Goal: Contribute content: Add original content to the website for others to see

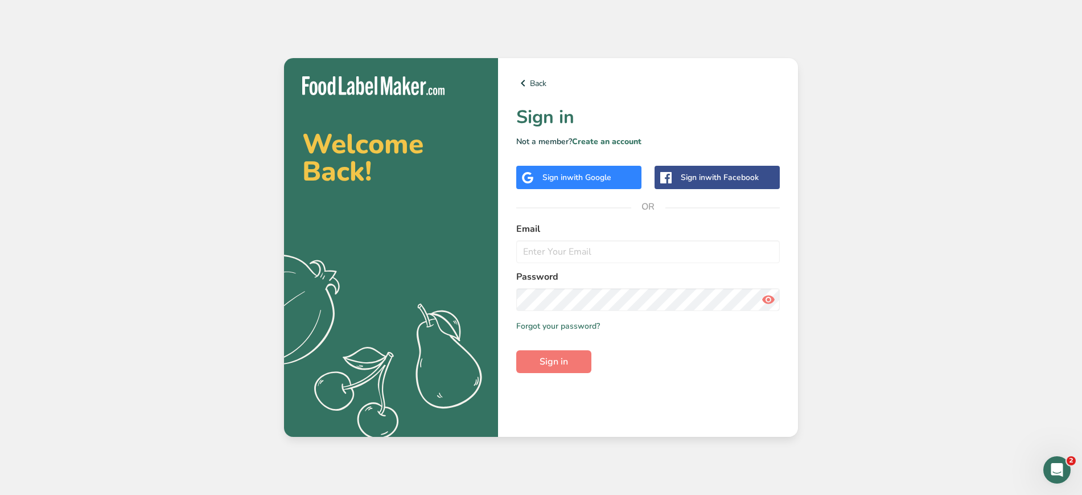
click at [576, 182] on span "with Google" at bounding box center [589, 177] width 44 height 11
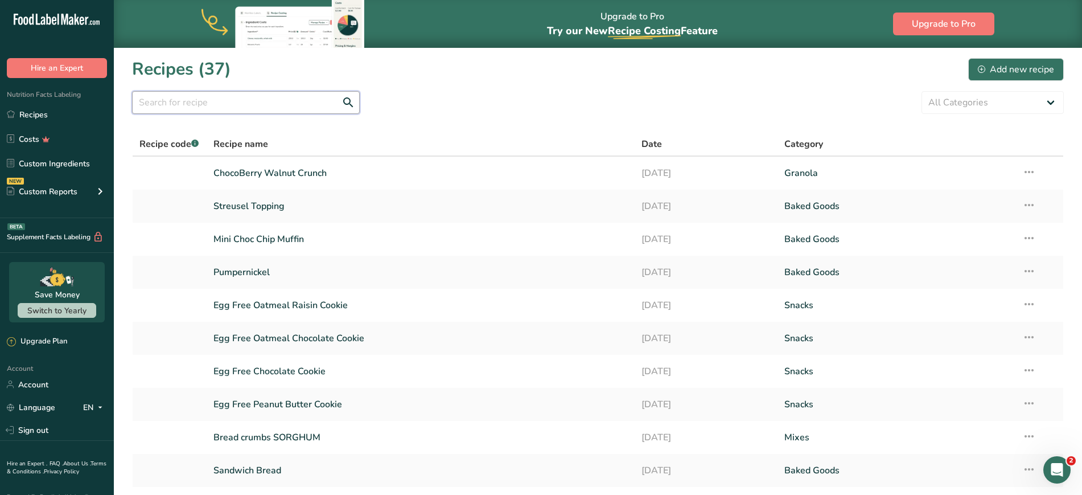
click at [154, 100] on input "text" at bounding box center [246, 102] width 228 height 23
type input "chex"
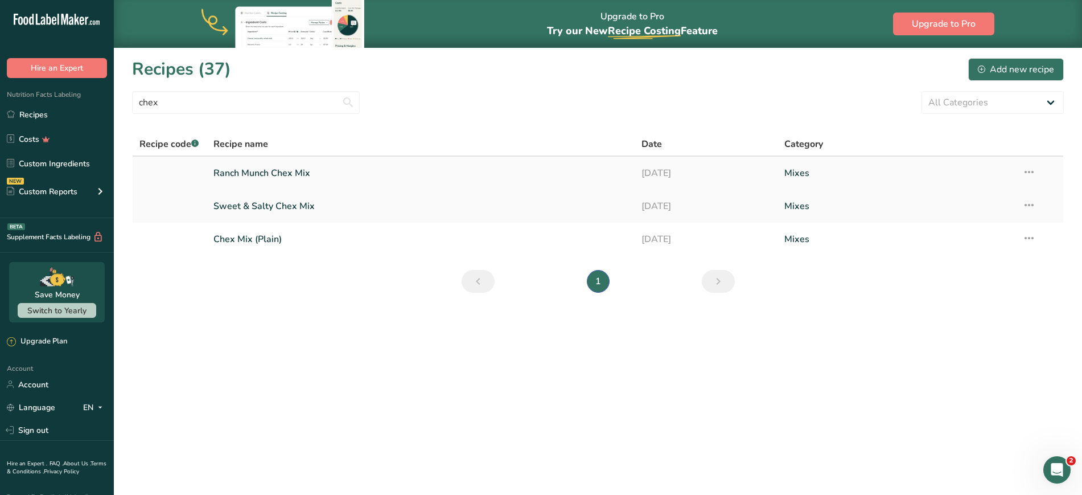
click at [1030, 174] on icon at bounding box center [1029, 172] width 14 height 20
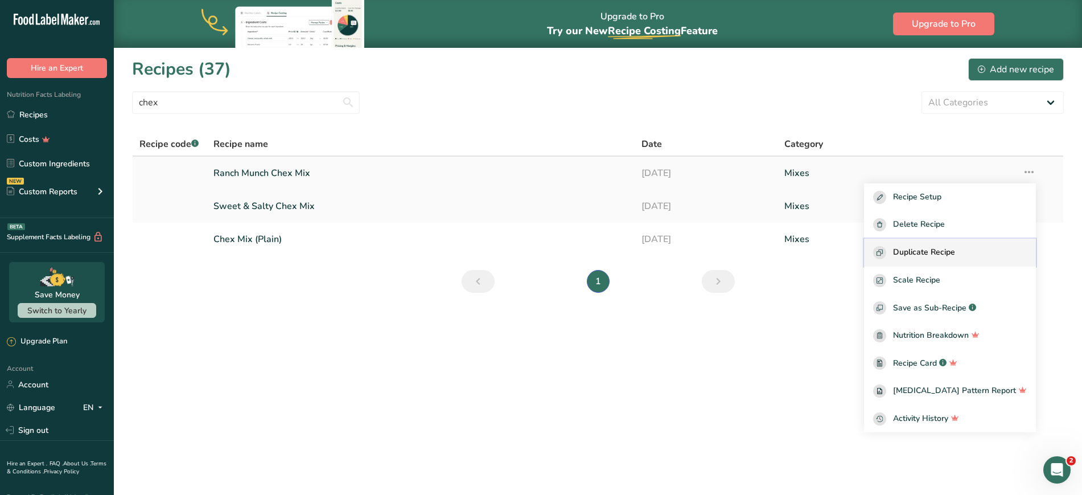
click at [943, 256] on span "Duplicate Recipe" at bounding box center [924, 252] width 62 height 13
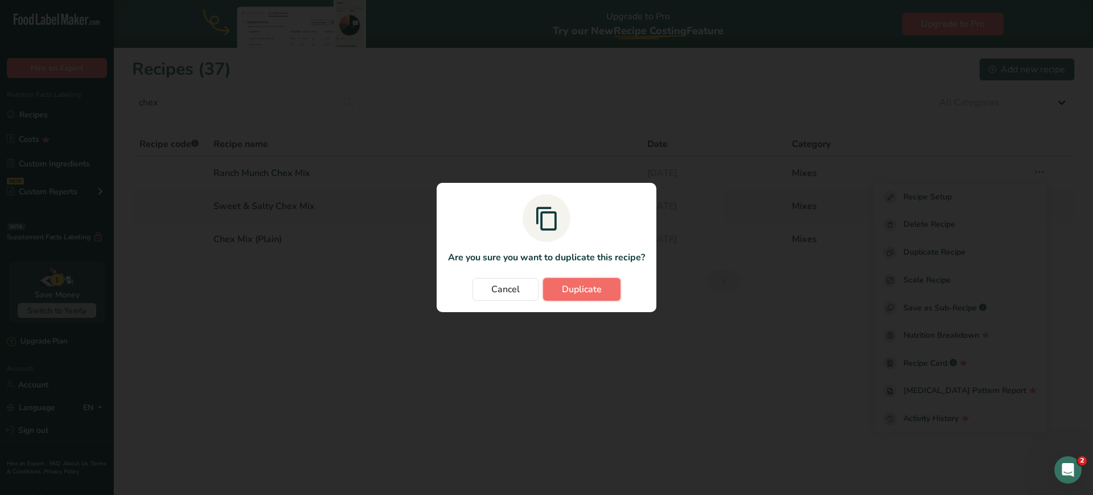
click at [584, 289] on span "Duplicate" at bounding box center [582, 289] width 40 height 14
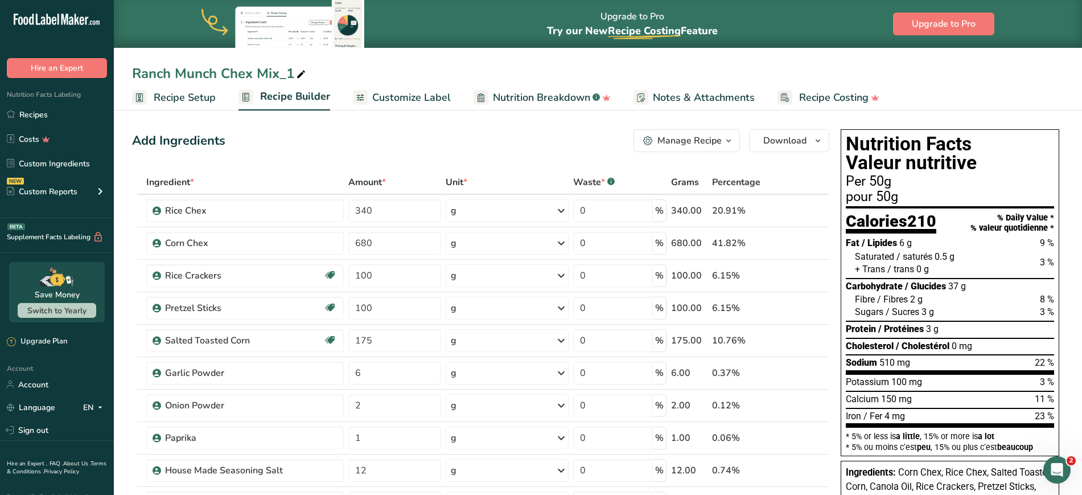
click at [223, 77] on div "Ranch Munch Chex Mix_1" at bounding box center [220, 73] width 176 height 20
drag, startPoint x: 220, startPoint y: 71, endPoint x: 116, endPoint y: 52, distance: 105.9
click at [116, 52] on div "Ranch Munch Chex Mix_1 Recipe Setup Recipe Builder Customize Label Nutrition Br…" at bounding box center [598, 55] width 968 height 110
drag, startPoint x: 268, startPoint y: 73, endPoint x: 329, endPoint y: 76, distance: 61.6
click at [329, 76] on input "Garlic Parm Chex Mix_1" at bounding box center [598, 73] width 932 height 20
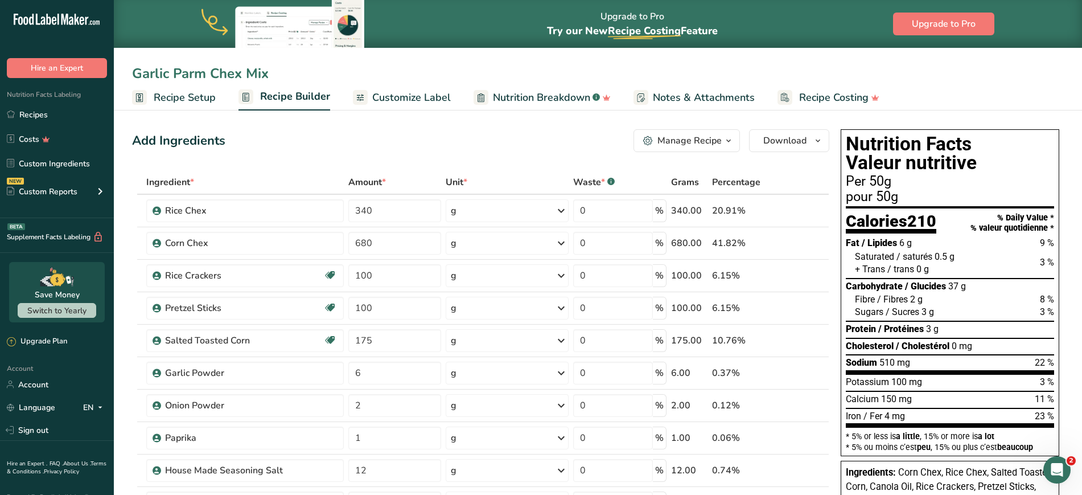
type input "Garlic Parm Chex Mix"
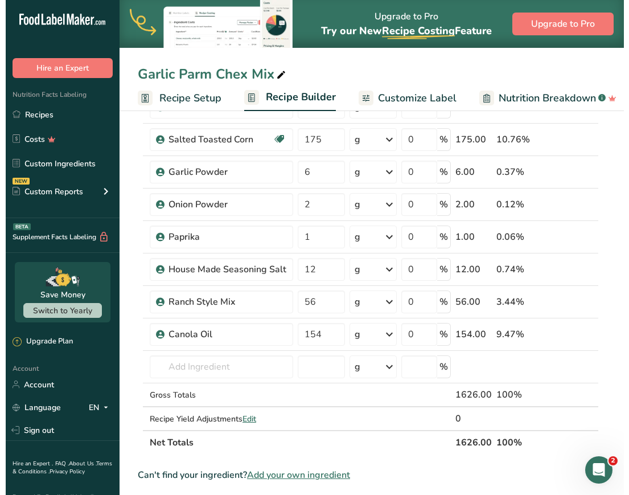
scroll to position [176, 0]
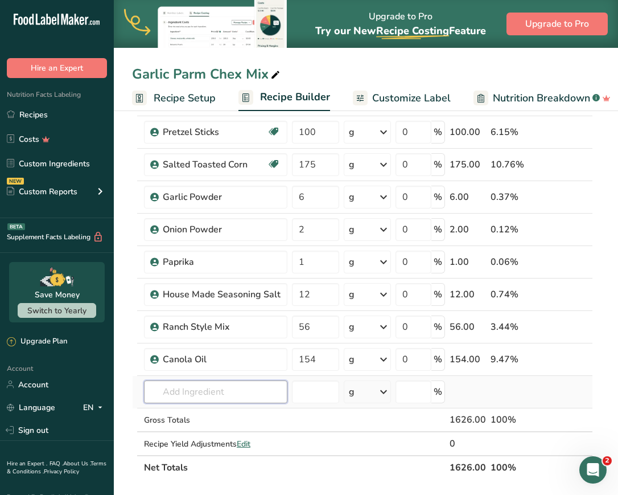
click at [178, 388] on input "text" at bounding box center [215, 391] width 143 height 23
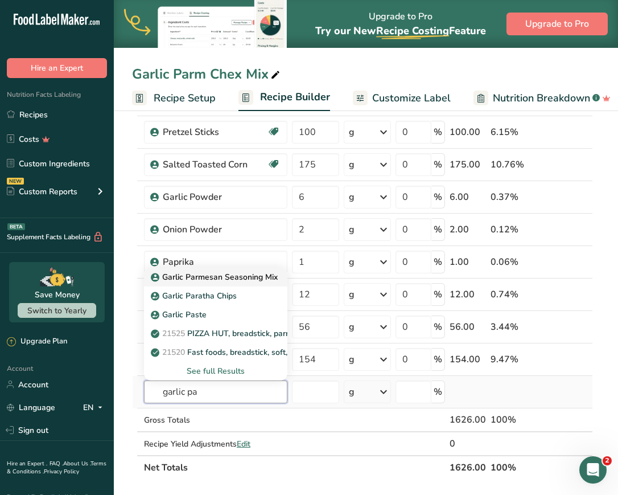
type input "garlic pa"
click at [239, 278] on p "Garlic Parmesan Seasoning Mix" at bounding box center [215, 277] width 125 height 12
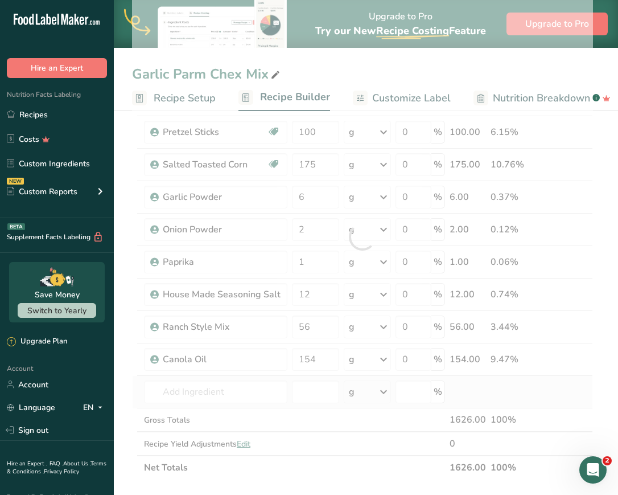
type input "Garlic Parmesan Seasoning Mix"
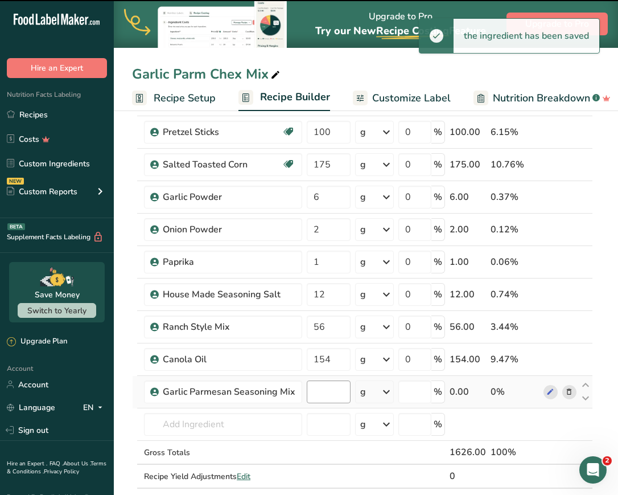
type input "0"
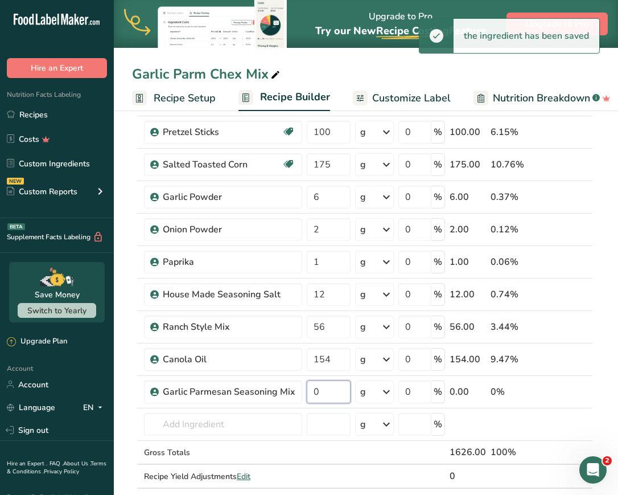
drag, startPoint x: 316, startPoint y: 391, endPoint x: 301, endPoint y: 387, distance: 15.9
click at [301, 387] on tr "Garlic Parmesan Seasoning Mix 0 g Weight Units g kg mg See more Volume Units l …" at bounding box center [363, 392] width 460 height 32
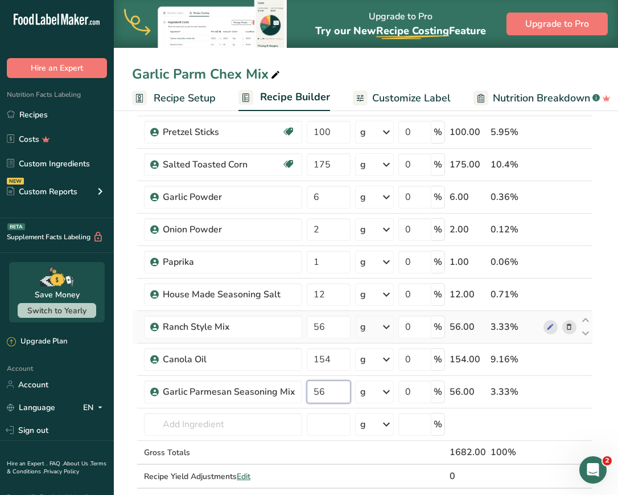
type input "56"
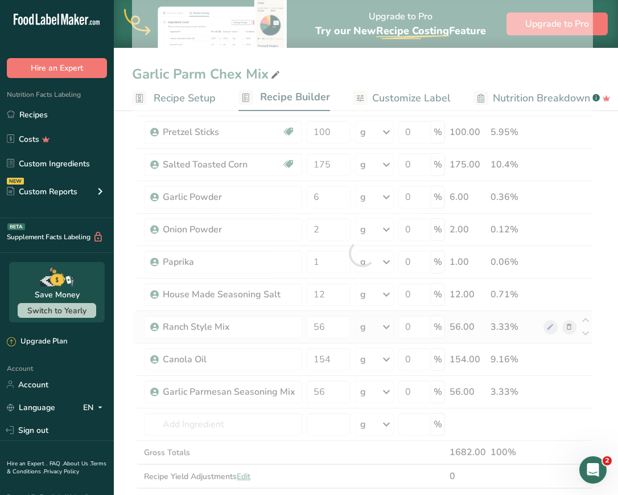
click at [567, 328] on div "Ingredient * Amount * Unit * Waste * .a-a{fill:#347362;}.b-a{fill:#fff;} Grams …" at bounding box center [362, 252] width 461 height 517
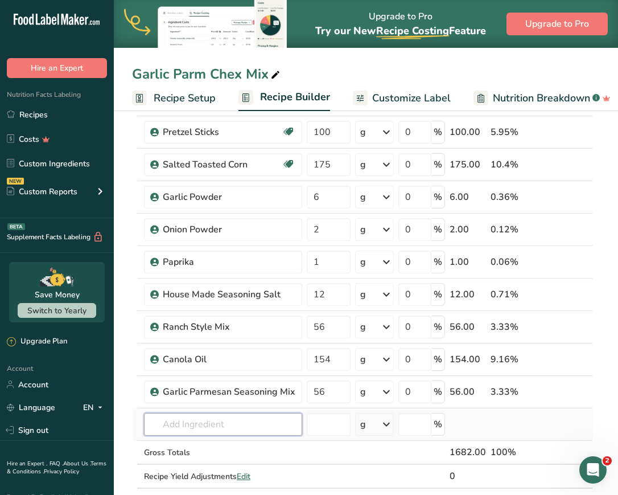
click at [179, 421] on input "text" at bounding box center [223, 424] width 158 height 23
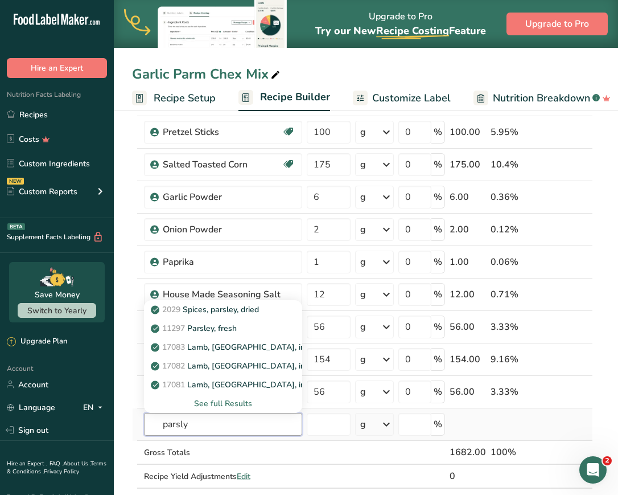
type input "parsly"
click at [231, 403] on div "See full Results" at bounding box center [223, 403] width 140 height 12
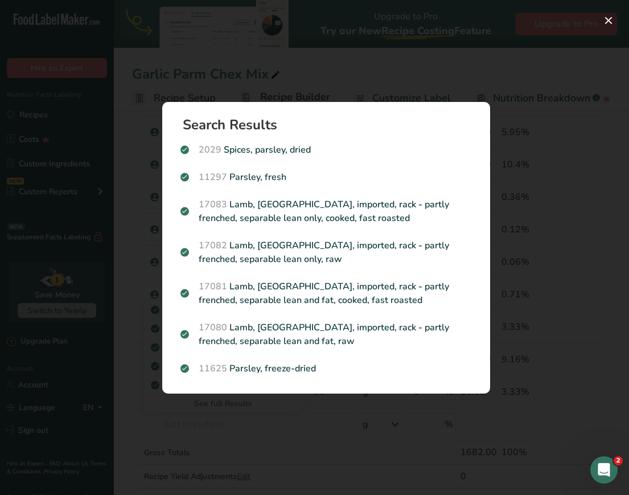
click at [243, 428] on div "Search results modal" at bounding box center [314, 247] width 629 height 495
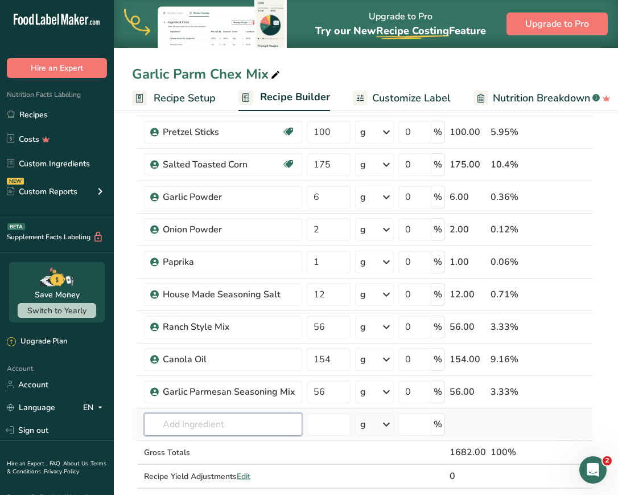
click at [223, 420] on input "text" at bounding box center [223, 424] width 158 height 23
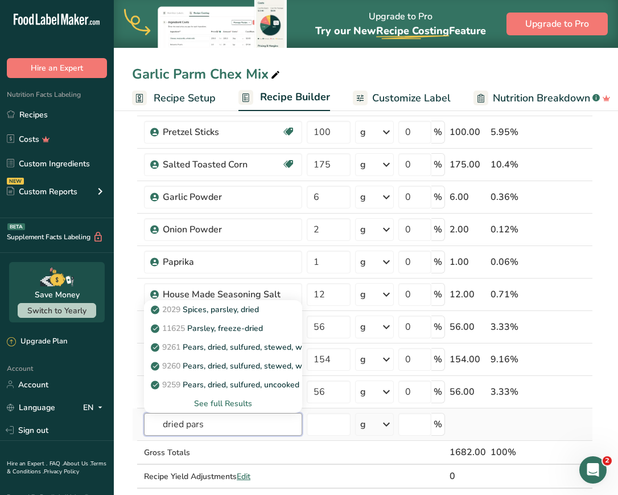
type input "dried pars"
click at [227, 402] on div "See full Results" at bounding box center [223, 403] width 140 height 12
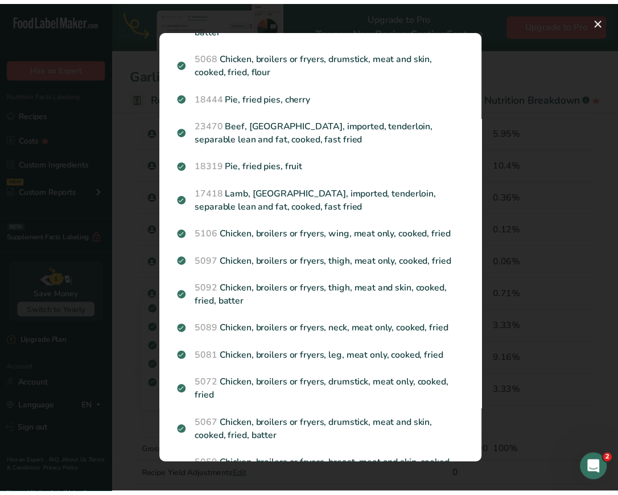
scroll to position [1400, 0]
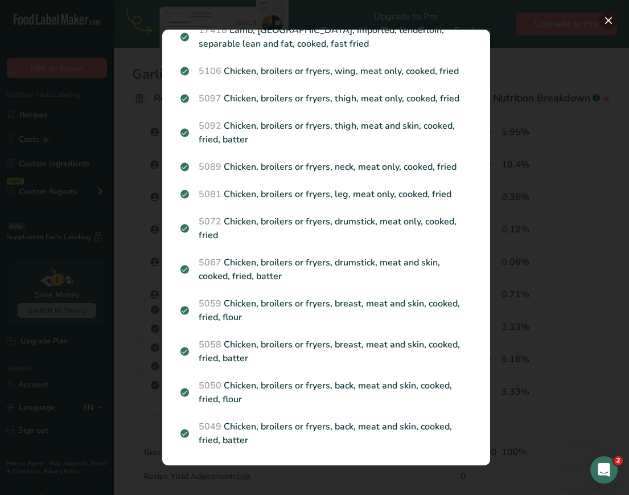
click at [609, 21] on button "Search results modal" at bounding box center [608, 20] width 18 height 18
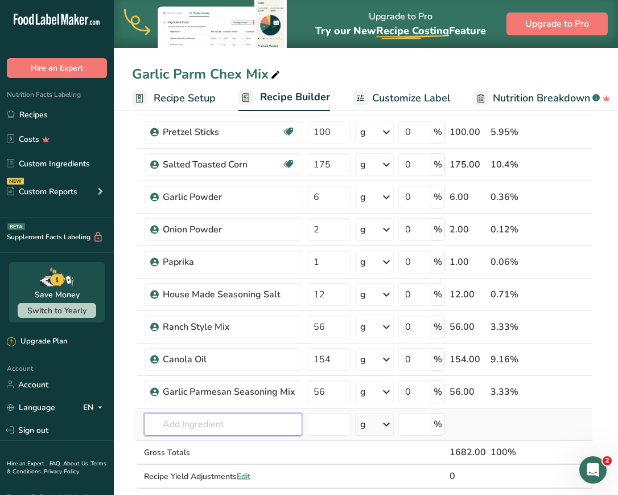
click at [274, 423] on input "text" at bounding box center [223, 424] width 158 height 23
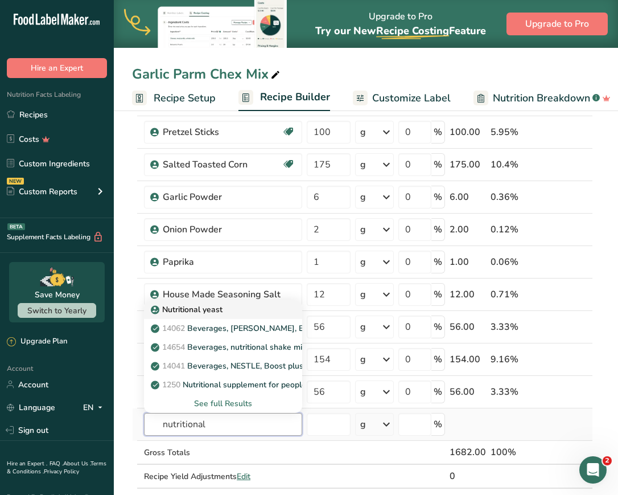
type input "nutritional"
click at [202, 309] on p "Nutritional yeast" at bounding box center [187, 309] width 69 height 12
type input "Nutritional yeast"
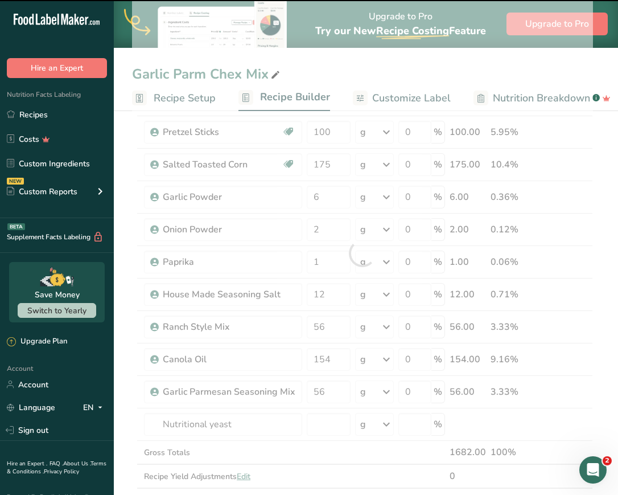
type input "0"
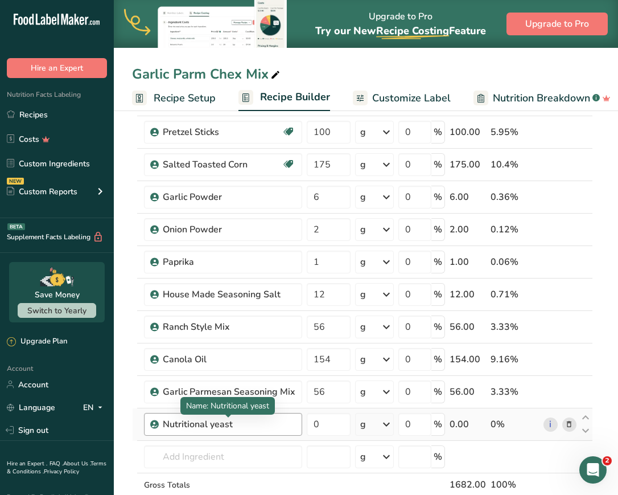
click at [248, 425] on div "Nutritional yeast" at bounding box center [229, 424] width 133 height 14
click at [220, 425] on div "Nutritional yeast" at bounding box center [229, 424] width 133 height 14
click at [255, 426] on div "Nutritional yeast" at bounding box center [229, 424] width 133 height 14
click at [253, 425] on div "Nutritional yeast" at bounding box center [229, 424] width 133 height 14
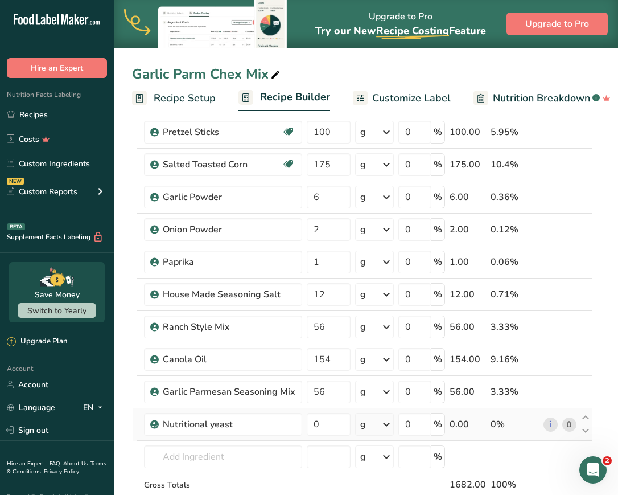
click at [570, 421] on icon at bounding box center [569, 424] width 8 height 12
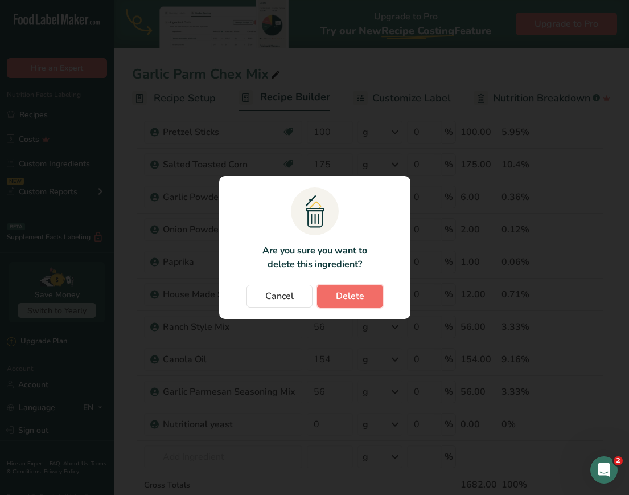
click at [350, 290] on span "Delete" at bounding box center [350, 296] width 28 height 14
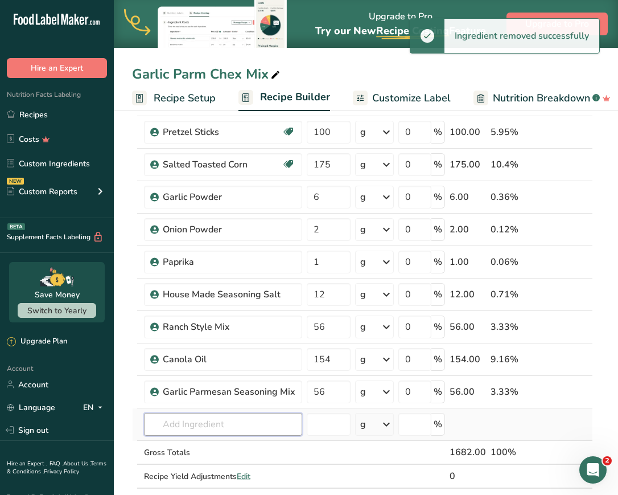
click at [240, 425] on input "text" at bounding box center [223, 424] width 158 height 23
type input "b"
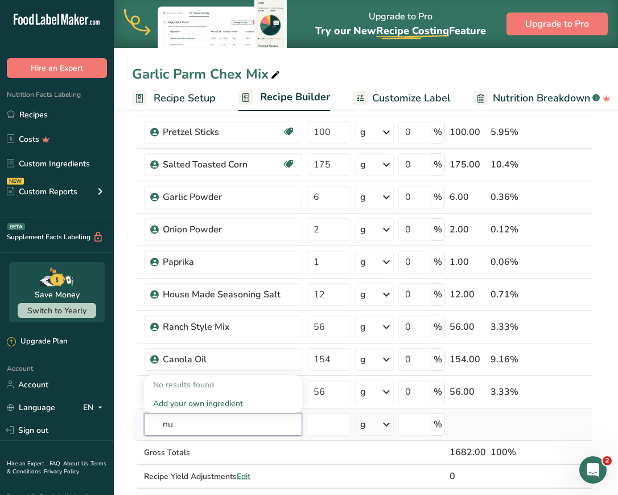
type input "n"
type input "nutritional yeast"
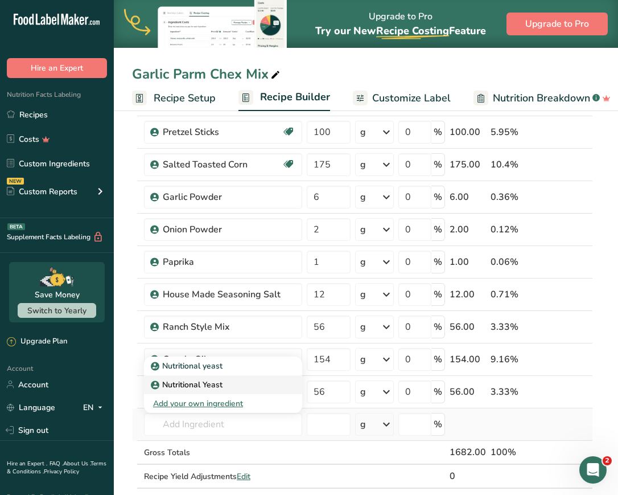
click at [215, 387] on p "Nutritional Yeast" at bounding box center [187, 385] width 69 height 12
type input "Nutritional Yeast"
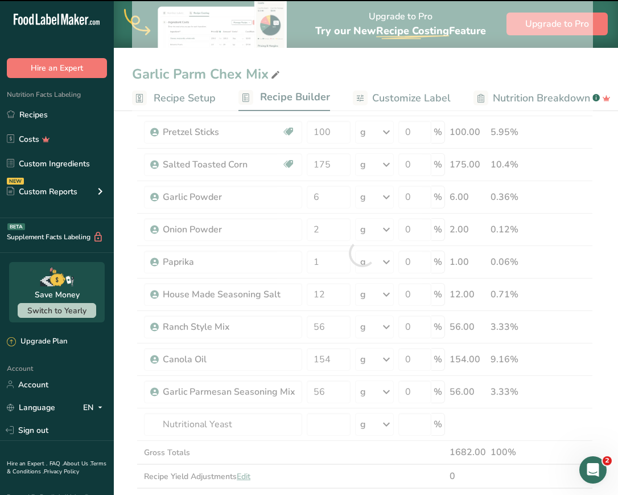
type input "0"
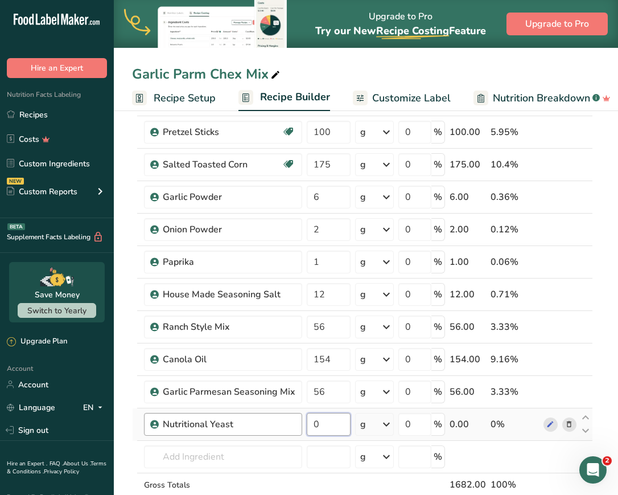
drag, startPoint x: 327, startPoint y: 430, endPoint x: 299, endPoint y: 426, distance: 28.2
click at [299, 426] on tr "Nutritional Yeast 0 g Weight Units g kg mg See more Volume Units l Volume units…" at bounding box center [363, 424] width 460 height 32
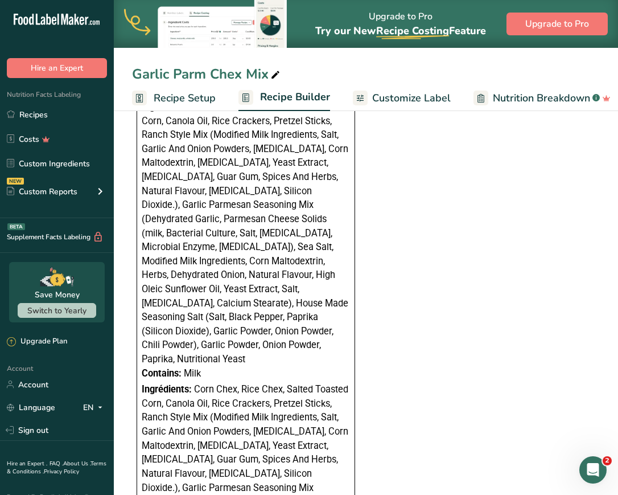
scroll to position [1096, 0]
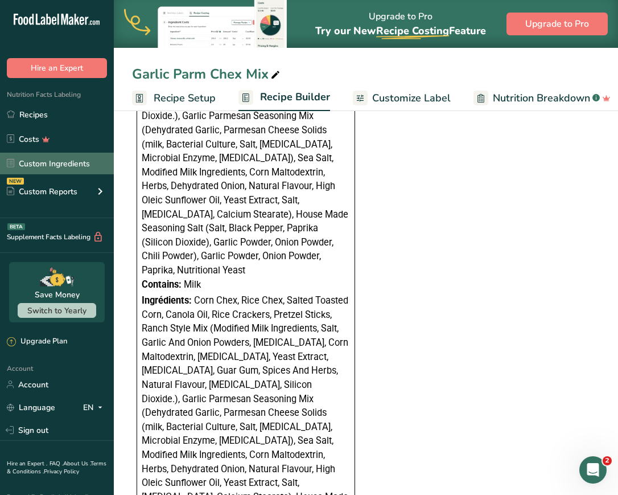
type input "3"
click at [73, 170] on link "Custom Ingredients" at bounding box center [57, 164] width 114 height 22
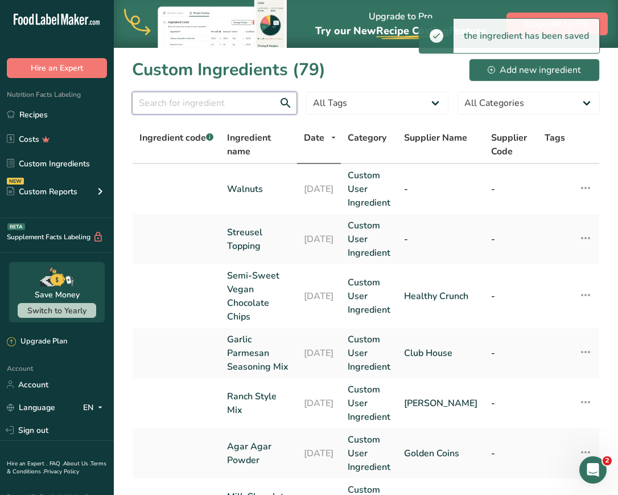
click at [234, 98] on input "text" at bounding box center [214, 103] width 165 height 23
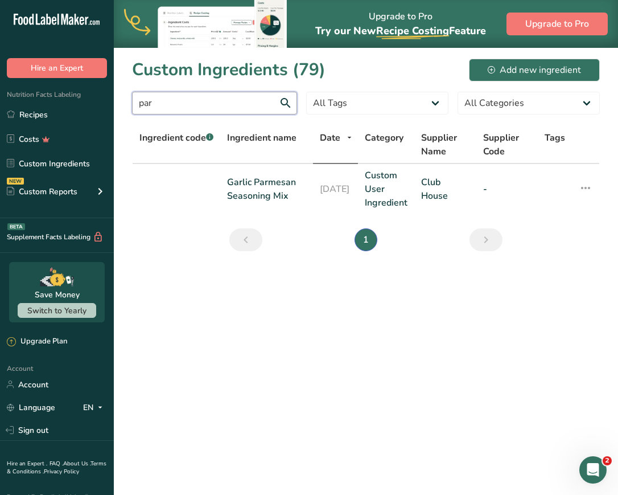
drag, startPoint x: 234, startPoint y: 98, endPoint x: 92, endPoint y: 79, distance: 143.1
click at [92, 79] on div ".a-20{fill:#fff;} Hire an Expert Nutrition Facts Labeling Recipes Costs Custom …" at bounding box center [309, 247] width 618 height 495
click at [196, 105] on input "par" at bounding box center [214, 103] width 165 height 23
drag, startPoint x: 196, startPoint y: 105, endPoint x: 47, endPoint y: 88, distance: 150.1
click at [47, 88] on div ".a-20{fill:#fff;} Hire an Expert Nutrition Facts Labeling Recipes Costs Custom …" at bounding box center [309, 247] width 618 height 495
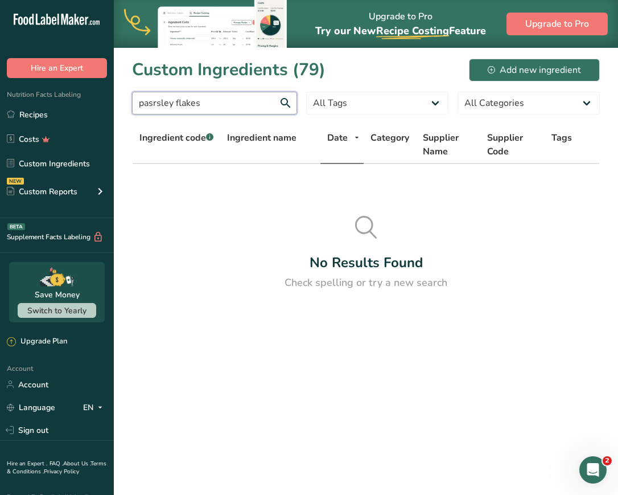
click at [169, 107] on input "pasrsley flakes" at bounding box center [214, 103] width 165 height 23
type input "parsley flakes"
click at [513, 63] on div "Add new ingredient" at bounding box center [534, 70] width 93 height 14
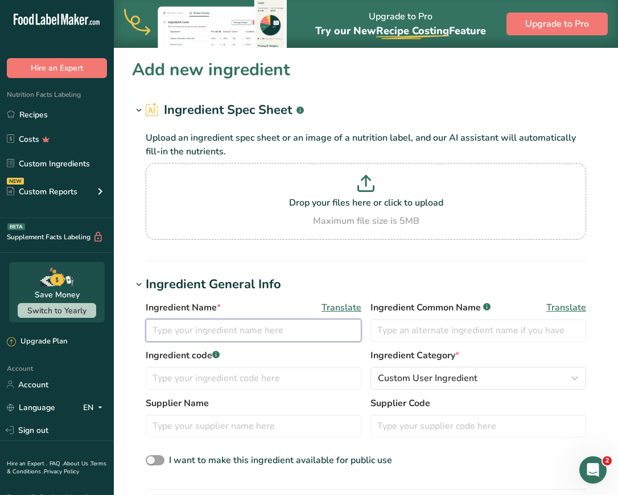
click at [208, 327] on input "text" at bounding box center [254, 330] width 216 height 23
type input "P"
type input "Parsley Flakes"
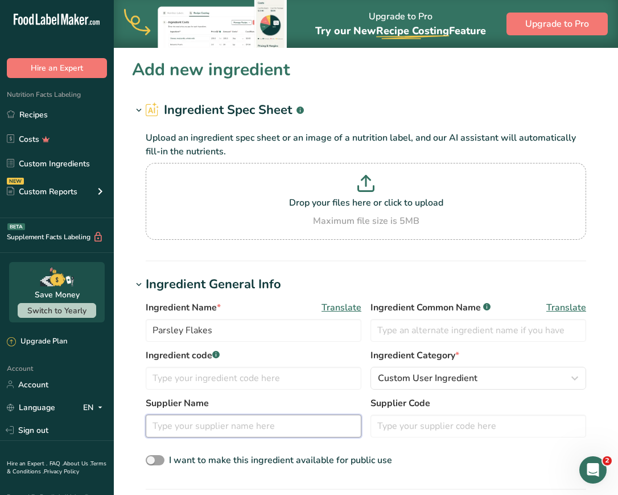
click at [192, 430] on input "text" at bounding box center [254, 425] width 216 height 23
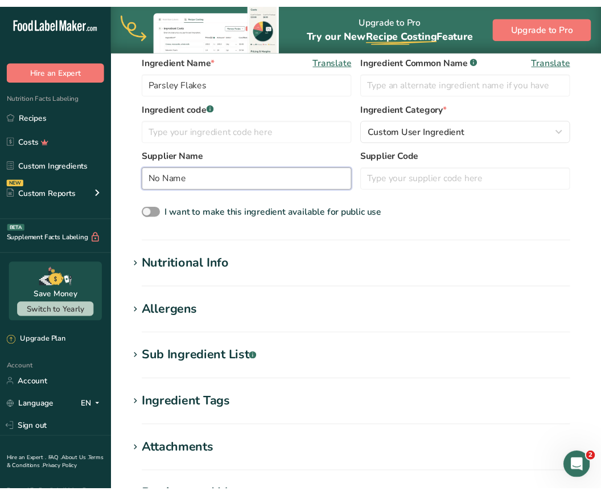
scroll to position [255, 0]
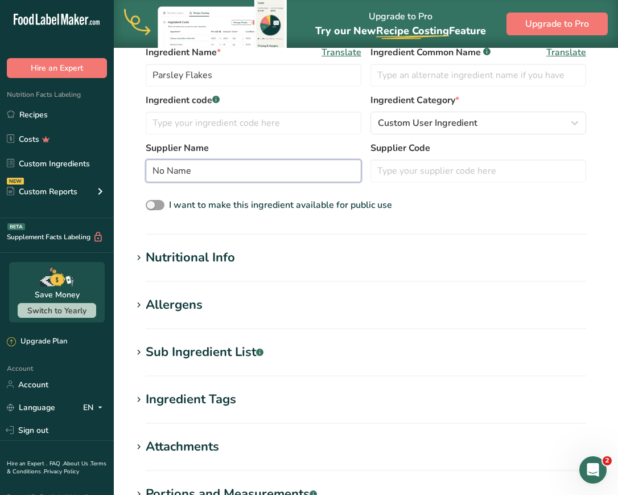
type input "No Name"
click at [146, 261] on div "Nutritional Info" at bounding box center [190, 257] width 89 height 19
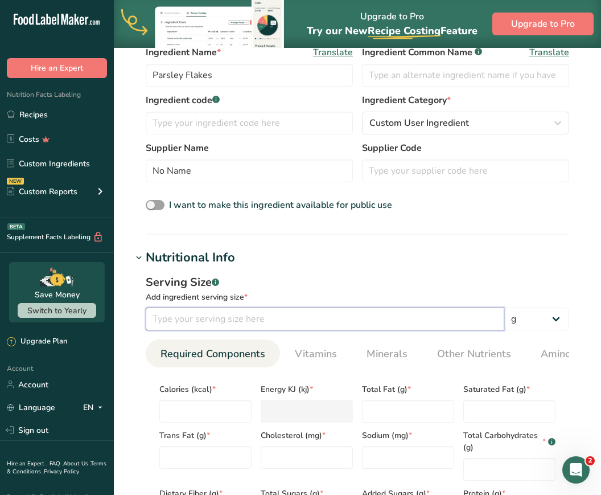
click at [345, 318] on input "number" at bounding box center [325, 318] width 359 height 23
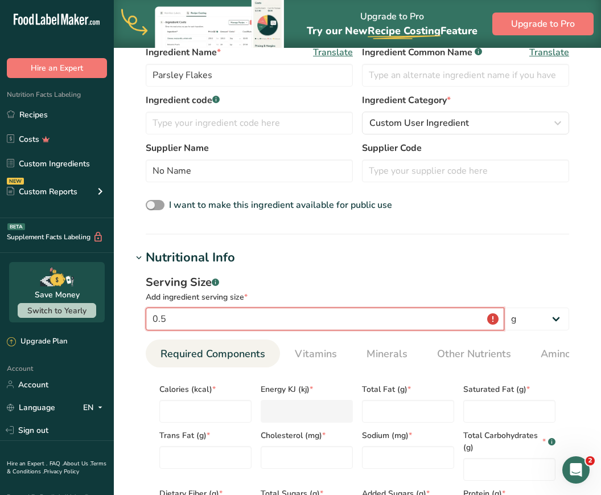
type input "0.5"
click at [514, 253] on h1 "Nutritional Info" at bounding box center [357, 257] width 451 height 19
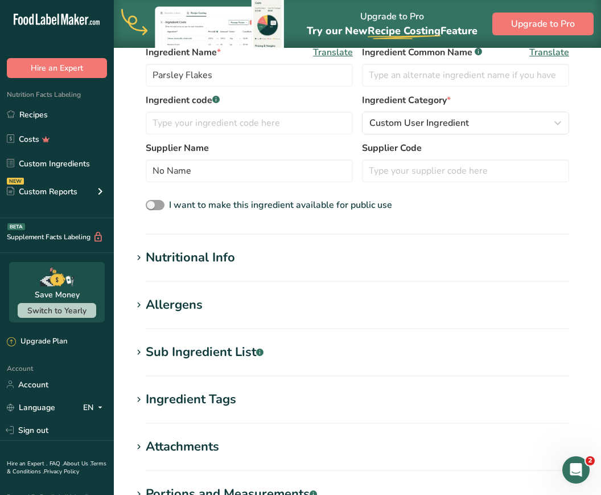
click at [367, 268] on section "Nutritional Info Serving Size .a-a{fill:#347362;}.b-a{fill:#fff;} Add ingredien…" at bounding box center [357, 265] width 451 height 34
click at [136, 264] on icon at bounding box center [139, 258] width 10 height 16
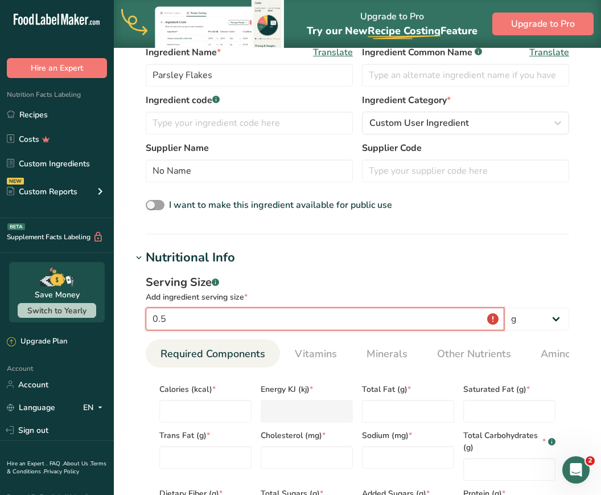
click at [492, 321] on input "0.5" at bounding box center [325, 318] width 359 height 23
click at [503, 272] on div "Serving Size .a-a{fill:#347362;}.b-a{fill:#fff;} Add ingredient serving size * …" at bounding box center [357, 405] width 451 height 276
click at [212, 416] on input "number" at bounding box center [205, 411] width 92 height 23
click at [488, 316] on input "0.5" at bounding box center [325, 318] width 359 height 23
click at [183, 412] on input "number" at bounding box center [205, 411] width 92 height 23
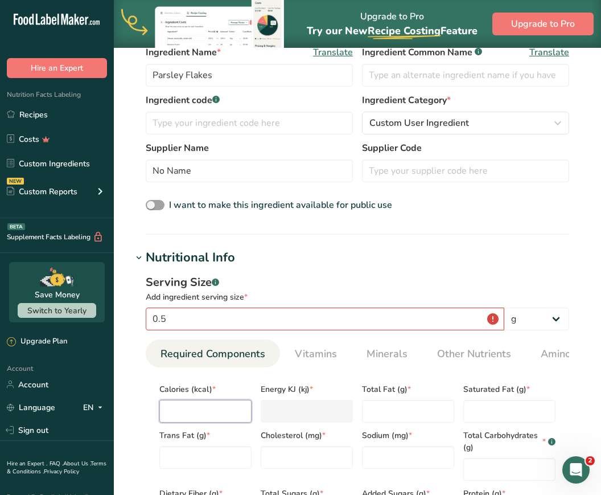
type input "0"
type KJ "0"
type input "0"
type Fat "0"
click at [182, 320] on input "0.5" at bounding box center [325, 318] width 359 height 23
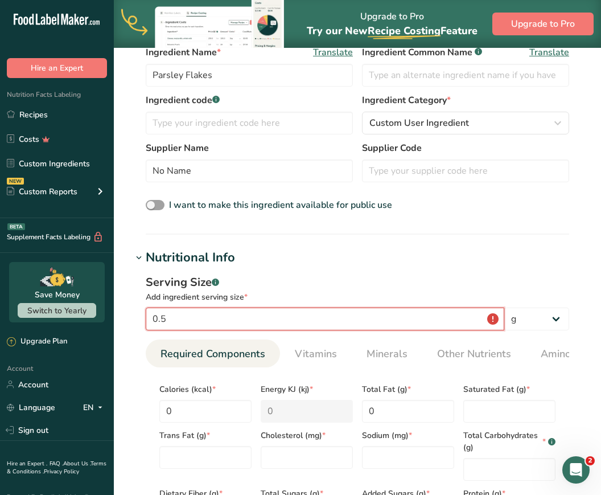
type input "0"
click at [339, 272] on div "Serving Size .a-a{fill:#347362;}.b-a{fill:#fff;} Add ingredient serving size * …" at bounding box center [357, 405] width 451 height 276
click at [498, 321] on input "1" at bounding box center [325, 318] width 359 height 23
click at [529, 314] on select "g kg mg mcg lb oz l mL fl oz tbsp tsp cup qt gallon" at bounding box center [536, 318] width 65 height 23
click at [504, 307] on select "g kg mg mcg lb oz l mL fl oz tbsp tsp cup qt gallon" at bounding box center [536, 318] width 65 height 23
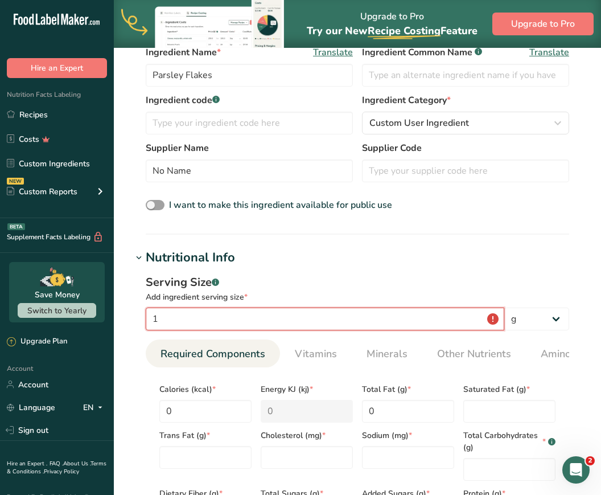
drag, startPoint x: 174, startPoint y: 315, endPoint x: 87, endPoint y: 300, distance: 87.8
click at [87, 300] on div ".a-20{fill:#fff;} Hire an Expert Nutrition Facts Labeling Recipes Costs Custom …" at bounding box center [300, 338] width 601 height 1186
type input "0.5"
click at [325, 276] on div "Serving Size .a-a{fill:#347362;}.b-a{fill:#fff;}" at bounding box center [358, 282] width 424 height 17
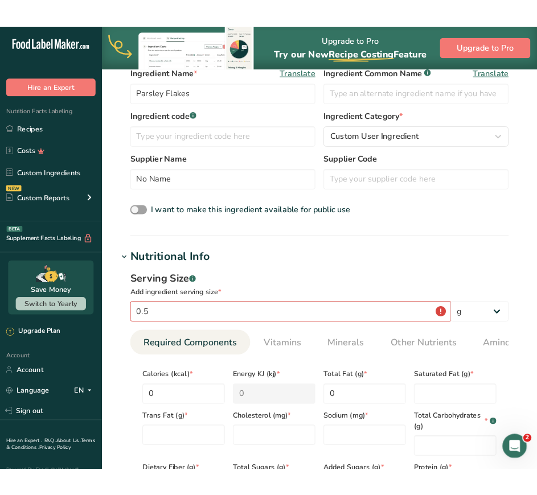
scroll to position [241, 0]
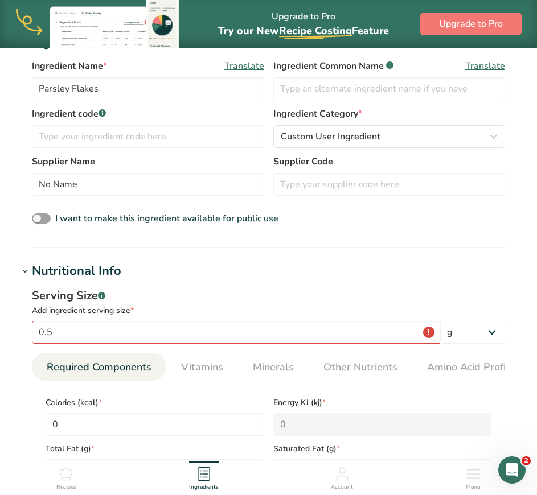
click at [381, 285] on div "Serving Size .a-a{fill:#347362;}.b-a{fill:#fff;} Add ingredient serving size * …" at bounding box center [268, 482] width 500 height 402
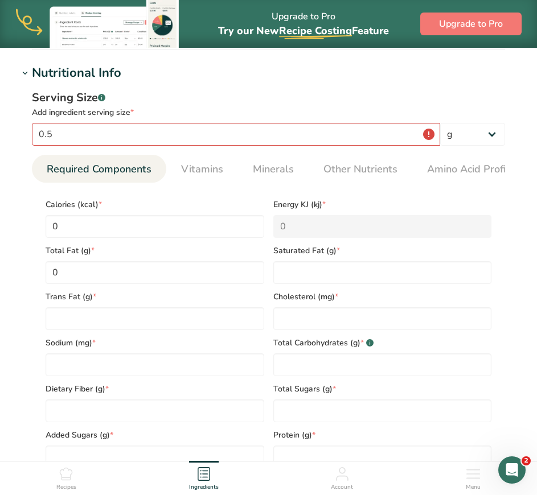
scroll to position [441, 0]
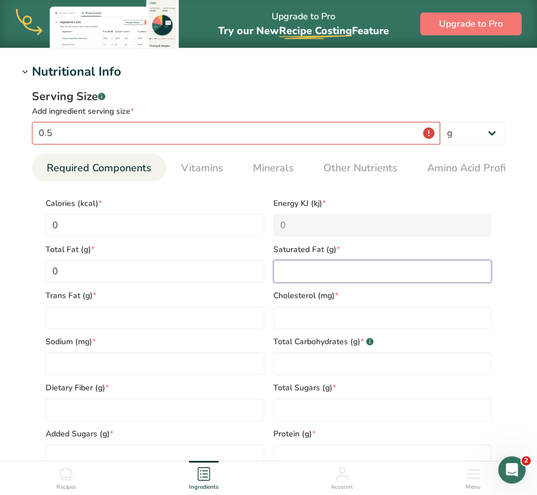
click at [355, 279] on Fat "number" at bounding box center [382, 271] width 219 height 23
type Fat "0"
type input "0"
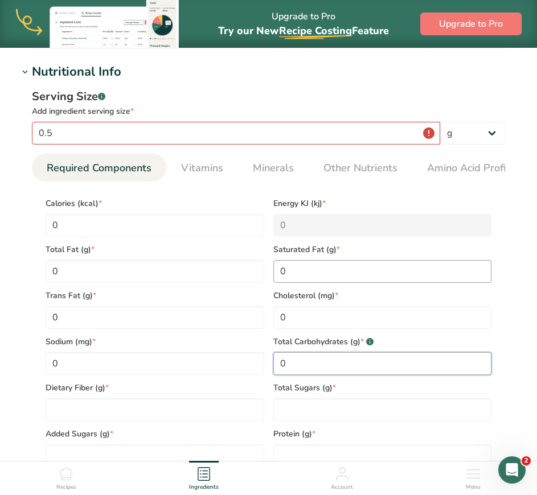
type Carbohydrates "0"
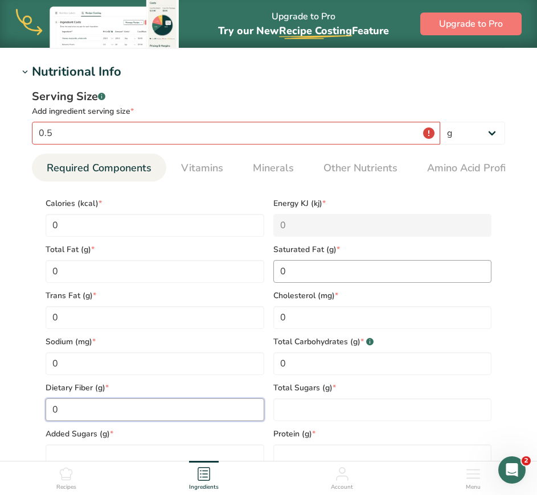
type Fiber "0"
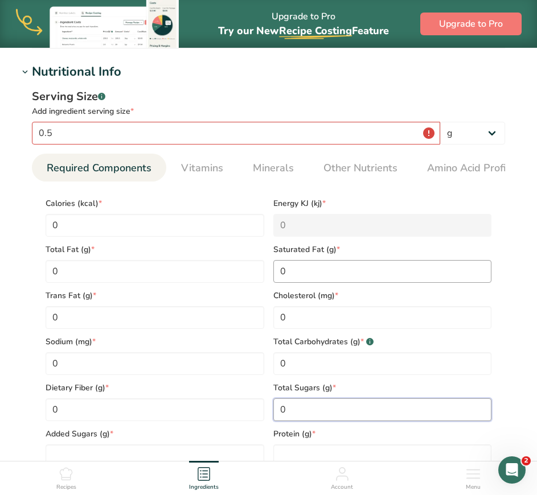
type Sugars "0"
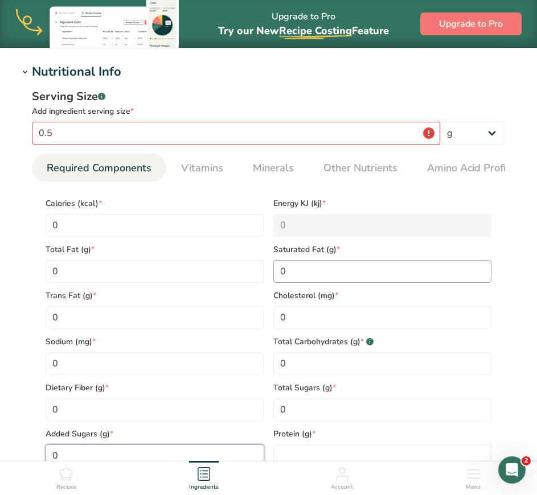
type Sugars "0"
type input "0.1"
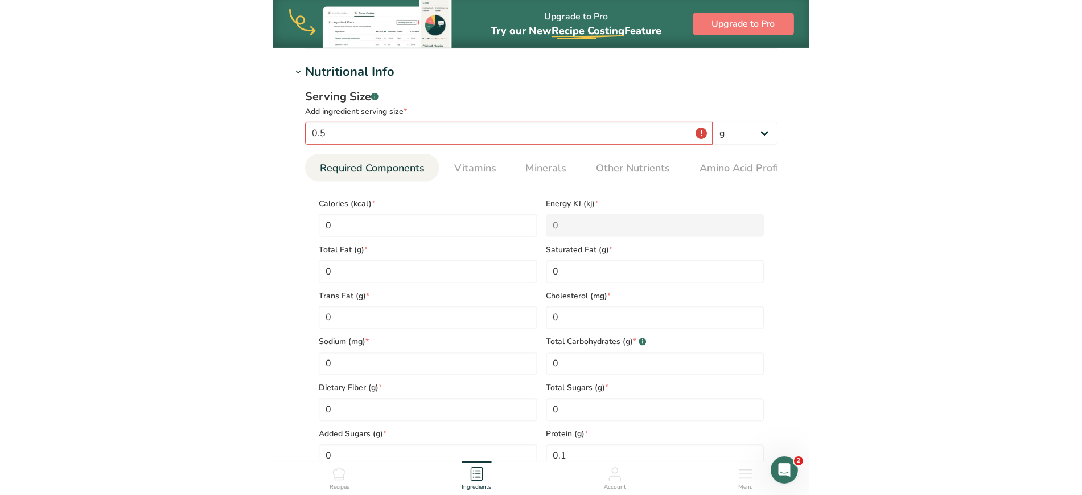
scroll to position [423, 0]
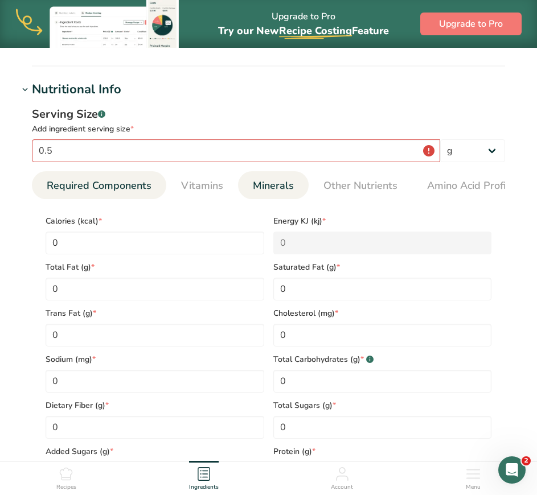
click at [288, 186] on span "Minerals" at bounding box center [273, 185] width 41 height 15
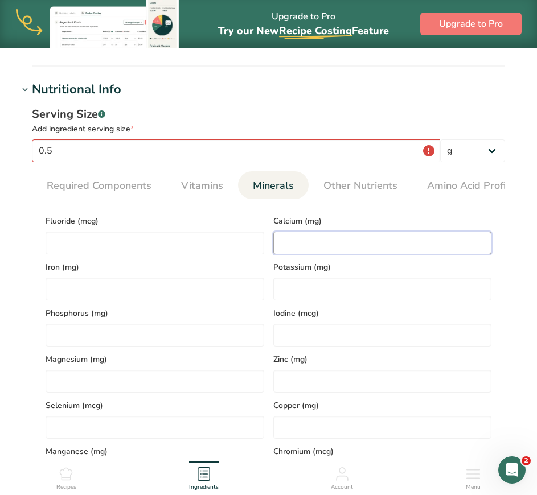
click at [308, 241] on input "number" at bounding box center [382, 243] width 219 height 23
type input "10"
type input "5"
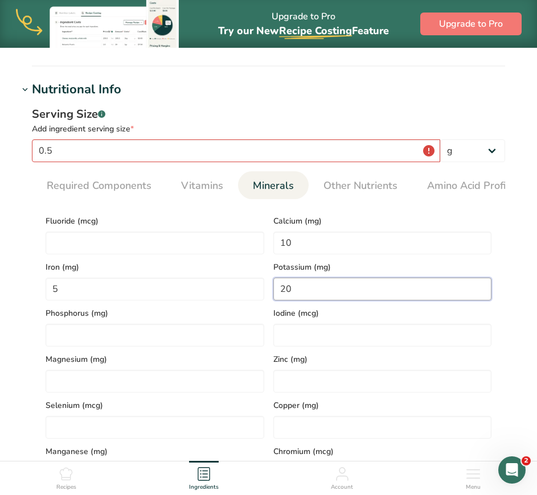
type input "20"
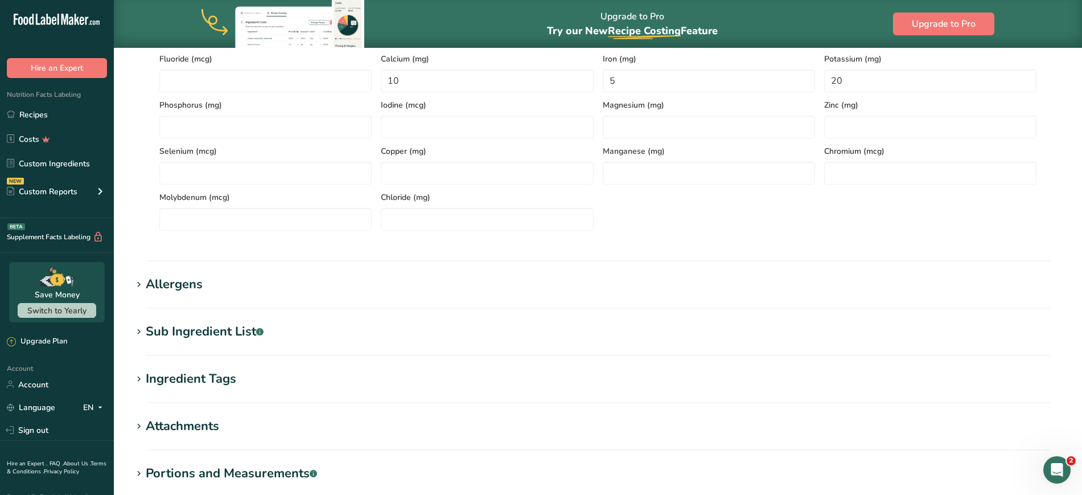
scroll to position [656, 0]
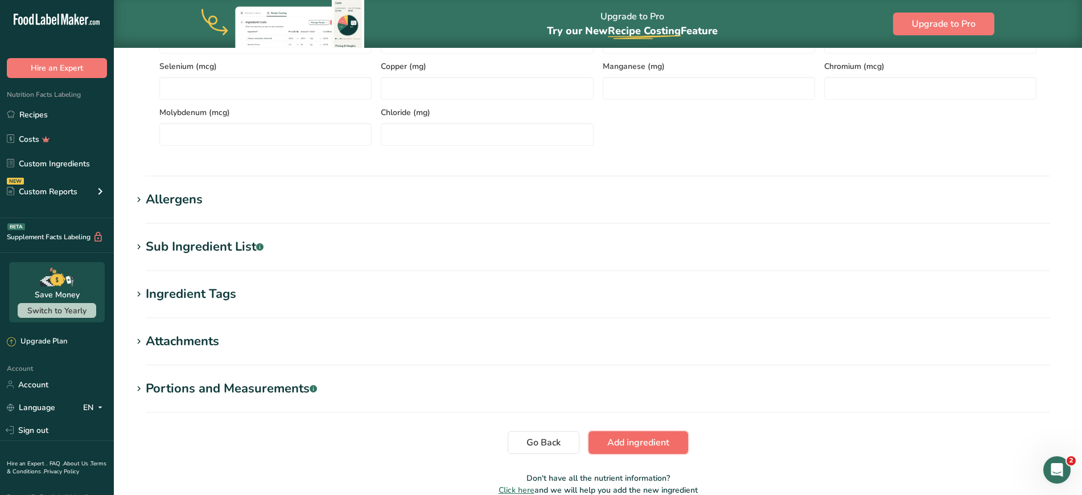
click at [635, 445] on span "Add ingredient" at bounding box center [638, 443] width 62 height 14
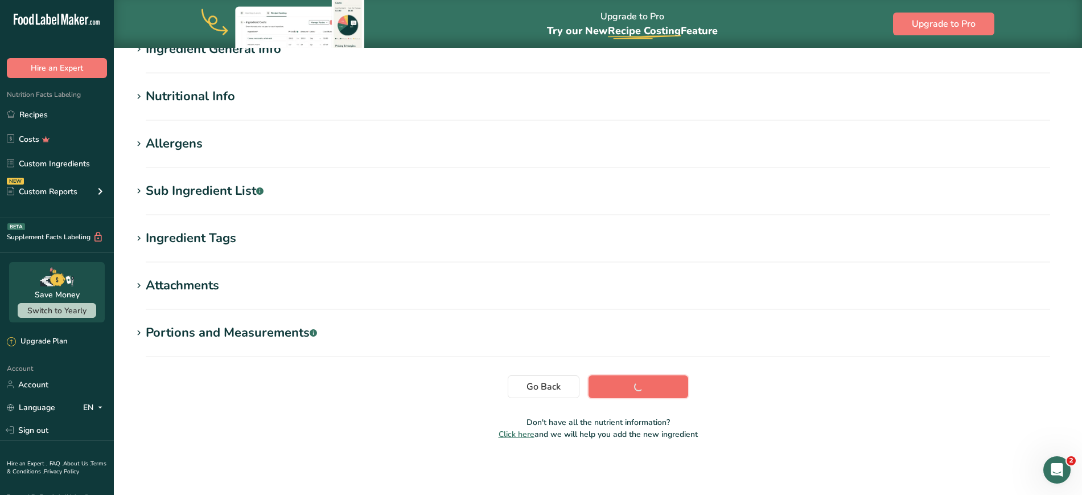
scroll to position [108, 0]
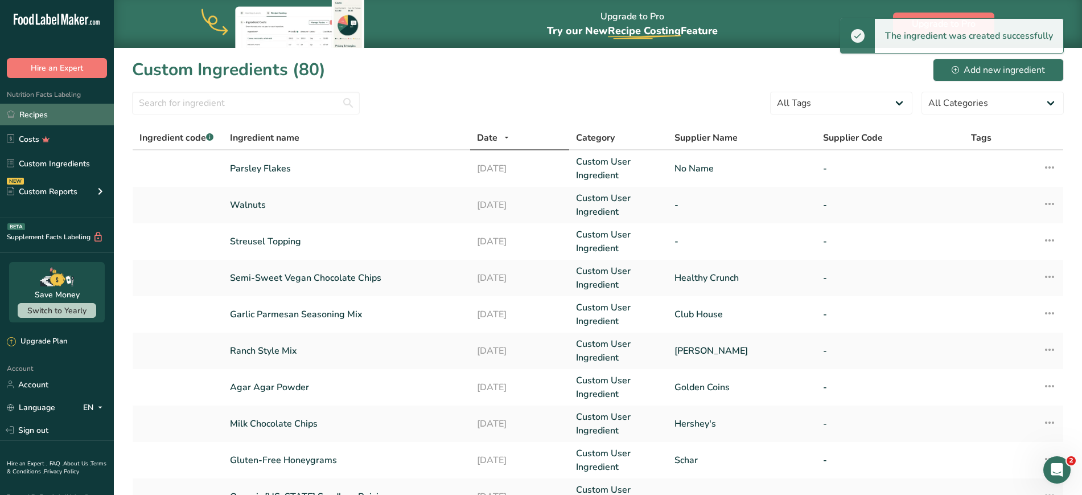
click at [55, 117] on link "Recipes" at bounding box center [57, 115] width 114 height 22
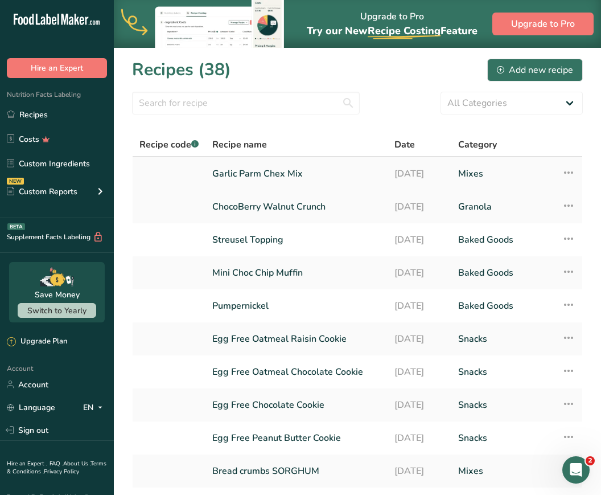
click at [274, 171] on link "Garlic Parm Chex Mix" at bounding box center [296, 174] width 169 height 24
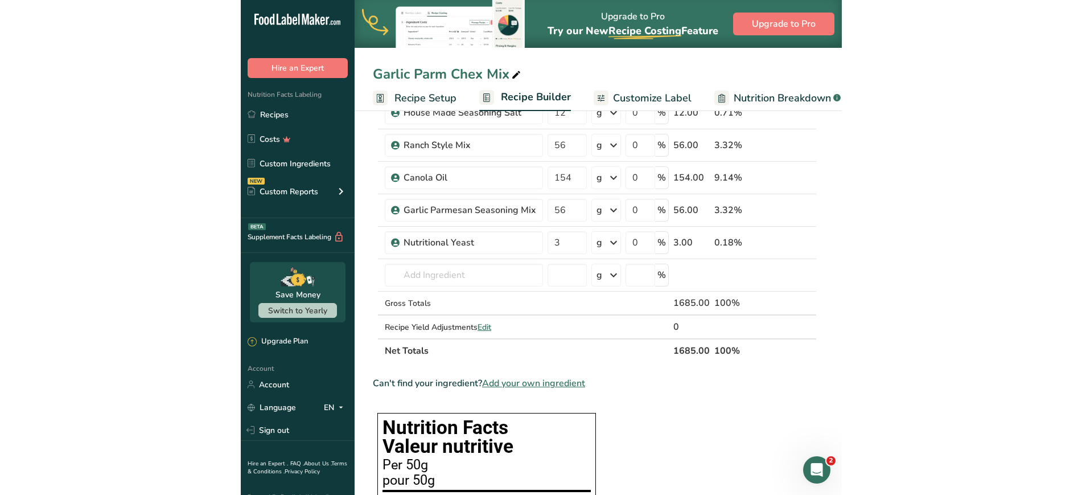
scroll to position [366, 0]
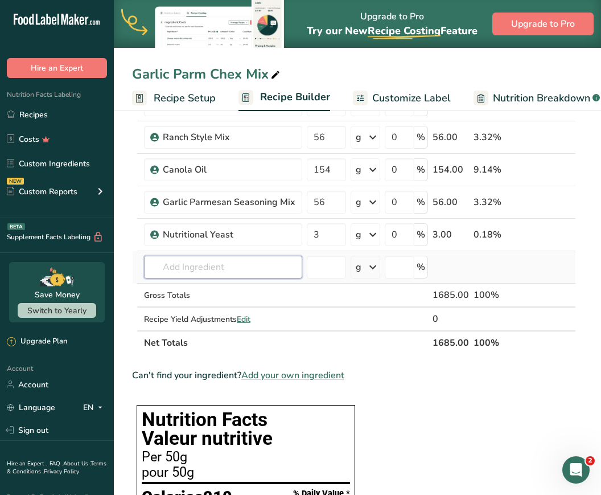
click at [207, 264] on input "text" at bounding box center [223, 267] width 158 height 23
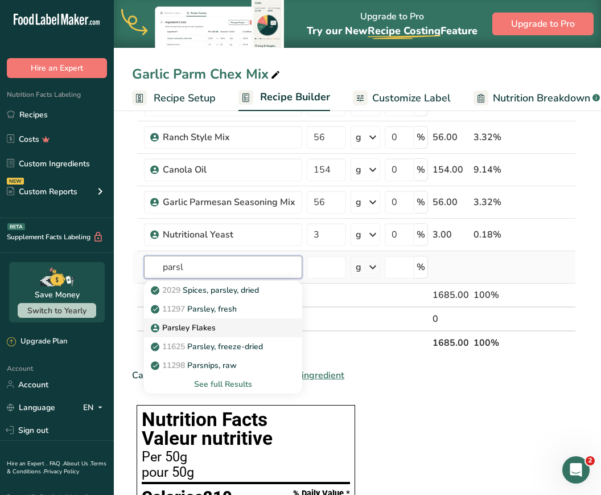
type input "parsl"
click at [195, 326] on p "Parsley Flakes" at bounding box center [184, 328] width 63 height 12
type input "Parsley Flakes"
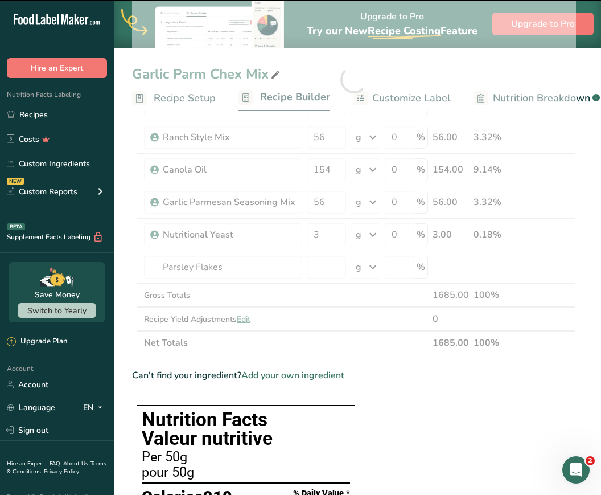
type input "0"
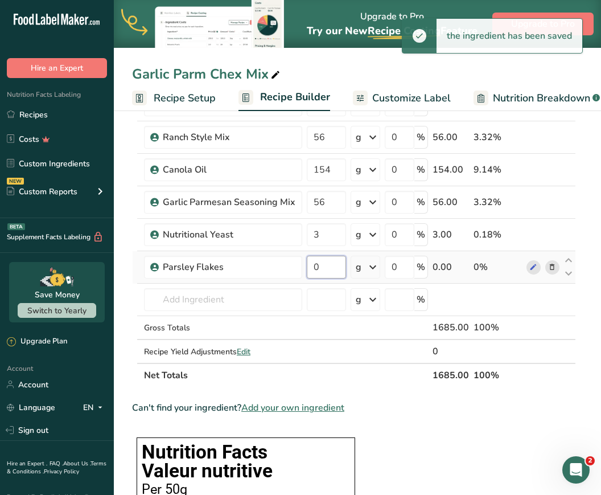
drag, startPoint x: 337, startPoint y: 276, endPoint x: 305, endPoint y: 270, distance: 32.9
click at [307, 270] on input "0" at bounding box center [326, 267] width 39 height 23
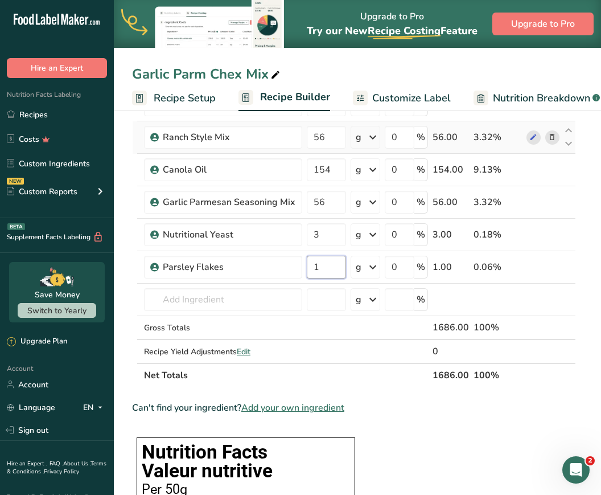
type input "1"
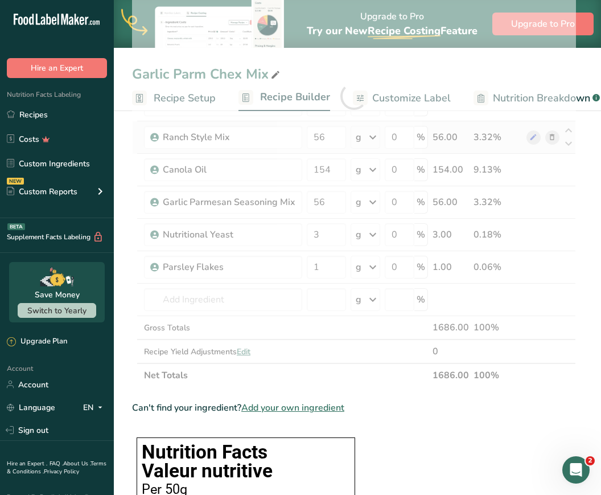
click at [554, 139] on div "Ingredient * Amount * Unit * Waste * .a-a{fill:#347362;}.b-a{fill:#fff;} Grams …" at bounding box center [354, 96] width 444 height 582
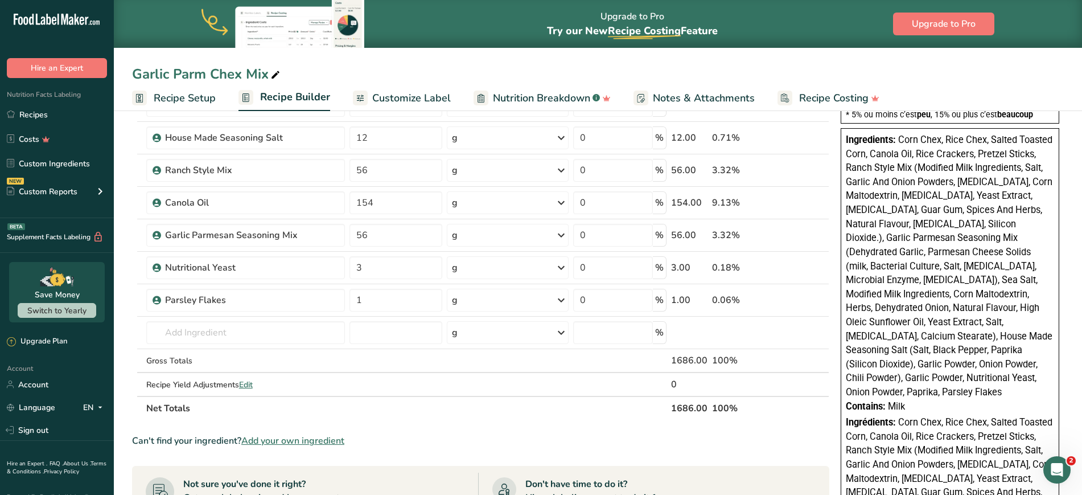
scroll to position [298, 0]
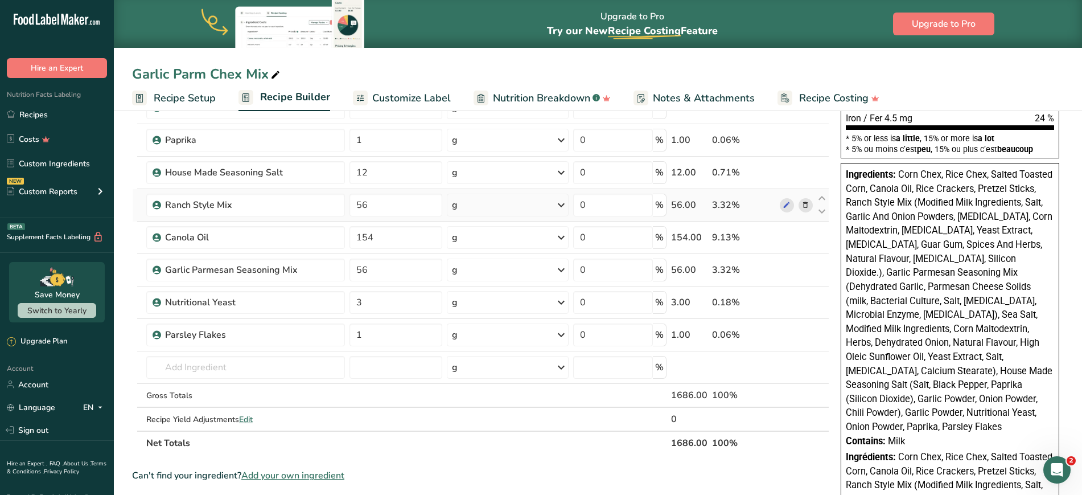
click at [806, 202] on icon at bounding box center [806, 205] width 8 height 12
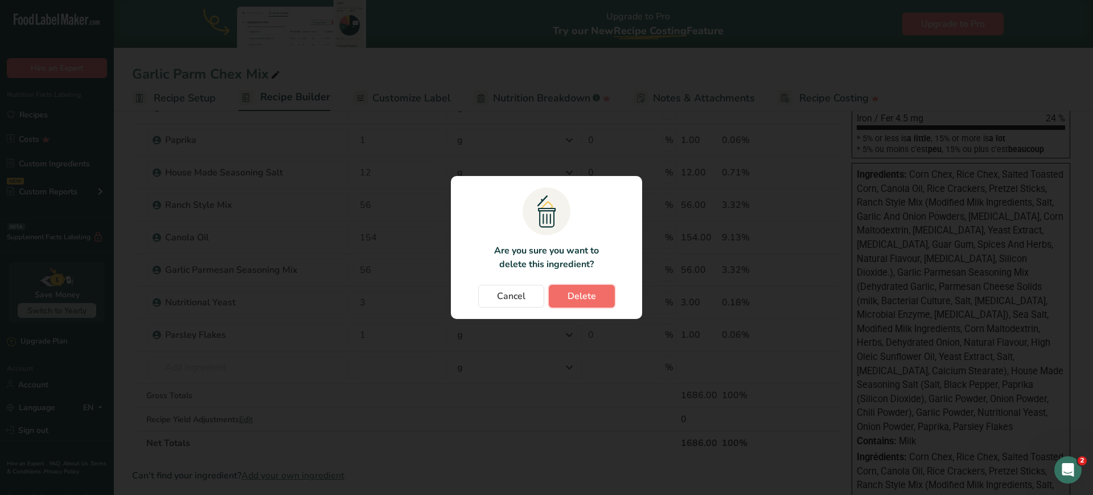
click at [589, 298] on span "Delete" at bounding box center [582, 296] width 28 height 14
type input "154"
type input "56"
type input "3"
type input "1"
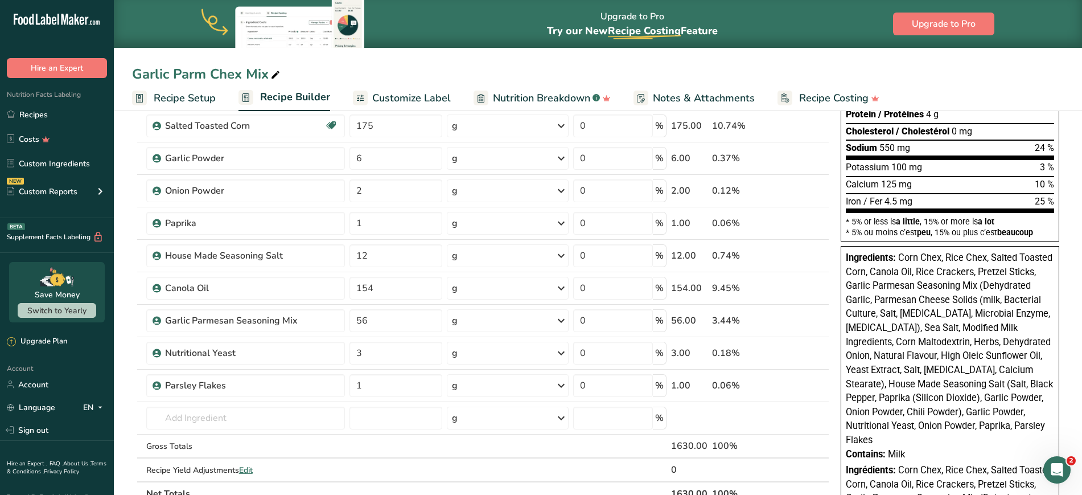
scroll to position [208, 0]
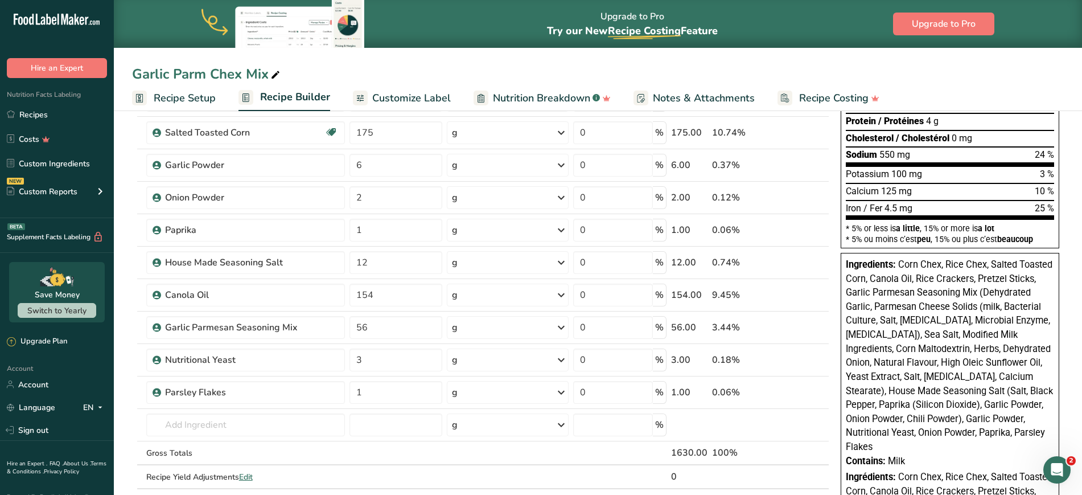
click at [1035, 29] on div "Upgrade to Pro Try our New Recipe Costing .a-29{fill:none;stroke-linecap:round;…" at bounding box center [598, 24] width 968 height 48
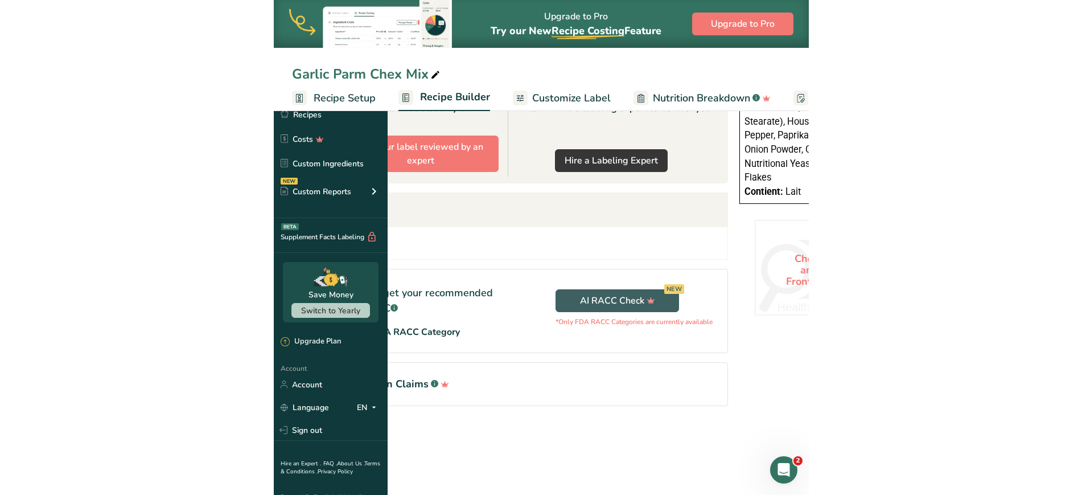
scroll to position [617, 0]
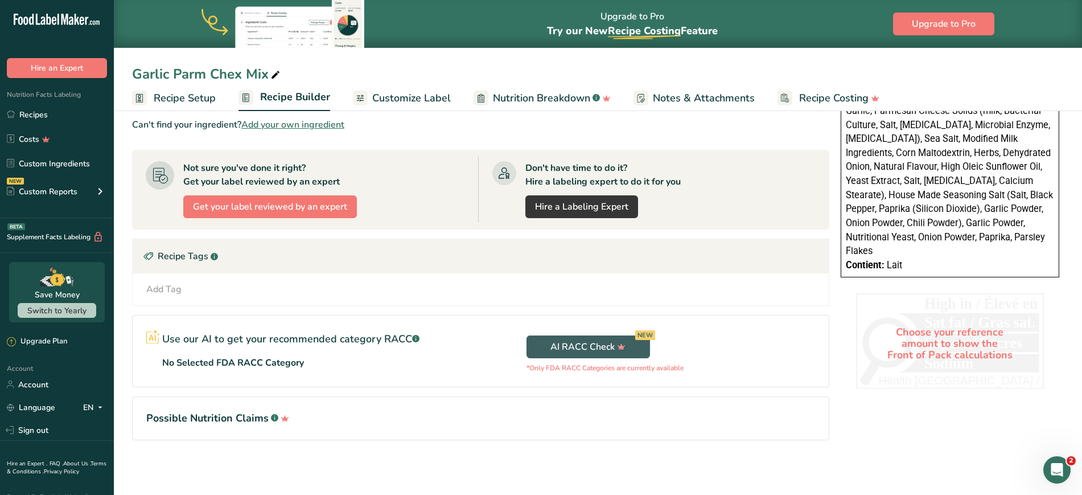
click at [395, 101] on span "Customize Label" at bounding box center [411, 98] width 79 height 15
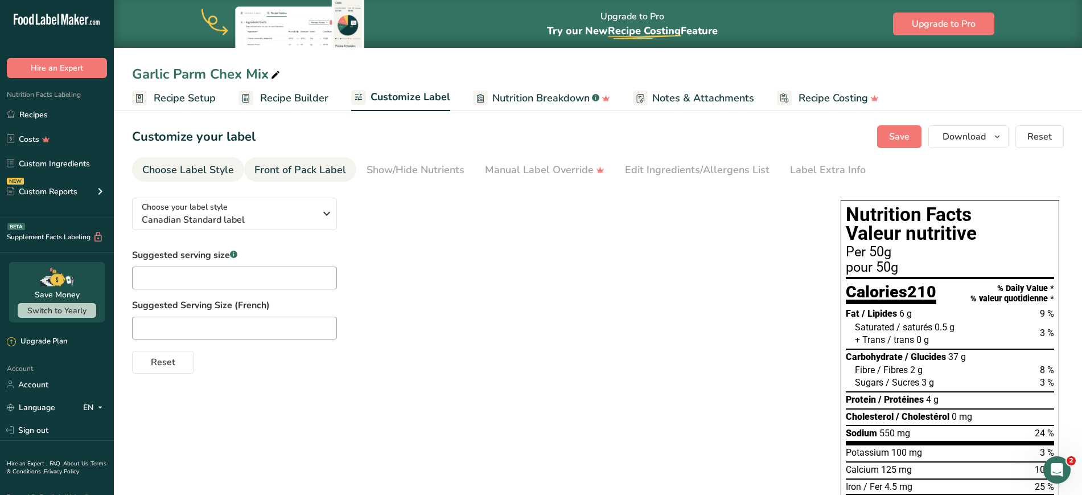
click at [302, 163] on div "Front of Pack Label" at bounding box center [300, 169] width 92 height 15
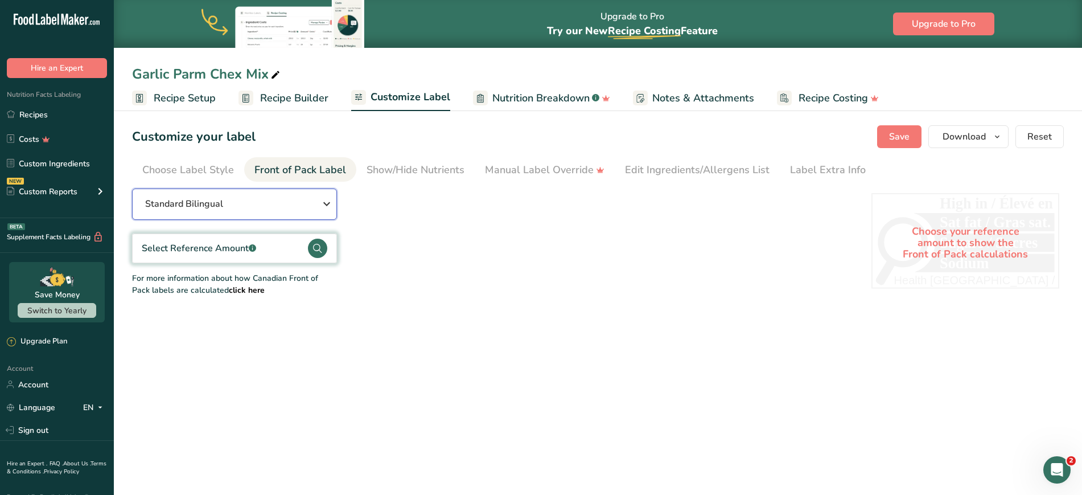
click at [280, 208] on div "Standard Bilingual" at bounding box center [234, 204] width 178 height 14
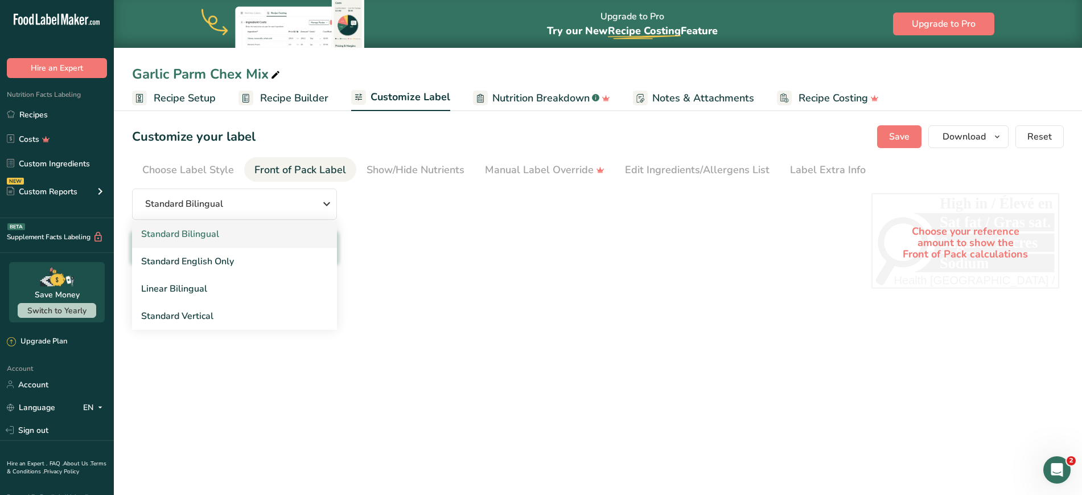
click at [268, 236] on link "Standard Bilingual" at bounding box center [234, 233] width 205 height 27
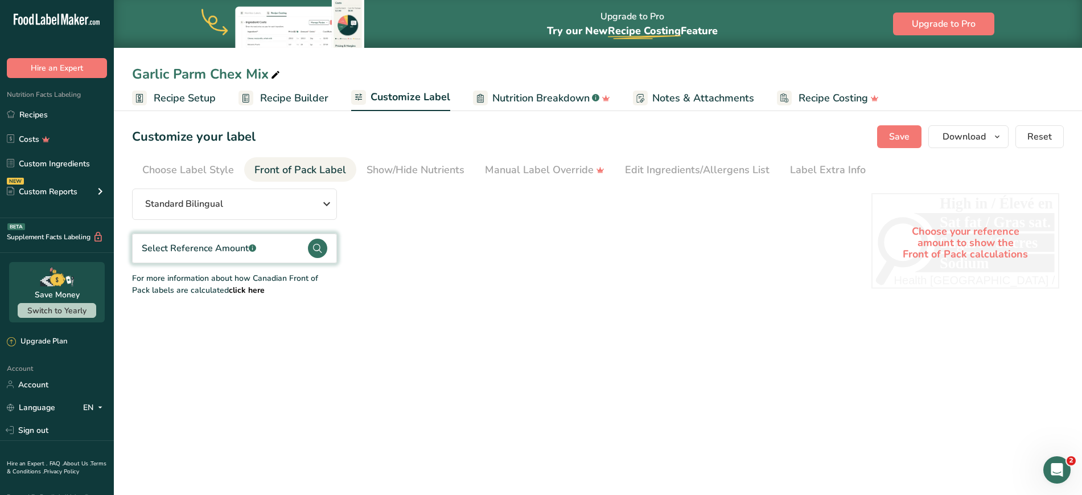
click at [324, 252] on circle at bounding box center [317, 248] width 19 height 19
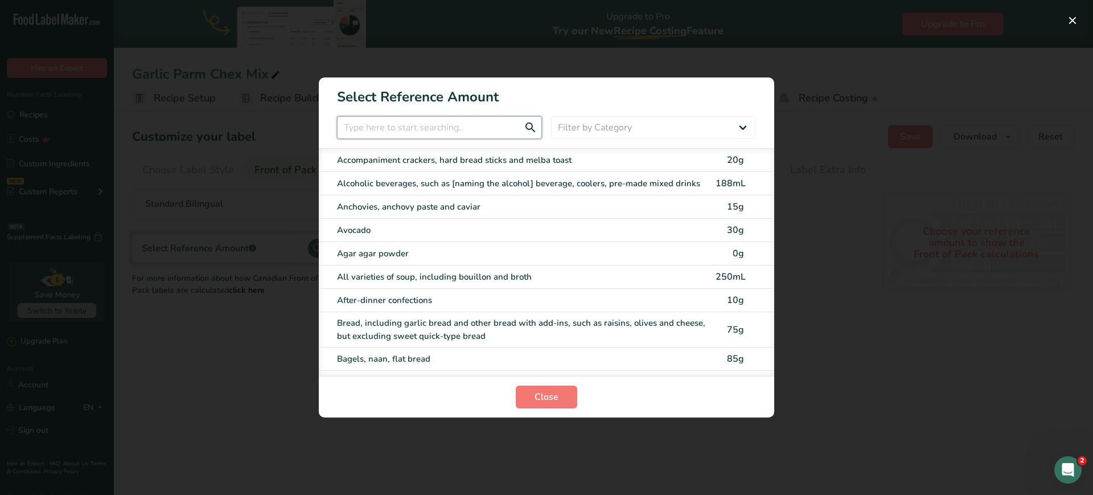
click at [383, 125] on input "FOP Category Selection Modal" at bounding box center [439, 127] width 205 height 23
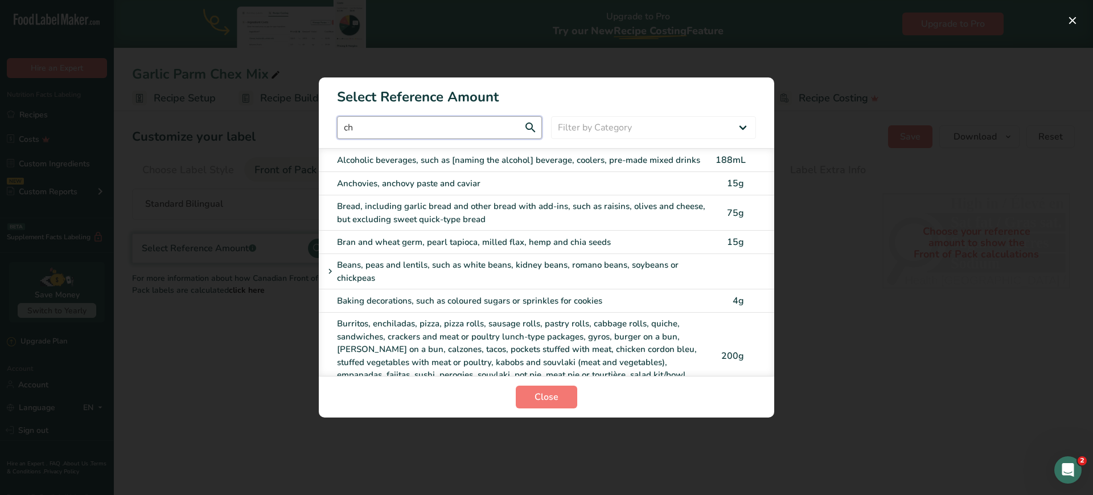
type input "c"
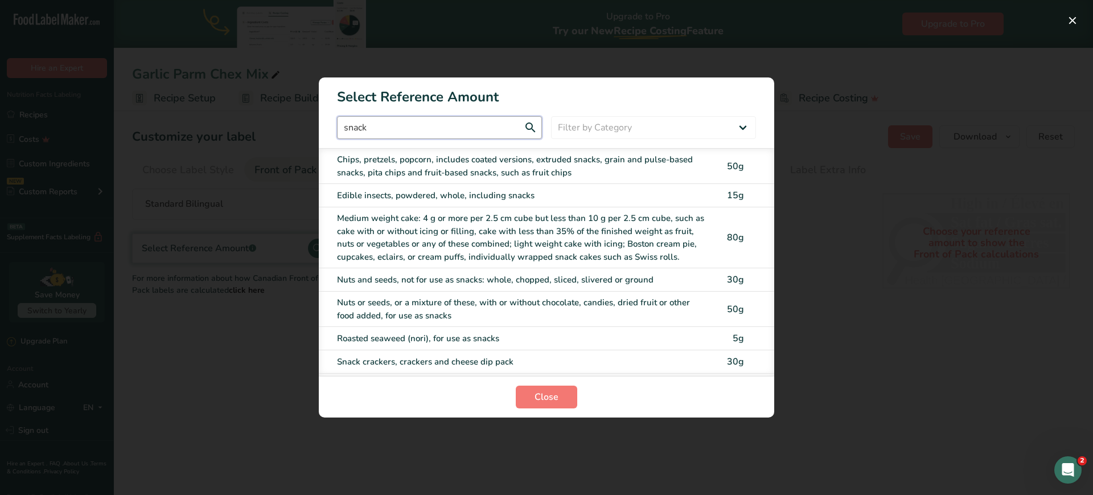
type input "snack"
click at [412, 159] on div "Chips, pretzels, popcorn, includes coated versions, extruded snacks, grain and …" at bounding box center [523, 166] width 372 height 26
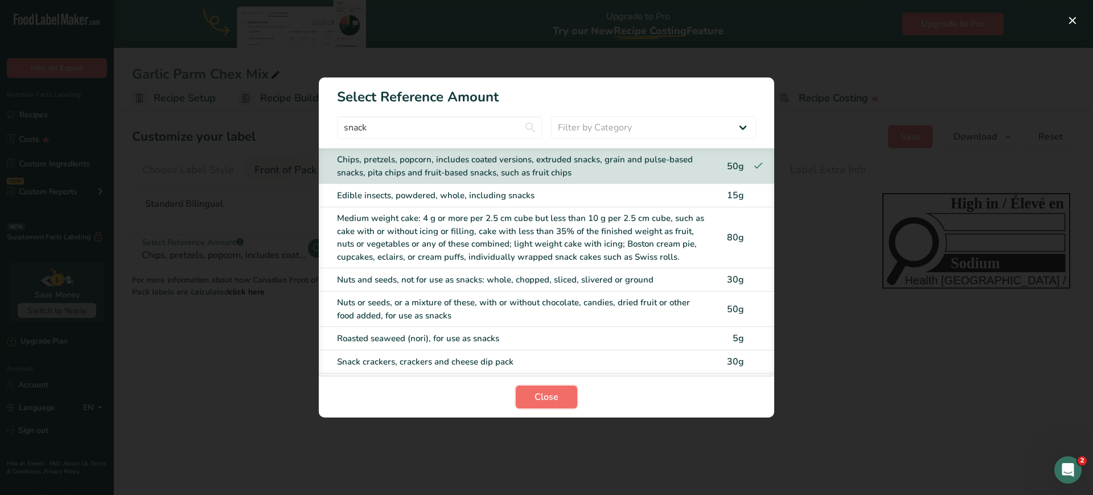
click at [536, 391] on span "Close" at bounding box center [547, 397] width 24 height 14
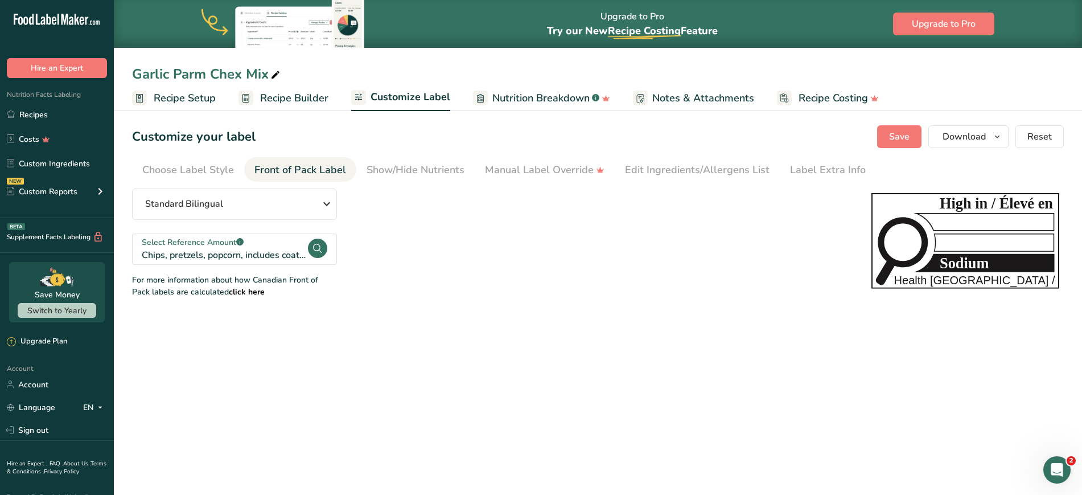
click at [186, 97] on span "Recipe Setup" at bounding box center [185, 98] width 62 height 15
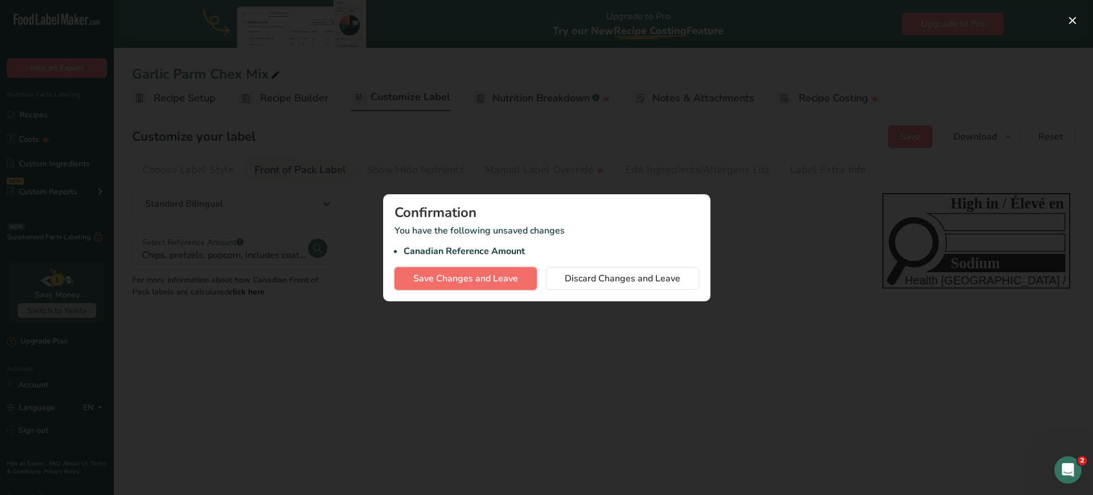
click at [490, 268] on button "Save Changes and Leave" at bounding box center [466, 278] width 142 height 23
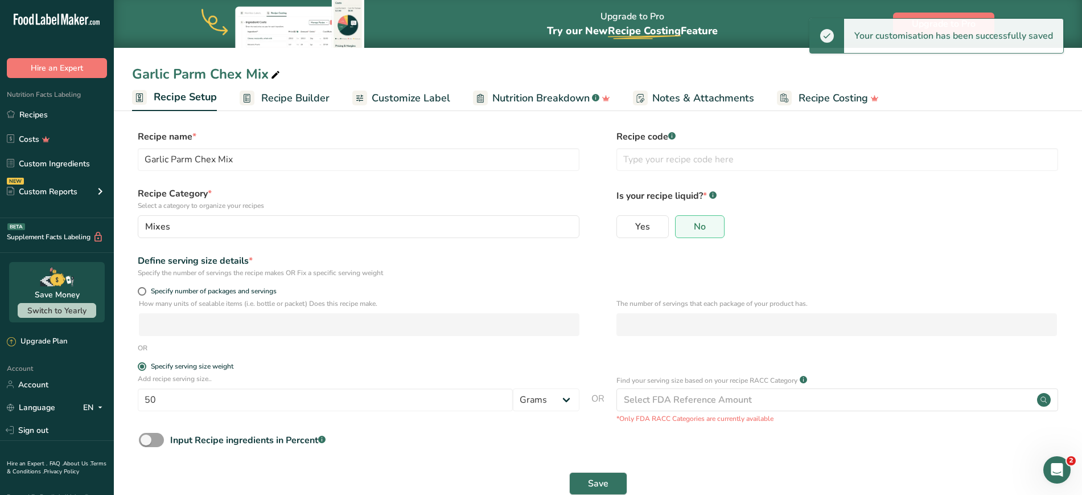
click at [291, 91] on span "Recipe Builder" at bounding box center [295, 98] width 68 height 15
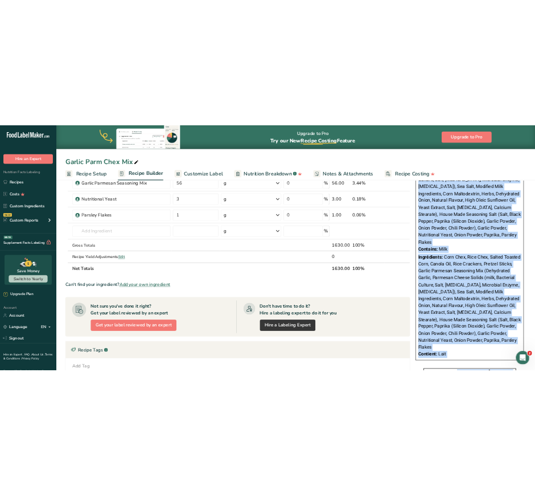
scroll to position [461, 0]
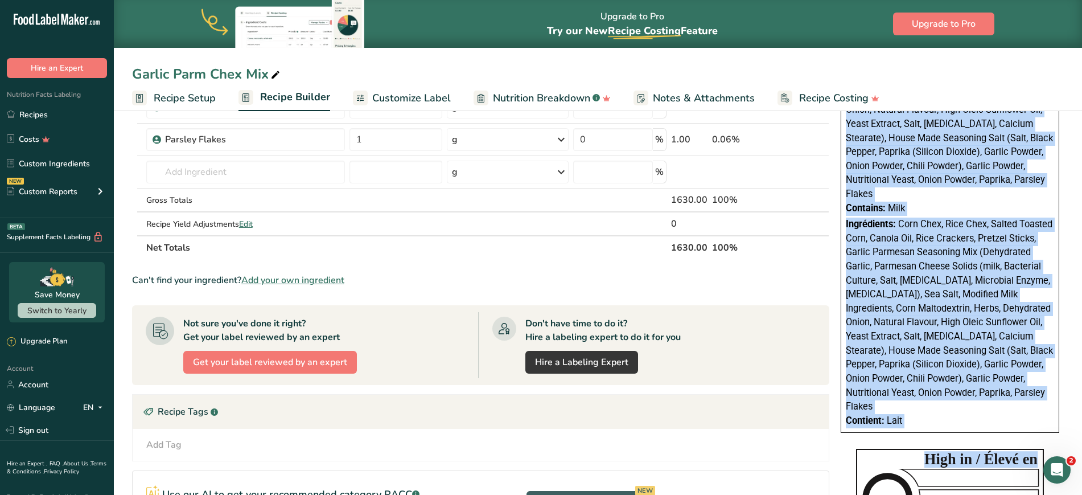
drag, startPoint x: 901, startPoint y: 358, endPoint x: 1026, endPoint y: 202, distance: 200.0
click at [1026, 202] on div "Ingredients: Corn Chex, Rice Chex, Salted Toasted Corn, Canola Oil, Rice Cracke…" at bounding box center [950, 216] width 219 height 433
copy div "Corn Chex, Rice Chex, Salted Toasted Corn, Canola Oil, Rice Crackers, Pretzel S…"
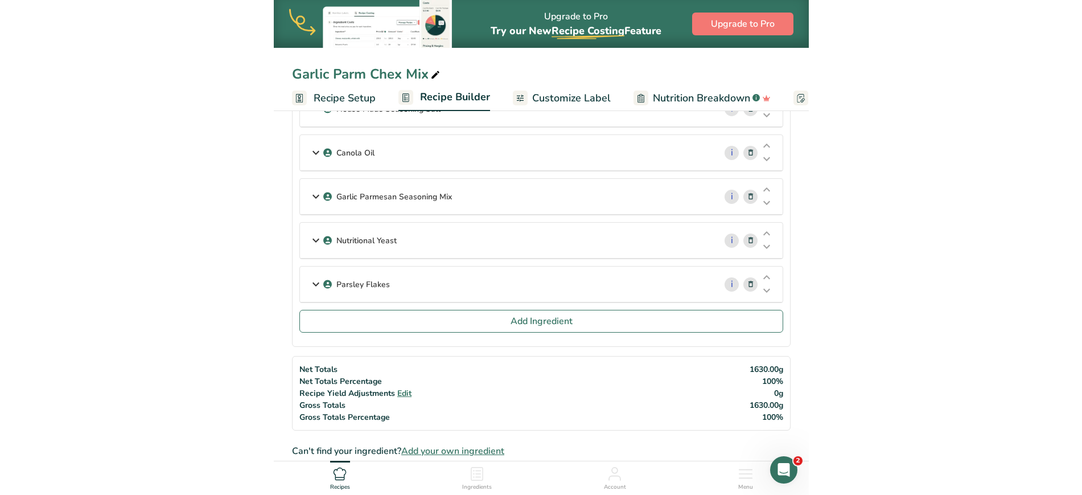
scroll to position [0, 0]
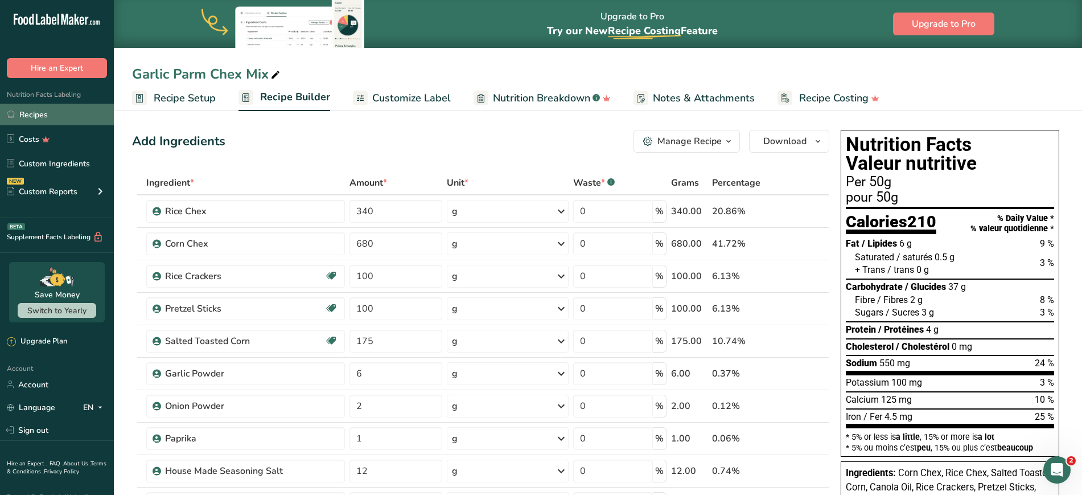
click at [28, 112] on link "Recipes" at bounding box center [57, 115] width 114 height 22
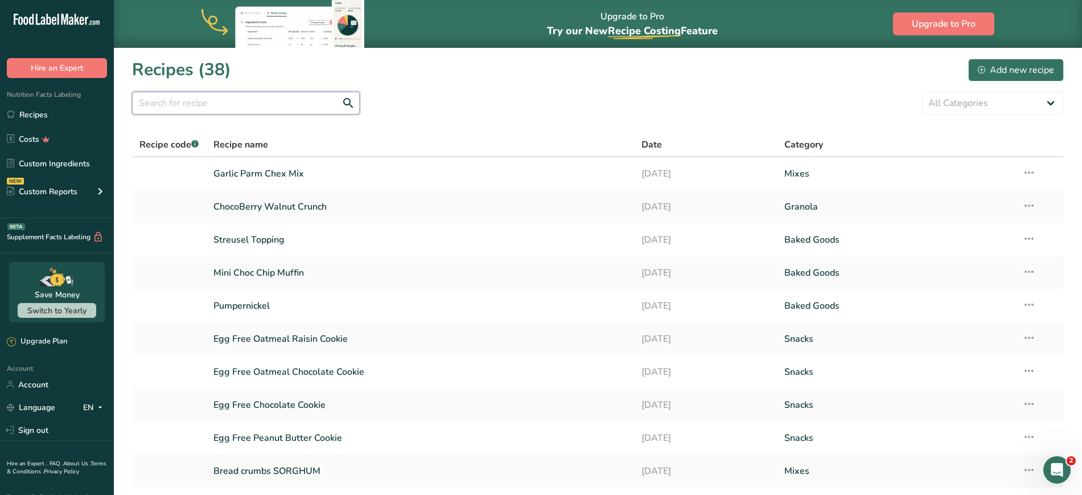
click at [225, 102] on input "text" at bounding box center [246, 103] width 228 height 23
type input "chex"
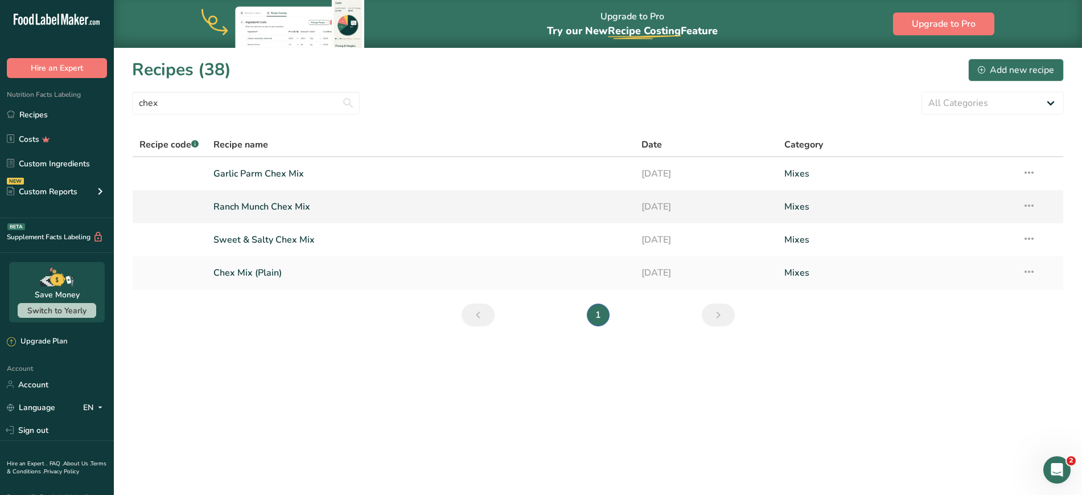
click at [261, 208] on link "Ranch Munch Chex Mix" at bounding box center [420, 207] width 415 height 24
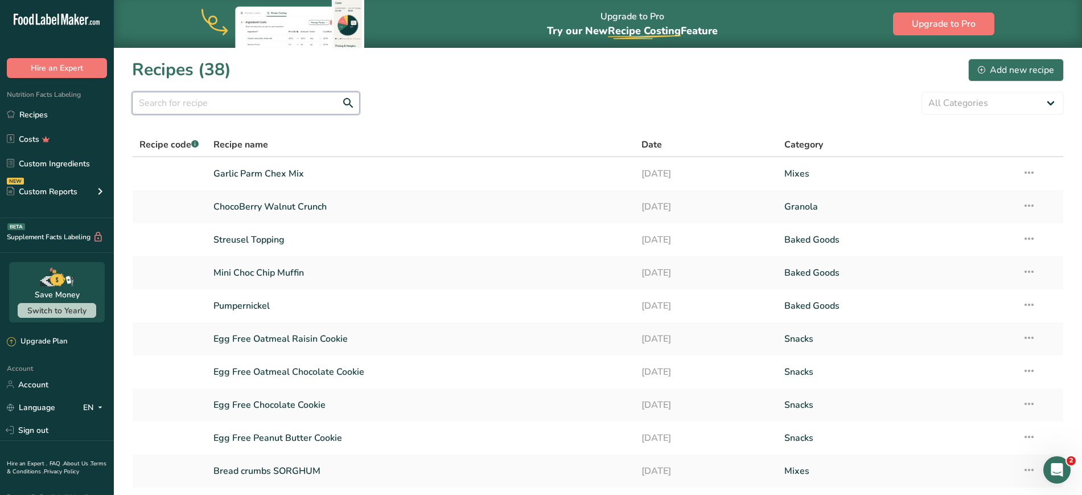
click at [250, 95] on input "text" at bounding box center [246, 103] width 228 height 23
type input "chex"
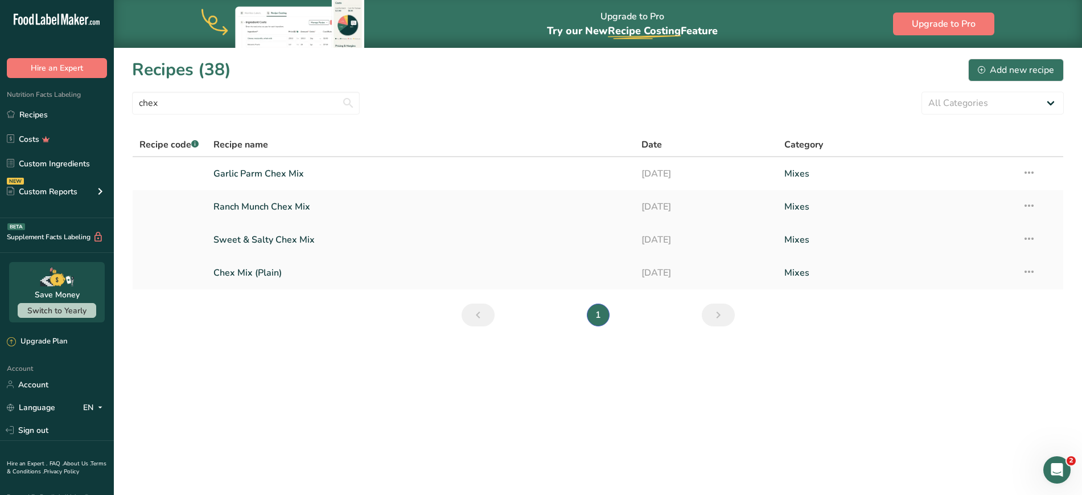
click at [242, 244] on link "Sweet & Salty Chex Mix" at bounding box center [420, 240] width 415 height 24
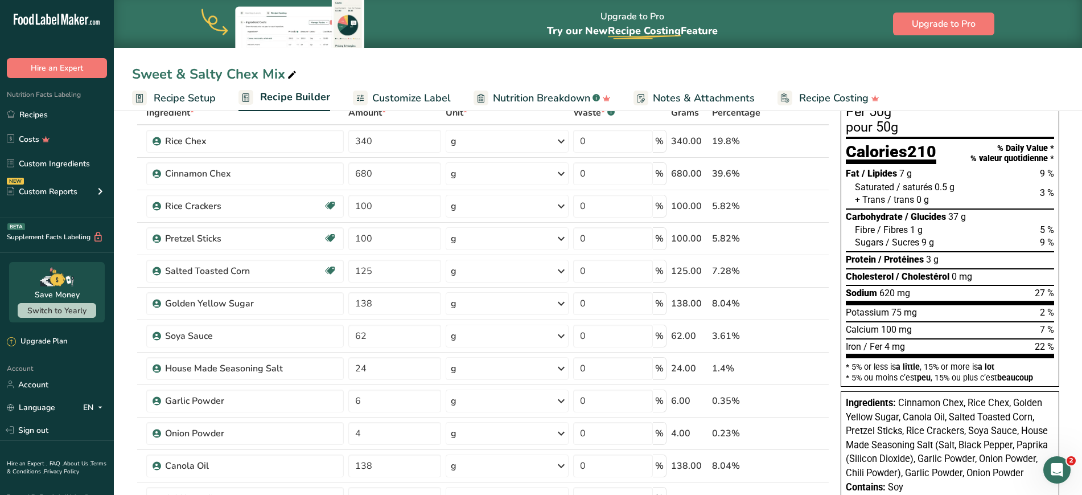
scroll to position [73, 0]
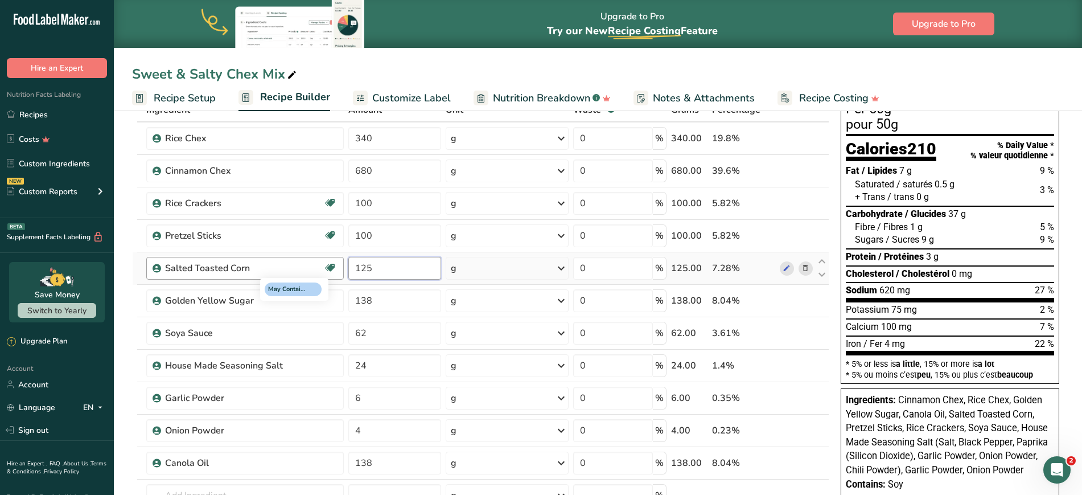
drag, startPoint x: 398, startPoint y: 276, endPoint x: 327, endPoint y: 263, distance: 71.8
click at [327, 263] on tr "Salted Toasted Corn May Contain: Peanuts, Tree Nuts, Milk. 125 g Weight Units g…" at bounding box center [481, 268] width 696 height 32
type input "175"
click at [122, 270] on section "Add Ingredients Manage Recipe Delete Recipe Duplicate Recipe Scale Recipe Save …" at bounding box center [598, 503] width 968 height 939
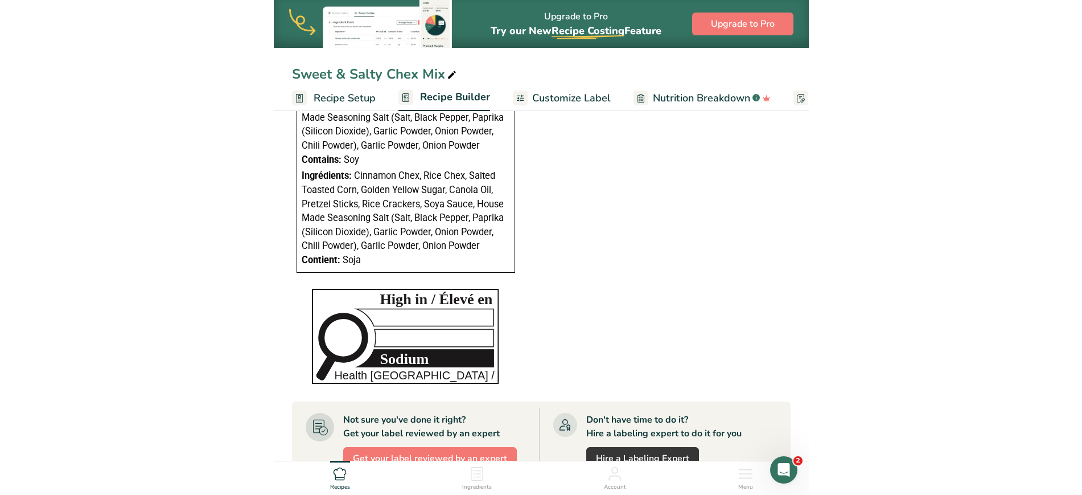
scroll to position [0, 0]
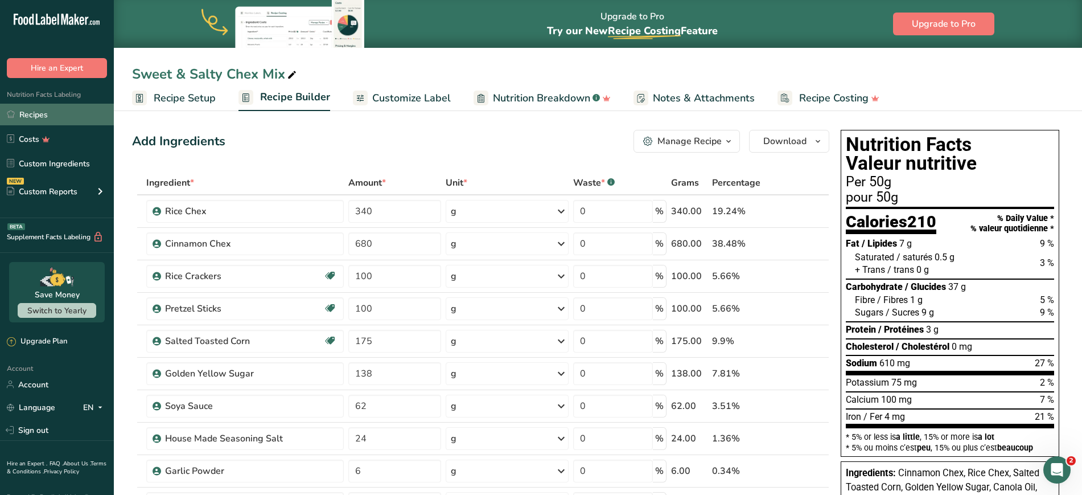
click at [48, 106] on link "Recipes" at bounding box center [57, 115] width 114 height 22
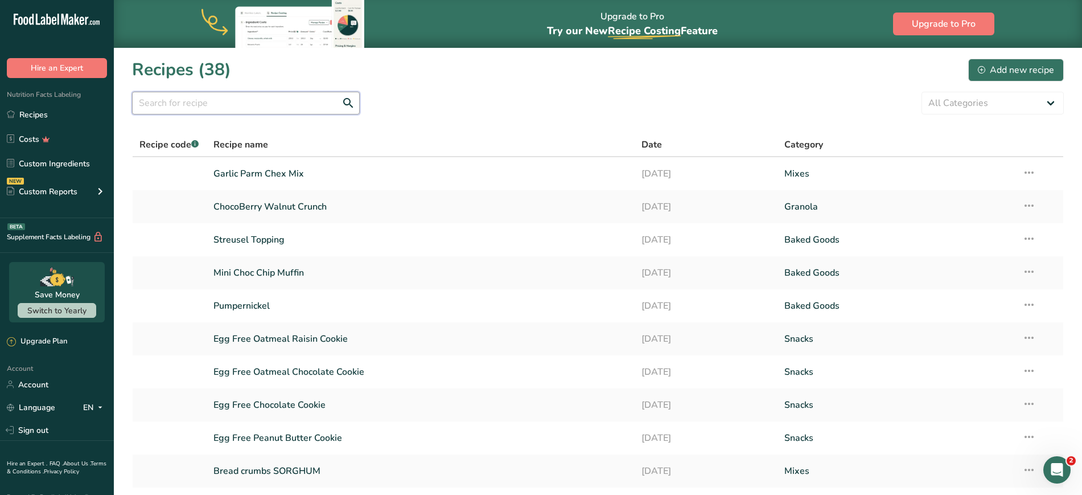
click at [217, 108] on input "text" at bounding box center [246, 103] width 228 height 23
type input "chex"
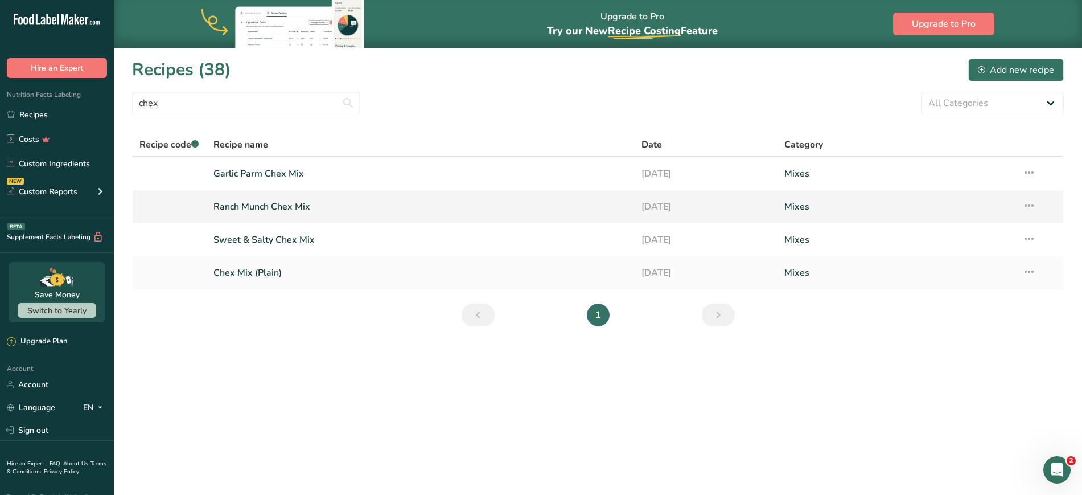
click at [287, 206] on link "Ranch Munch Chex Mix" at bounding box center [420, 207] width 415 height 24
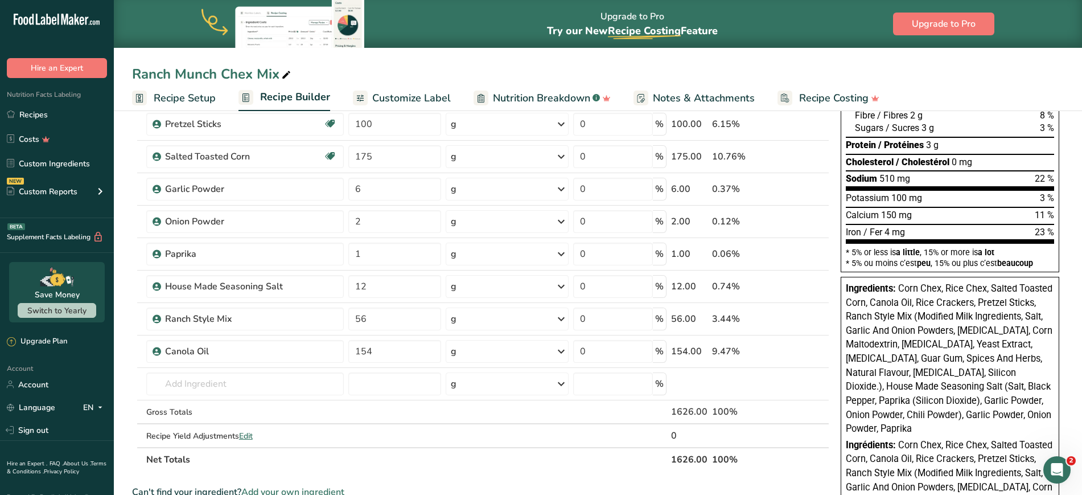
scroll to position [183, 0]
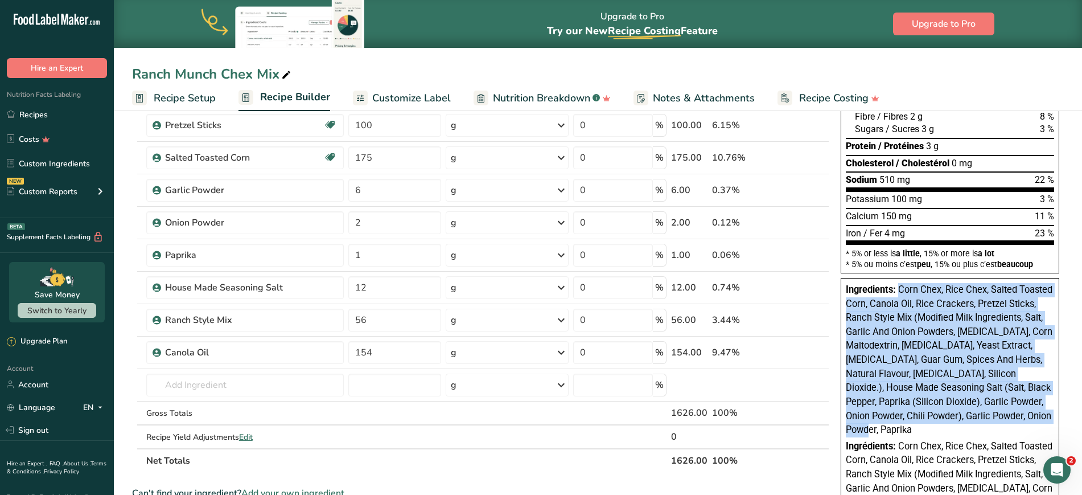
drag, startPoint x: 879, startPoint y: 429, endPoint x: 901, endPoint y: 291, distance: 139.5
click at [901, 291] on div "Ingredients: Corn Chex, Rice Chex, Salted Toasted Corn, Canola Oil, Rice Cracke…" at bounding box center [950, 360] width 208 height 154
copy span "Corn Chex, Rice Chex, Salted Toasted Corn, Canola Oil, Rice Crackers, Pretzel S…"
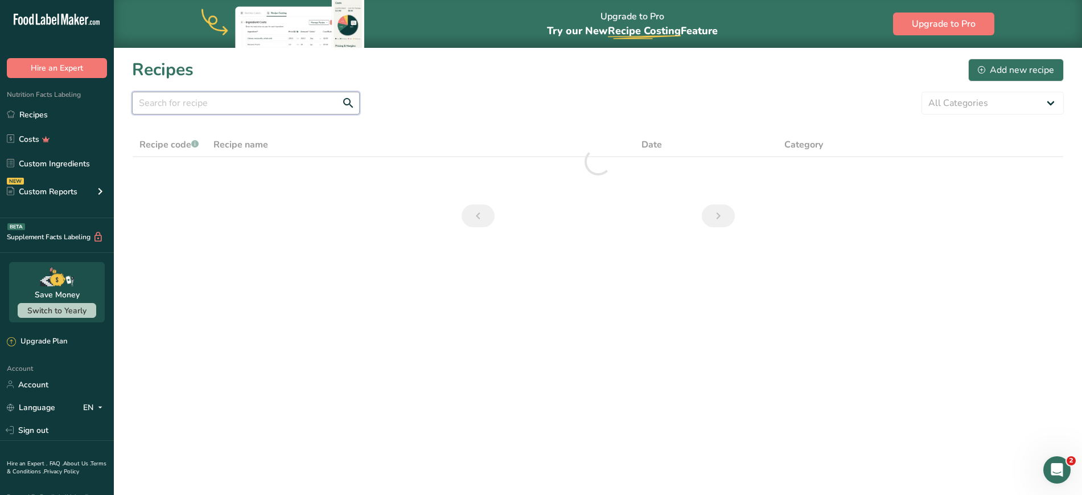
click at [223, 104] on input "text" at bounding box center [246, 103] width 228 height 23
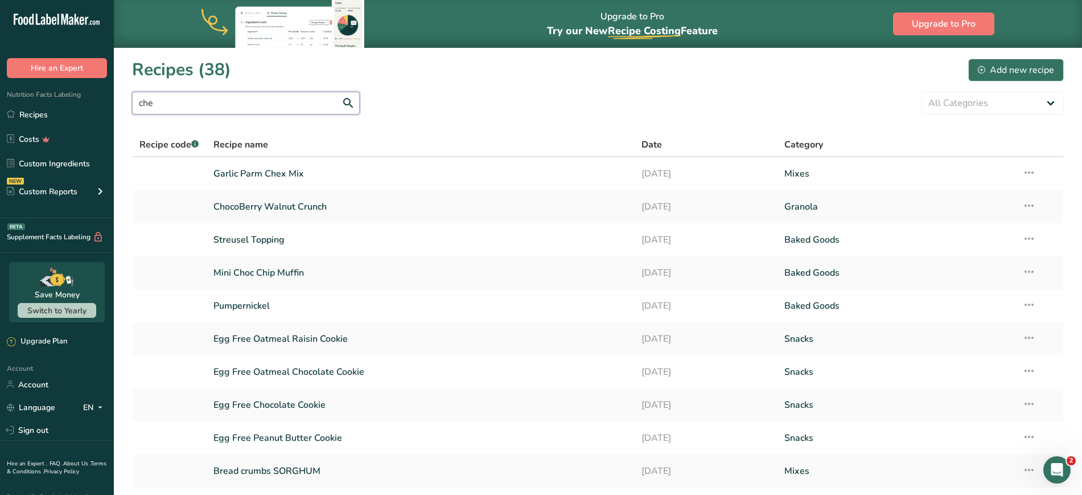
type input "chex"
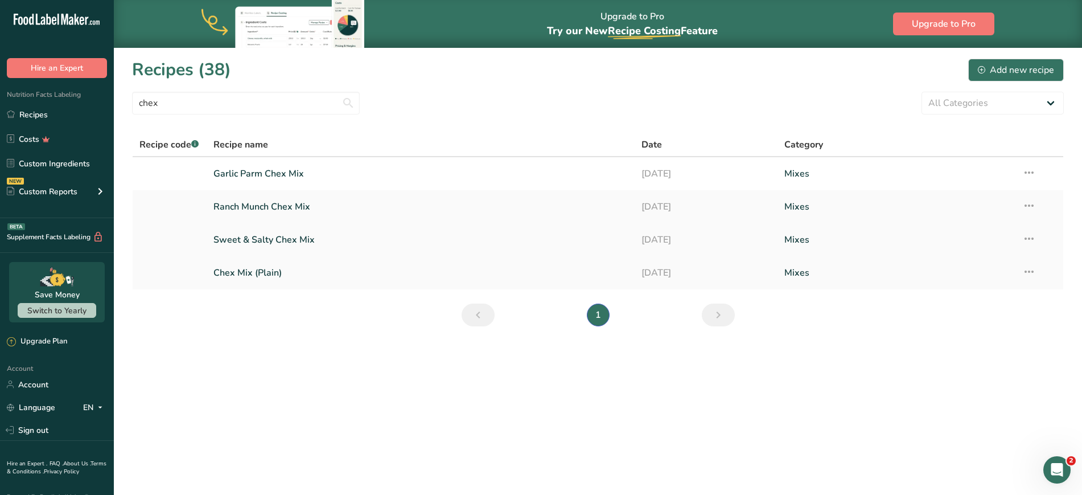
click at [1032, 240] on icon at bounding box center [1029, 238] width 14 height 20
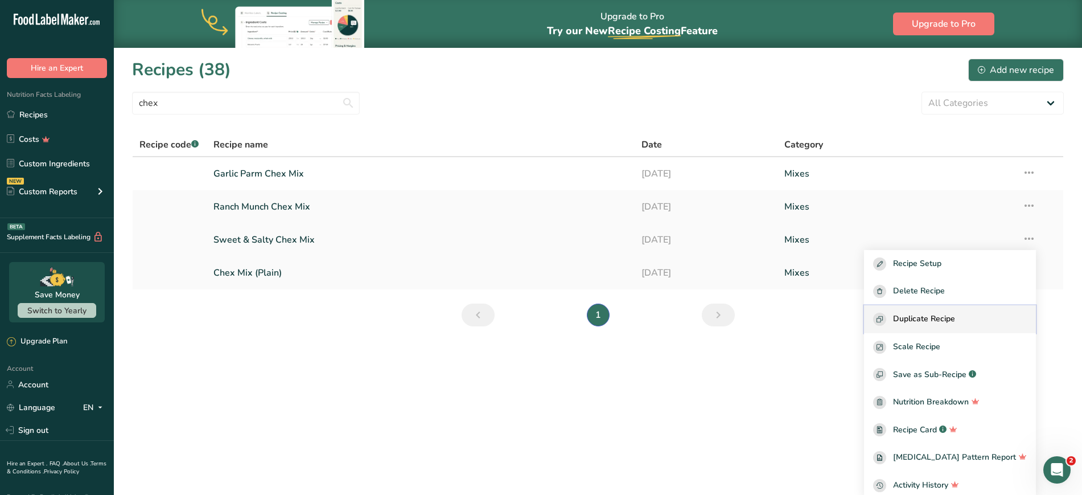
click at [946, 318] on span "Duplicate Recipe" at bounding box center [924, 319] width 62 height 13
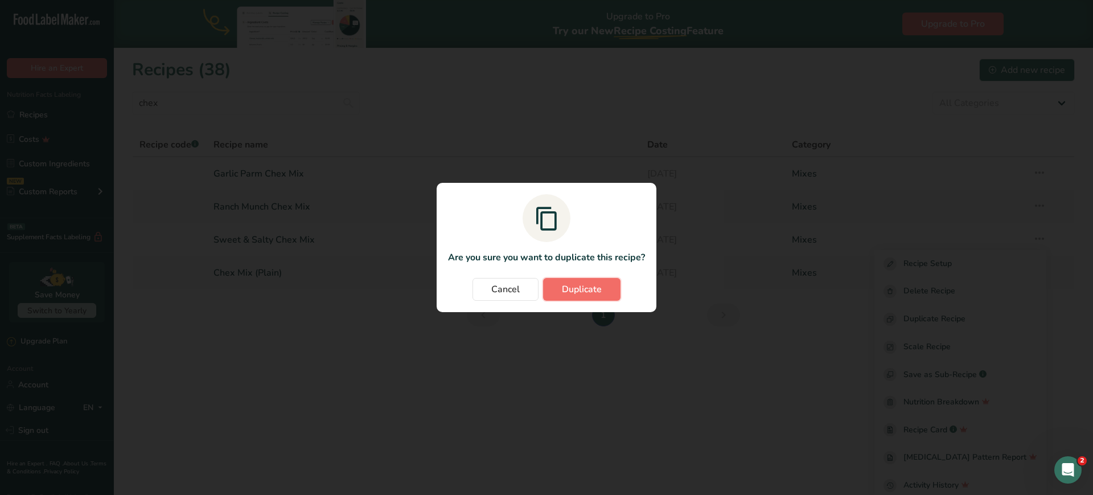
click at [576, 282] on span "Duplicate" at bounding box center [582, 289] width 40 height 14
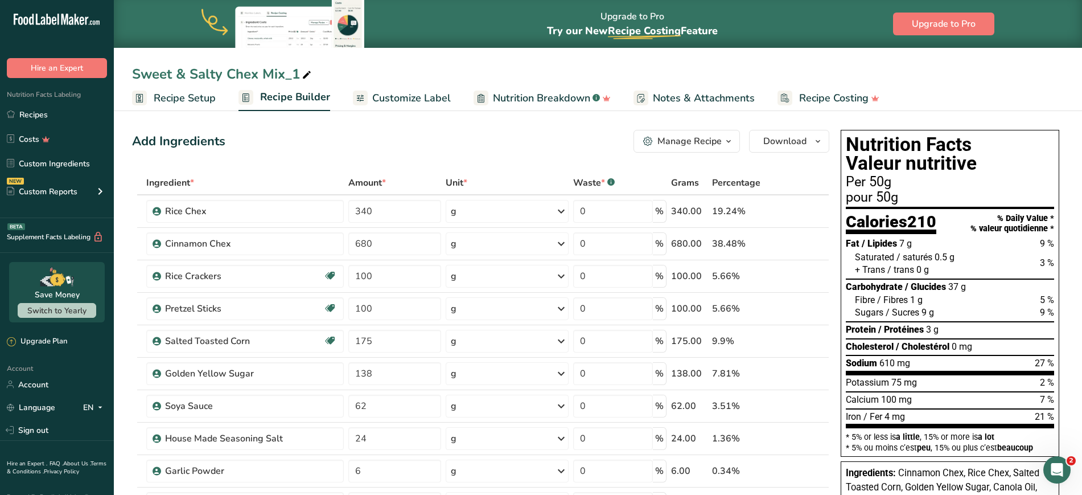
click at [245, 76] on div "Sweet & Salty Chex Mix_1" at bounding box center [223, 74] width 182 height 20
drag, startPoint x: 222, startPoint y: 71, endPoint x: 86, endPoint y: 71, distance: 136.1
drag, startPoint x: 286, startPoint y: 75, endPoint x: 317, endPoint y: 81, distance: 31.4
click at [317, 81] on input "Pumpkin Spice Chex Mix_1" at bounding box center [598, 74] width 932 height 20
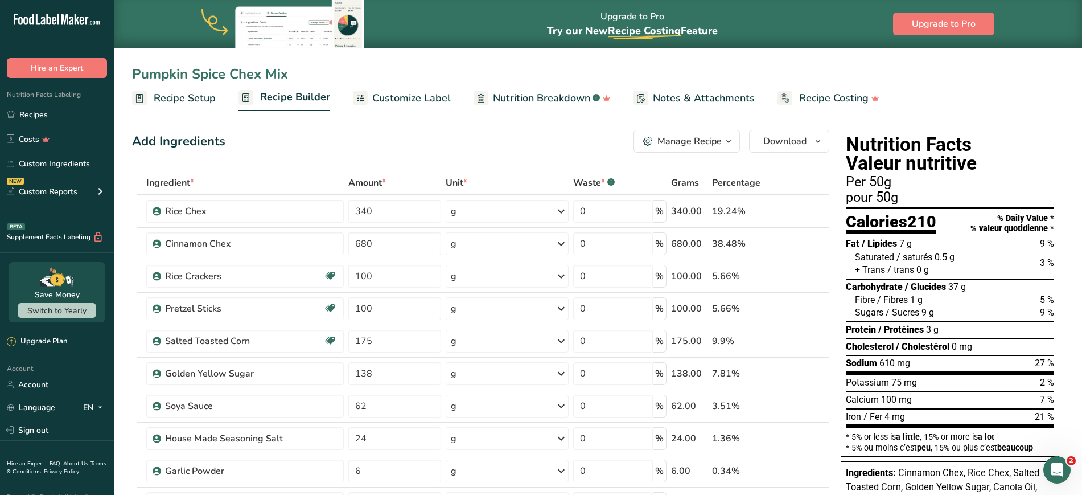
type input "Pumpkin Spice Chex Mix"
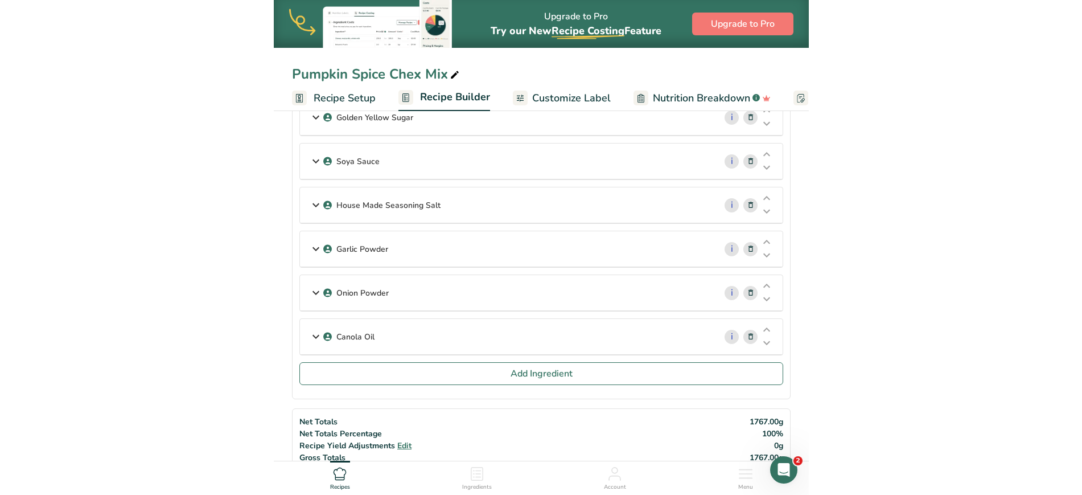
scroll to position [331, 0]
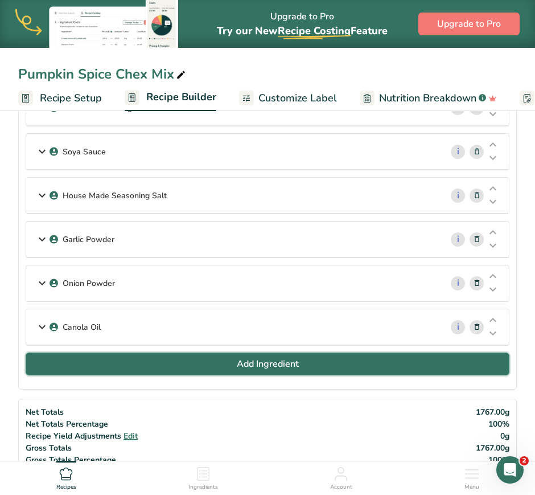
click at [220, 364] on button "Add Ingredient" at bounding box center [268, 363] width 484 height 23
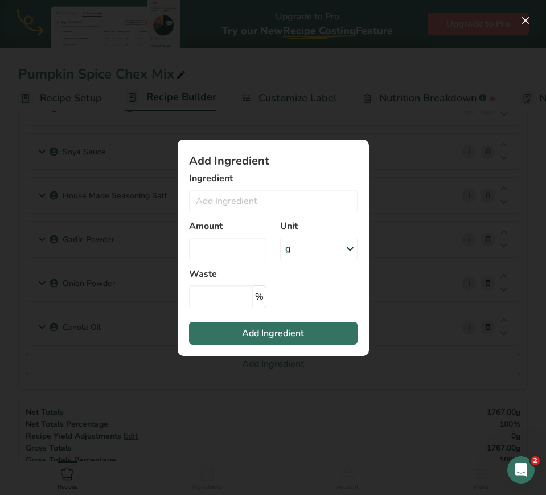
click at [47, 363] on div "Add ingredient modal" at bounding box center [273, 247] width 546 height 495
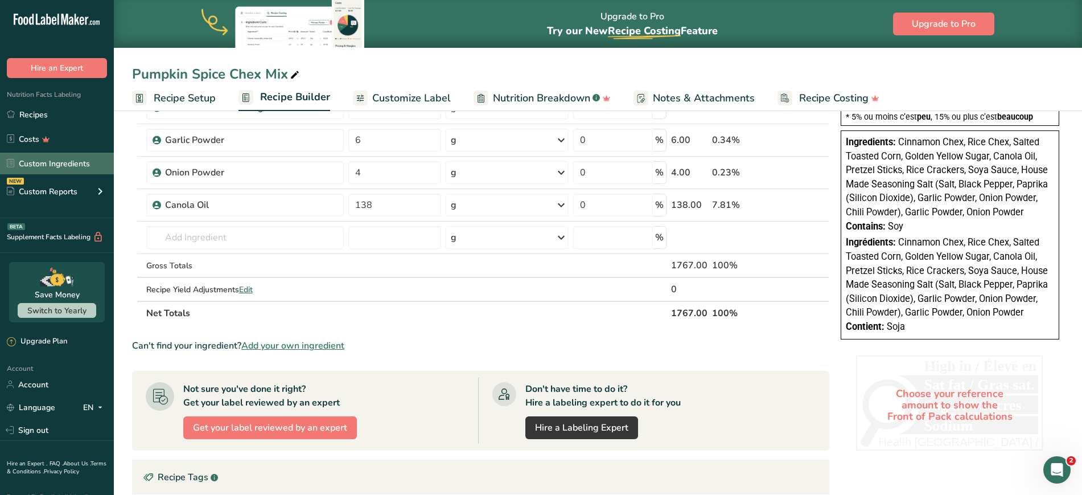
click at [35, 162] on link "Custom Ingredients" at bounding box center [57, 164] width 114 height 22
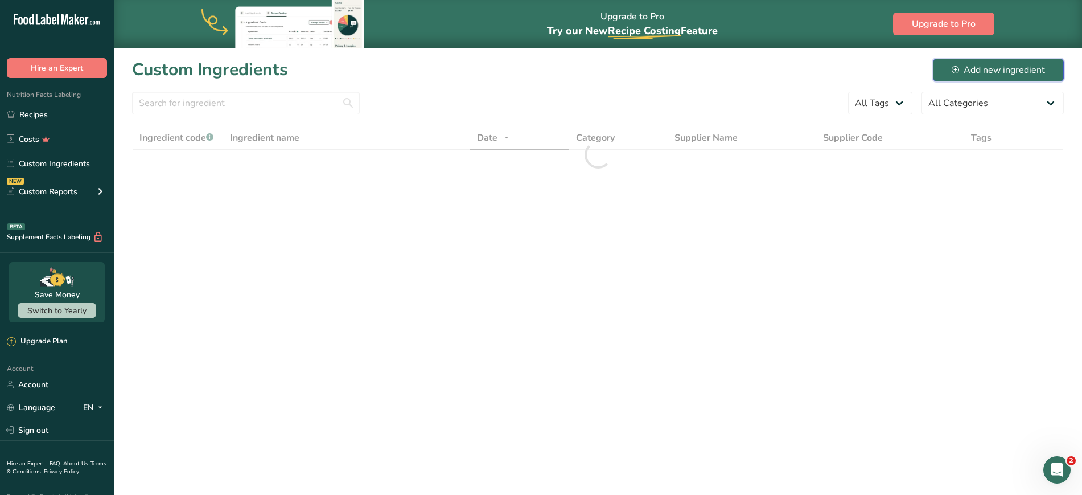
click at [958, 66] on icon at bounding box center [955, 69] width 7 height 7
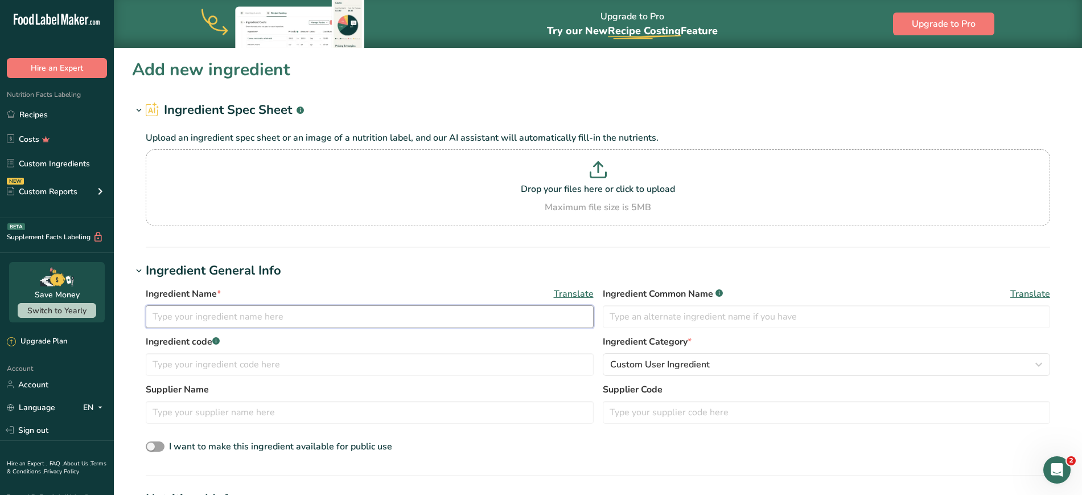
click at [247, 307] on input "text" at bounding box center [370, 316] width 448 height 23
type input "Pumpkin Pie Spice"
click at [217, 411] on input "text" at bounding box center [370, 412] width 448 height 23
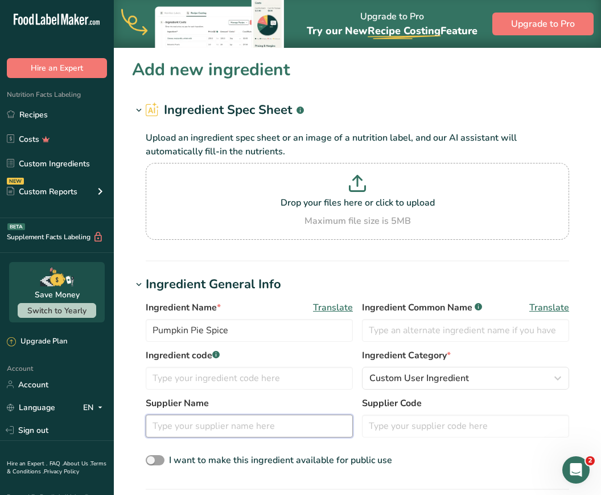
click at [190, 422] on input "text" at bounding box center [249, 425] width 207 height 23
paste input "President's Choice"
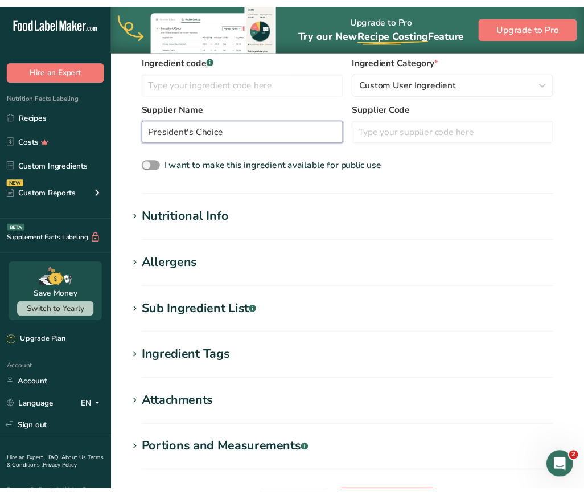
scroll to position [299, 0]
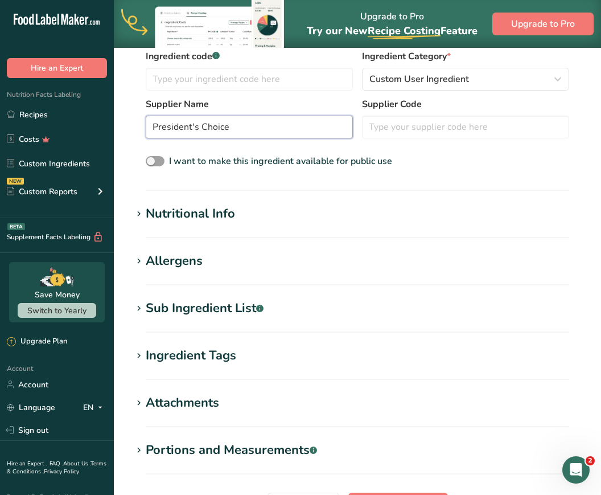
type input "President's Choice"
click at [148, 215] on div "Nutritional Info" at bounding box center [190, 213] width 89 height 19
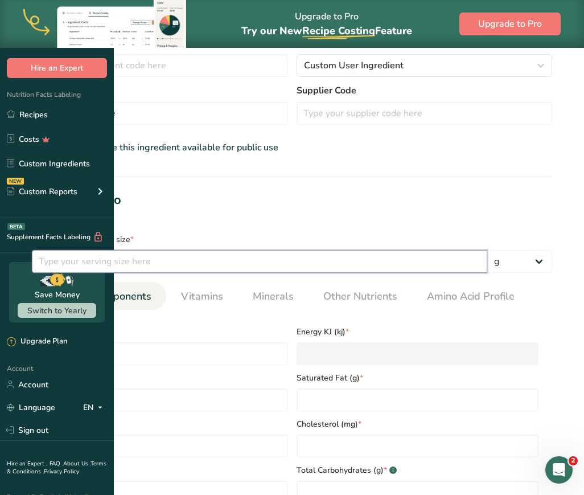
click at [308, 273] on input "number" at bounding box center [259, 261] width 455 height 23
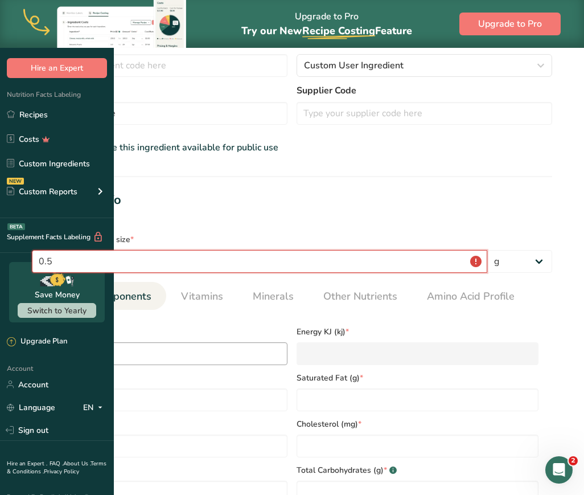
type input "0.5"
click at [221, 365] on input "number" at bounding box center [167, 353] width 242 height 23
type input "0"
type KJ "0"
type input "0"
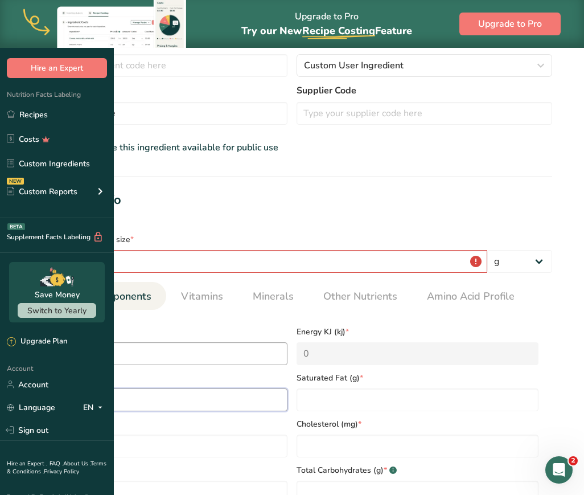
type Fat "0"
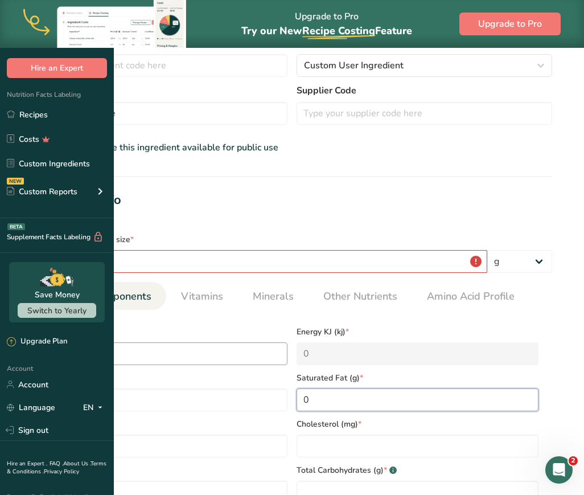
type Fat "0"
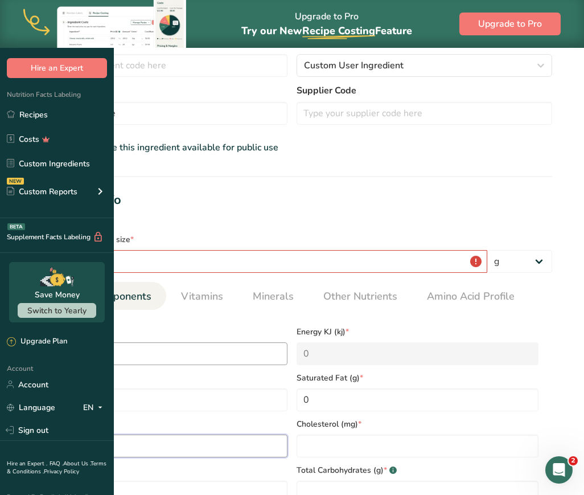
type Fat "0"
type input "0"
type Carbohydrates "0"
type Fiber "0"
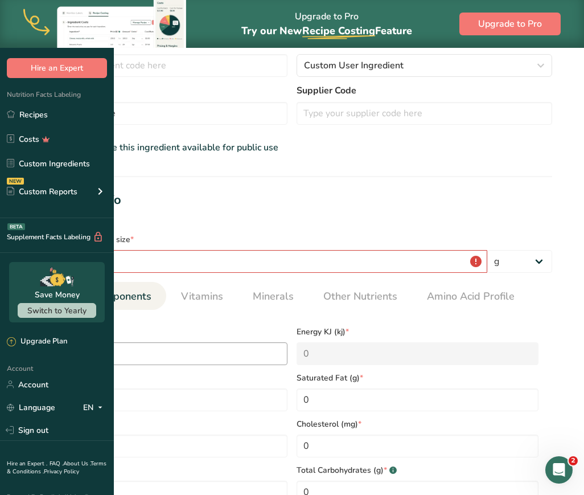
type Sugars "0"
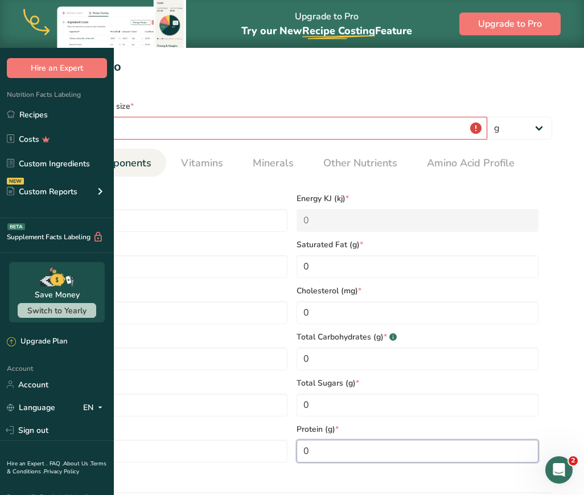
scroll to position [435, 0]
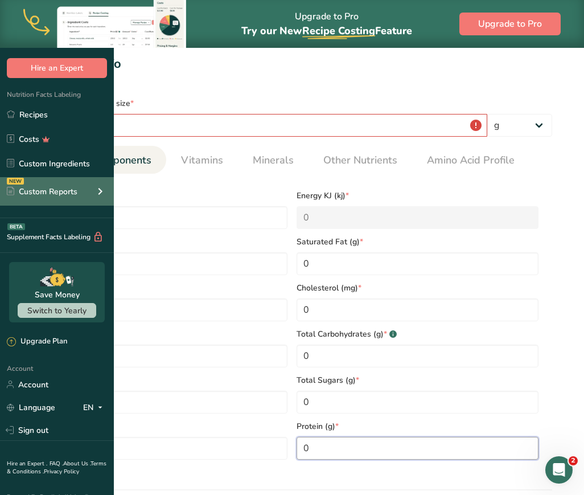
type input "0"
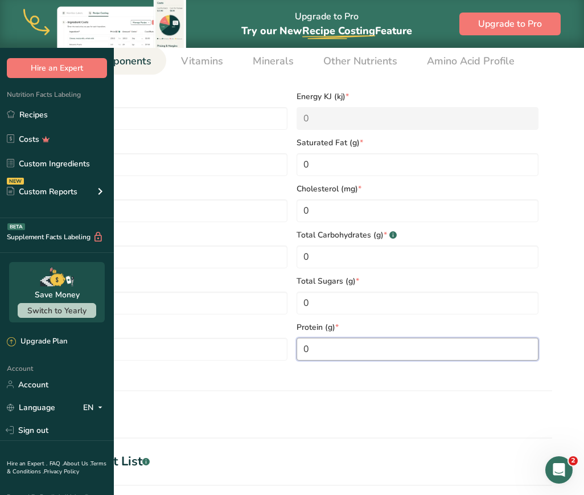
scroll to position [537, 0]
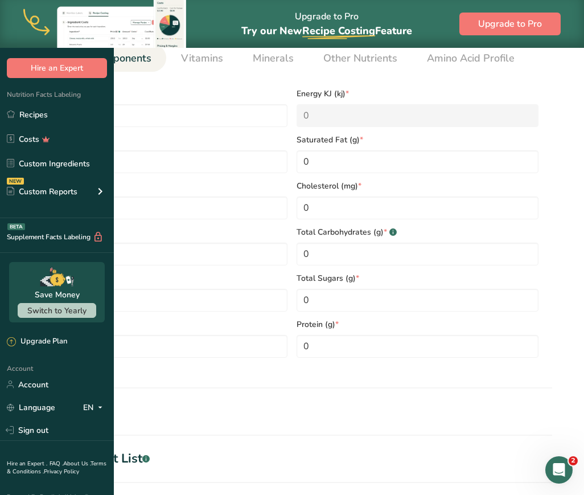
click at [30, 451] on icon at bounding box center [25, 459] width 10 height 16
paste textarea "Cinnamon, Allspice, Cloves, Nutmeg, Ginger (containssulphites)"
type textarea "Cinnamon, Allspice, Cloves, Nutmeg, Ginger (containssulphites)"
click at [30, 404] on icon at bounding box center [25, 412] width 10 height 16
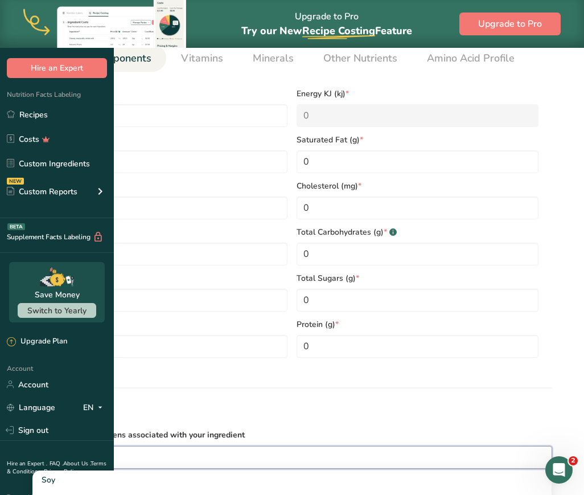
click at [178, 448] on input "text" at bounding box center [291, 457] width 519 height 18
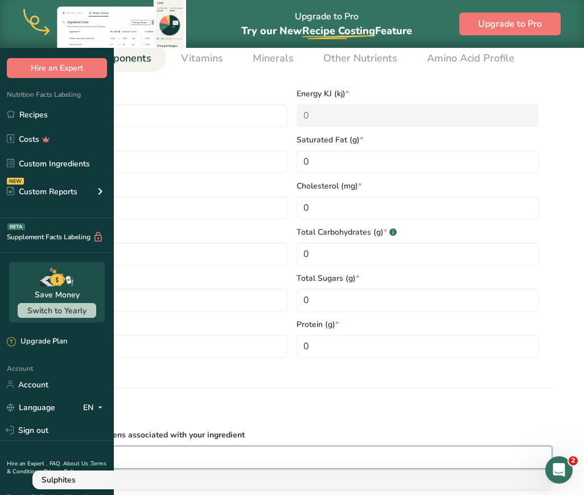
type input "sul"
click at [170, 474] on div "Sulphites" at bounding box center [283, 480] width 483 height 12
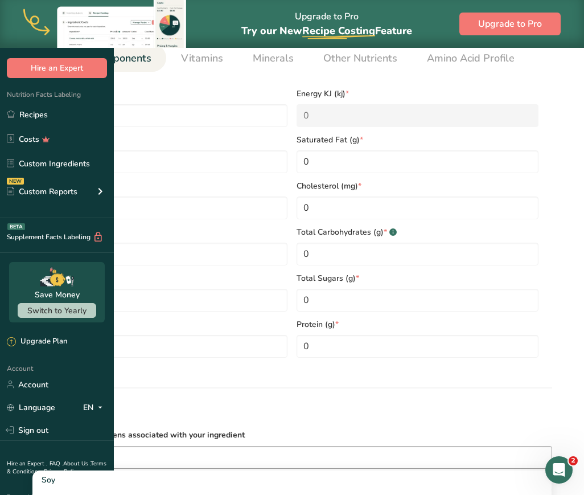
click at [473, 402] on h1 "Allergens" at bounding box center [292, 411] width 548 height 19
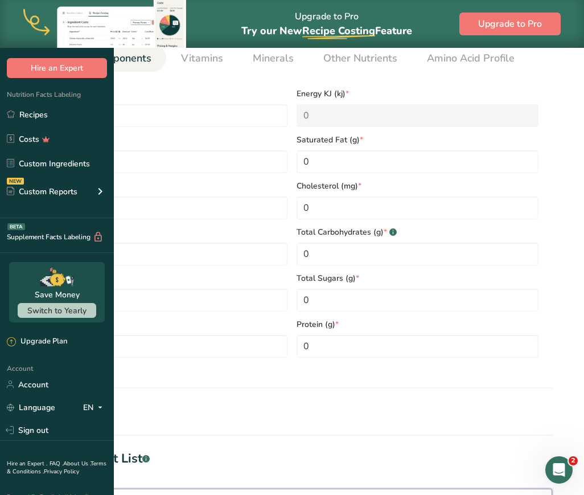
drag, startPoint x: 440, startPoint y: 396, endPoint x: 338, endPoint y: 396, distance: 101.9
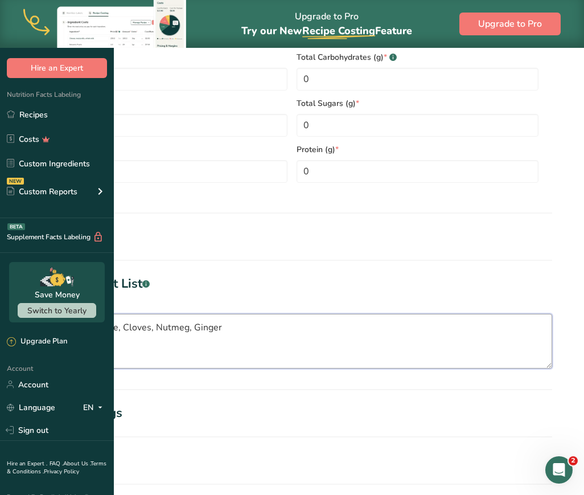
scroll to position [777, 0]
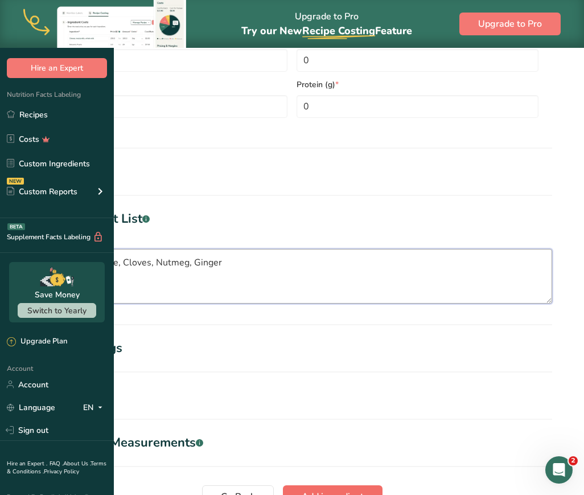
type textarea "Cinnamon, Allspice, Cloves, Nutmeg, Ginger"
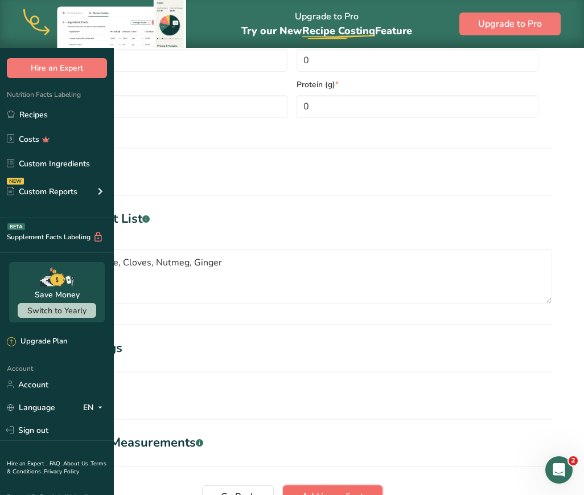
click at [364, 490] on span "Add ingredient" at bounding box center [333, 497] width 62 height 14
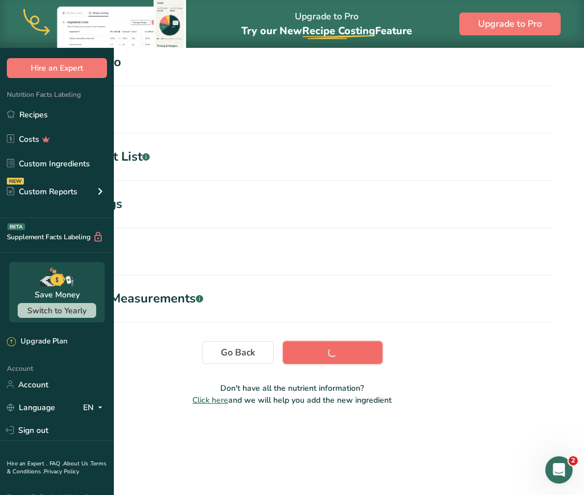
scroll to position [108, 0]
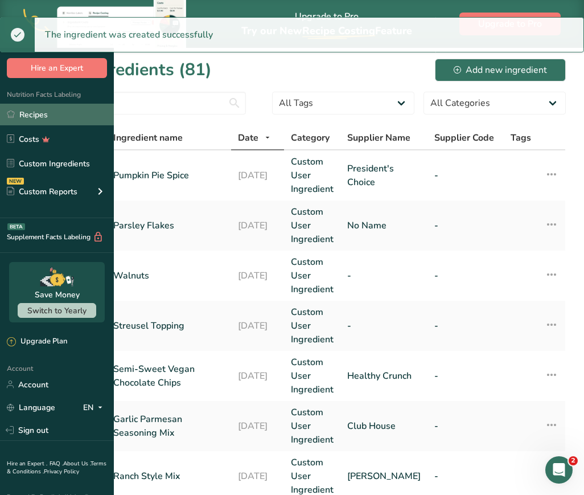
click at [32, 110] on link "Recipes" at bounding box center [57, 115] width 114 height 22
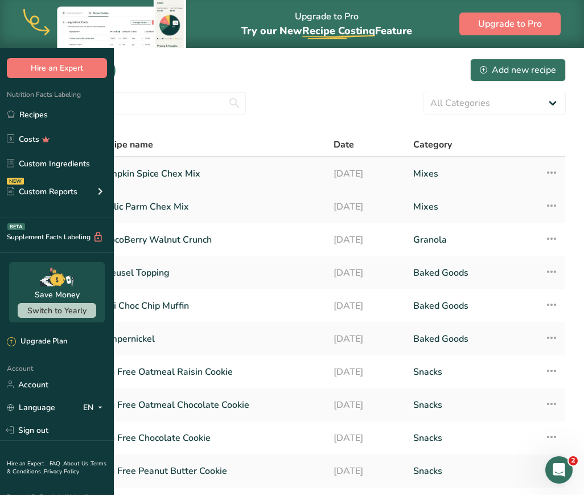
click at [284, 168] on link "Pumpkin Spice Chex Mix" at bounding box center [208, 174] width 221 height 24
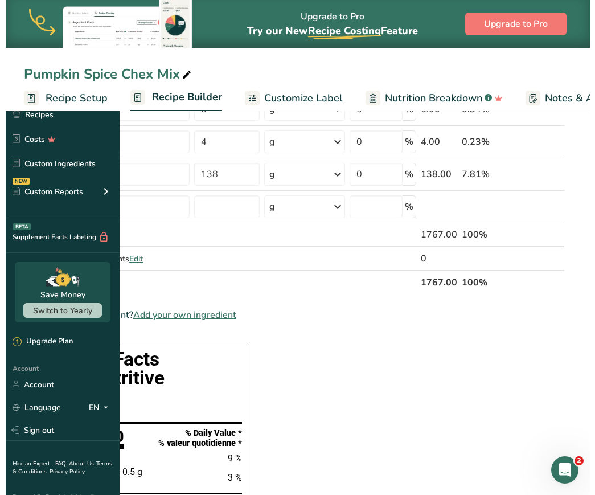
scroll to position [357, 0]
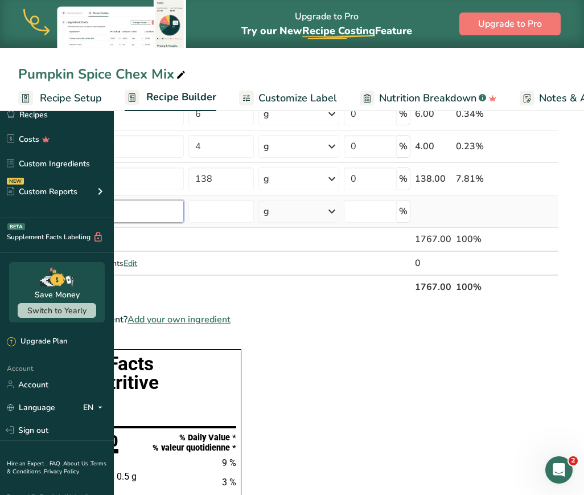
click at [184, 210] on input "text" at bounding box center [107, 211] width 153 height 23
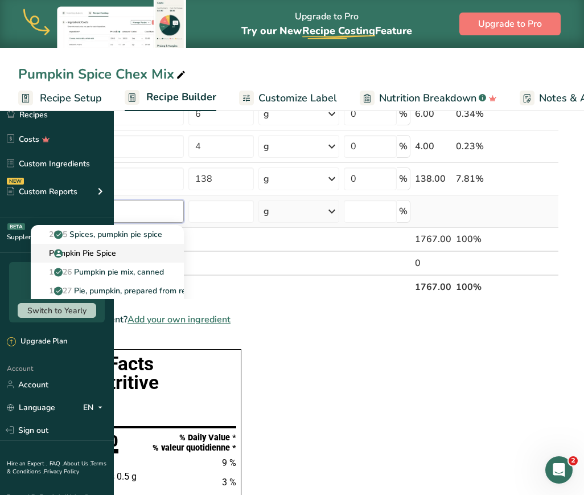
type input "Pumpkin Pie"
click at [157, 247] on div "Pumpkin Pie Spice" at bounding box center [98, 253] width 117 height 12
type input "Pumpkin Pie Spice"
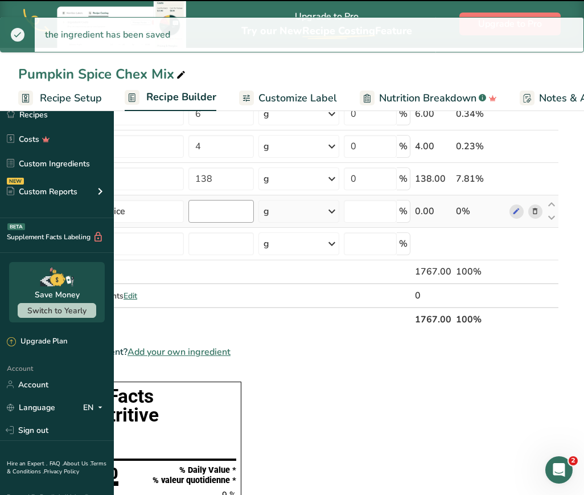
type input "0"
click at [254, 215] on input "0" at bounding box center [220, 211] width 65 height 23
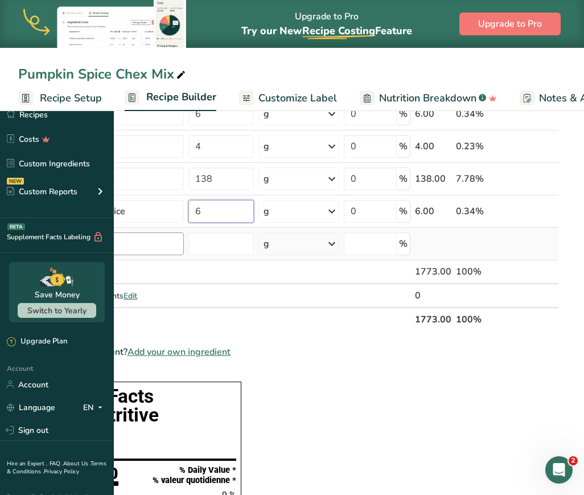
type input "6"
click at [243, 251] on div "Ingredient * Amount * Unit * Waste * .a-a{fill:#347362;}.b-a{fill:#fff;} Grams …" at bounding box center [288, 72] width 541 height 517
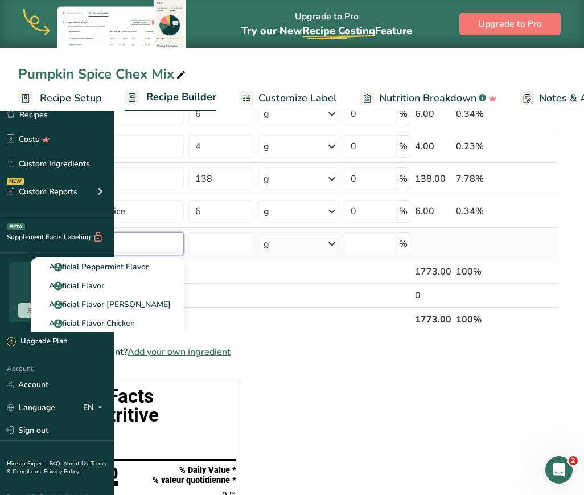
type input "artificial"
click at [175, 363] on div "See full Results" at bounding box center [107, 361] width 135 height 12
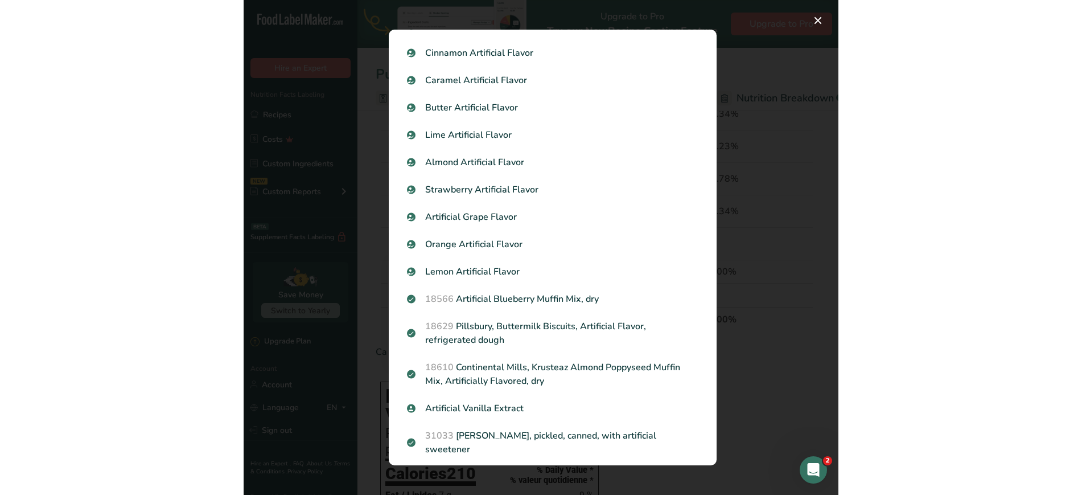
scroll to position [430, 0]
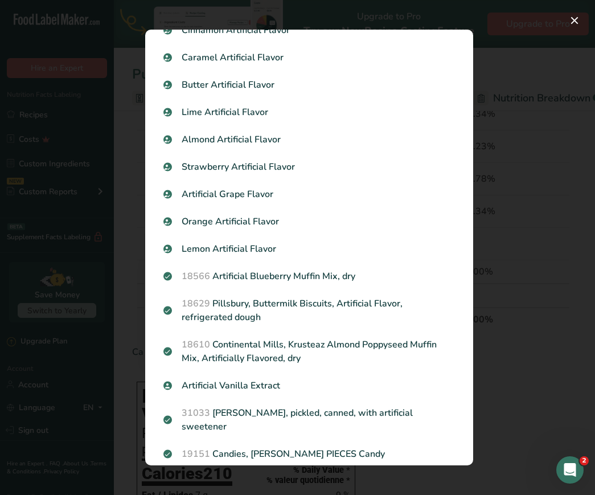
click at [276, 388] on p "Artificial Vanilla Extract" at bounding box center [308, 386] width 291 height 14
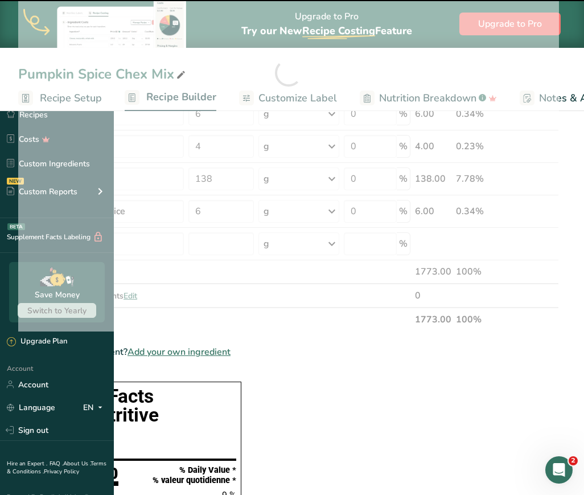
type input "0"
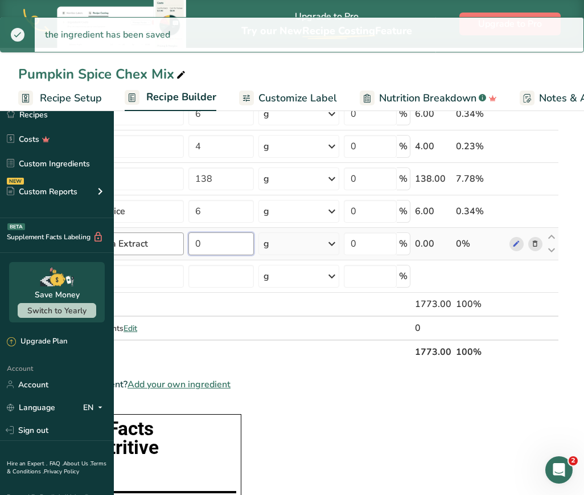
drag, startPoint x: 314, startPoint y: 247, endPoint x: 285, endPoint y: 241, distance: 29.6
click at [285, 241] on tr "Artificial Vanilla Extract 0 g Weight Units g kg mg See more Volume Units l Vol…" at bounding box center [289, 244] width 540 height 32
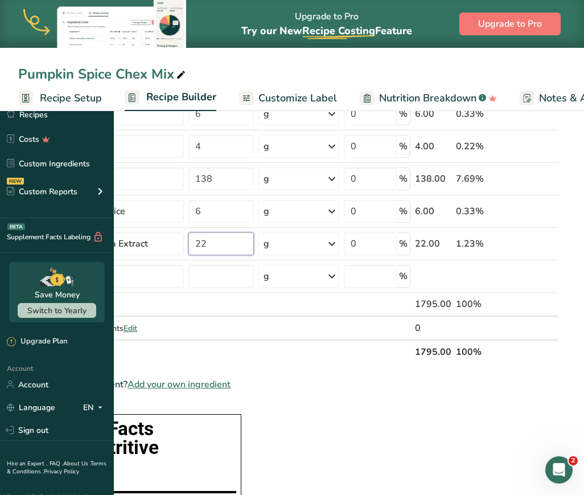
type input "22"
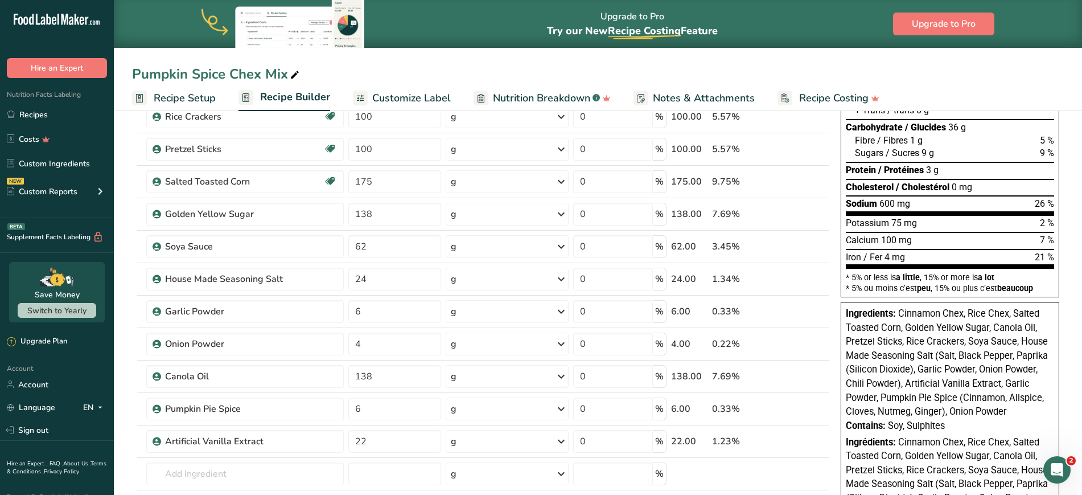
scroll to position [190, 0]
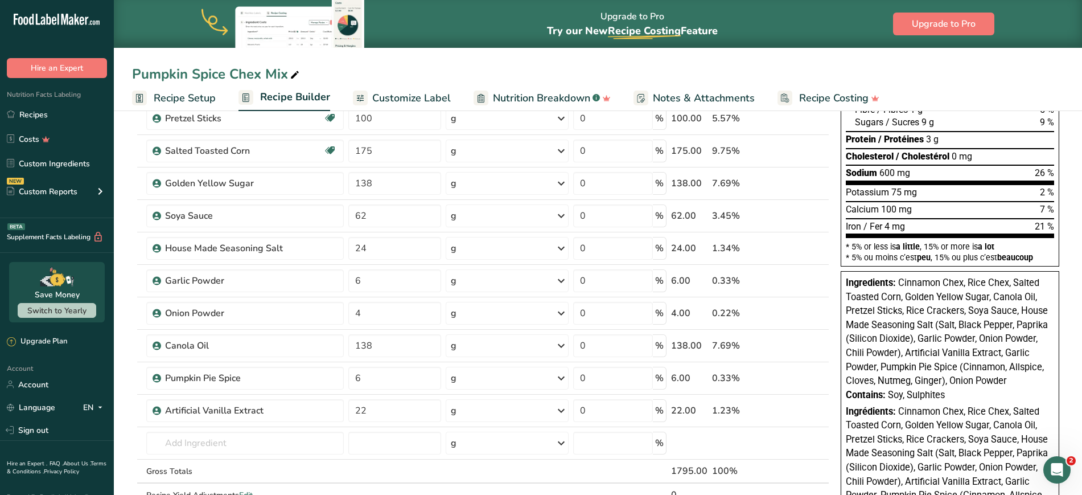
drag, startPoint x: 962, startPoint y: 392, endPoint x: 900, endPoint y: 284, distance: 123.9
click at [900, 284] on div "Ingredients: Cinnamon Chex, Rice Chex, Salted Toasted Corn, Golden Yellow Sugar…" at bounding box center [950, 403] width 219 height 265
copy div "Cinnamon Chex, Rice Chex, Salted Toasted Corn, Golden Yellow Sugar, Canola Oil,…"
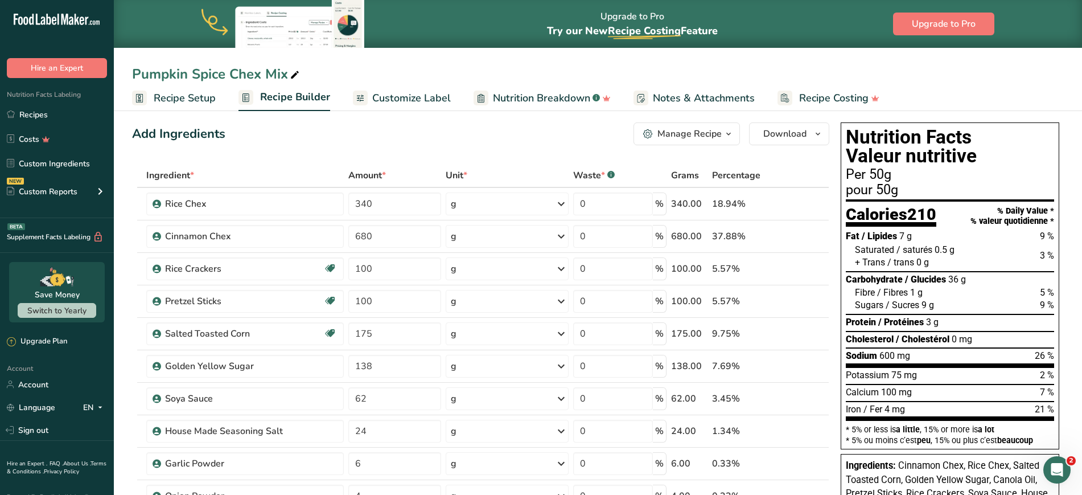
scroll to position [9, 0]
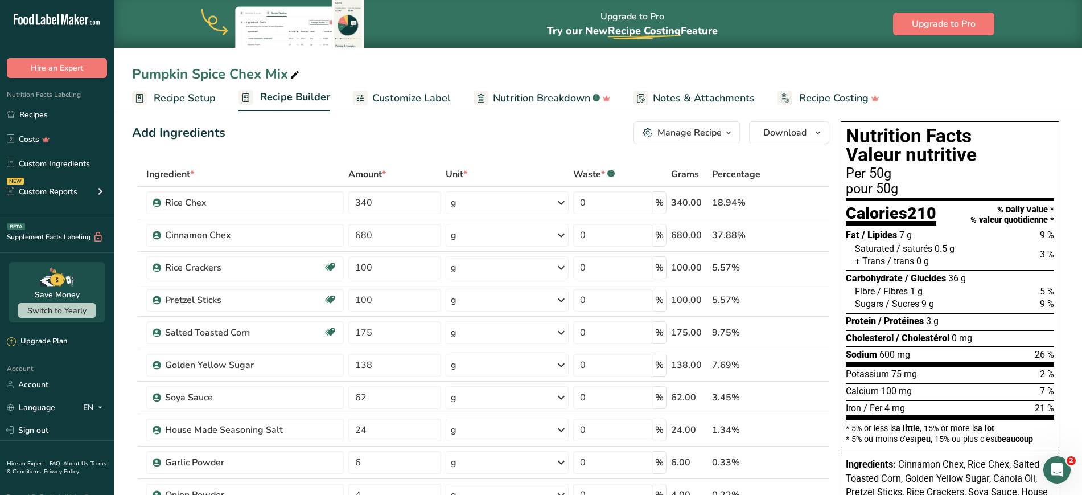
click at [428, 96] on span "Customize Label" at bounding box center [411, 98] width 79 height 15
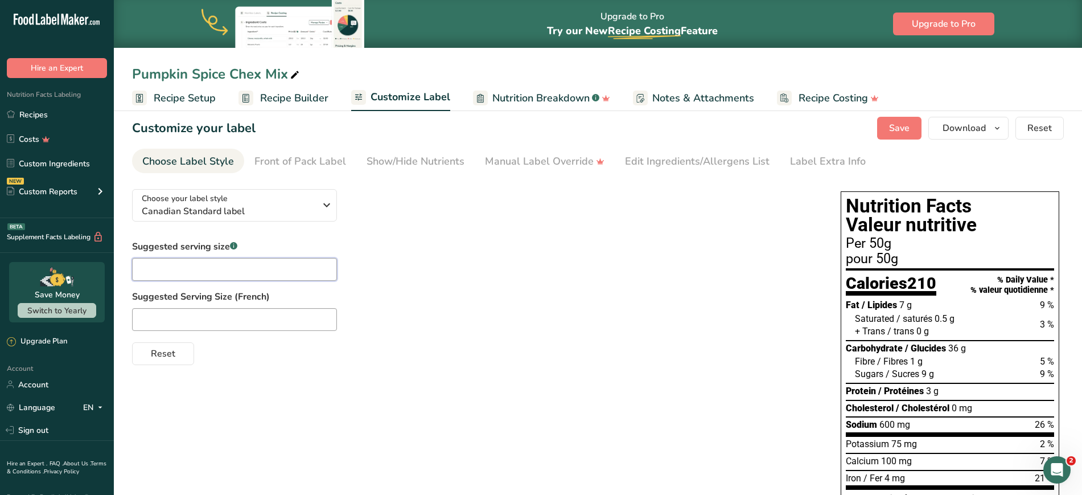
click at [243, 258] on input "text" at bounding box center [234, 269] width 205 height 23
click at [307, 163] on div "Front of Pack Label" at bounding box center [300, 161] width 92 height 15
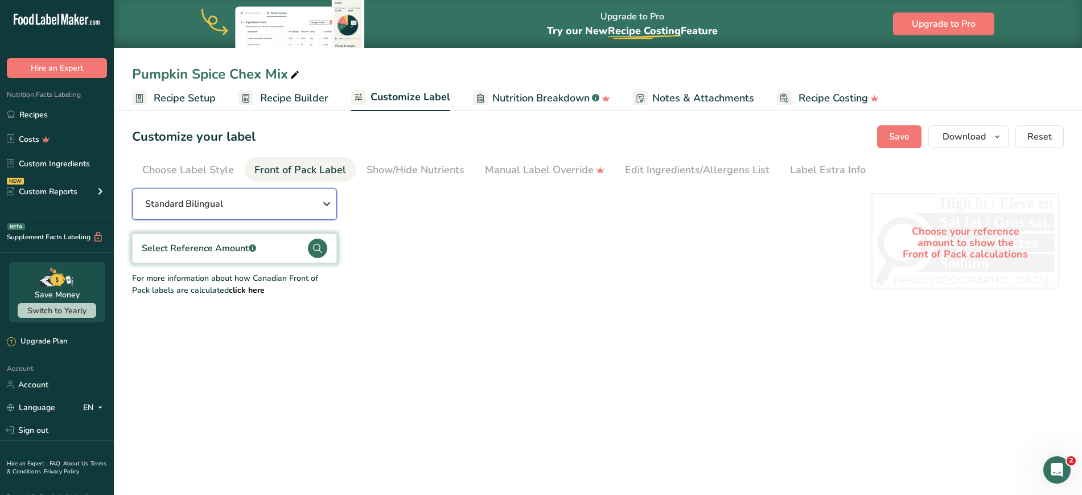
click at [257, 212] on button "Standard Bilingual" at bounding box center [234, 203] width 205 height 31
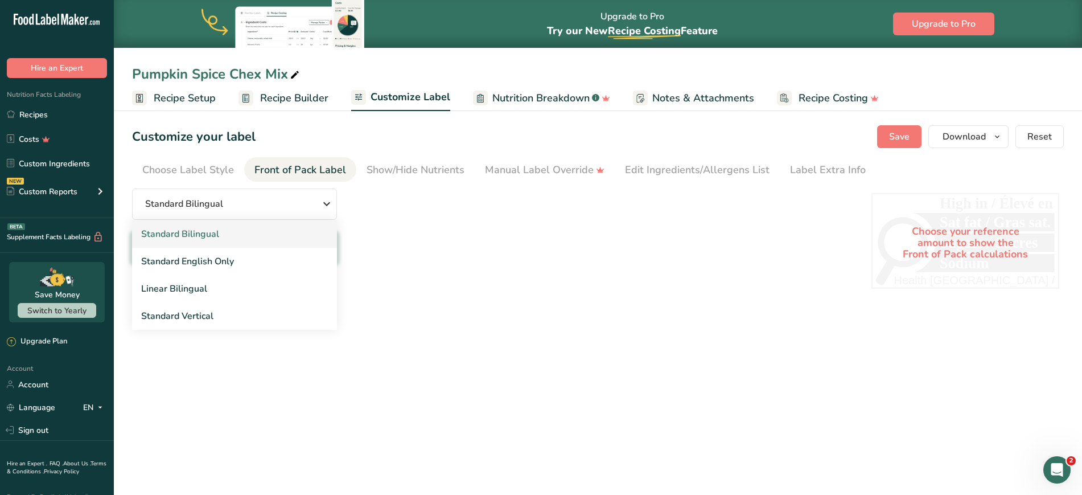
click at [247, 235] on link "Standard Bilingual" at bounding box center [234, 233] width 205 height 27
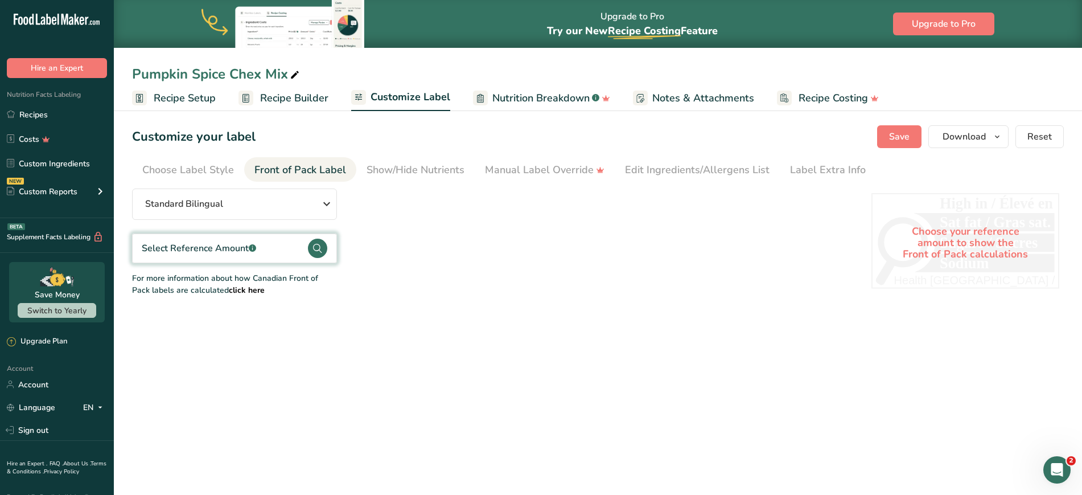
click at [244, 248] on div "Select Reference Amount .a-a{fill:#347362;}.b-a{fill:#fff;}" at bounding box center [199, 248] width 114 height 14
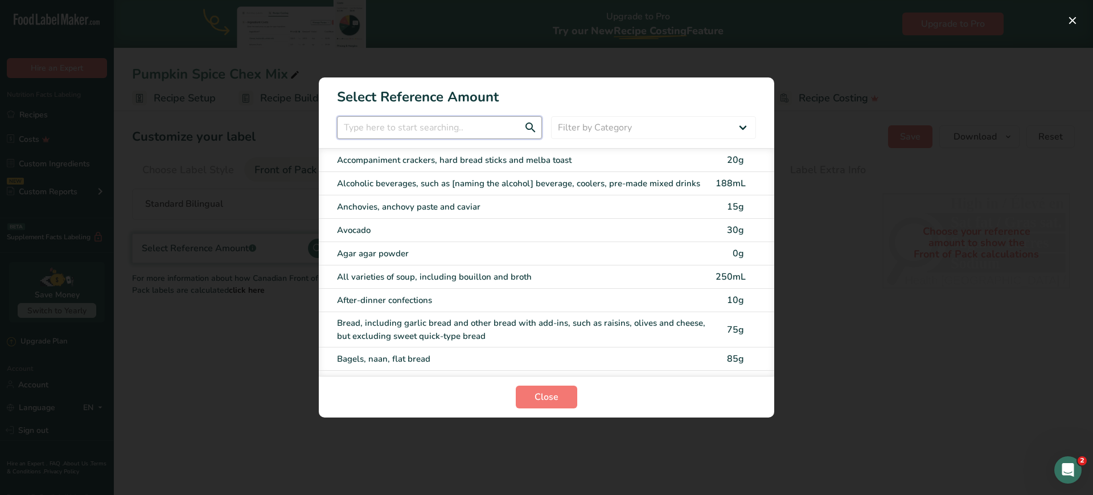
click at [397, 132] on input "FOP Category Selection Modal" at bounding box center [439, 127] width 205 height 23
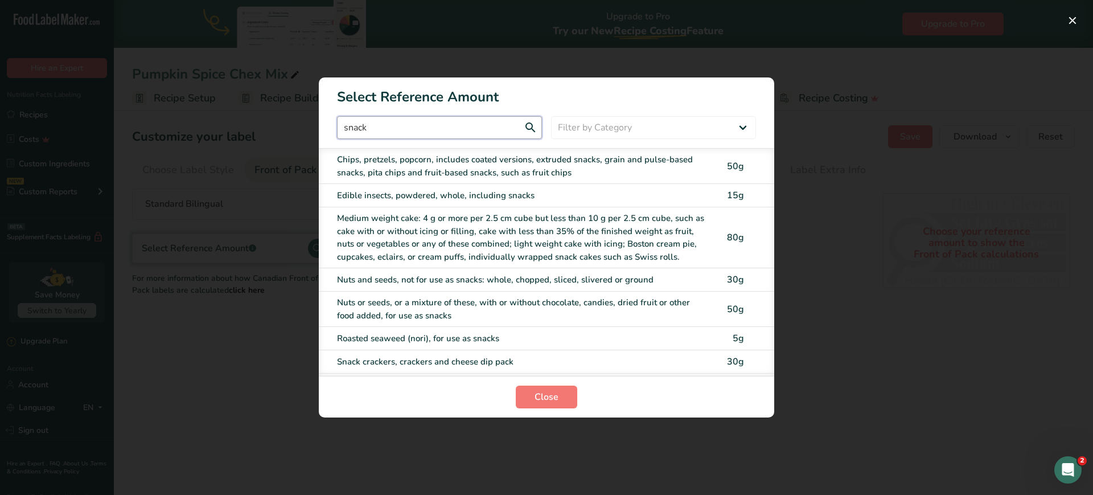
type input "snack"
click at [408, 159] on div "Chips, pretzels, popcorn, includes coated versions, extruded snacks, grain and …" at bounding box center [523, 166] width 372 height 26
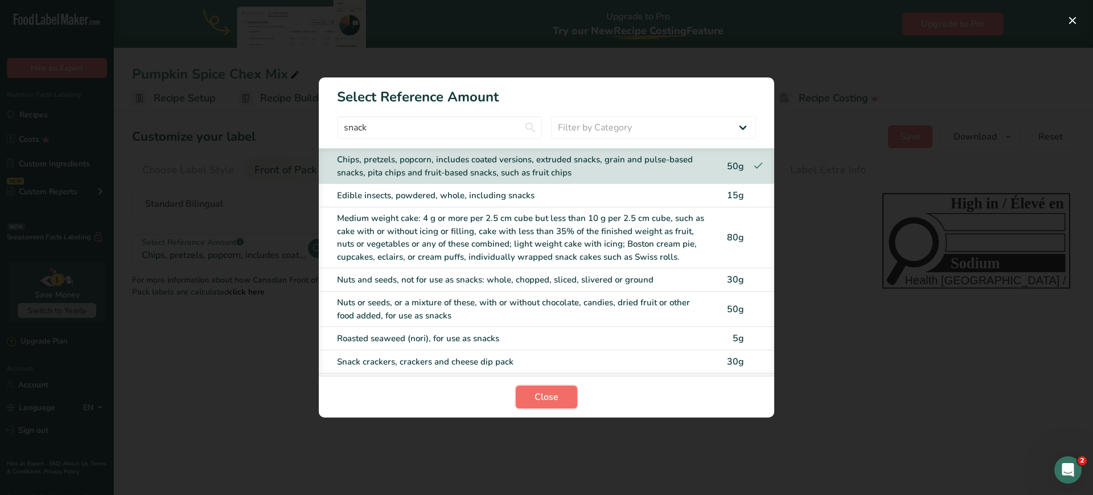
click at [550, 392] on span "Close" at bounding box center [547, 397] width 24 height 14
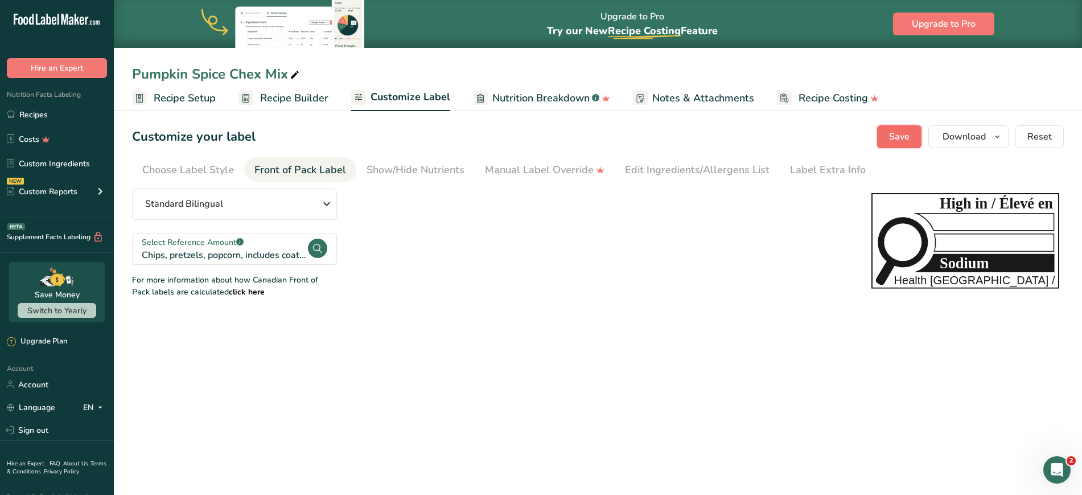
click at [917, 142] on button "Save" at bounding box center [899, 136] width 44 height 23
click at [52, 112] on link "Recipes" at bounding box center [57, 115] width 114 height 22
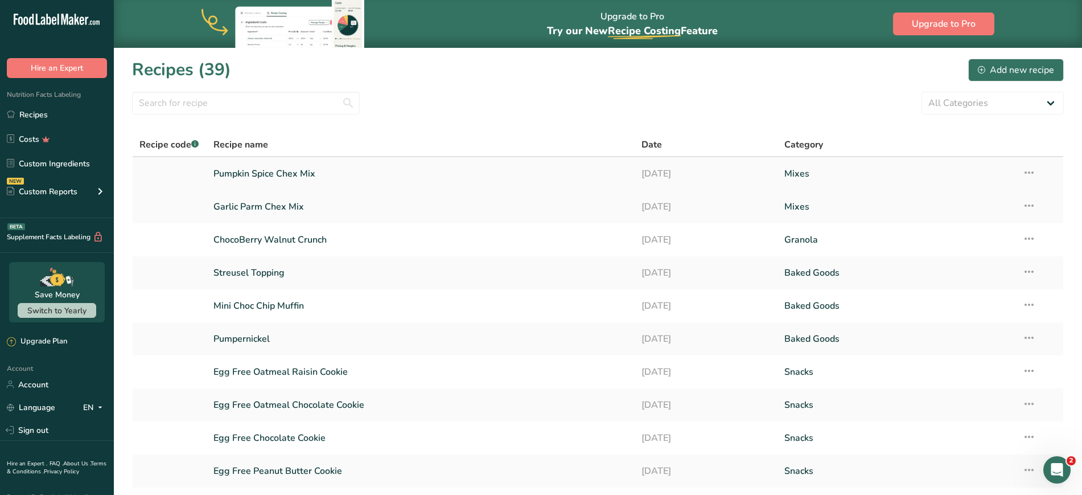
click at [247, 176] on link "Pumpkin Spice Chex Mix" at bounding box center [420, 174] width 415 height 24
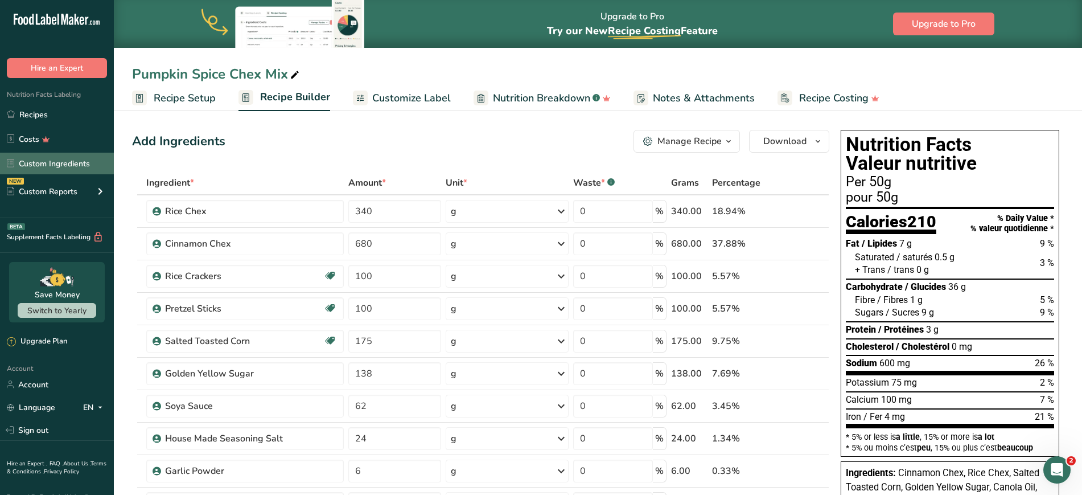
click at [70, 165] on link "Custom Ingredients" at bounding box center [57, 164] width 114 height 22
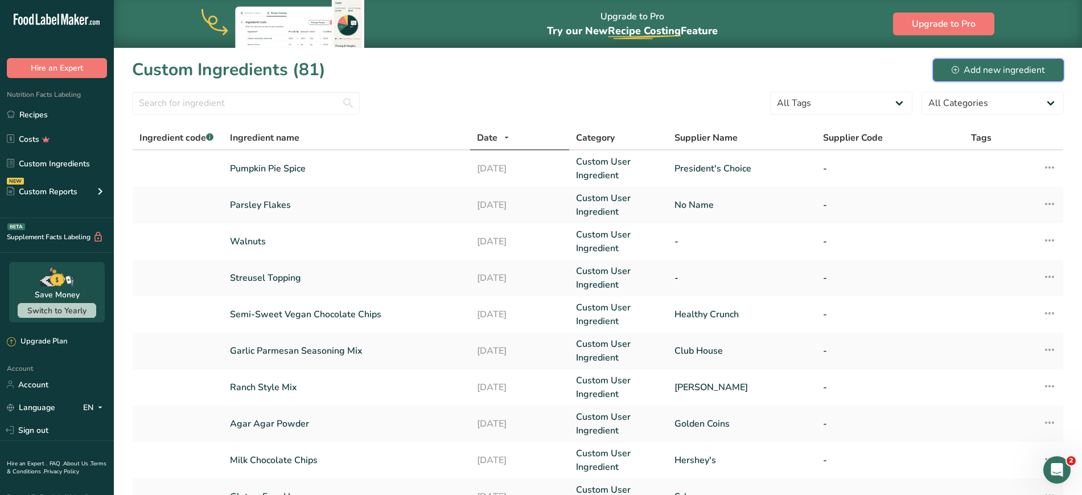
click at [1026, 63] on div "Add new ingredient" at bounding box center [998, 70] width 93 height 14
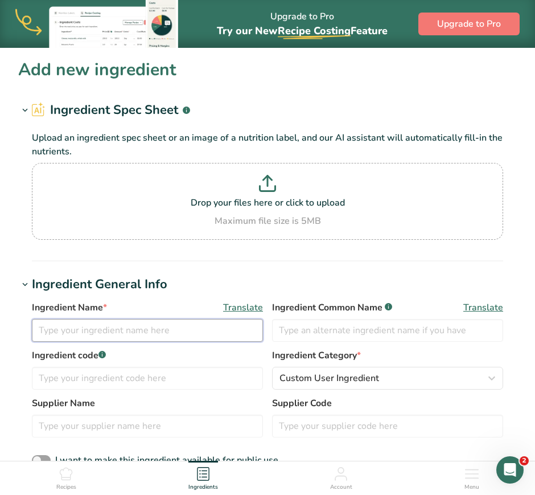
click at [98, 329] on input "text" at bounding box center [147, 330] width 231 height 23
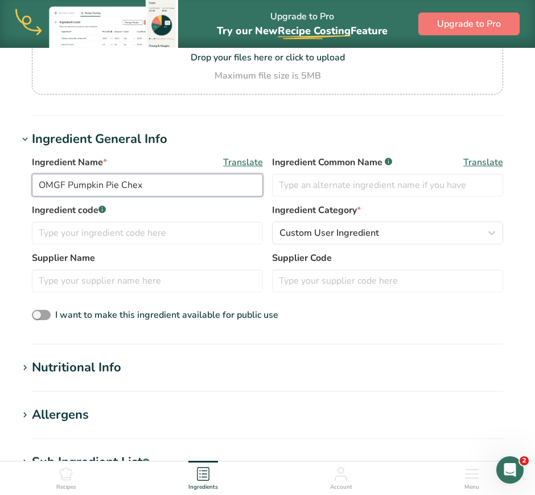
scroll to position [146, 0]
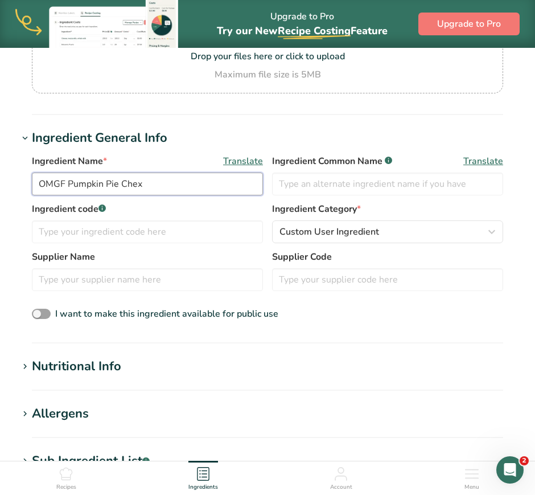
drag, startPoint x: 65, startPoint y: 183, endPoint x: 7, endPoint y: 186, distance: 58.1
click at [7, 186] on section "Add new ingredient Ingredient Spec Sheet .a-a{fill:#347362;}.b-a{fill:#fff;} Up…" at bounding box center [267, 315] width 535 height 827
type input "Pumpkin Pie Chex"
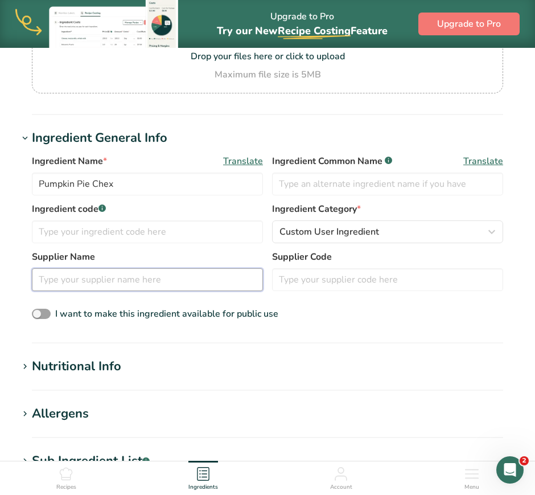
click at [100, 287] on input "text" at bounding box center [147, 279] width 231 height 23
type input "Odd Mums Gluten Free"
click at [100, 369] on div "Nutritional Info" at bounding box center [76, 366] width 89 height 19
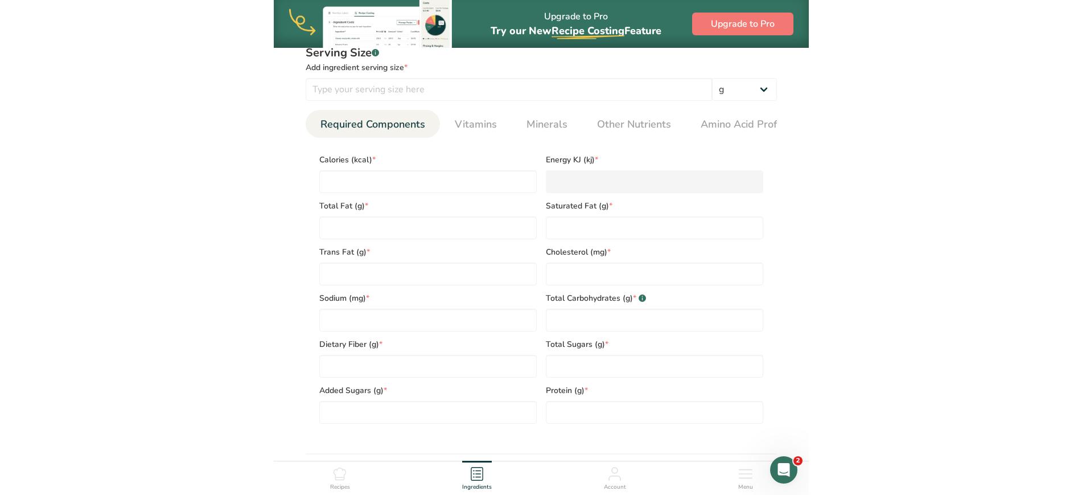
scroll to position [511, 0]
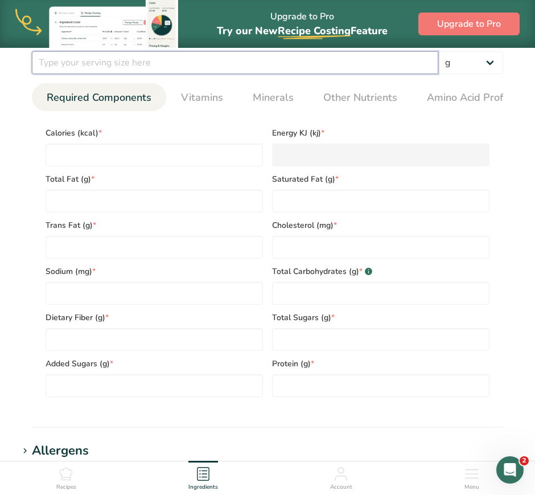
click at [89, 64] on input "number" at bounding box center [235, 62] width 406 height 23
type input "50"
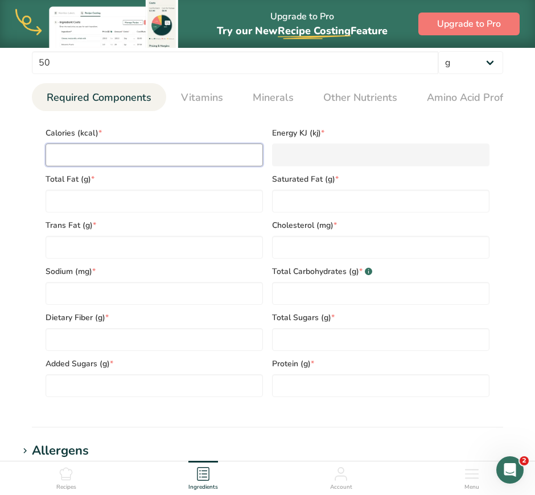
click at [110, 161] on input "number" at bounding box center [154, 154] width 217 height 23
type input "2"
type KJ "8.4"
type input "21"
type KJ "87.9"
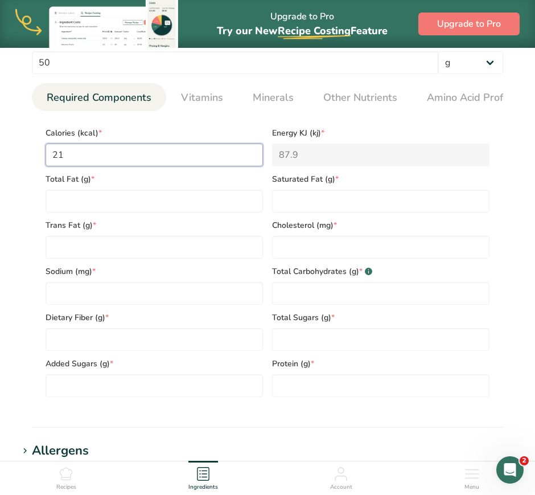
type input "210"
type KJ "878.6"
type input "210"
type Fat "7"
type Fat "0.5"
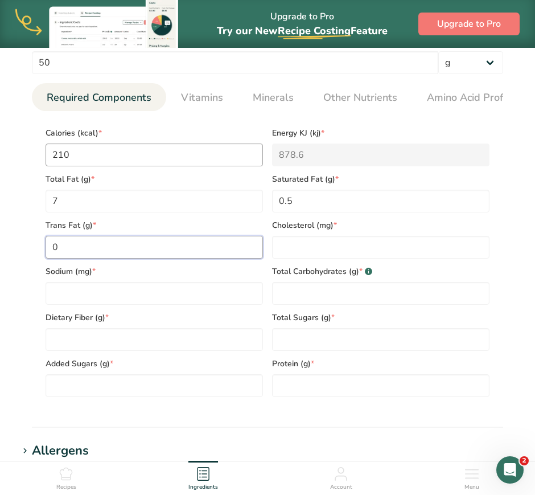
type Fat "0"
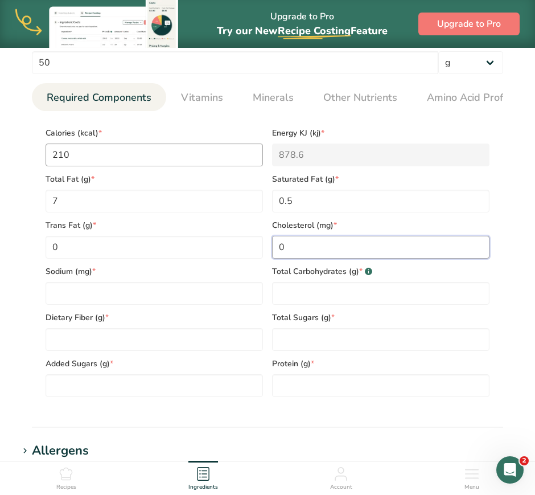
type input "0"
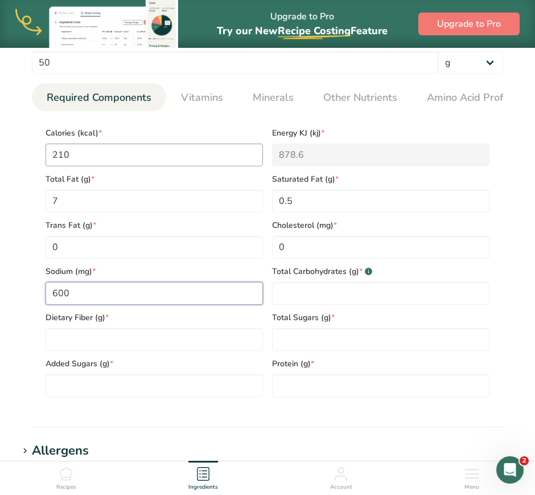
type input "600"
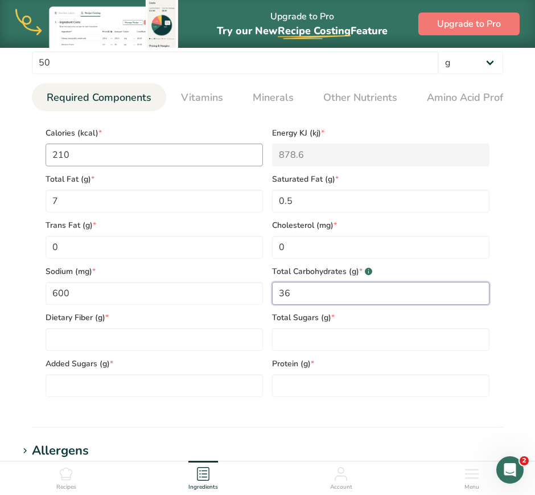
type Carbohydrates "36"
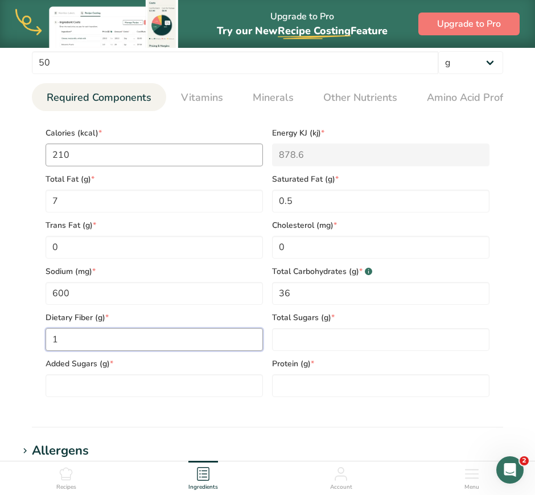
type Fiber "1"
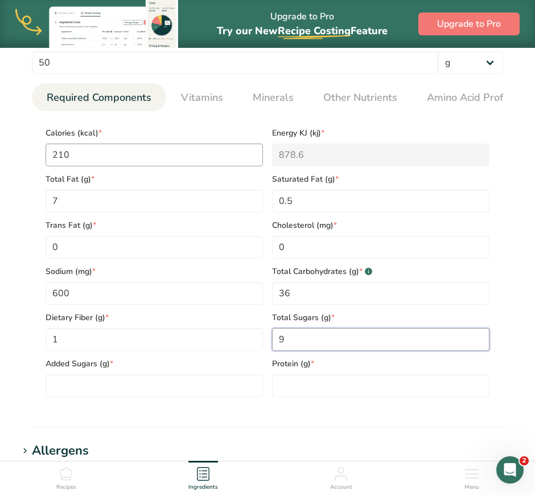
type Sugars "9"
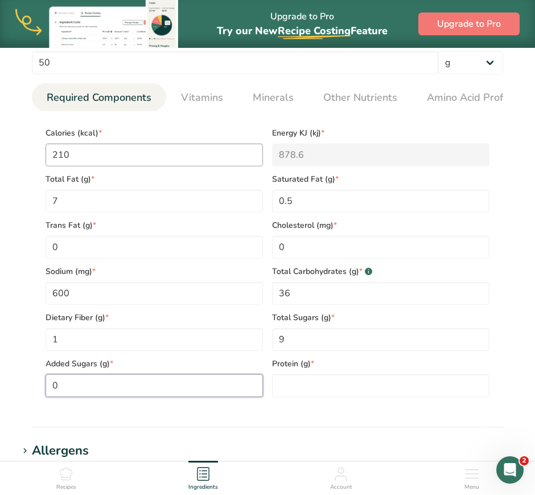
type Sugars "0"
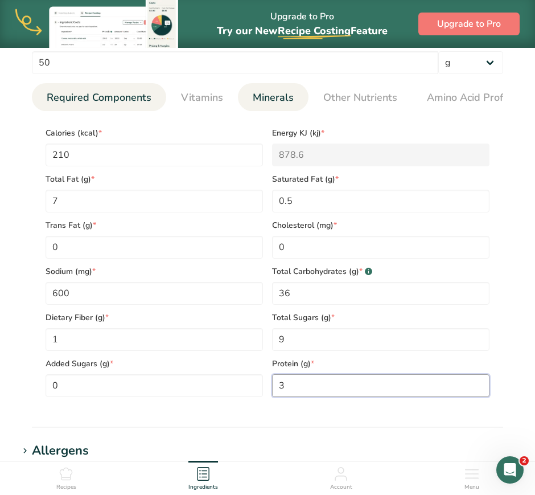
type input "3"
click at [270, 98] on span "Minerals" at bounding box center [273, 97] width 41 height 15
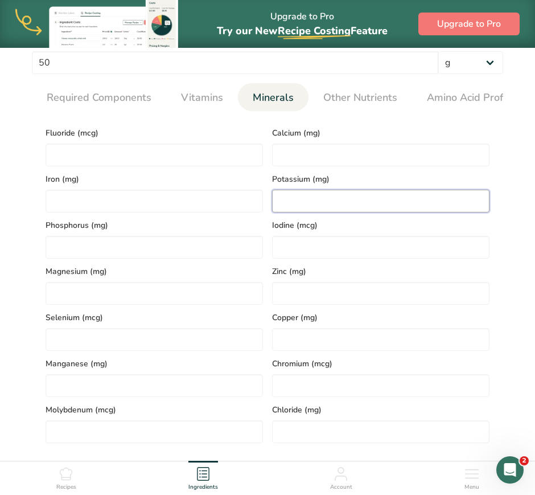
click at [319, 203] on input "number" at bounding box center [380, 201] width 217 height 23
type input "75"
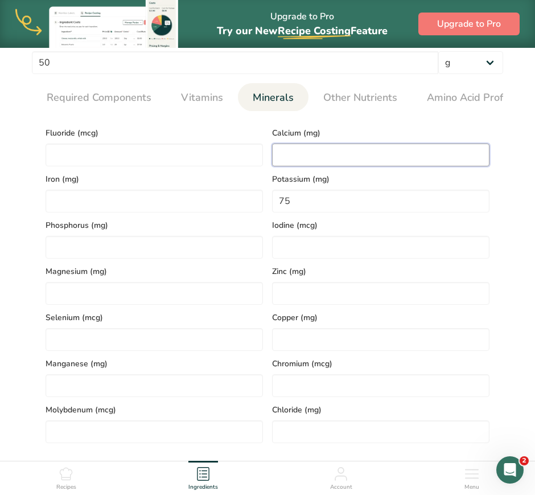
click at [353, 162] on input "number" at bounding box center [380, 154] width 217 height 23
type input "100"
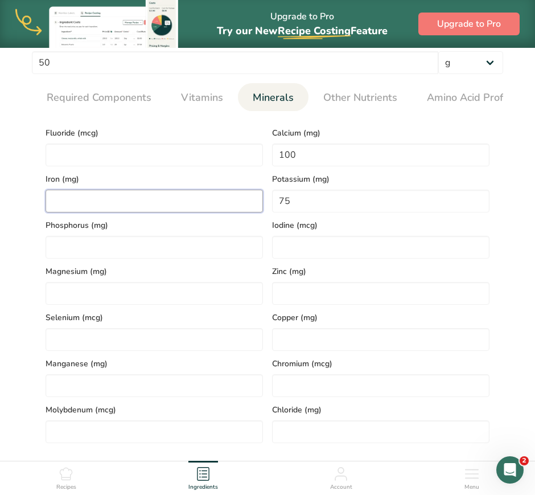
click at [161, 195] on input "number" at bounding box center [154, 201] width 217 height 23
type input "4"
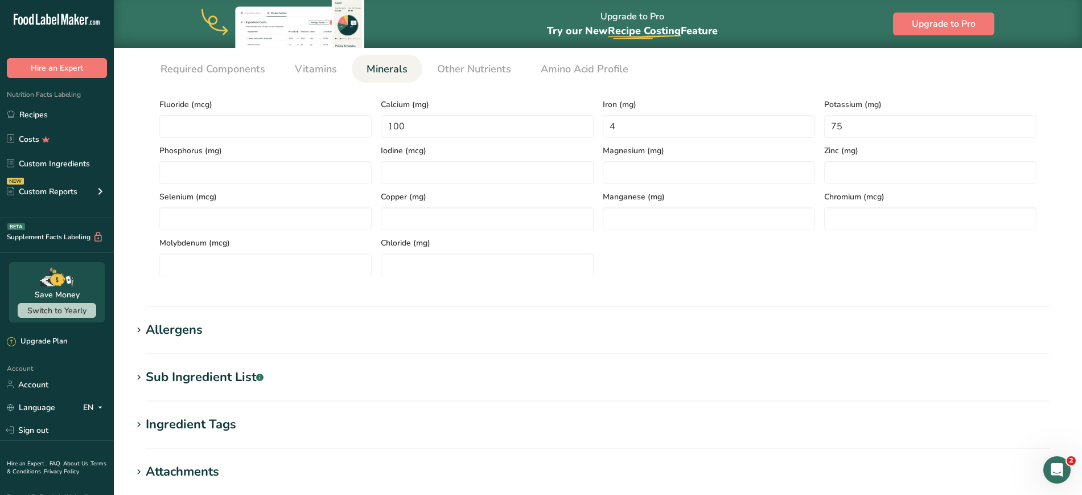
scroll to position [555, 0]
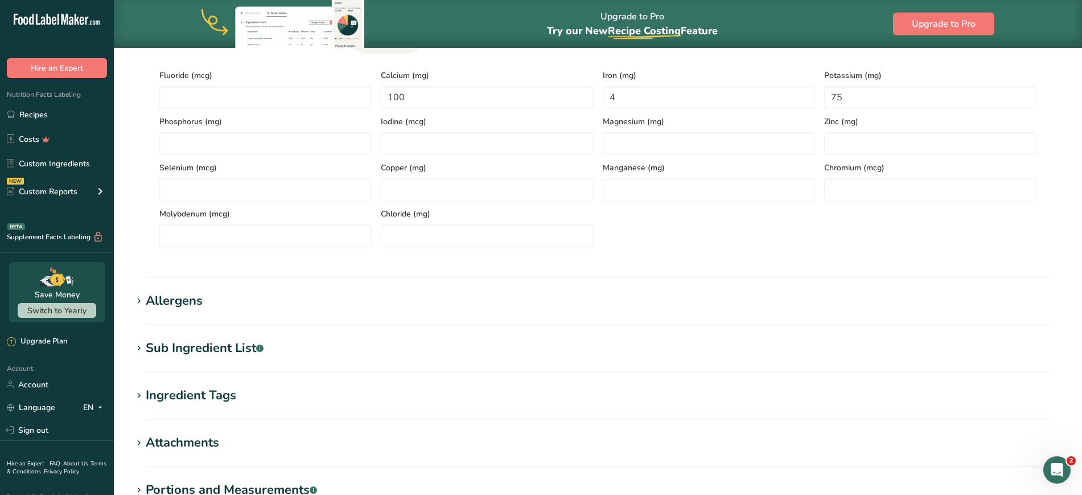
click at [143, 301] on span at bounding box center [139, 301] width 14 height 14
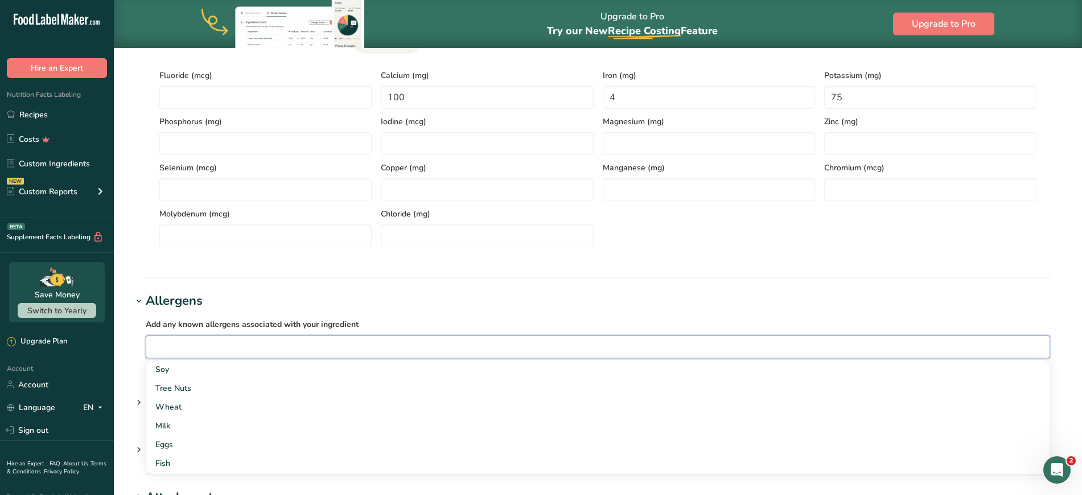
click at [181, 348] on input "text" at bounding box center [597, 347] width 903 height 18
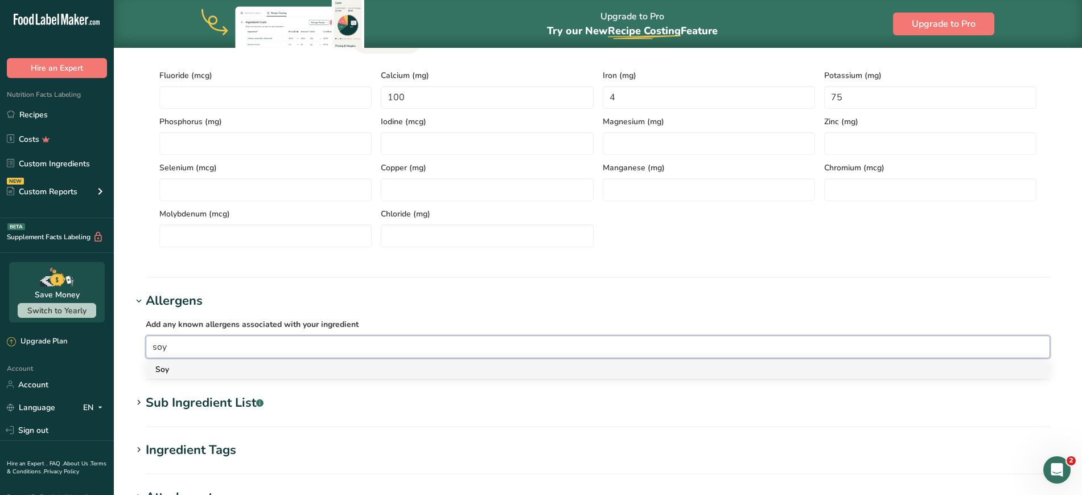
type input "soy"
click at [167, 371] on div "Soy" at bounding box center [588, 369] width 867 height 12
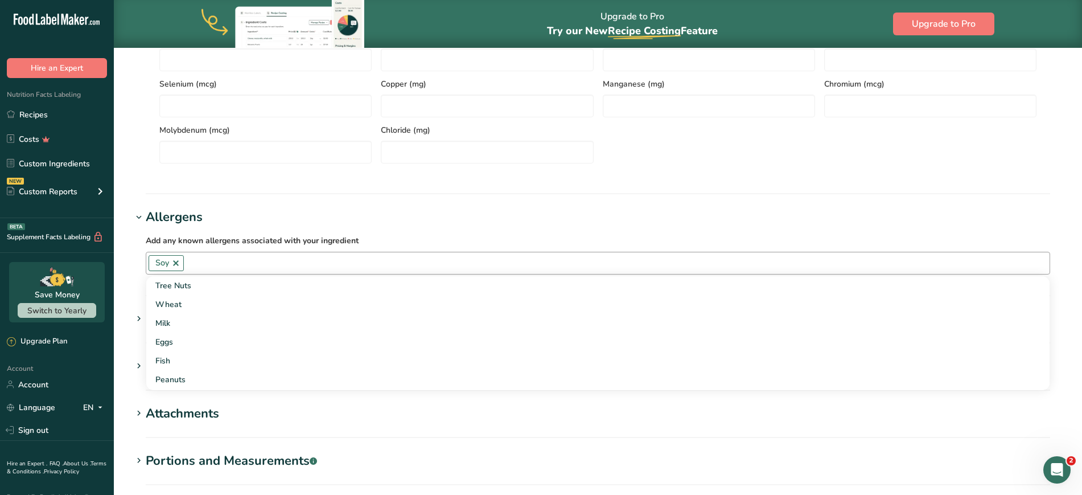
scroll to position [767, 0]
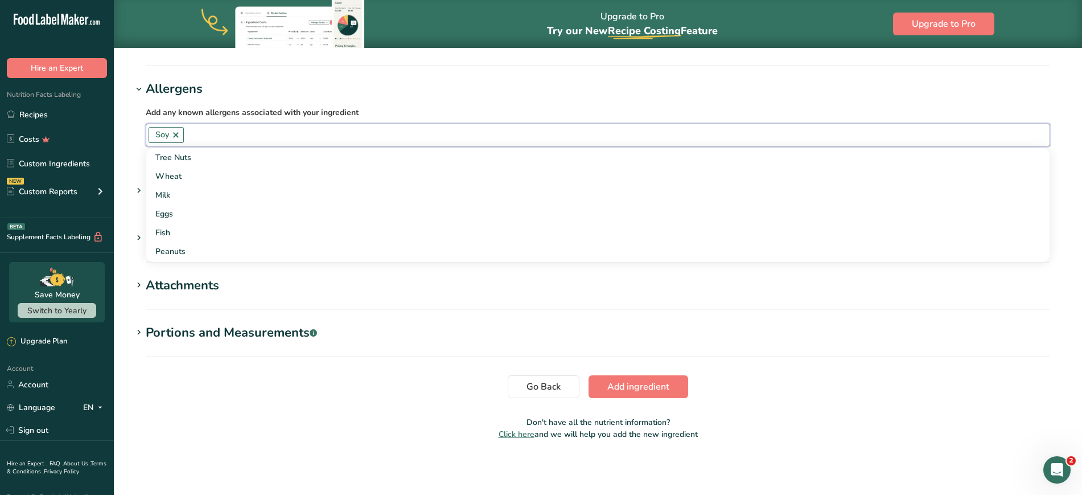
click at [233, 129] on input "text" at bounding box center [617, 135] width 866 height 18
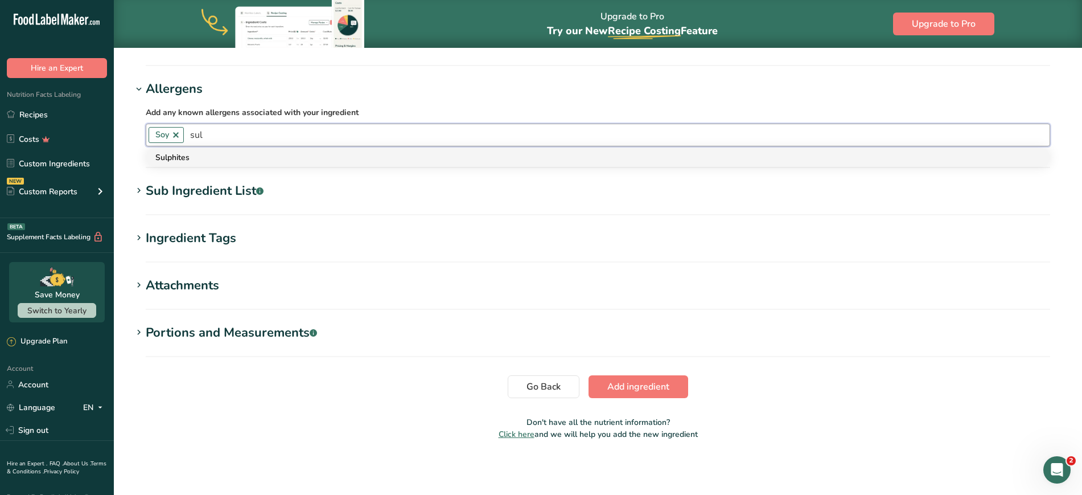
type input "sul"
click at [243, 155] on div "Sulphites" at bounding box center [588, 157] width 867 height 12
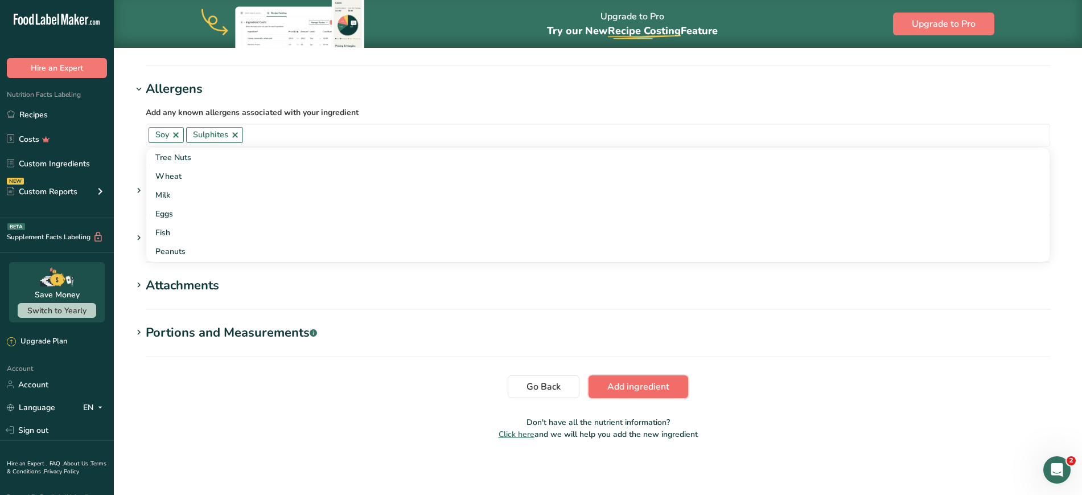
click at [643, 389] on span "Add ingredient" at bounding box center [638, 387] width 62 height 14
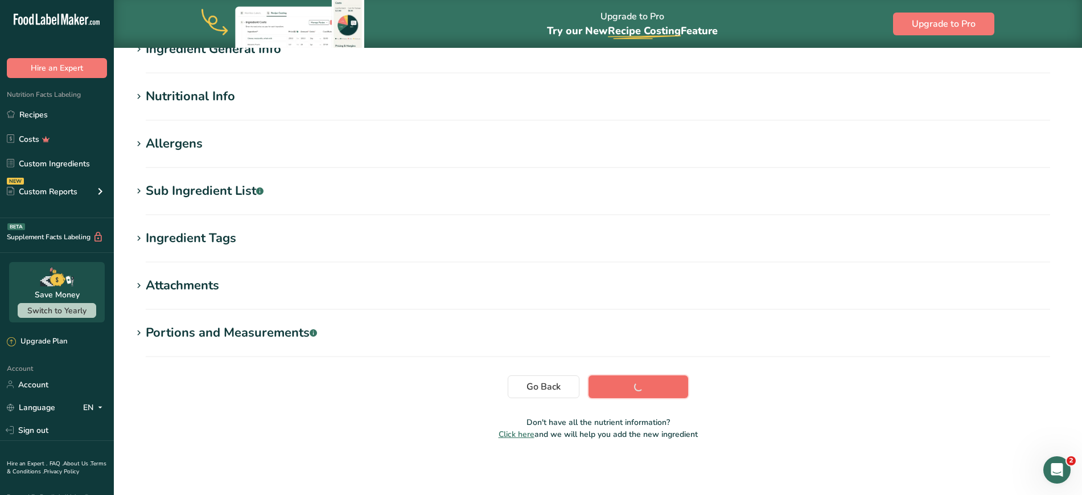
scroll to position [108, 0]
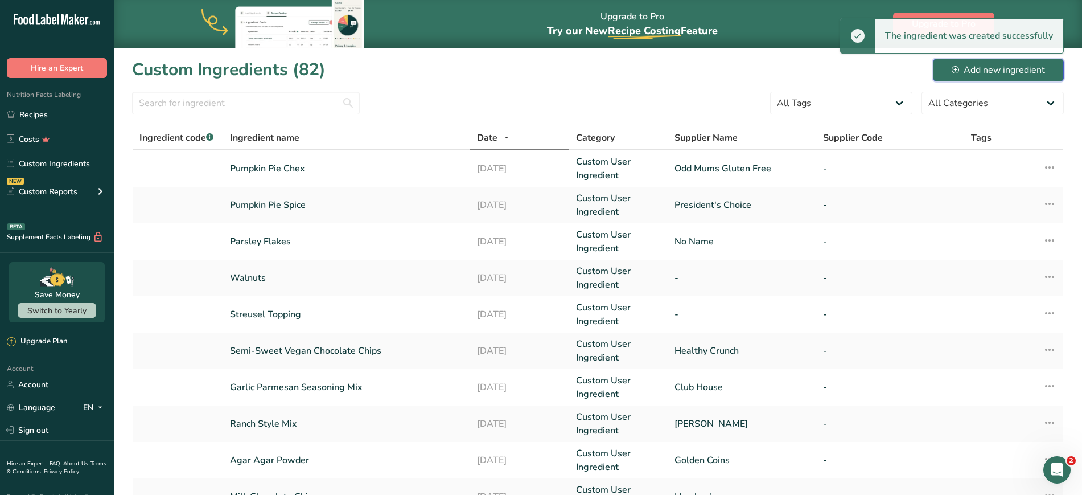
click at [952, 73] on div "Add new ingredient" at bounding box center [998, 70] width 93 height 14
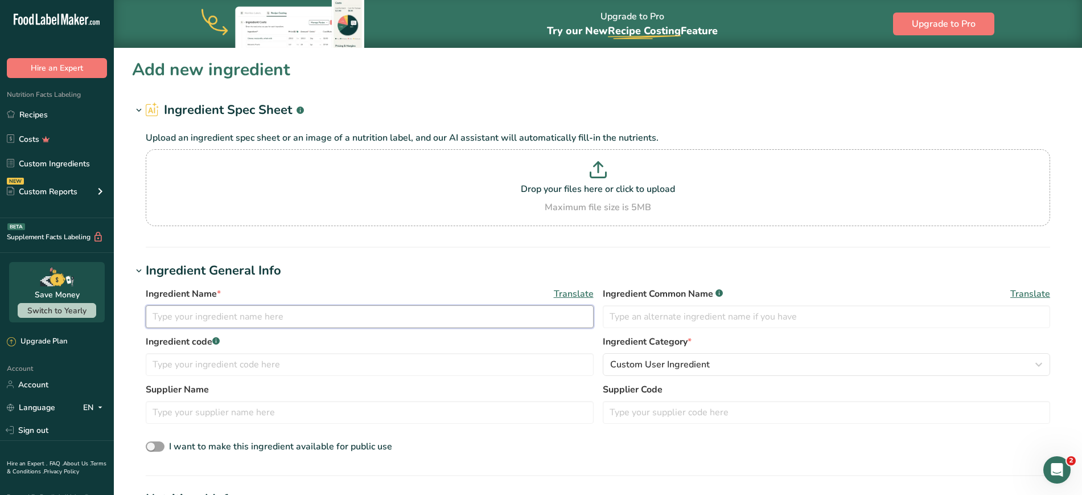
click at [517, 313] on input "text" at bounding box center [370, 316] width 448 height 23
type input "Cream Cheese Flavoured Chips"
click at [224, 417] on input "text" at bounding box center [370, 412] width 448 height 23
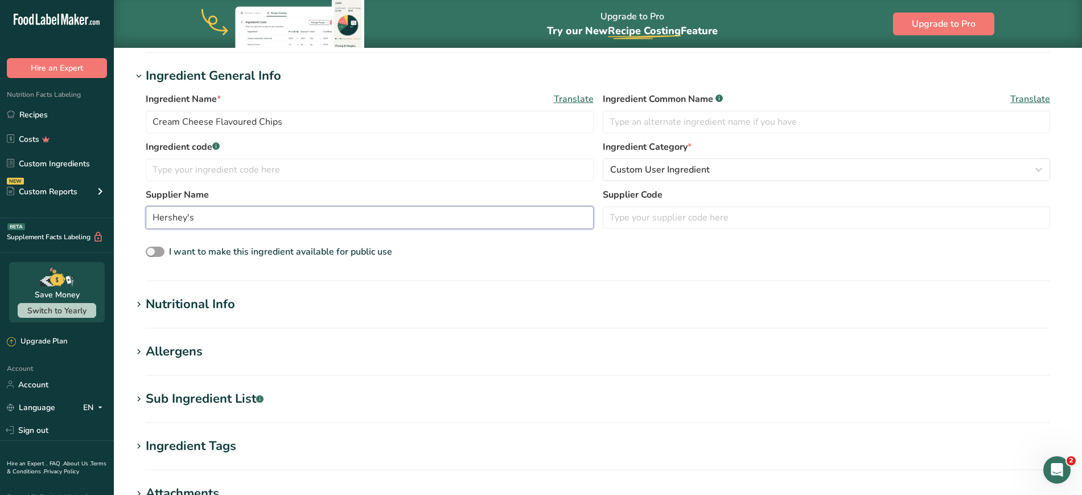
scroll to position [207, 0]
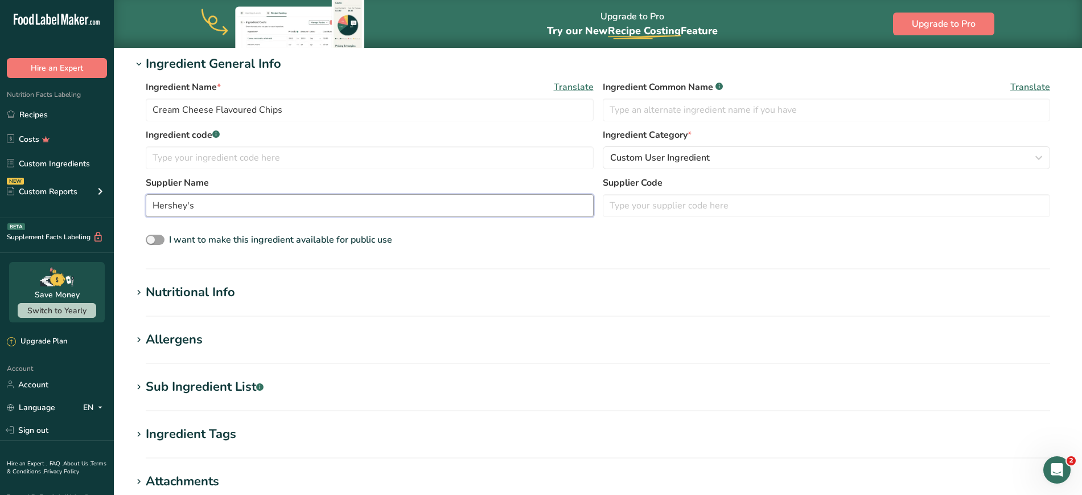
type input "Hershey's"
click at [184, 291] on div "Nutritional Info" at bounding box center [190, 292] width 89 height 19
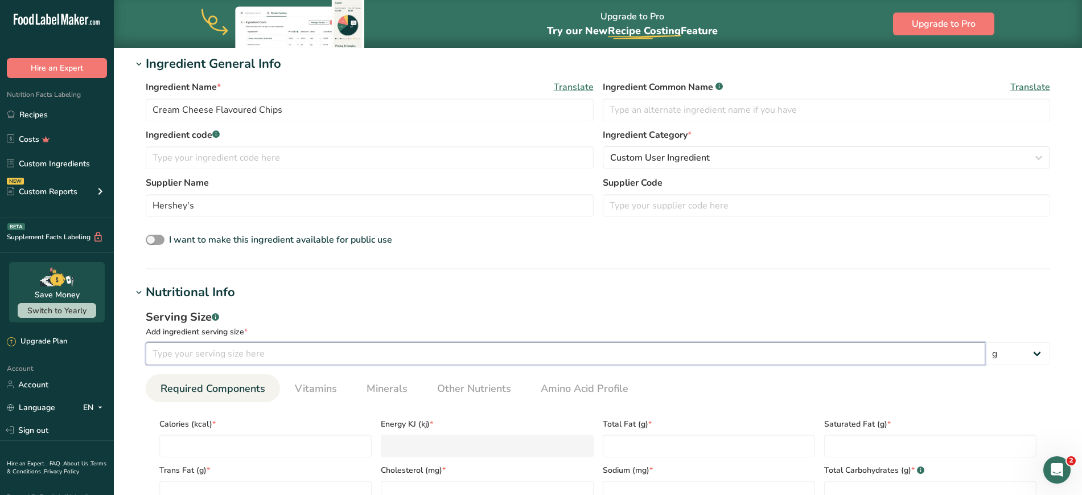
click at [225, 358] on input "number" at bounding box center [566, 353] width 840 height 23
type input "15"
click at [247, 446] on input "number" at bounding box center [265, 445] width 212 height 23
type input "8"
type KJ "33.5"
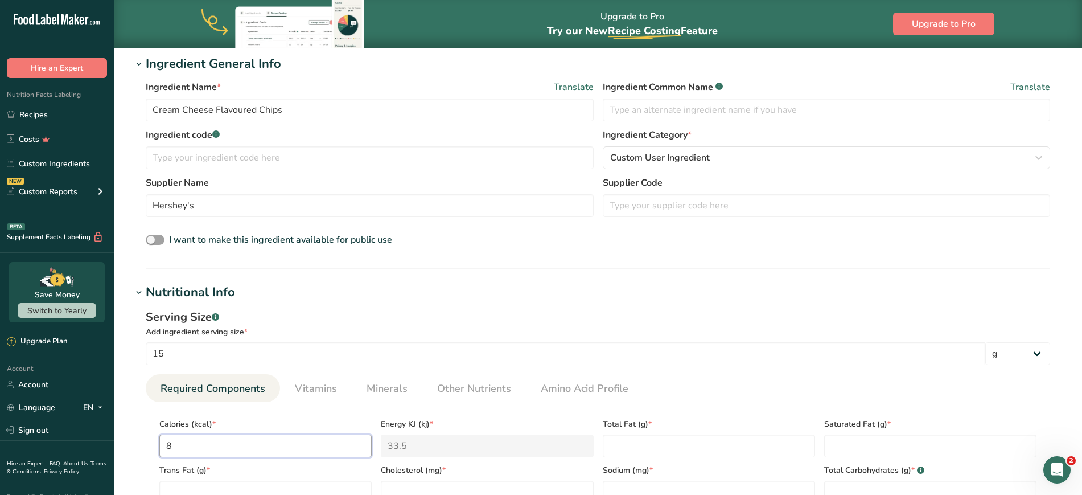
type input "80"
type KJ "334.7"
type input "80"
click at [458, 287] on h1 "Nutritional Info" at bounding box center [598, 292] width 932 height 19
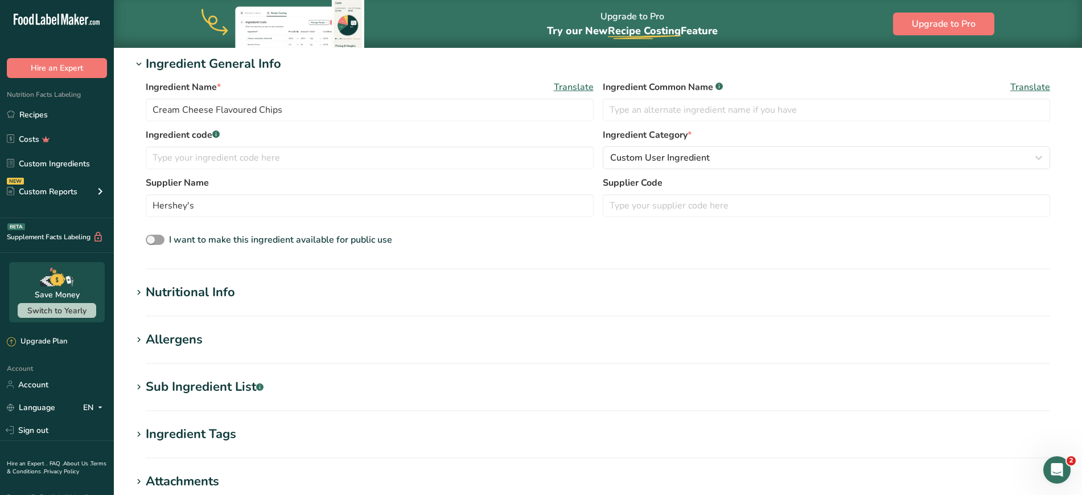
click at [458, 287] on h1 "Nutritional Info" at bounding box center [598, 292] width 932 height 19
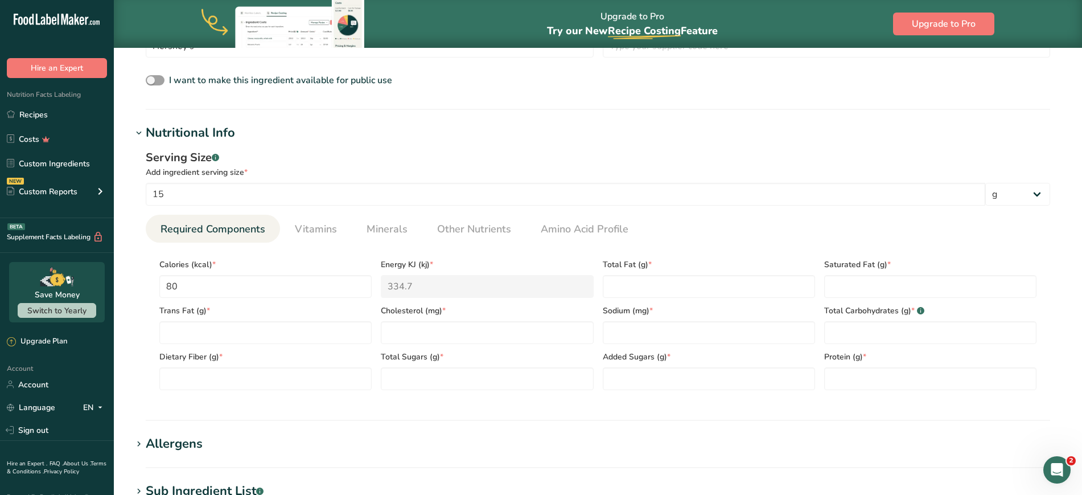
scroll to position [377, 0]
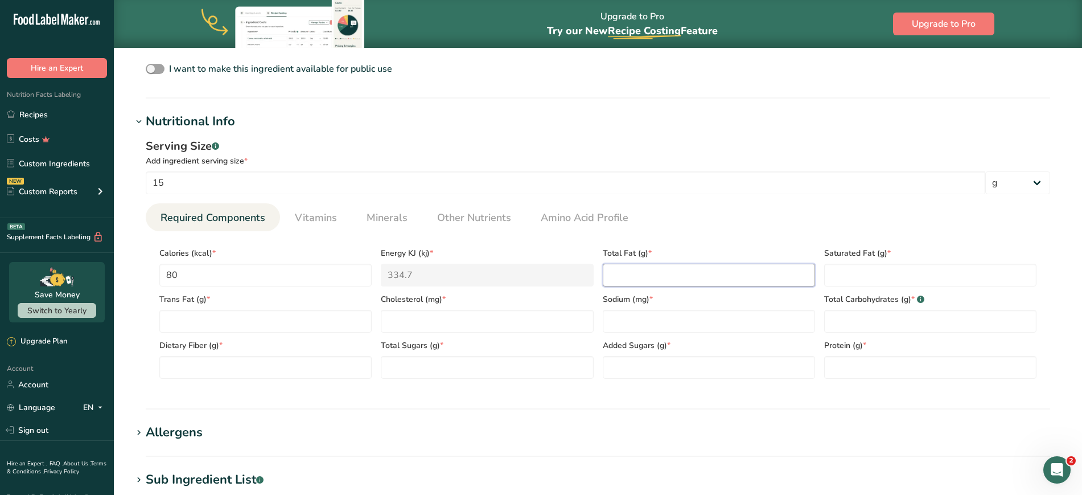
click at [645, 276] on Fat "number" at bounding box center [709, 275] width 212 height 23
type Fat "4"
type Fat "3.5"
type Fat "0.1"
type input "0"
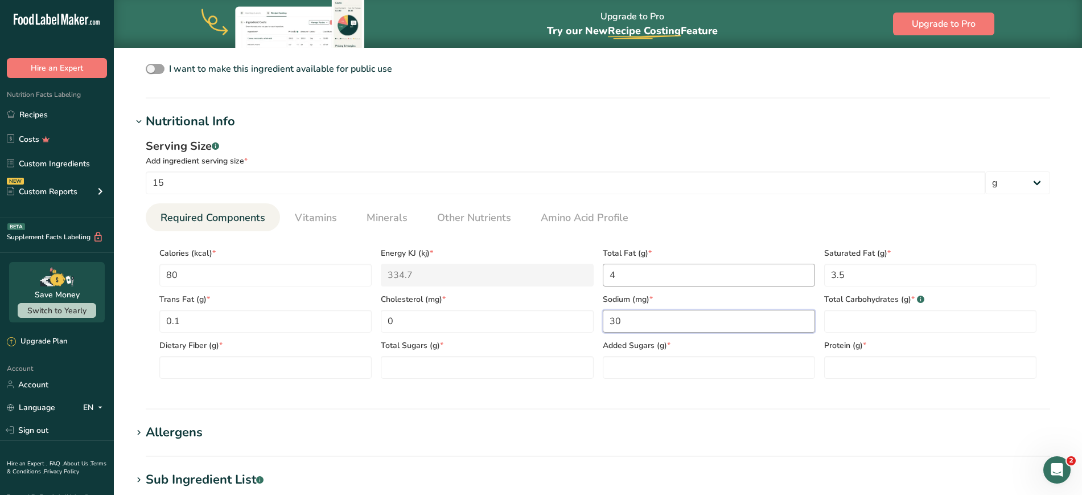
type input "30"
type Carbohydrates "10"
type Fiber "0"
type Sugars "10"
type Sugars "0"
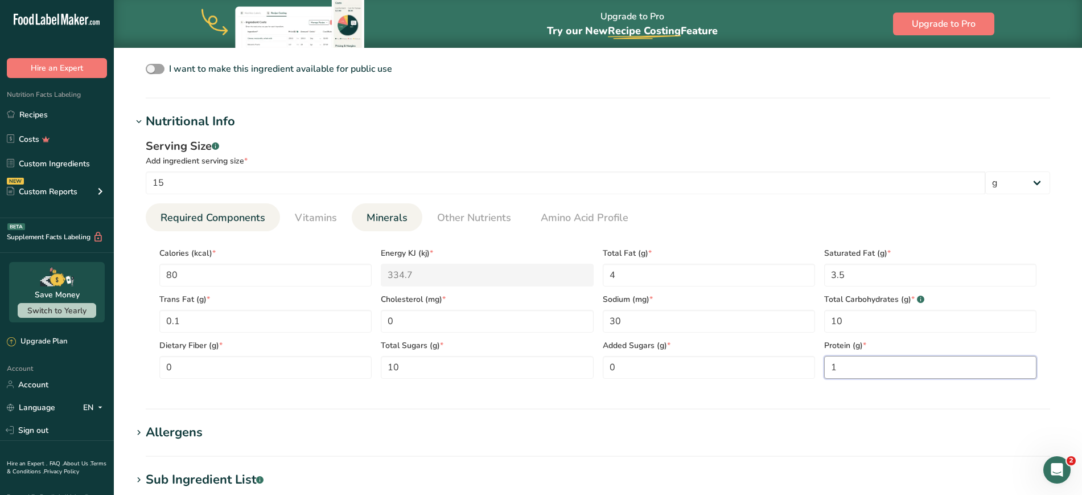
type input "1"
click at [395, 212] on span "Minerals" at bounding box center [387, 217] width 41 height 15
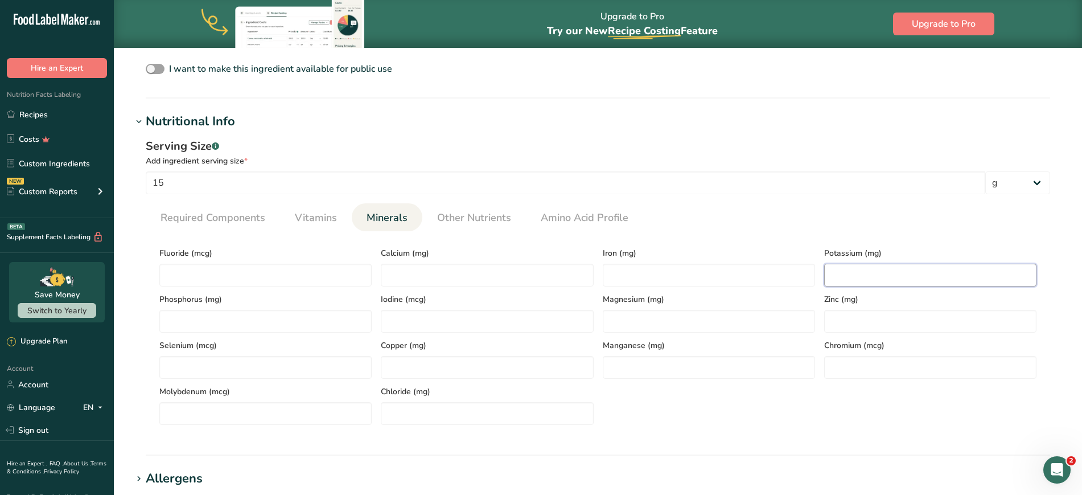
click at [869, 282] on input "number" at bounding box center [930, 275] width 212 height 23
type input "50"
click at [531, 265] on input "number" at bounding box center [487, 275] width 212 height 23
type input "40"
click at [630, 272] on input "number" at bounding box center [709, 275] width 212 height 23
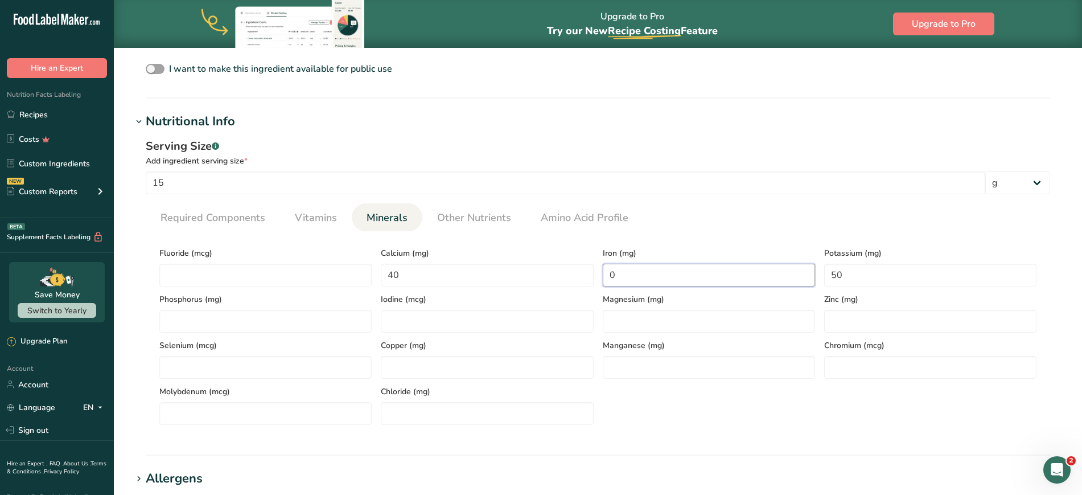
scroll to position [428, 0]
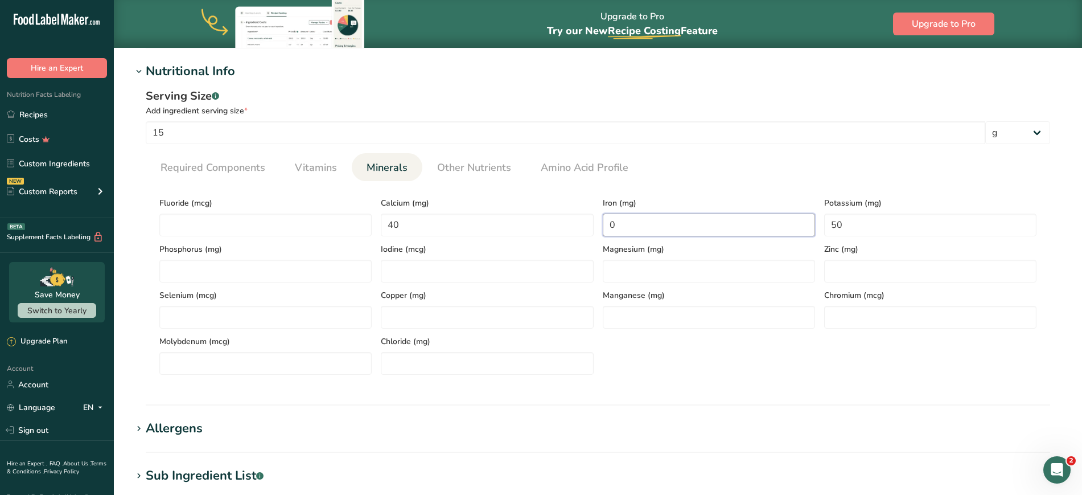
type input "0"
click at [144, 426] on span at bounding box center [139, 429] width 14 height 14
click at [281, 478] on input "text" at bounding box center [597, 474] width 903 height 18
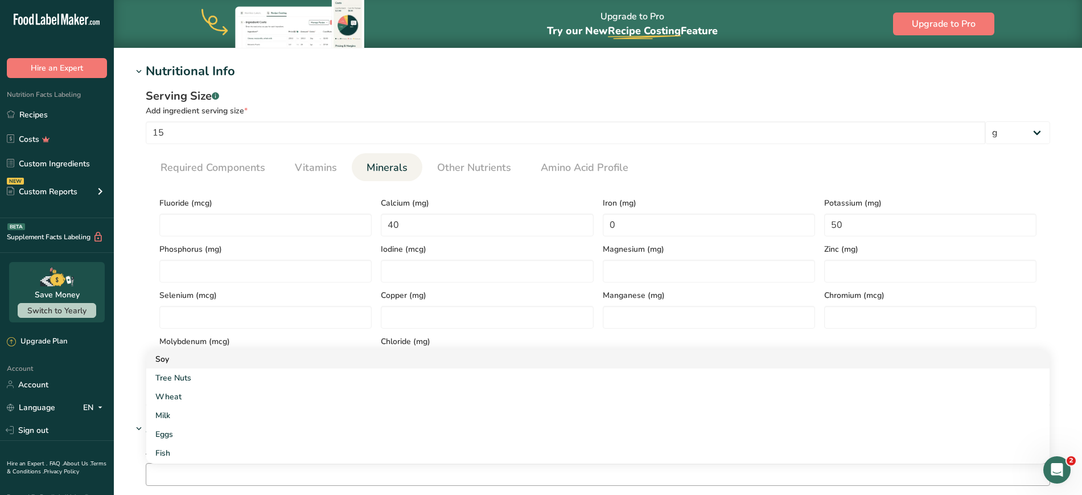
click at [162, 354] on div "Soy" at bounding box center [588, 359] width 867 height 12
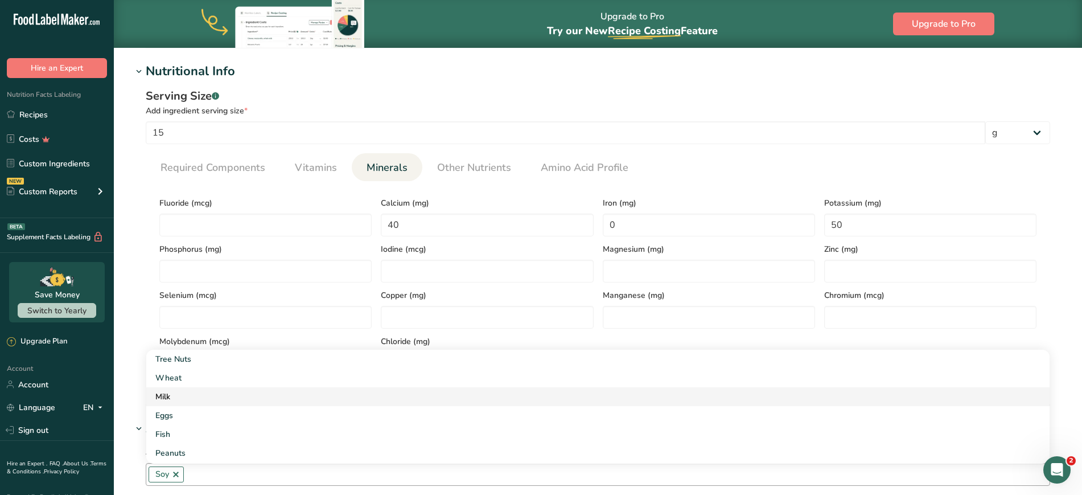
click at [160, 397] on div "Milk" at bounding box center [588, 397] width 867 height 12
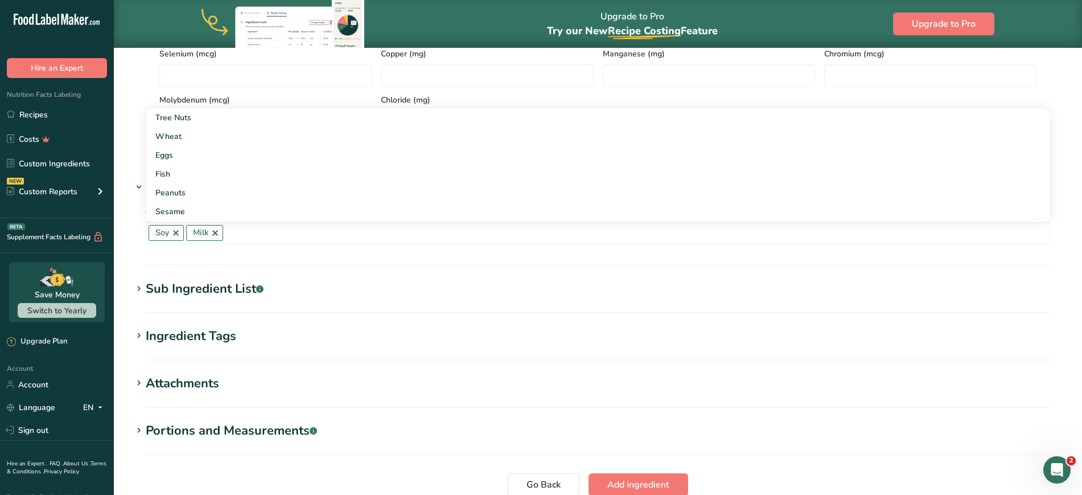
scroll to position [767, 0]
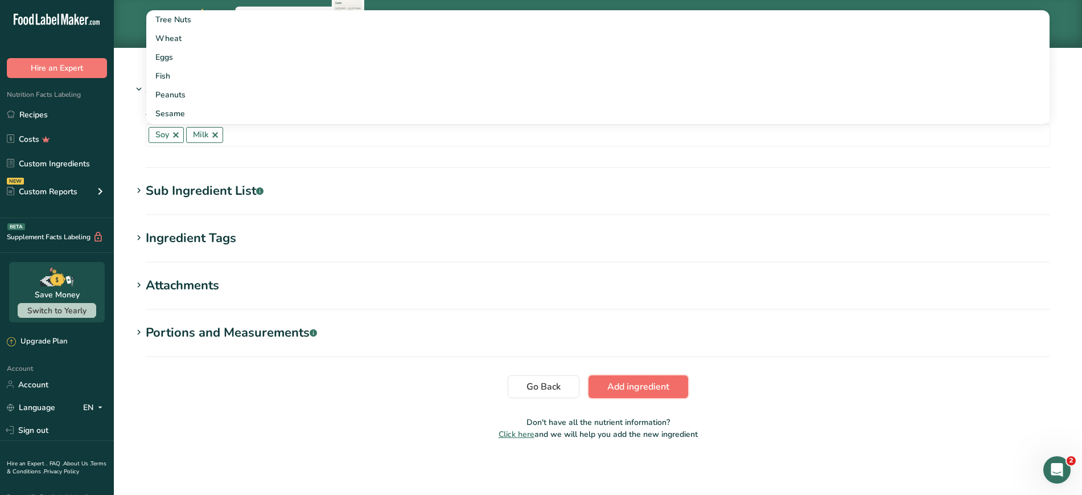
click at [675, 384] on button "Add ingredient" at bounding box center [639, 386] width 100 height 23
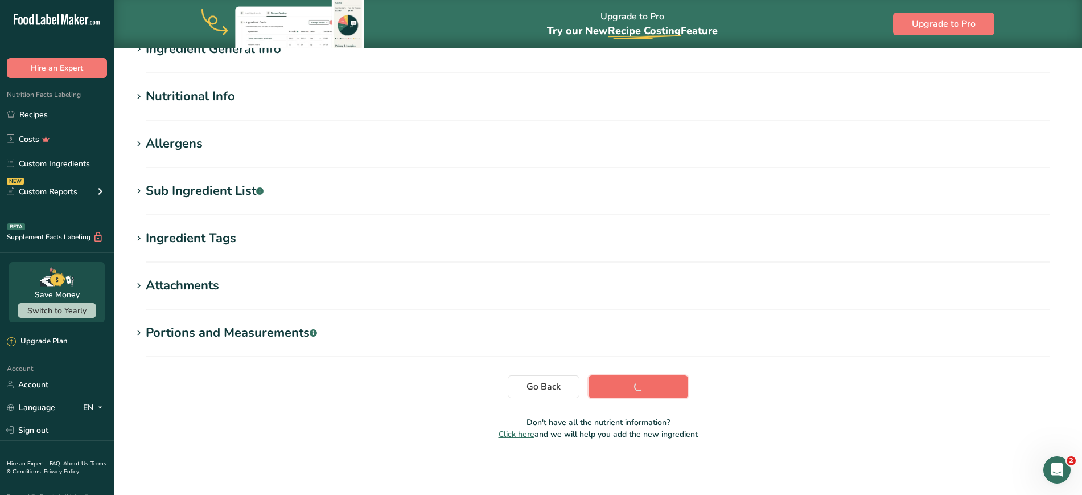
scroll to position [108, 0]
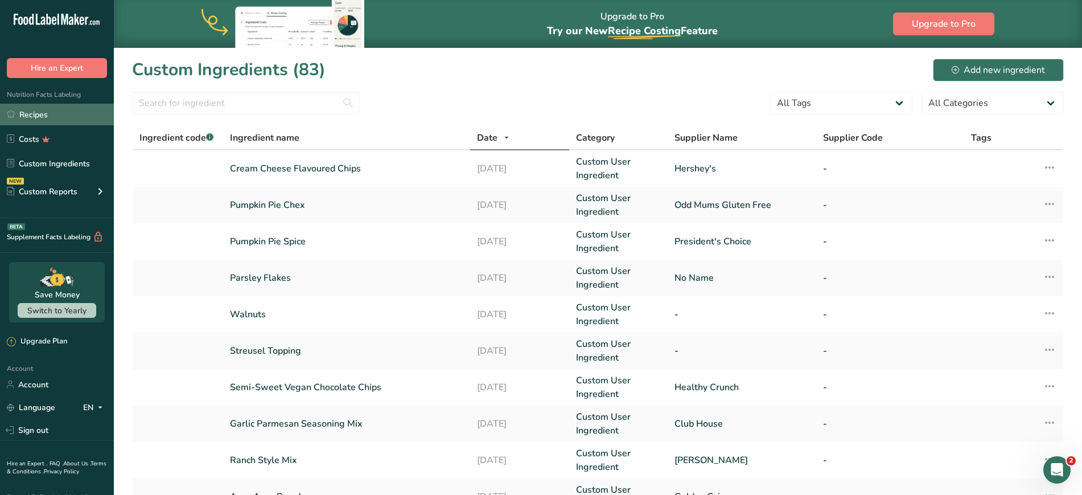
click at [55, 113] on link "Recipes" at bounding box center [57, 115] width 114 height 22
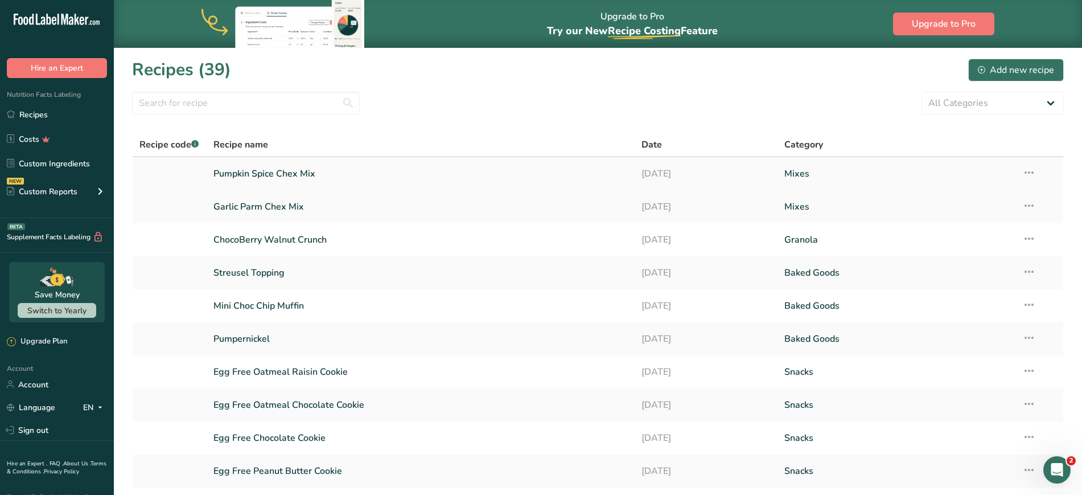
click at [1030, 172] on icon at bounding box center [1029, 172] width 14 height 20
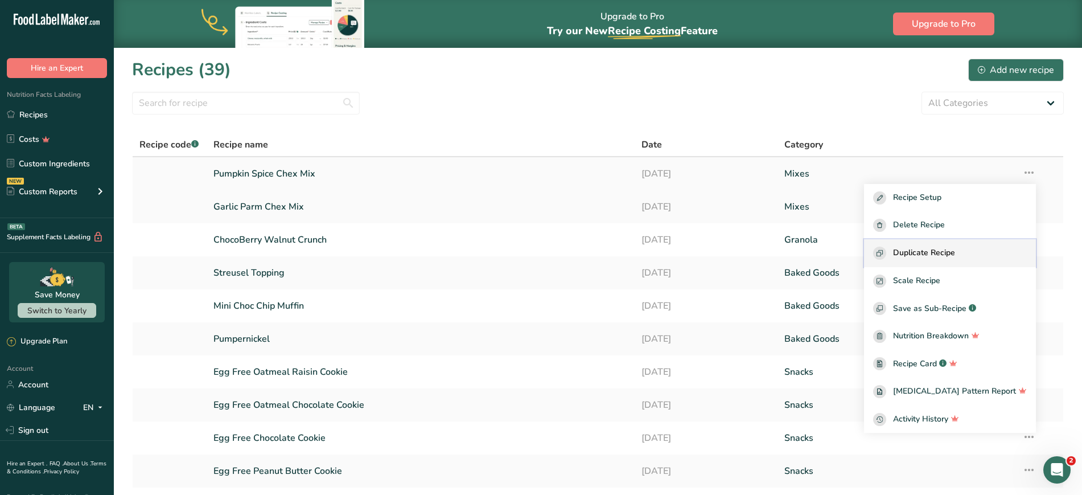
click at [952, 249] on span "Duplicate Recipe" at bounding box center [924, 253] width 62 height 13
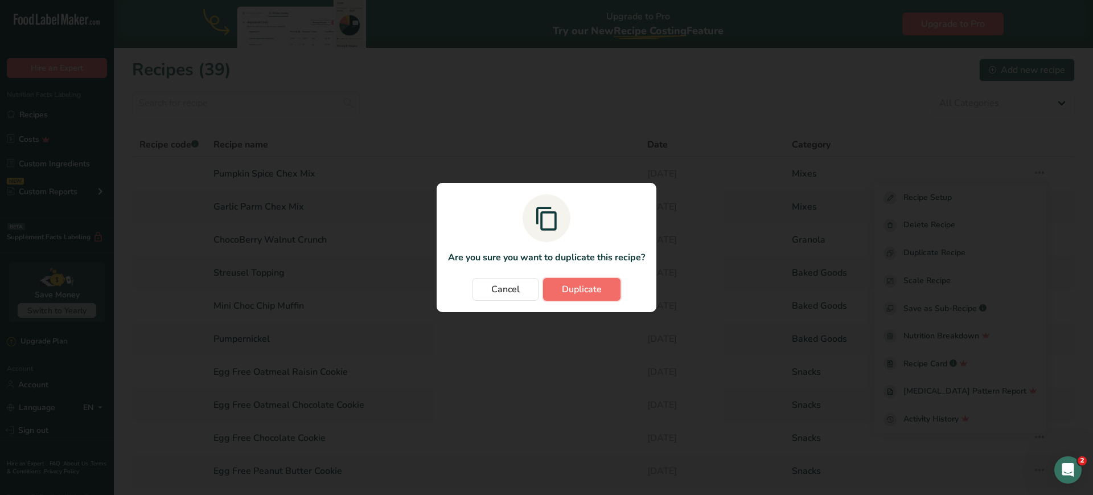
click at [600, 290] on span "Duplicate" at bounding box center [582, 289] width 40 height 14
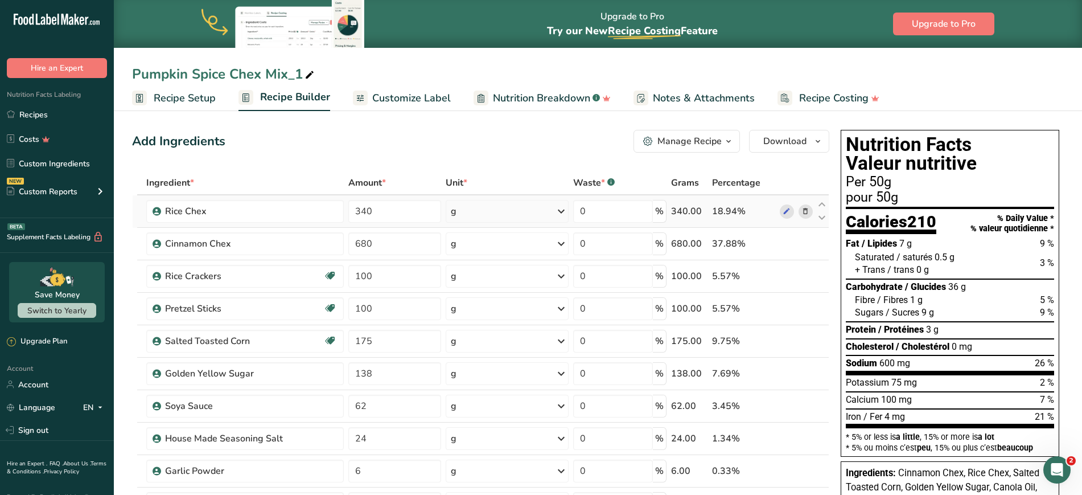
click at [803, 213] on icon at bounding box center [806, 212] width 8 height 12
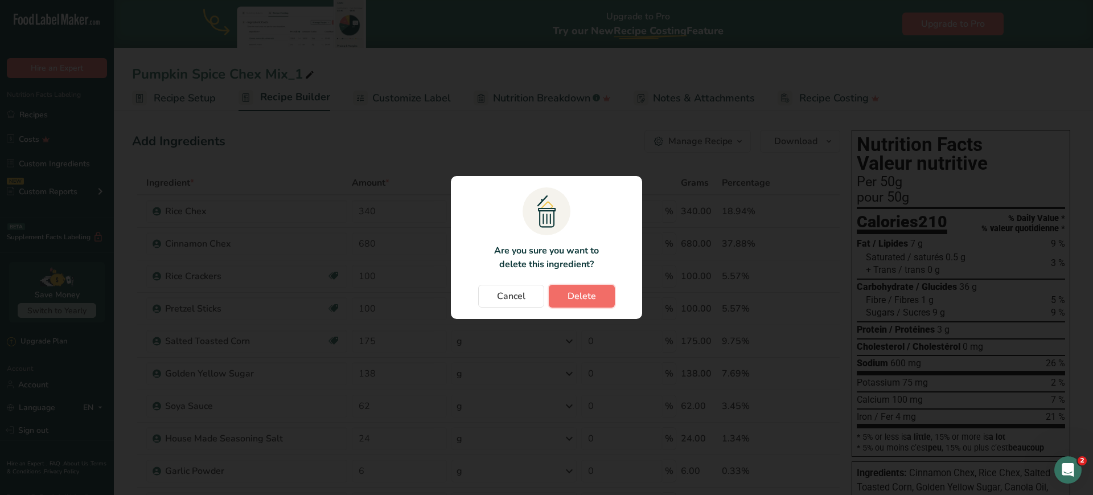
click at [595, 294] on button "Delete" at bounding box center [582, 296] width 66 height 23
type input "680"
type input "100"
type input "175"
type input "138"
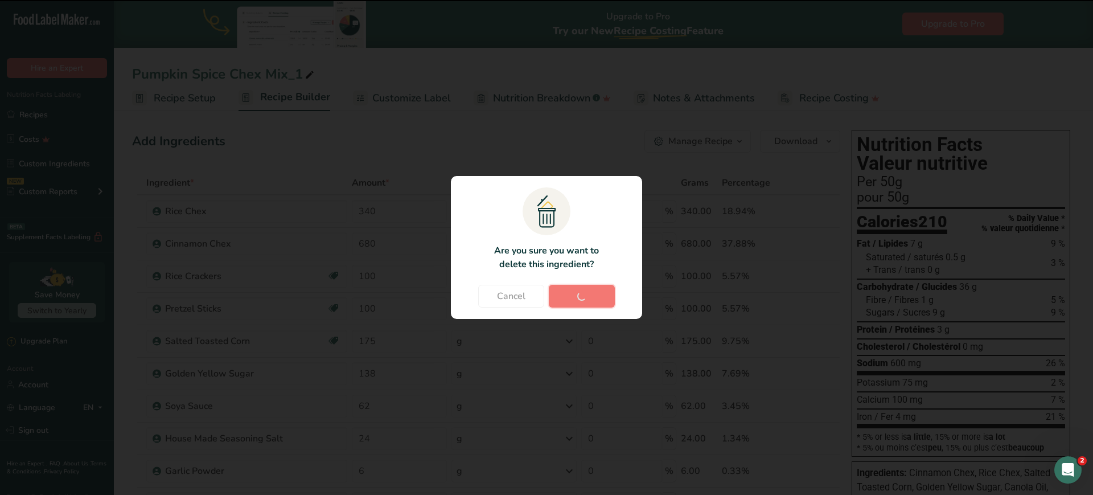
type input "62"
type input "24"
type input "6"
type input "4"
type input "138"
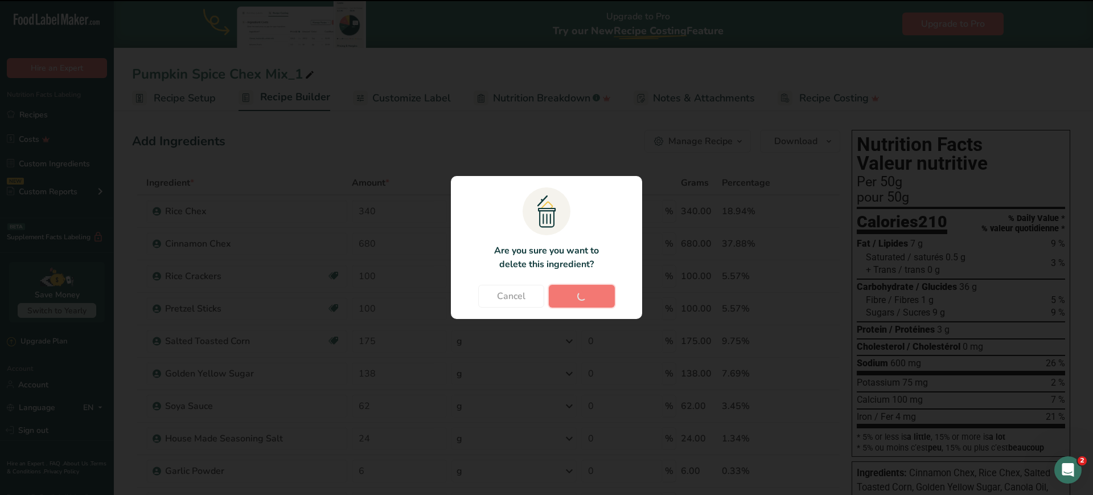
type input "6"
type input "22"
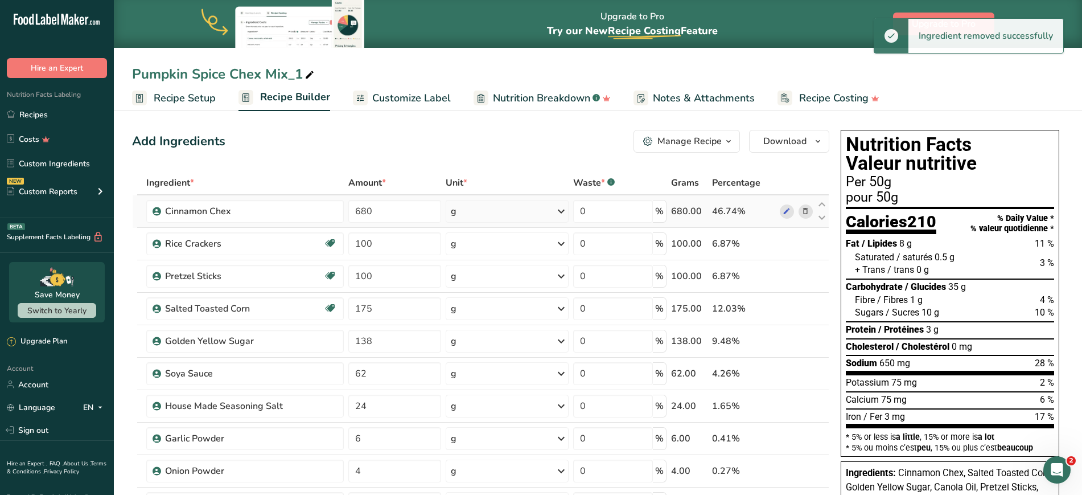
click at [811, 209] on span at bounding box center [806, 211] width 14 height 14
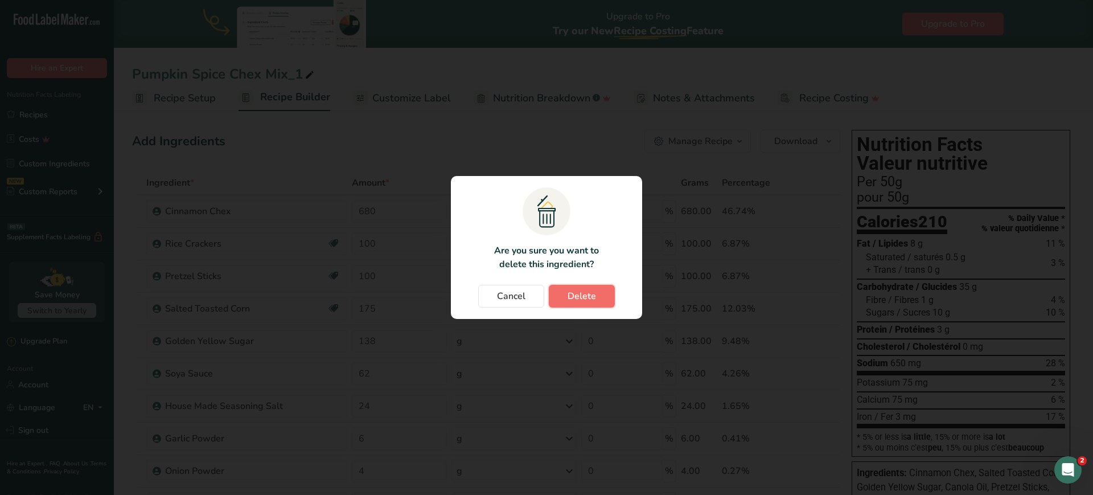
click at [589, 299] on span "Delete" at bounding box center [582, 296] width 28 height 14
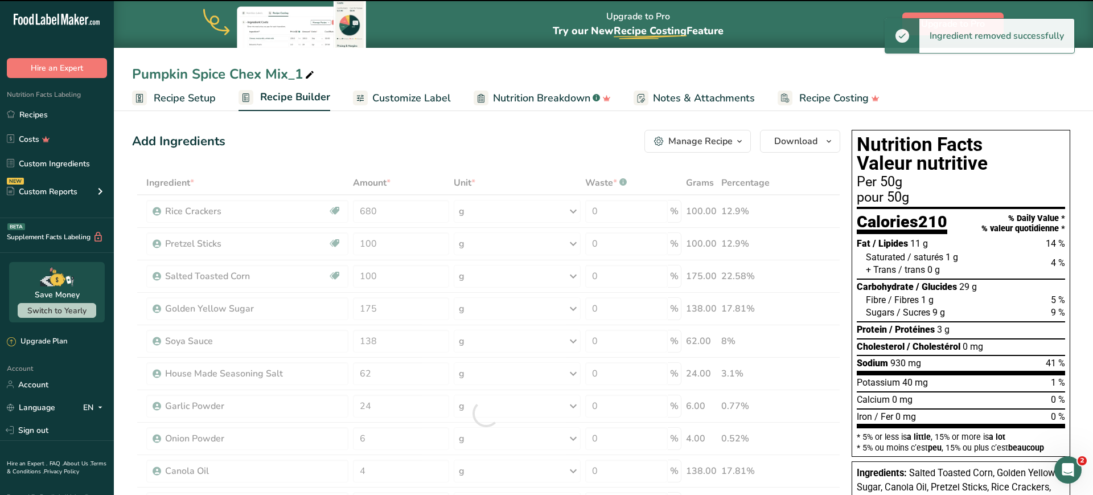
type input "100"
type input "175"
type input "138"
type input "62"
type input "24"
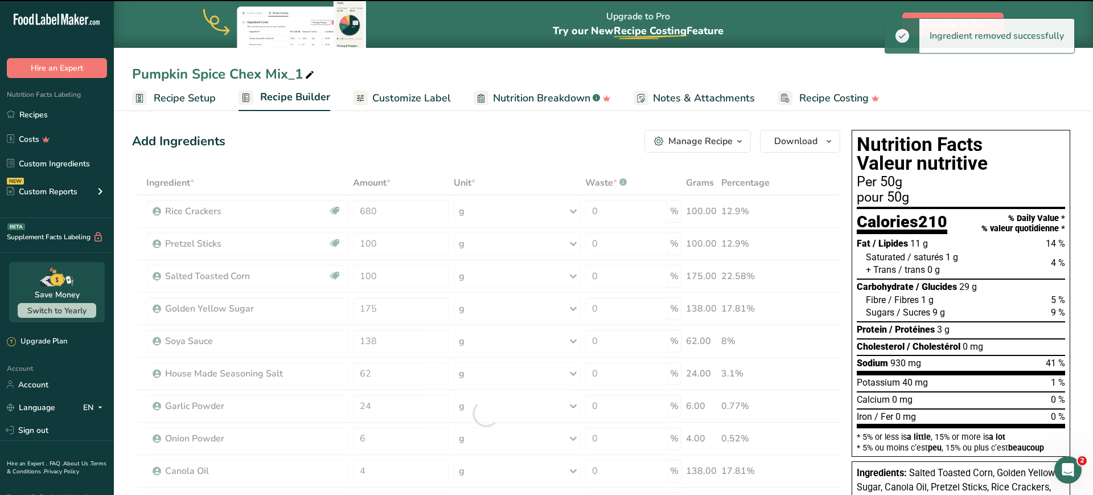
type input "6"
type input "4"
type input "138"
type input "6"
type input "22"
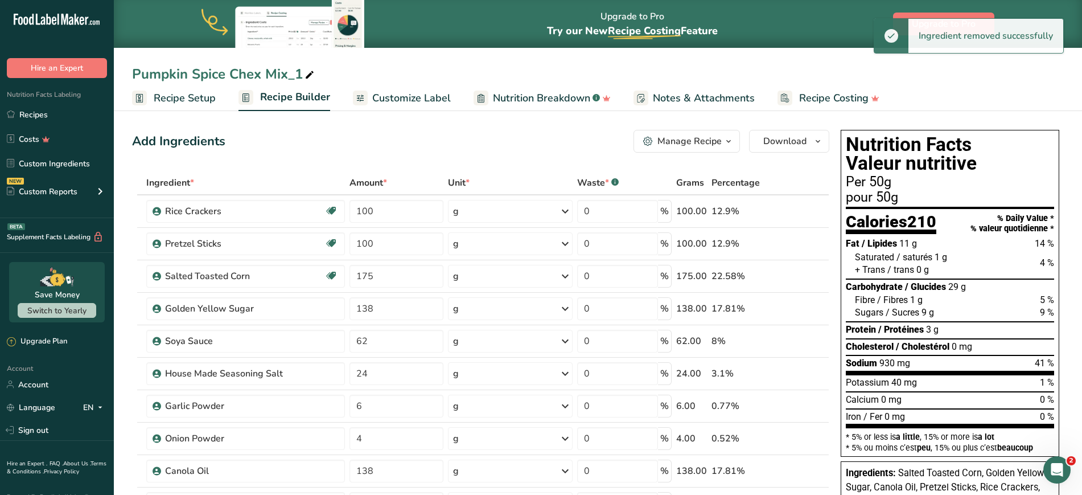
click at [802, 213] on icon at bounding box center [806, 212] width 8 height 12
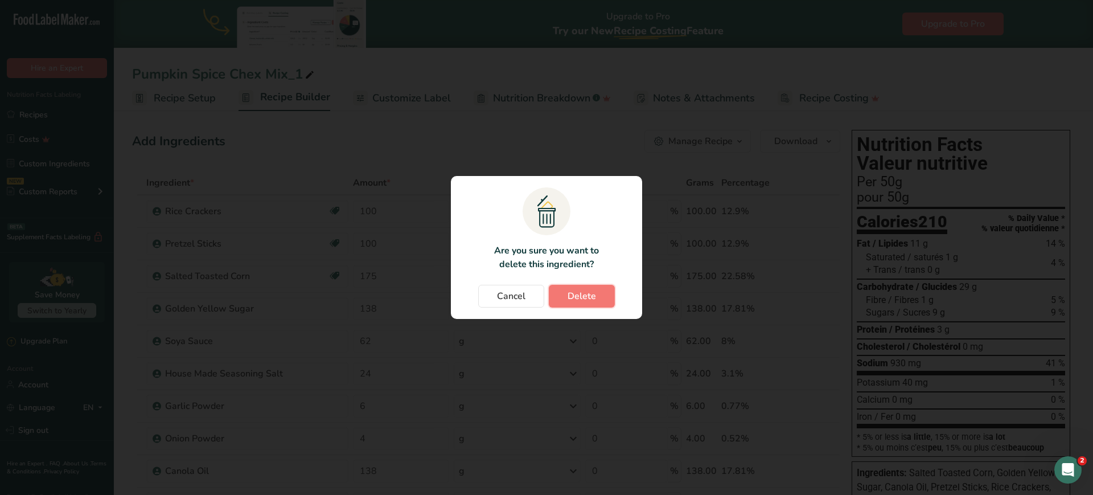
click at [576, 290] on span "Delete" at bounding box center [582, 296] width 28 height 14
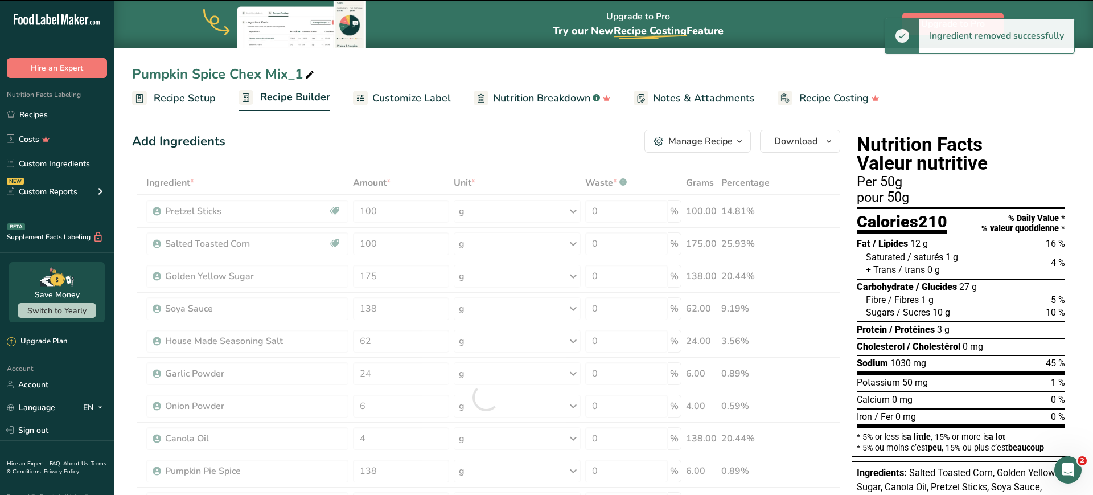
type input "175"
type input "138"
type input "62"
type input "24"
type input "6"
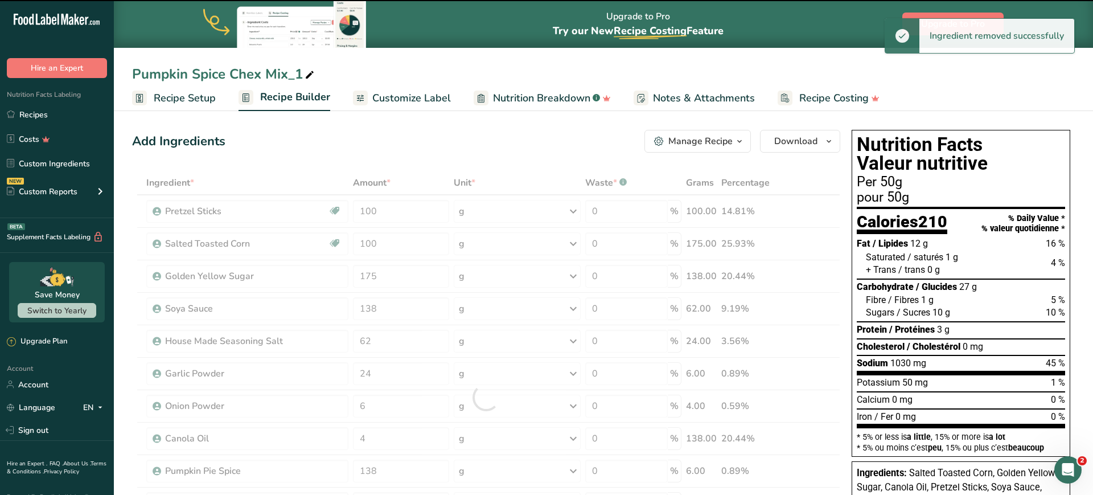
type input "4"
type input "138"
type input "6"
type input "22"
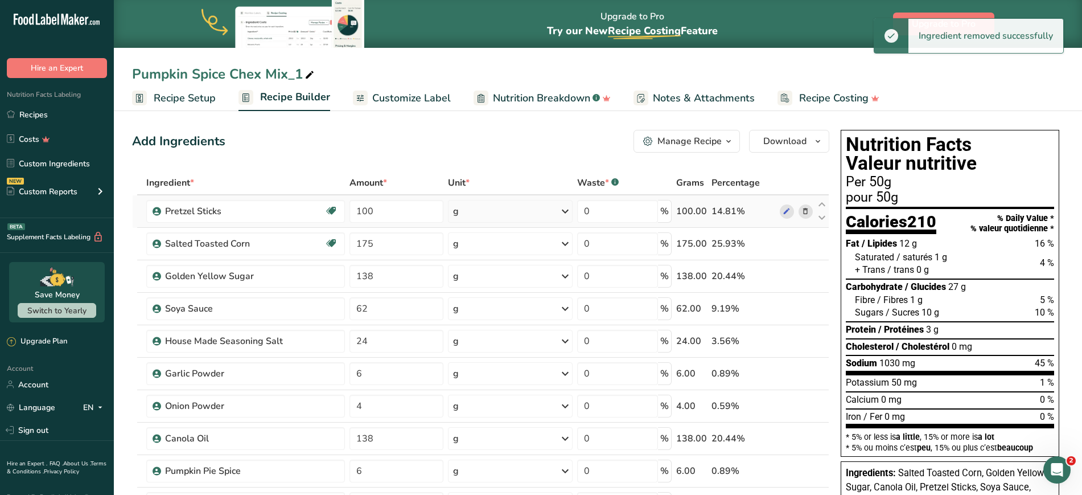
click at [806, 212] on icon at bounding box center [806, 212] width 8 height 12
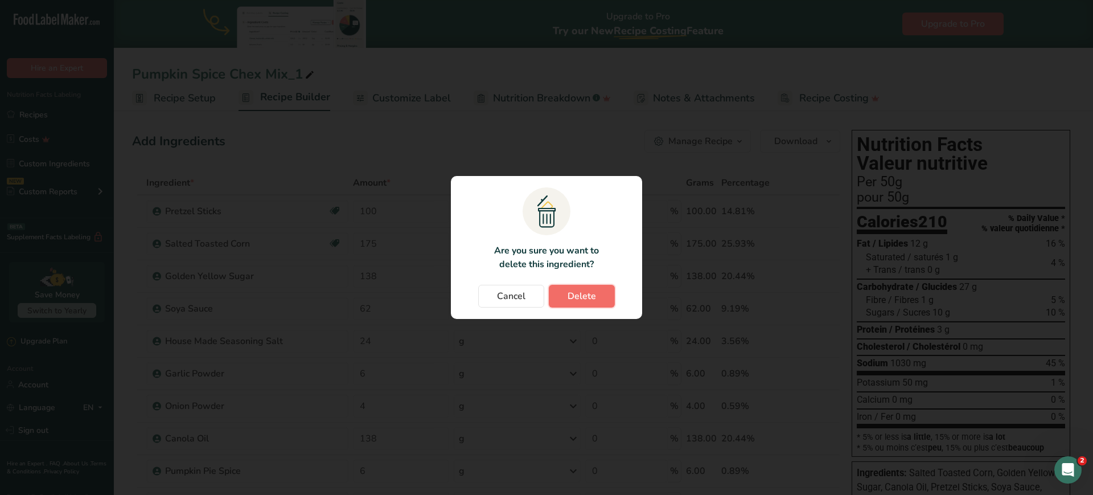
click at [583, 297] on span "Delete" at bounding box center [582, 296] width 28 height 14
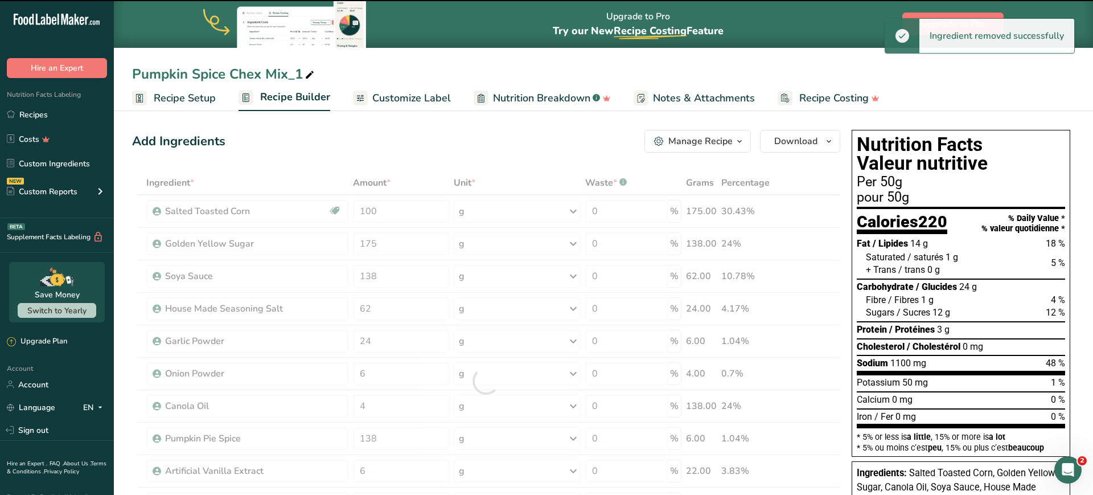
type input "175"
type input "138"
type input "62"
type input "24"
type input "6"
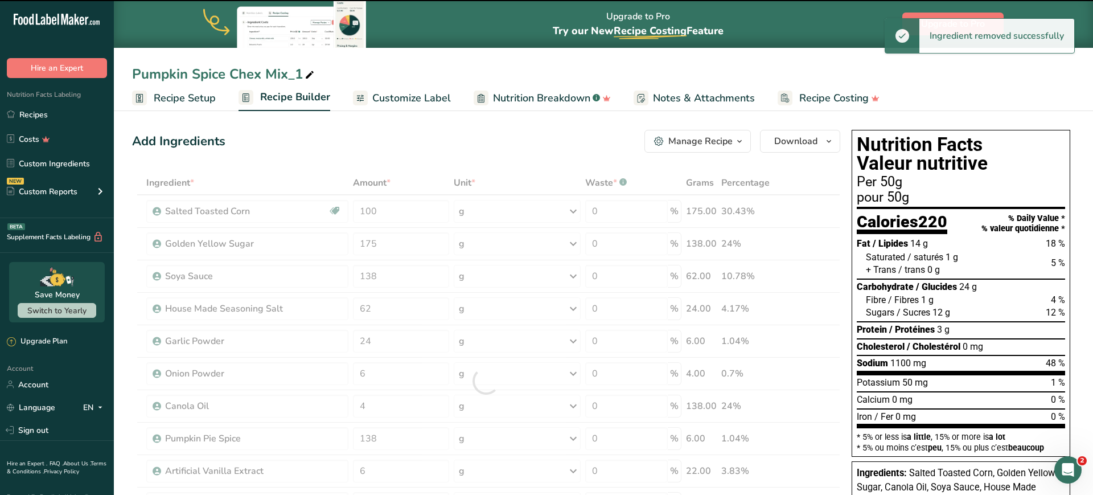
type input "4"
type input "138"
type input "6"
type input "22"
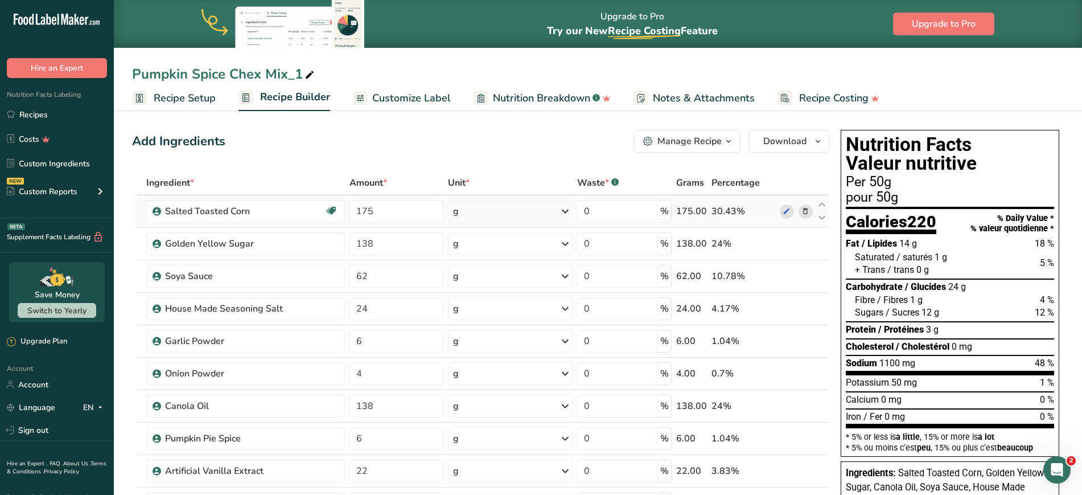
click at [804, 214] on icon at bounding box center [806, 212] width 8 height 12
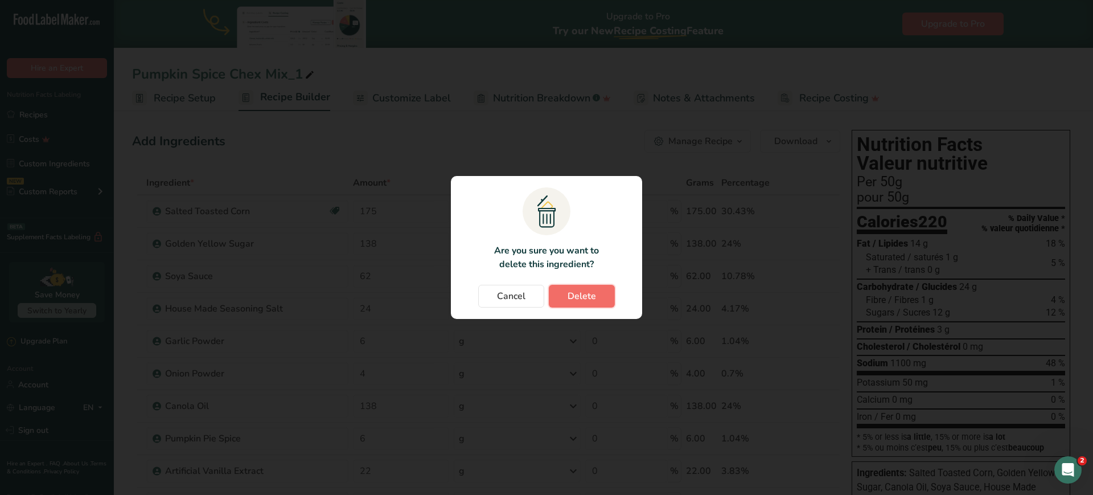
click at [591, 296] on span "Delete" at bounding box center [582, 296] width 28 height 14
type input "138"
type input "62"
type input "24"
type input "6"
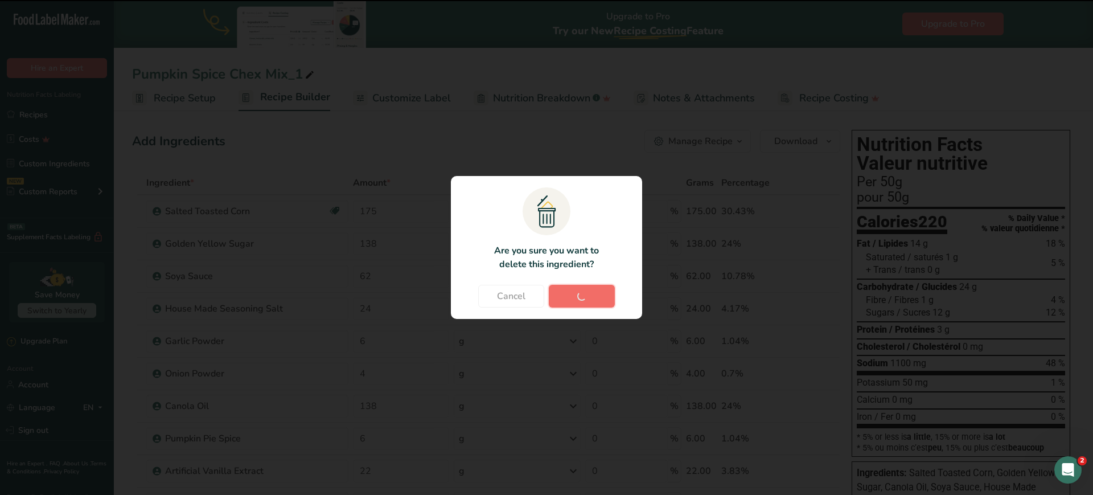
type input "4"
type input "138"
type input "6"
type input "22"
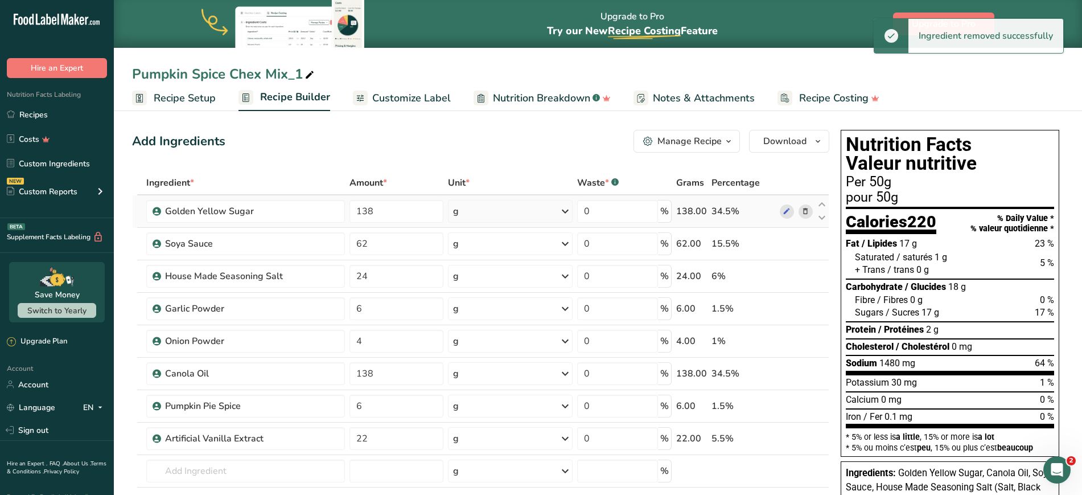
click at [807, 216] on icon at bounding box center [806, 212] width 8 height 12
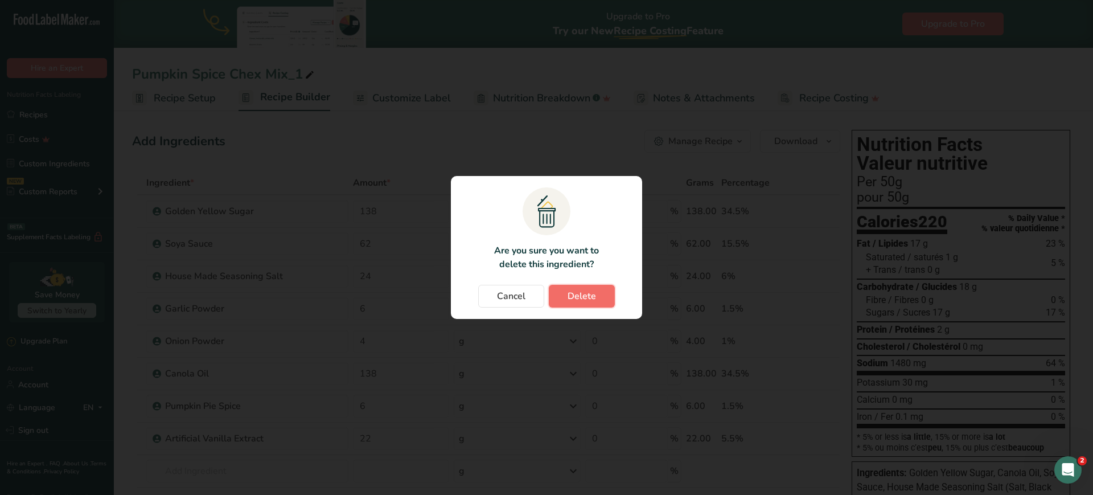
click at [585, 294] on span "Delete" at bounding box center [582, 296] width 28 height 14
type input "62"
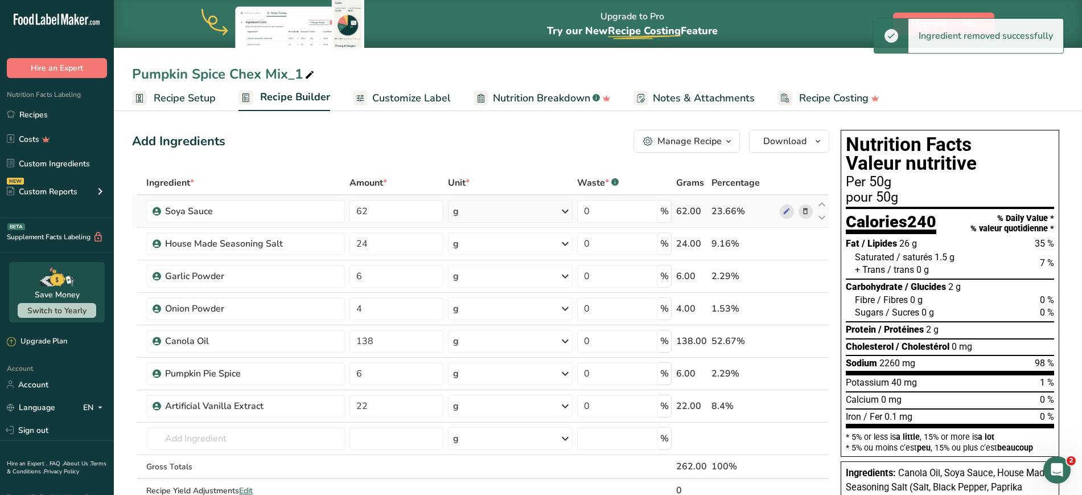
click at [804, 213] on icon at bounding box center [806, 212] width 8 height 12
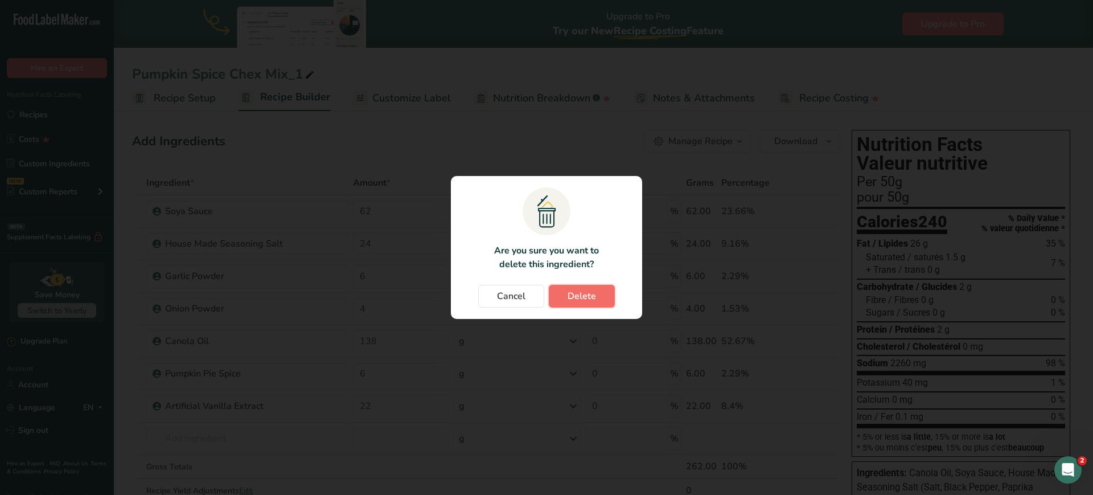
click at [589, 303] on button "Delete" at bounding box center [582, 296] width 66 height 23
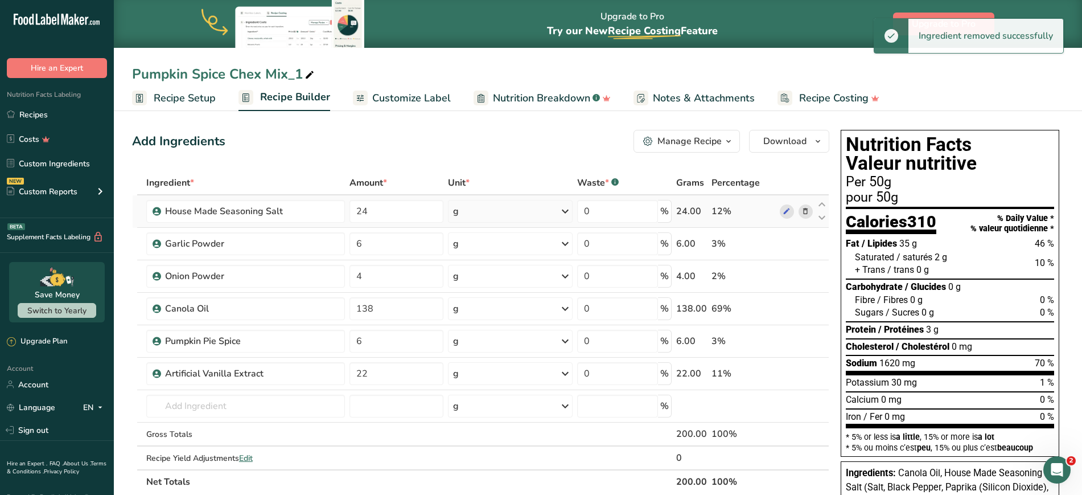
click at [804, 212] on icon at bounding box center [806, 212] width 8 height 12
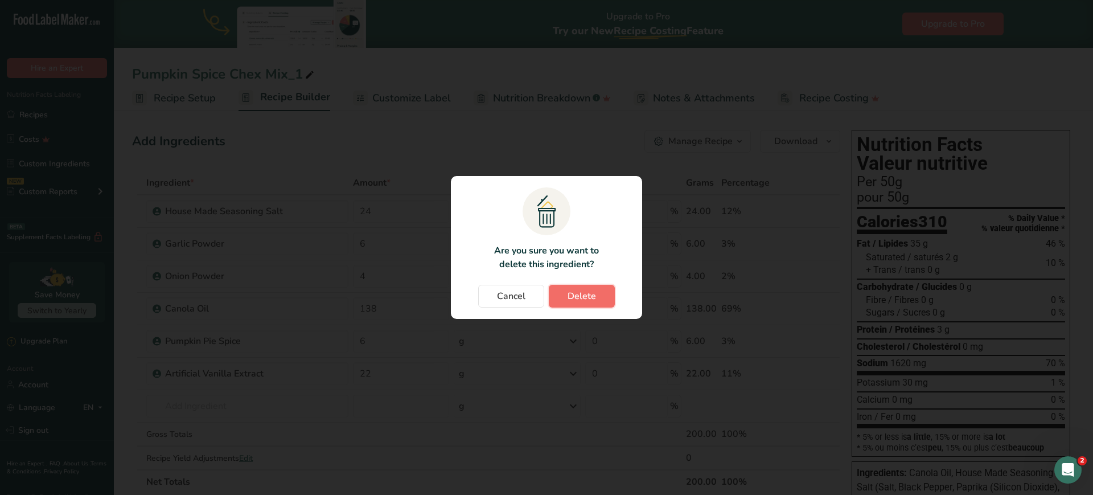
click at [597, 301] on button "Delete" at bounding box center [582, 296] width 66 height 23
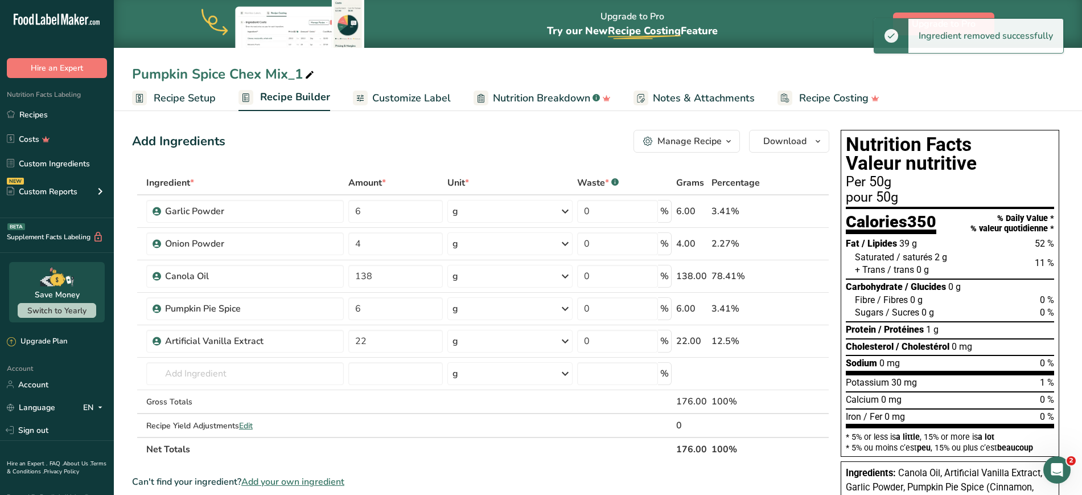
click at [803, 213] on icon at bounding box center [806, 212] width 8 height 12
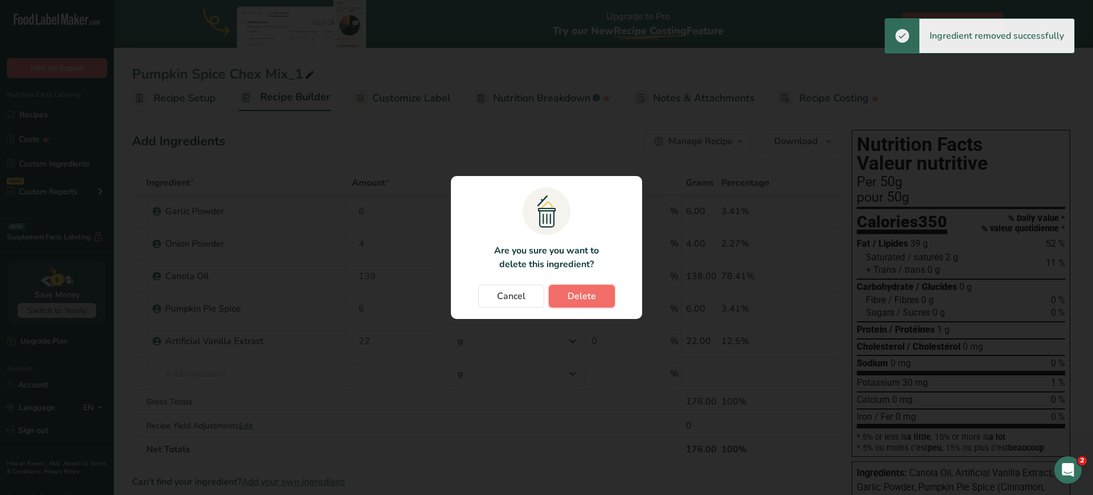
click at [596, 287] on button "Delete" at bounding box center [582, 296] width 66 height 23
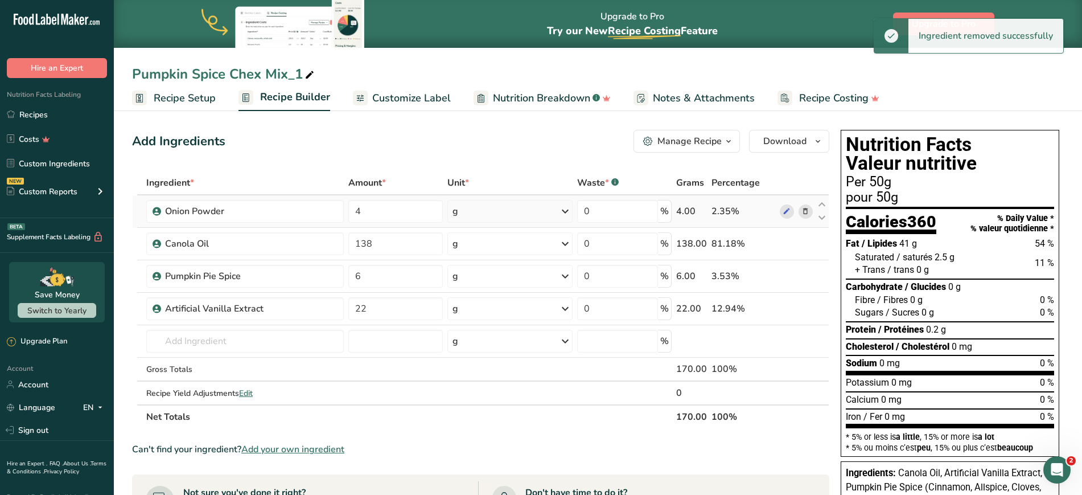
click at [806, 212] on icon at bounding box center [806, 212] width 8 height 12
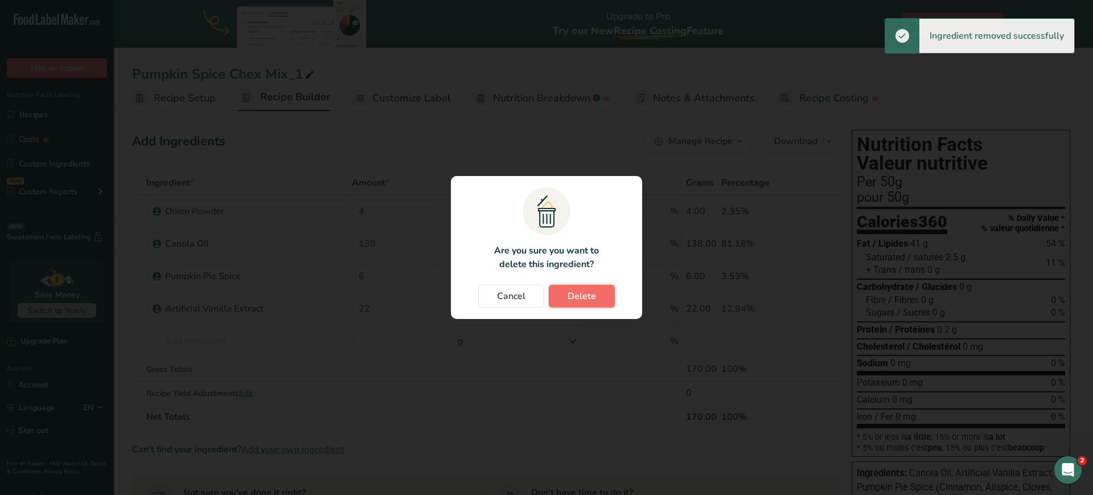
click at [588, 294] on span "Delete" at bounding box center [582, 296] width 28 height 14
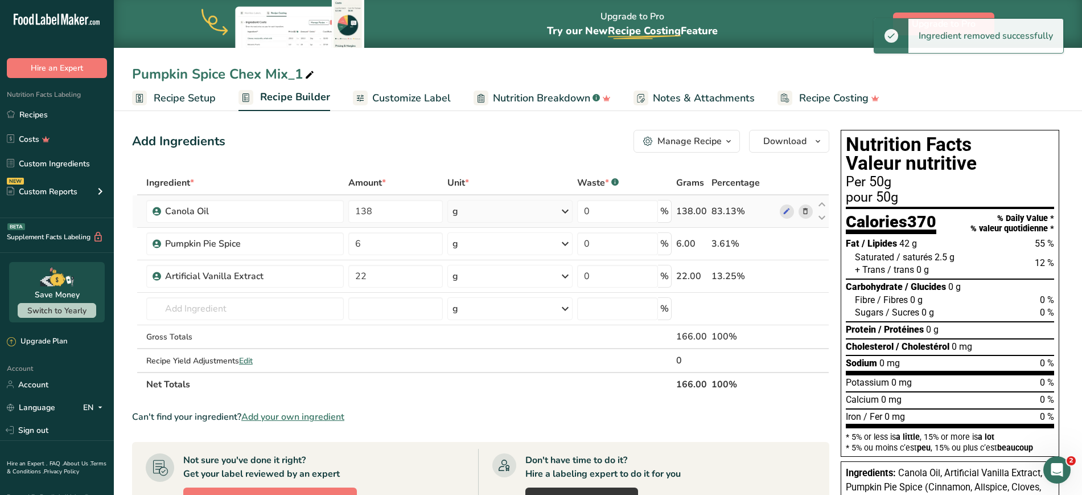
click at [811, 207] on span at bounding box center [806, 211] width 14 height 14
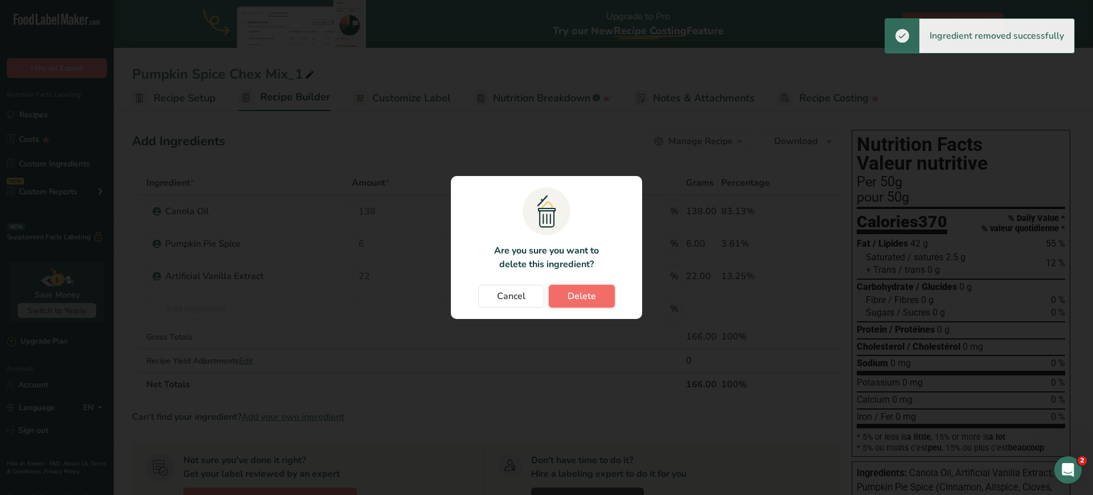
click at [582, 298] on span "Delete" at bounding box center [582, 296] width 28 height 14
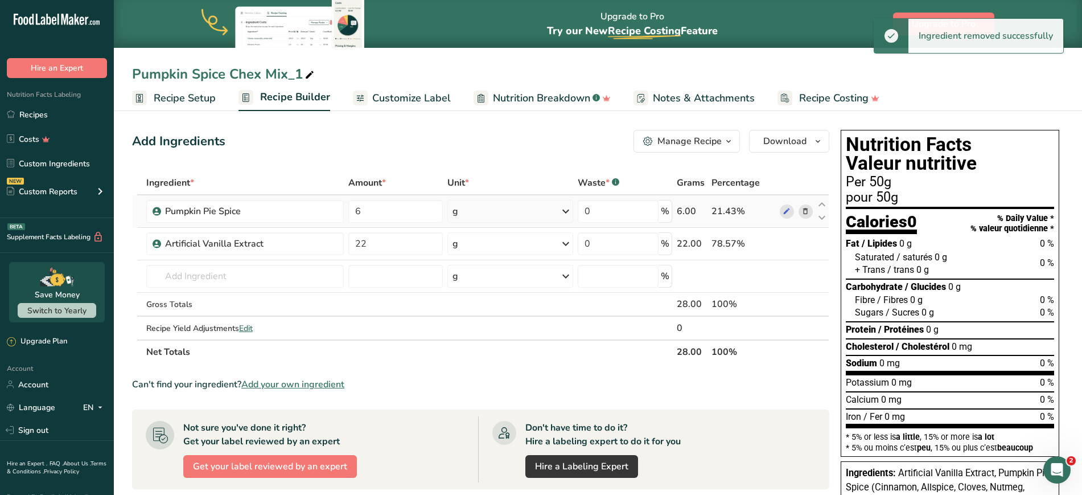
click at [806, 212] on icon at bounding box center [806, 212] width 8 height 12
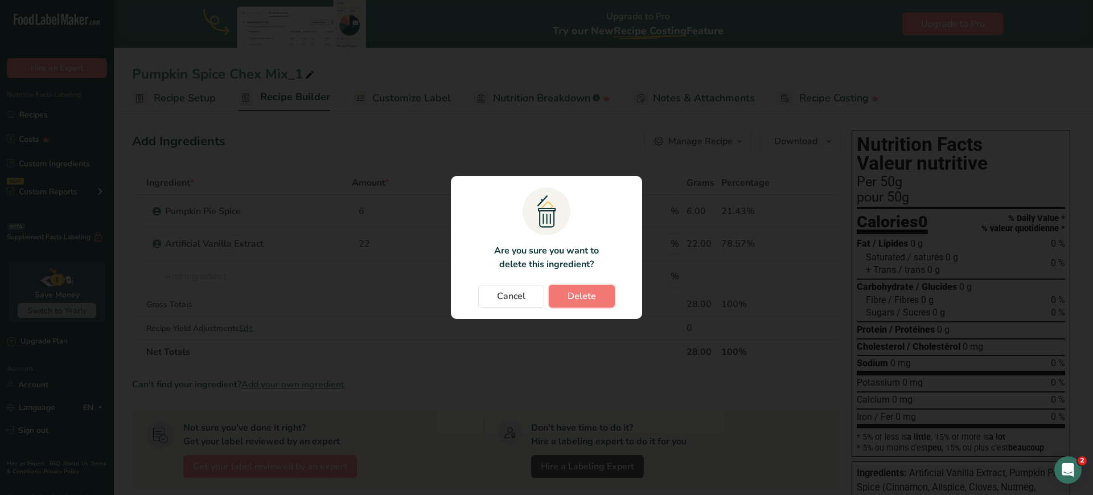
click at [581, 298] on span "Delete" at bounding box center [582, 296] width 28 height 14
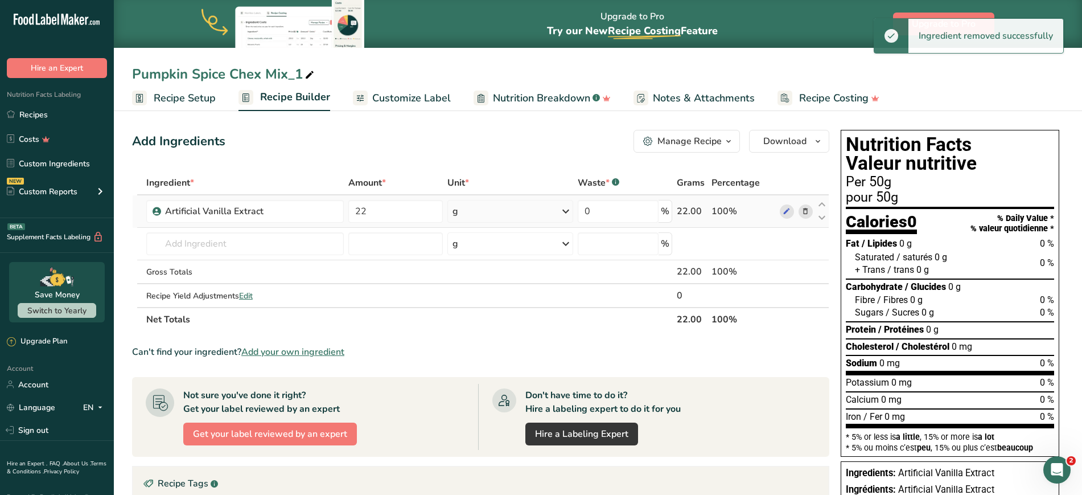
click at [807, 210] on icon at bounding box center [806, 212] width 8 height 12
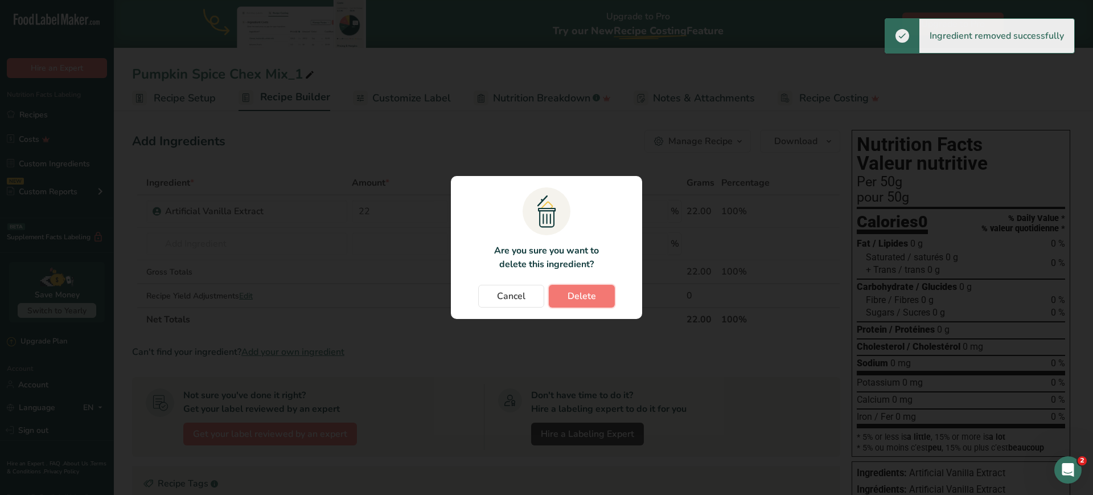
click at [593, 299] on span "Delete" at bounding box center [582, 296] width 28 height 14
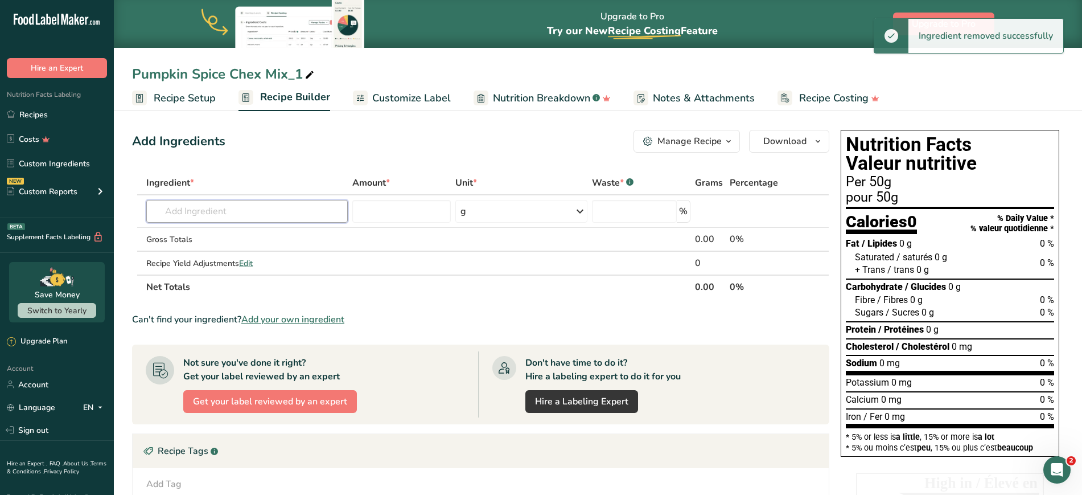
click at [284, 215] on input "text" at bounding box center [246, 211] width 201 height 23
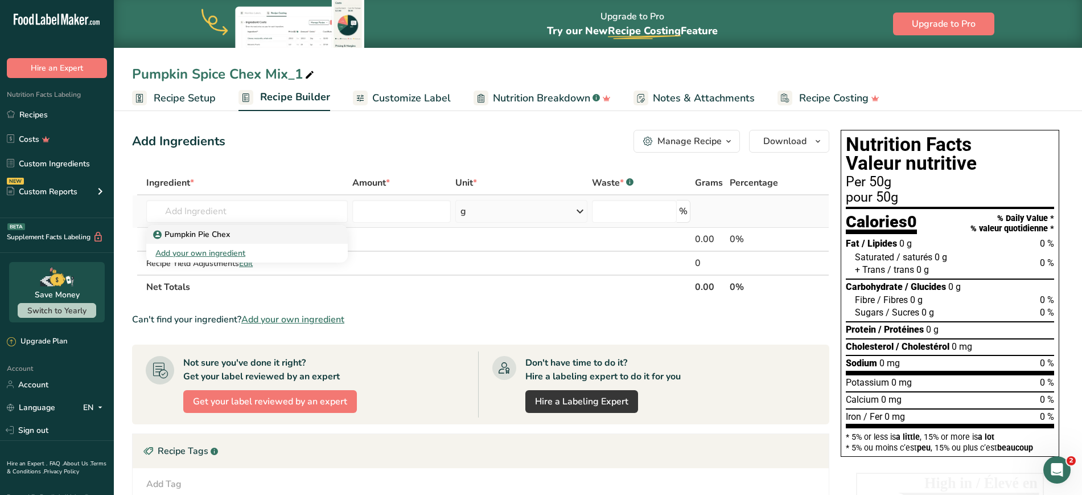
click at [220, 238] on p "Pumpkin Pie Chex" at bounding box center [192, 234] width 75 height 12
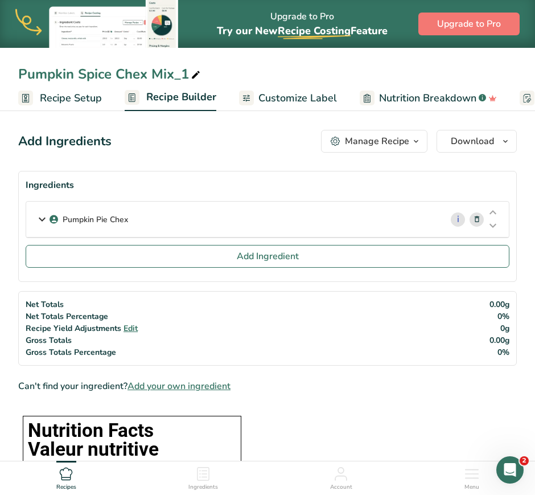
click at [40, 212] on icon at bounding box center [42, 219] width 14 height 20
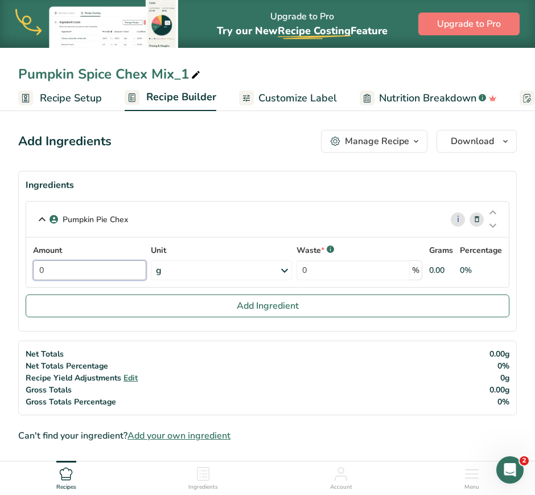
drag, startPoint x: 108, startPoint y: 270, endPoint x: 6, endPoint y: 244, distance: 104.5
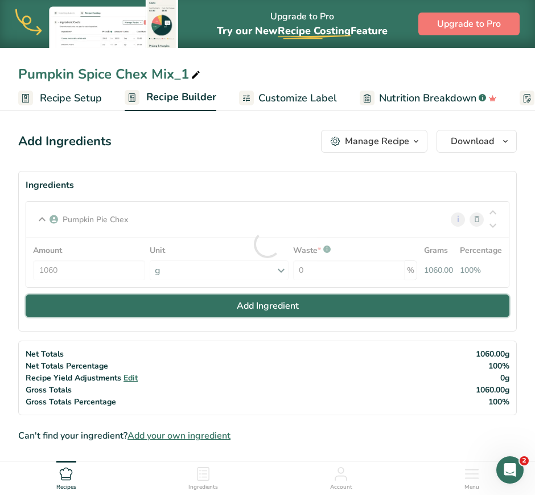
click at [160, 310] on button "Add Ingredient" at bounding box center [268, 305] width 484 height 23
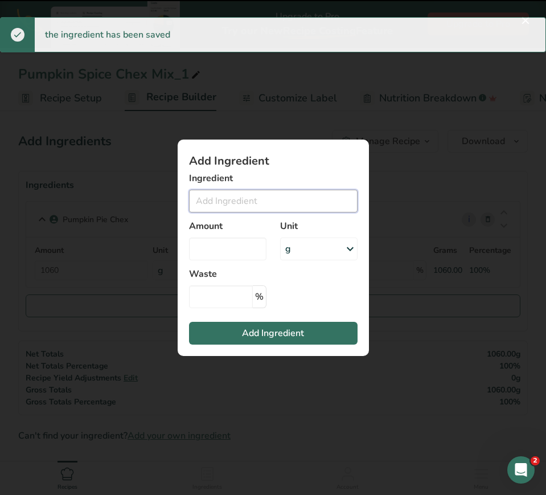
click at [268, 196] on input "Add ingredient modal" at bounding box center [273, 201] width 169 height 23
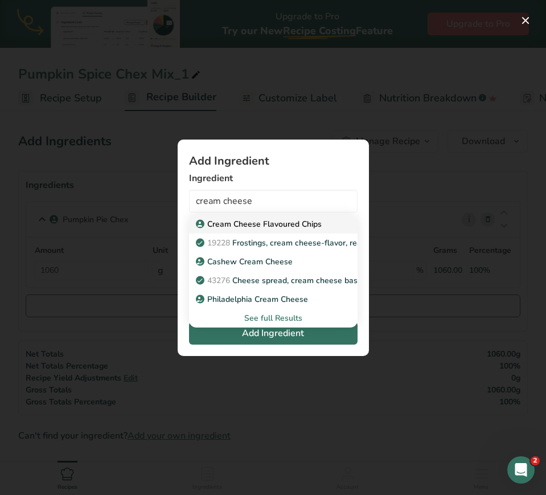
click at [256, 223] on p "Cream Cheese Flavoured Chips" at bounding box center [260, 224] width 124 height 12
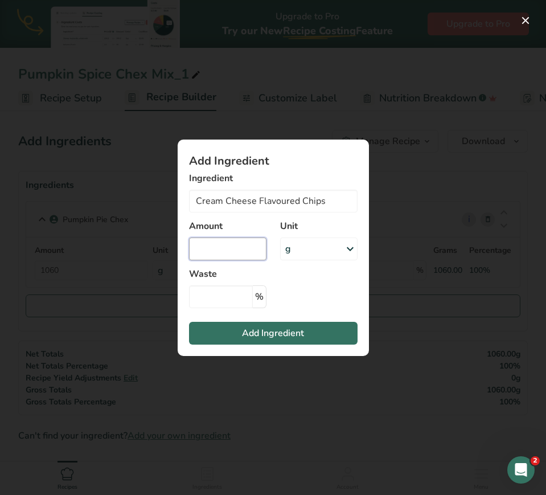
click at [245, 252] on input "Add ingredient modal" at bounding box center [227, 248] width 77 height 23
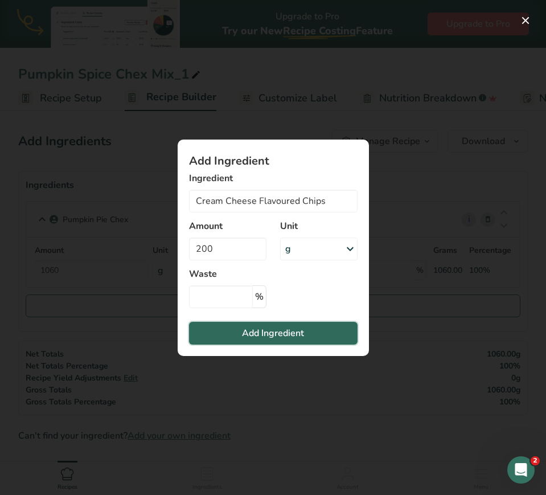
click at [258, 326] on span "Add Ingredient" at bounding box center [273, 333] width 62 height 14
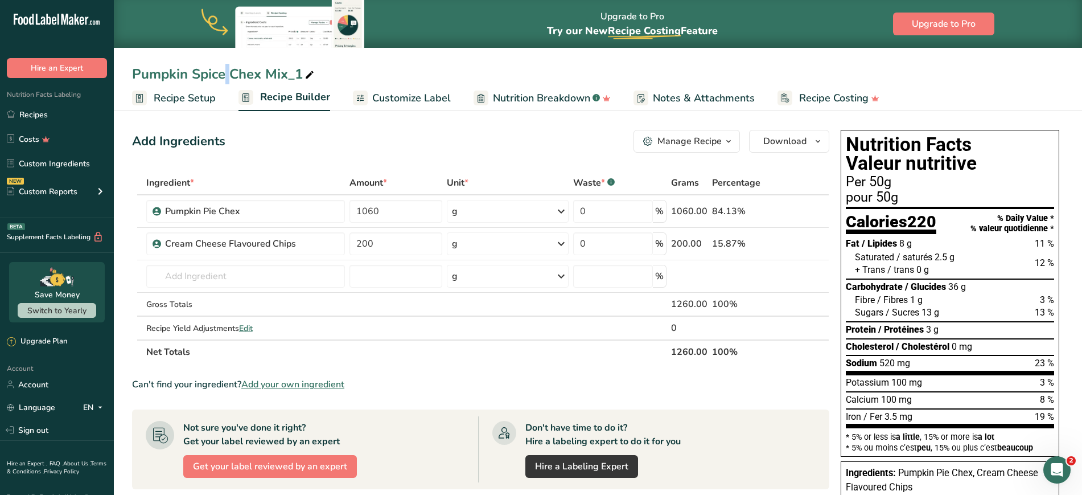
click at [136, 71] on div "Pumpkin Spice Chex Mix_1" at bounding box center [224, 74] width 184 height 20
click at [132, 72] on div "Pumpkin Spice Chex Mix_1" at bounding box center [598, 74] width 968 height 20
click at [147, 74] on div "Pumpkin Spice Chex Mix_1" at bounding box center [224, 74] width 184 height 20
click at [147, 74] on input "Pumpkin Spice Chex Mix_1" at bounding box center [598, 74] width 932 height 20
click at [141, 75] on input "Pumpkin Spice Chex Mix_1" at bounding box center [598, 74] width 932 height 20
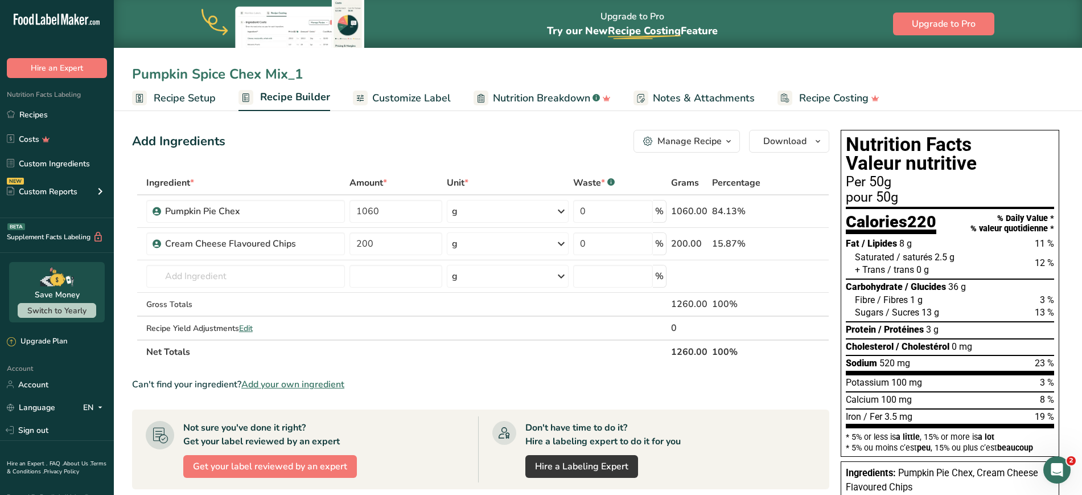
click at [133, 75] on input "Pumpkin Spice Chex Mix_1" at bounding box center [598, 74] width 932 height 20
drag, startPoint x: 341, startPoint y: 74, endPoint x: 356, endPoint y: 76, distance: 14.9
click at [356, 76] on input "Creamy Pumpkin Spice Chex Mix_1" at bounding box center [598, 74] width 932 height 20
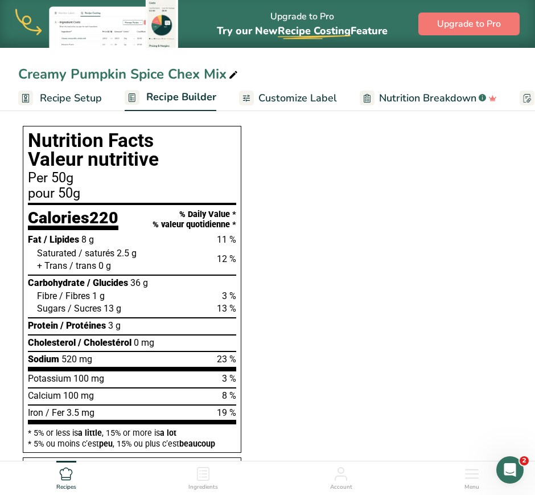
scroll to position [332, 0]
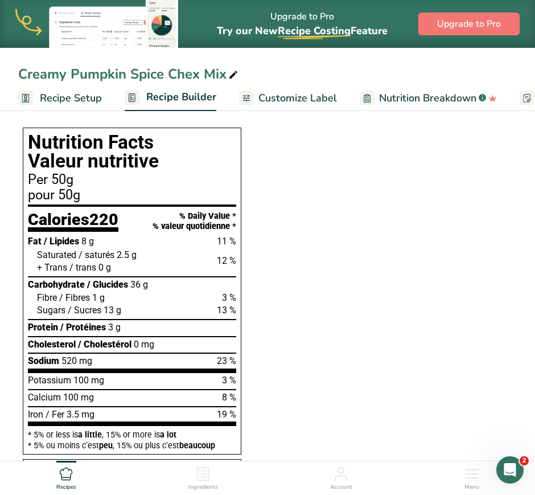
click at [325, 450] on section "Ingredients Pumpkin Pie Chex i Amount 1060 Unit g Weight Units g kg mg See more…" at bounding box center [267, 422] width 499 height 1166
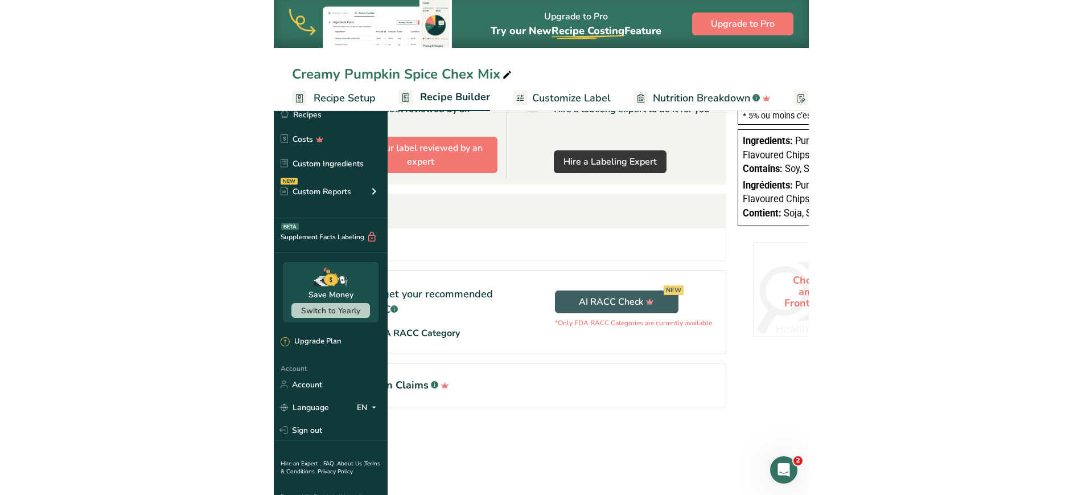
scroll to position [260, 0]
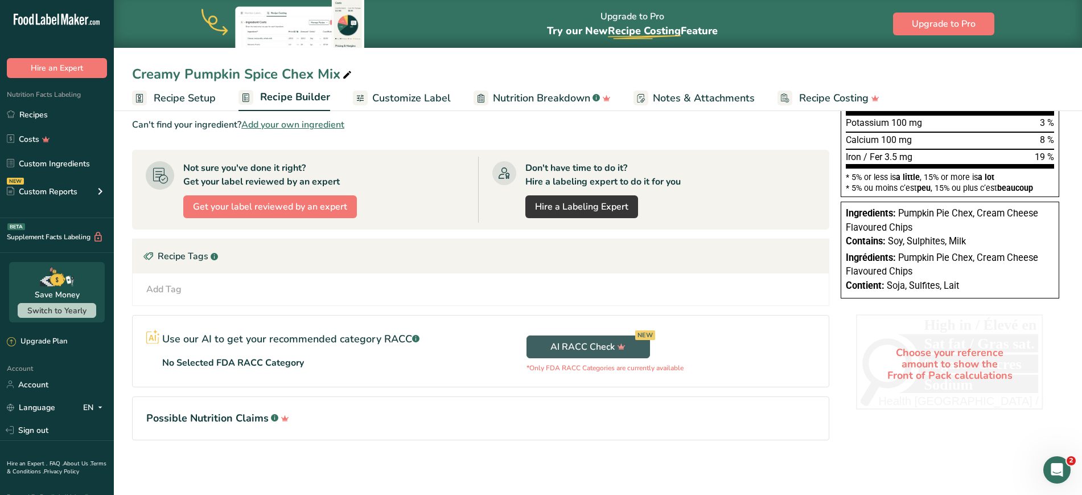
click at [934, 380] on div "Choose your reference amount to show the Front of Pack calculations" at bounding box center [950, 364] width 188 height 100
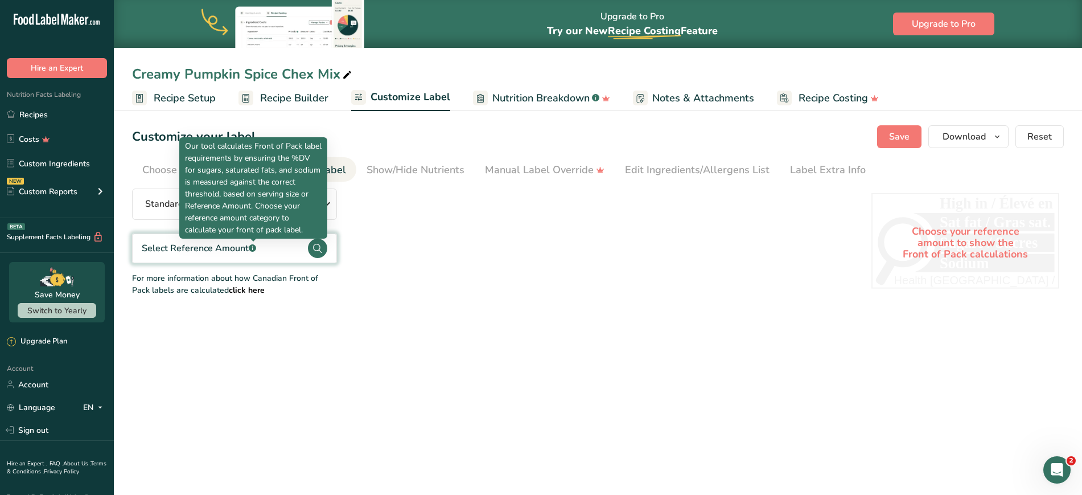
click at [252, 247] on rect at bounding box center [252, 247] width 7 height 7
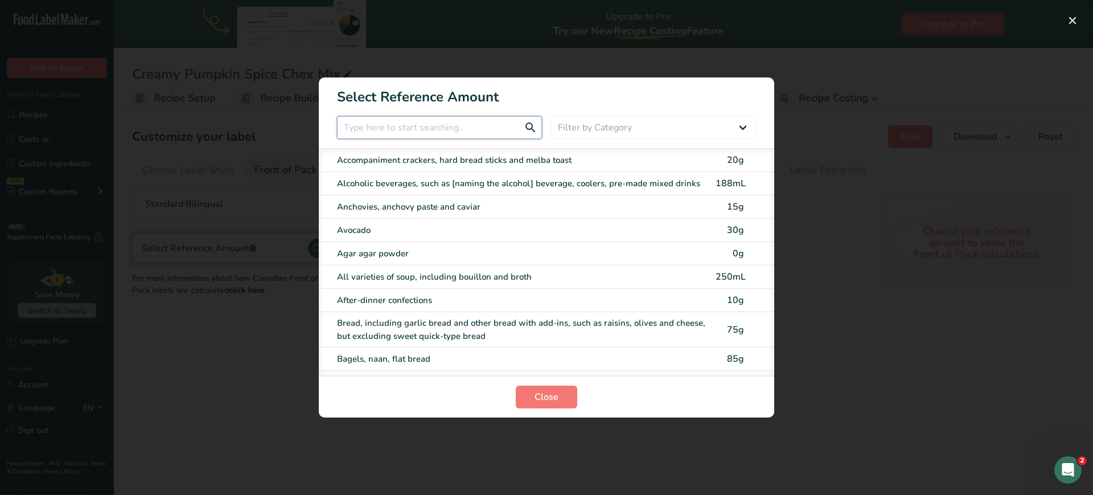
click at [390, 122] on input "FOP Category Selection Modal" at bounding box center [439, 127] width 205 height 23
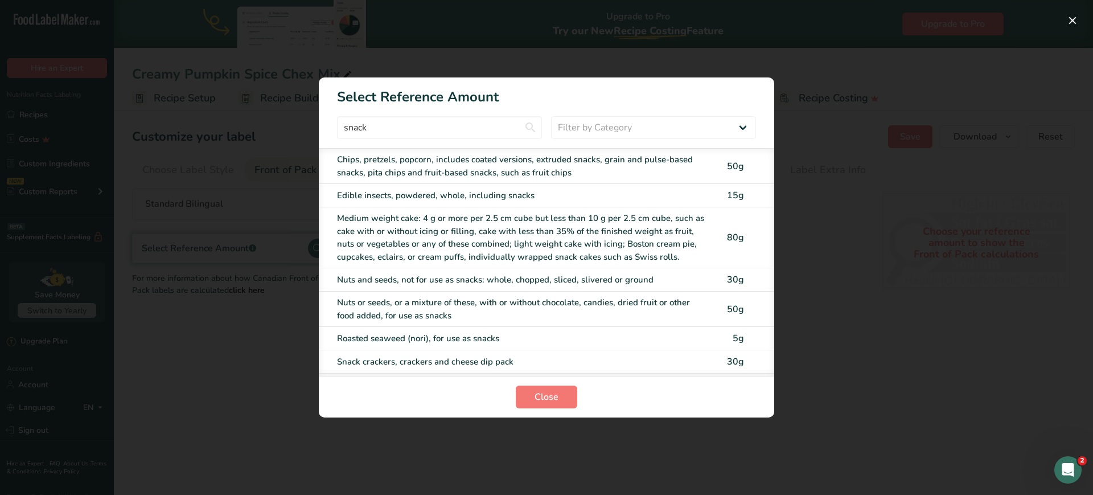
click at [431, 167] on div "Chips, pretzels, popcorn, includes coated versions, extruded snacks, grain and …" at bounding box center [523, 166] width 372 height 26
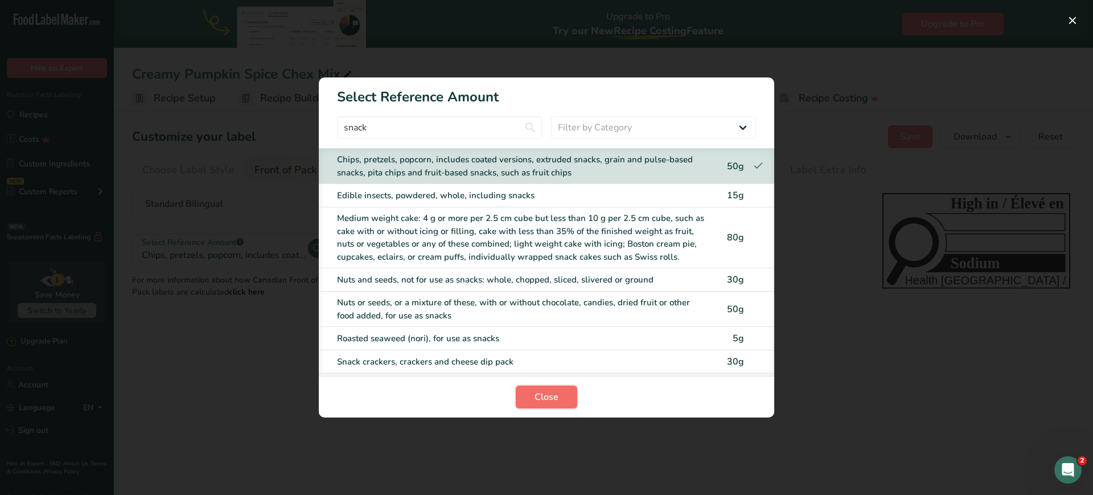
click at [560, 392] on button "Close" at bounding box center [546, 396] width 61 height 23
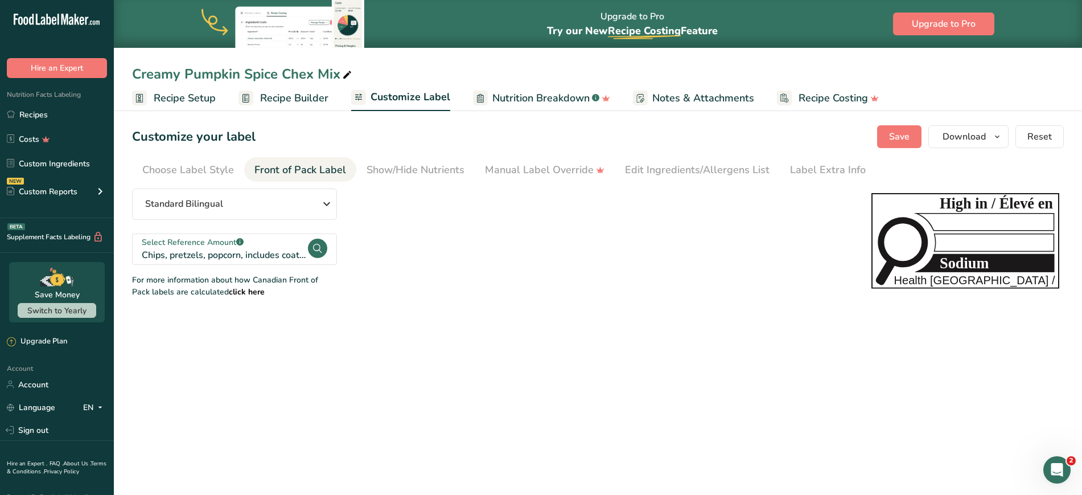
click at [317, 252] on circle at bounding box center [317, 248] width 19 height 19
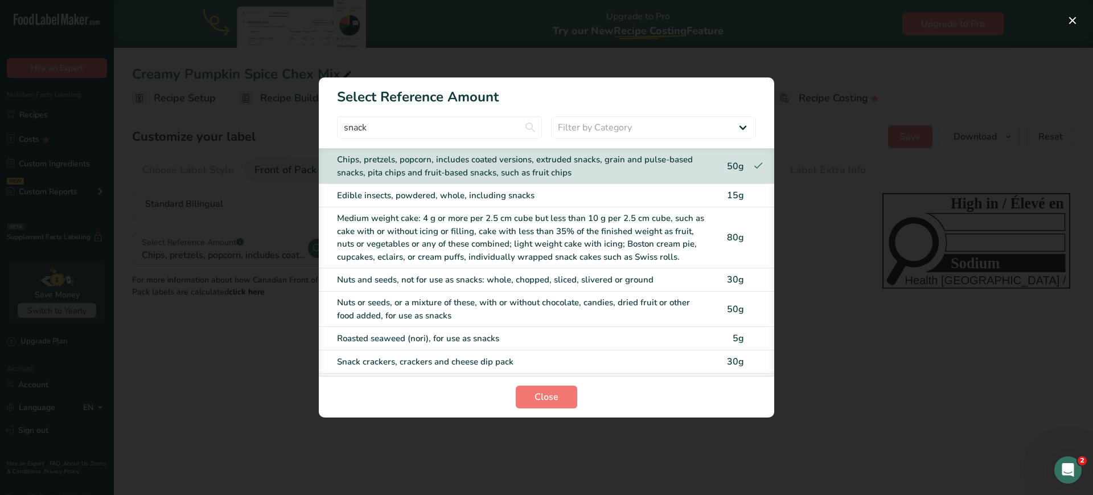
click at [415, 315] on div "Nuts or seeds, or a mixture of these, with or without chocolate, candies, dried…" at bounding box center [523, 309] width 372 height 26
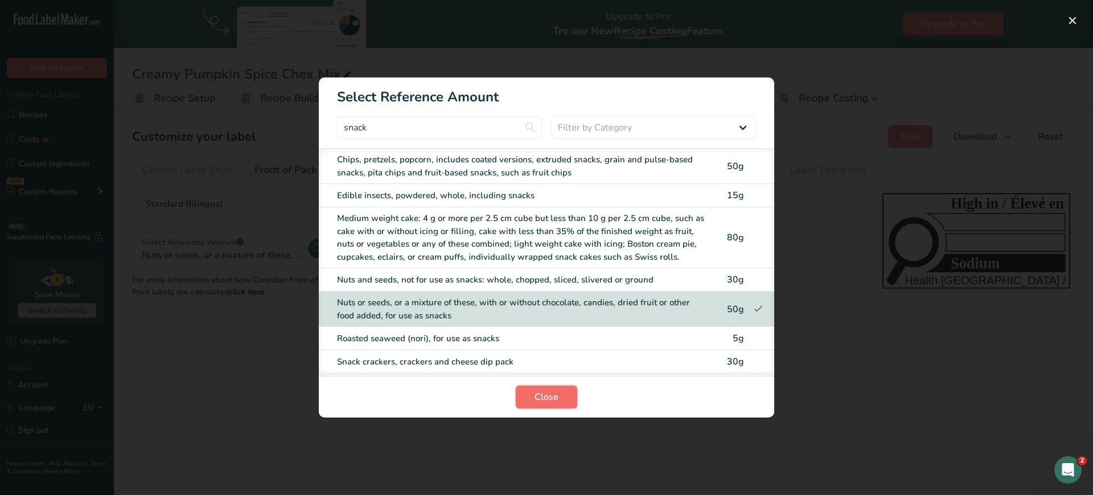
click at [538, 396] on span "Close" at bounding box center [547, 397] width 24 height 14
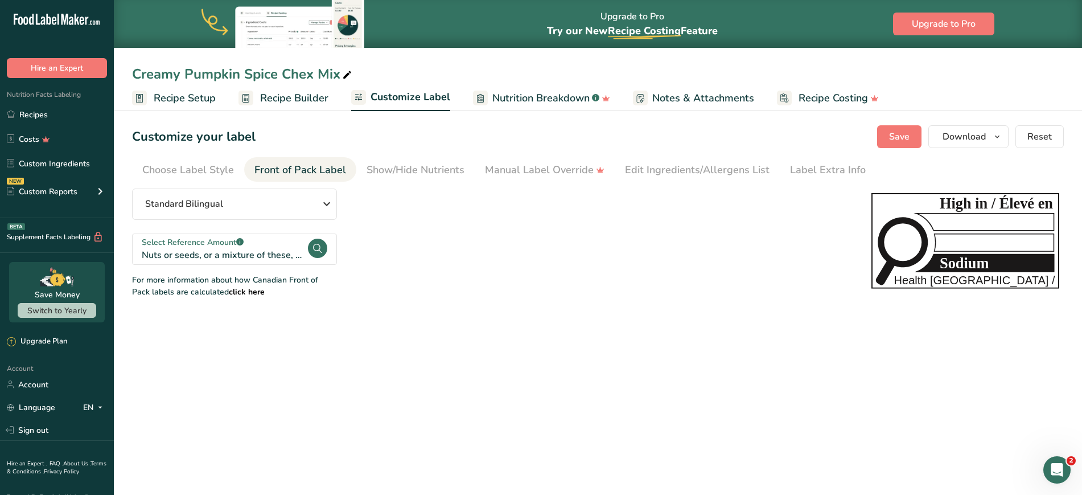
click at [322, 253] on circle at bounding box center [317, 248] width 19 height 19
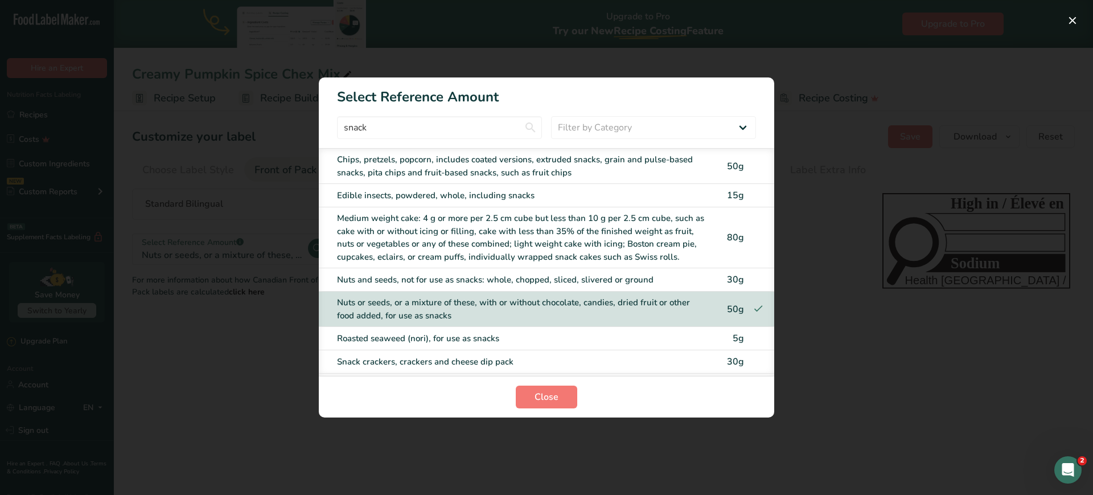
click at [355, 170] on div "Chips, pretzels, popcorn, includes coated versions, extruded snacks, grain and …" at bounding box center [523, 166] width 372 height 26
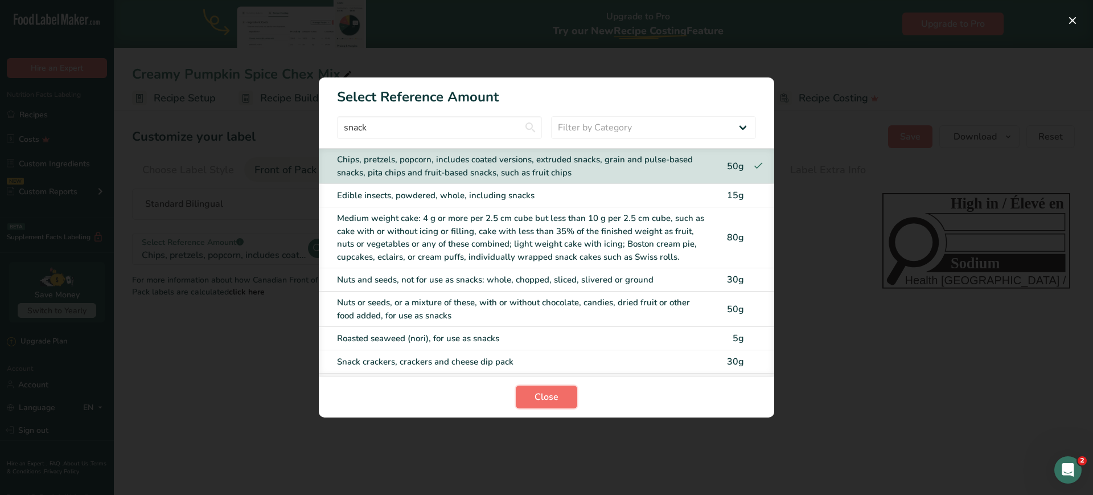
click at [531, 391] on button "Close" at bounding box center [546, 396] width 61 height 23
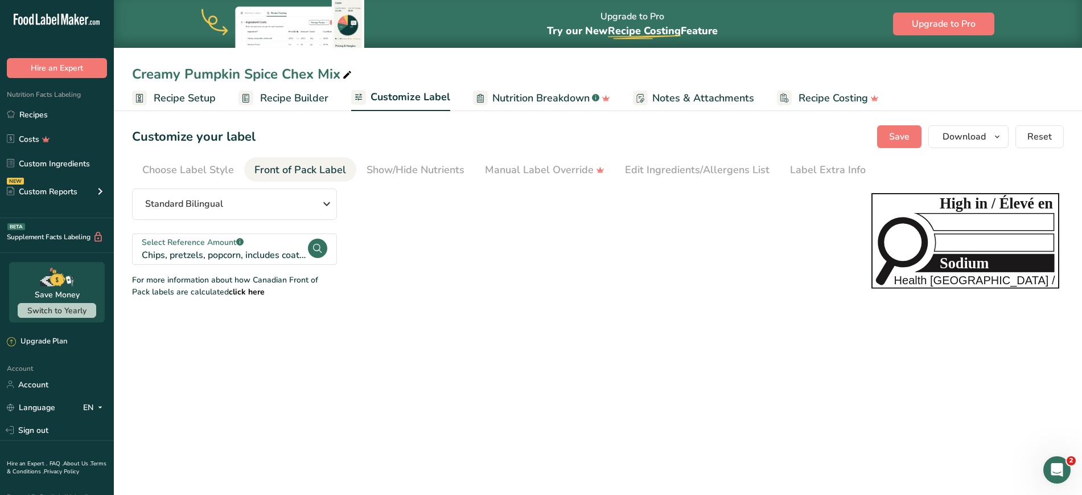
click at [189, 95] on span "Recipe Setup" at bounding box center [185, 98] width 62 height 15
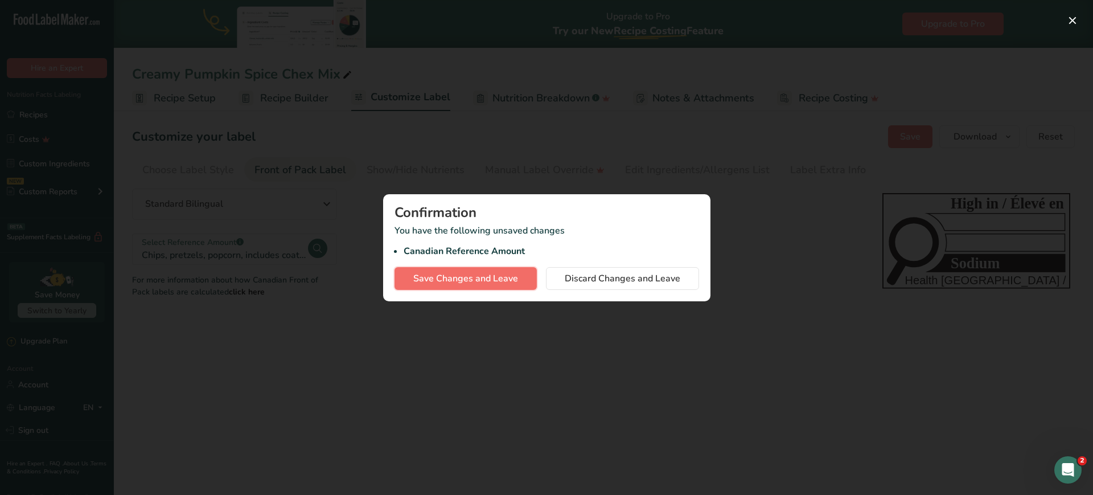
click at [500, 276] on span "Save Changes and Leave" at bounding box center [465, 279] width 105 height 14
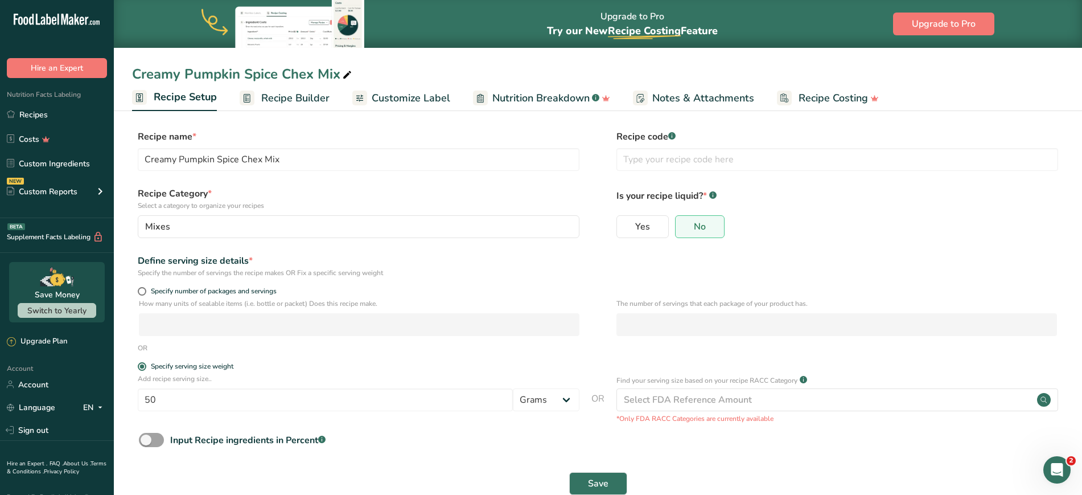
click at [286, 91] on span "Recipe Builder" at bounding box center [295, 98] width 68 height 15
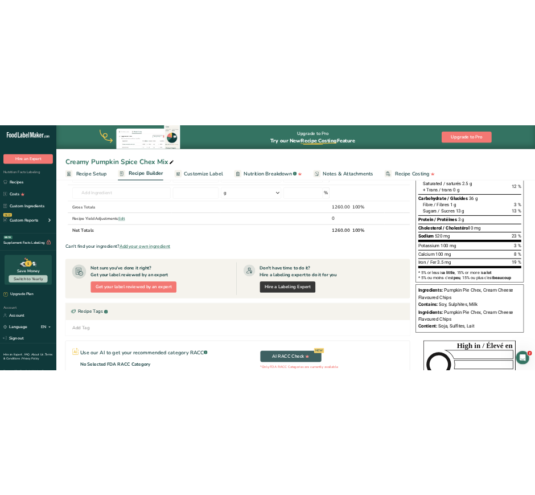
scroll to position [163, 0]
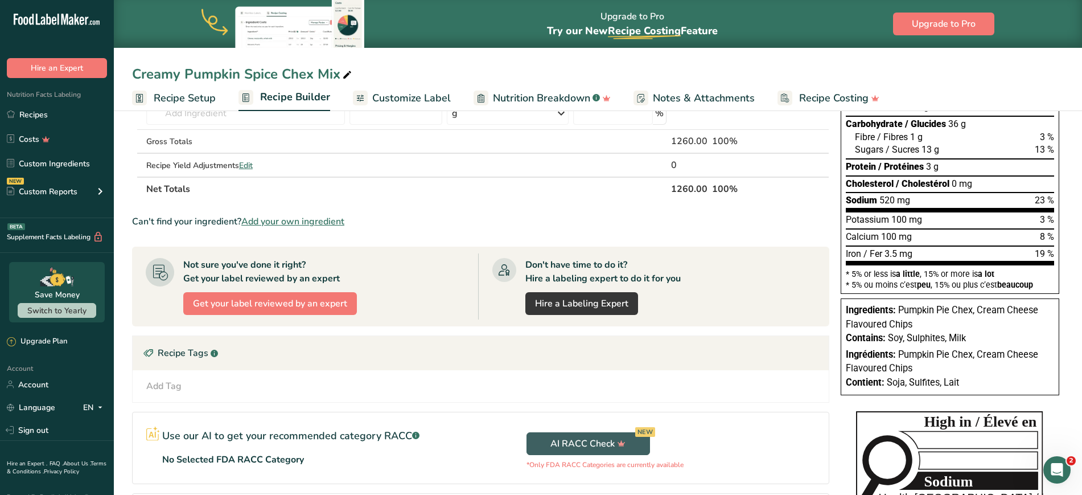
drag, startPoint x: 980, startPoint y: 310, endPoint x: 1029, endPoint y: 334, distance: 54.7
click at [1029, 334] on div "Ingredients: Pumpkin Pie Chex, Cream Cheese Flavoured Chips Contains: Soy, Sulp…" at bounding box center [950, 346] width 219 height 97
copy div "Cream Cheese Flavoured Chips Contains: Soy, Sulphites, Milk"
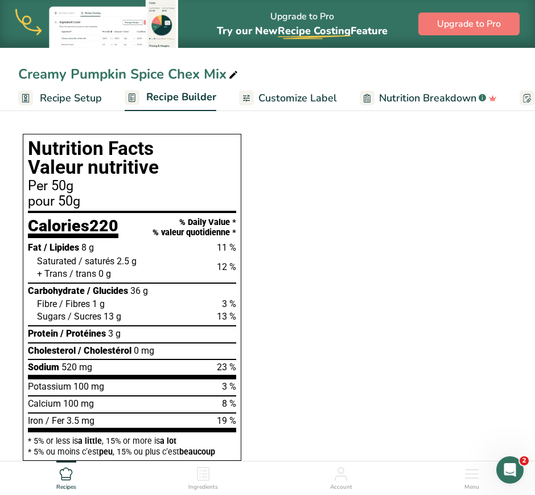
scroll to position [334, 0]
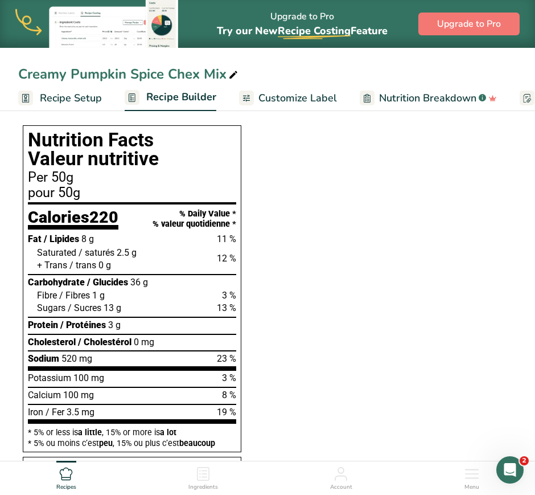
click at [133, 100] on icon at bounding box center [133, 100] width 1 height 1
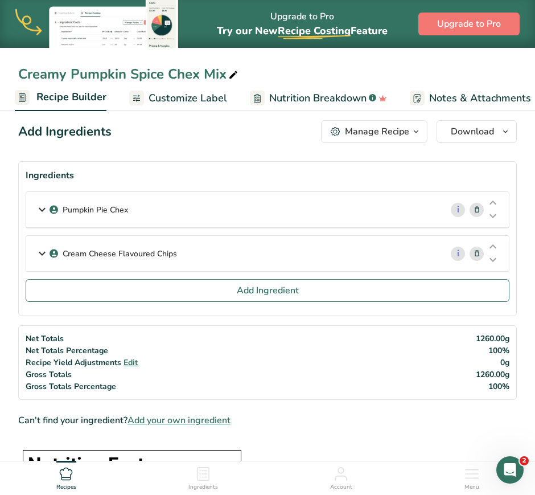
scroll to position [0, 0]
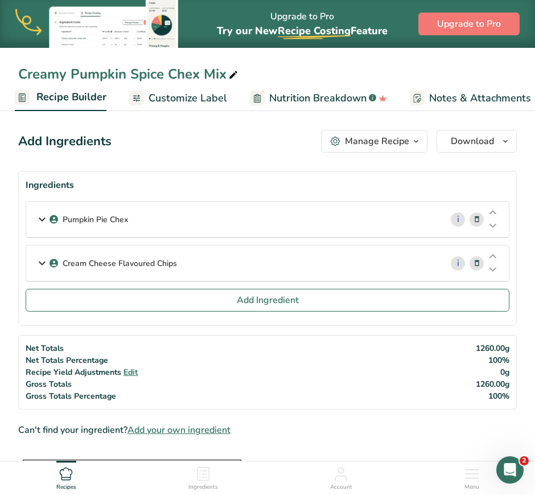
click at [39, 215] on icon at bounding box center [42, 219] width 14 height 20
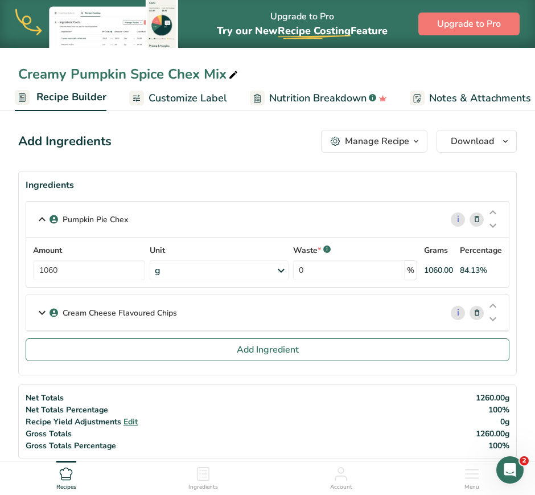
click at [48, 311] on div "Cream Cheese Flavoured Chips" at bounding box center [234, 312] width 416 height 35
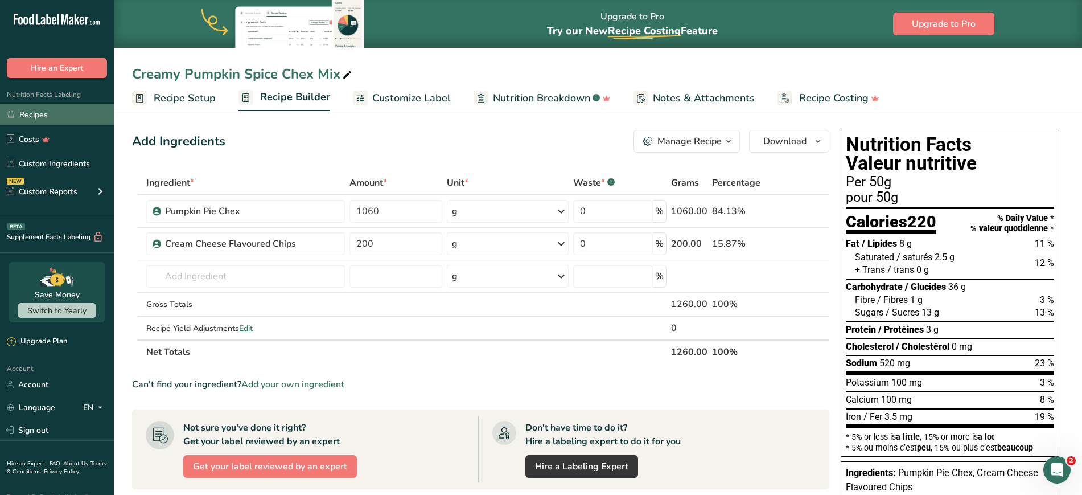
click at [39, 113] on link "Recipes" at bounding box center [57, 115] width 114 height 22
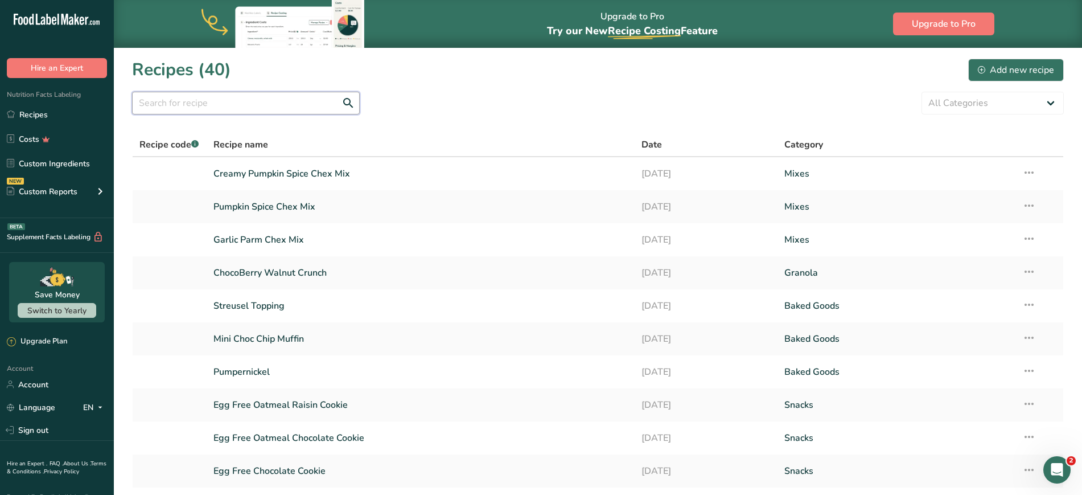
click at [221, 101] on input "text" at bounding box center [246, 103] width 228 height 23
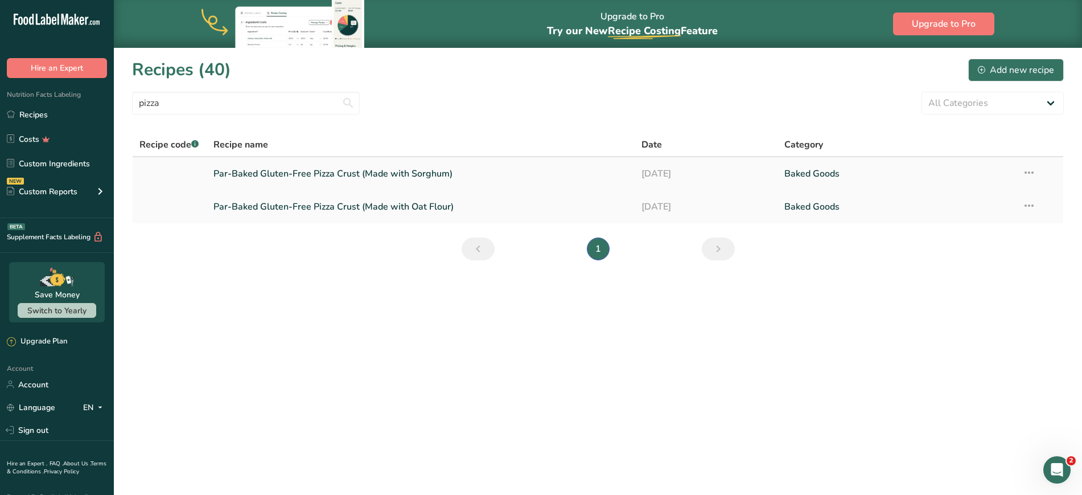
click at [307, 175] on link "Par-Baked Gluten-Free Pizza Crust (Made with Sorghum)" at bounding box center [420, 174] width 415 height 24
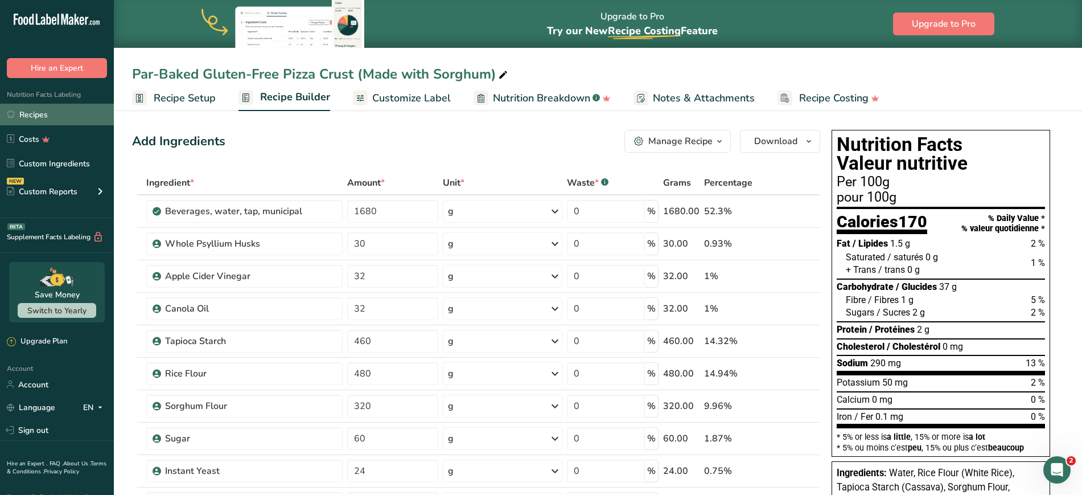
click at [59, 117] on link "Recipes" at bounding box center [57, 115] width 114 height 22
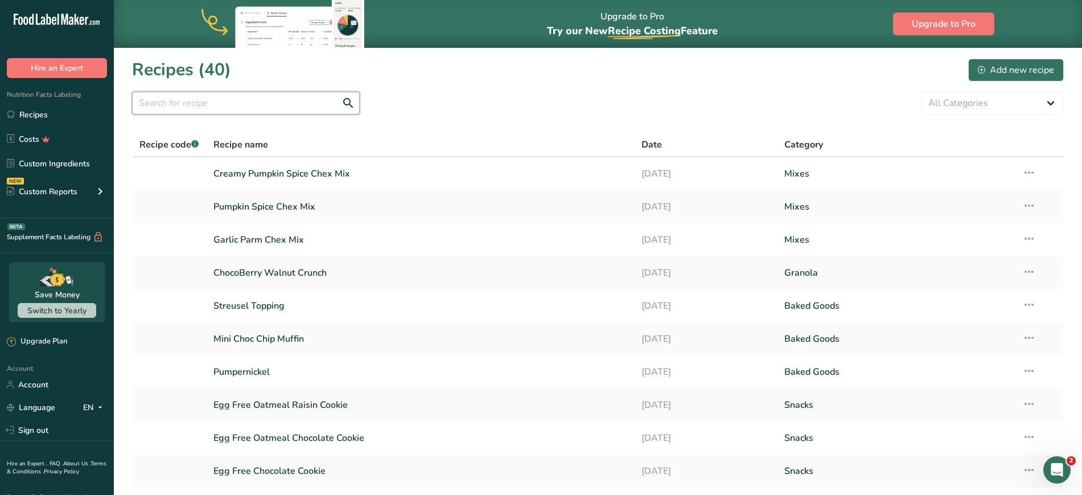
click at [258, 107] on input "text" at bounding box center [246, 103] width 228 height 23
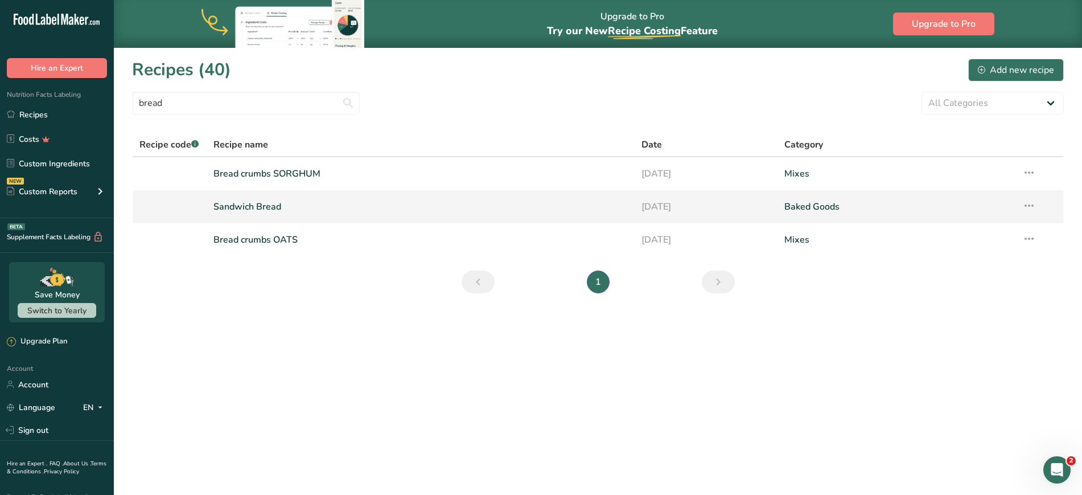
click at [271, 204] on link "Sandwich Bread" at bounding box center [420, 207] width 415 height 24
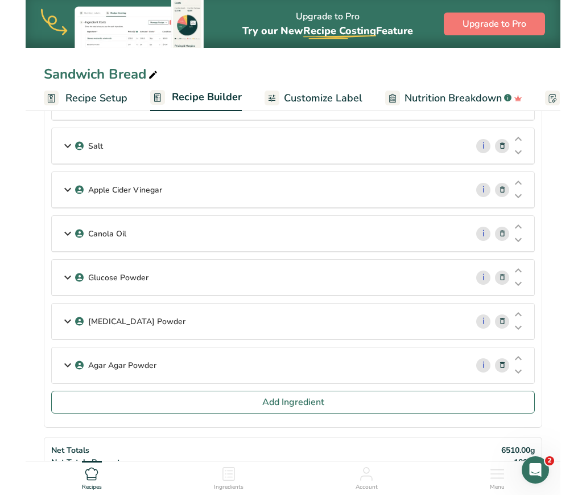
scroll to position [471, 0]
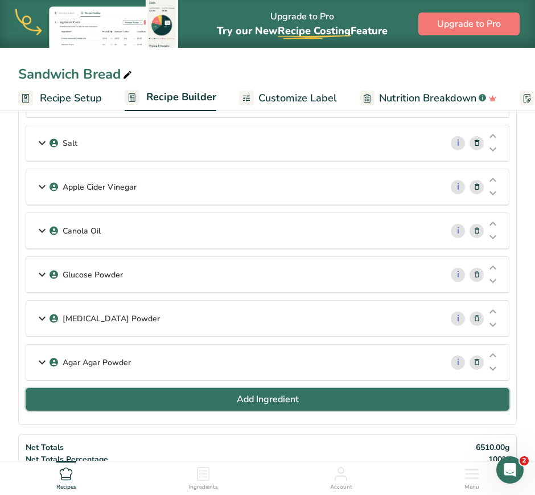
click at [347, 402] on button "Add Ingredient" at bounding box center [268, 399] width 484 height 23
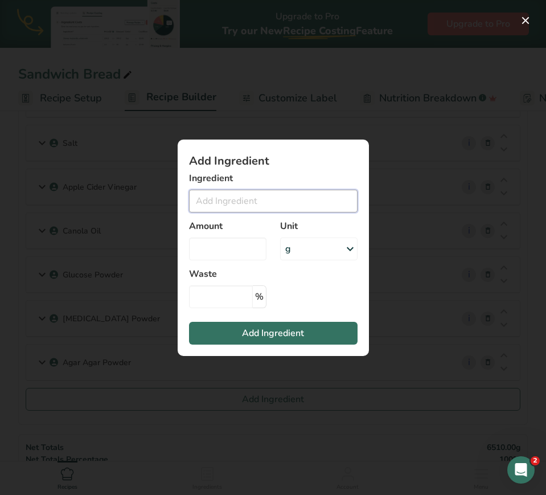
click at [265, 200] on input "Add ingredient modal" at bounding box center [273, 201] width 169 height 23
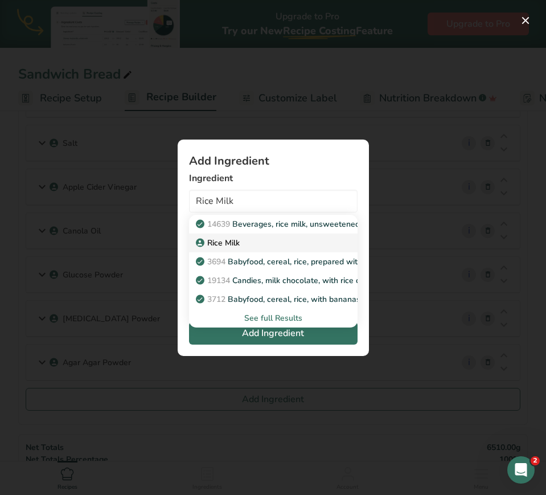
click at [236, 242] on p "Rice Milk" at bounding box center [219, 243] width 42 height 12
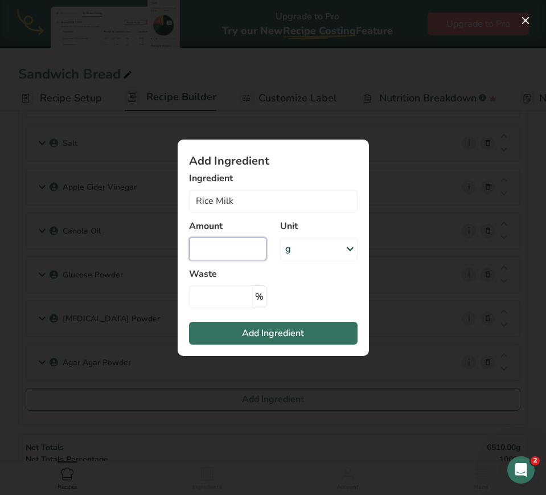
click at [239, 247] on input "Add ingredient modal" at bounding box center [227, 248] width 77 height 23
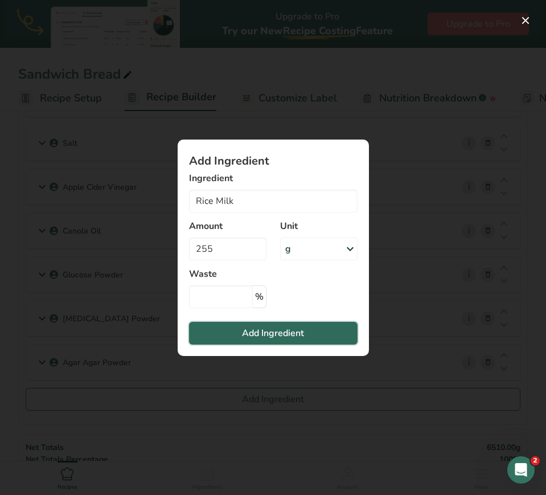
click at [275, 328] on span "Add Ingredient" at bounding box center [273, 333] width 62 height 14
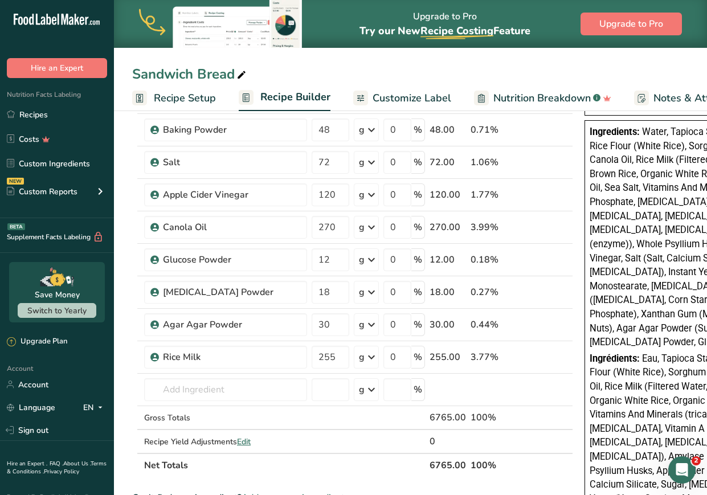
scroll to position [349, 0]
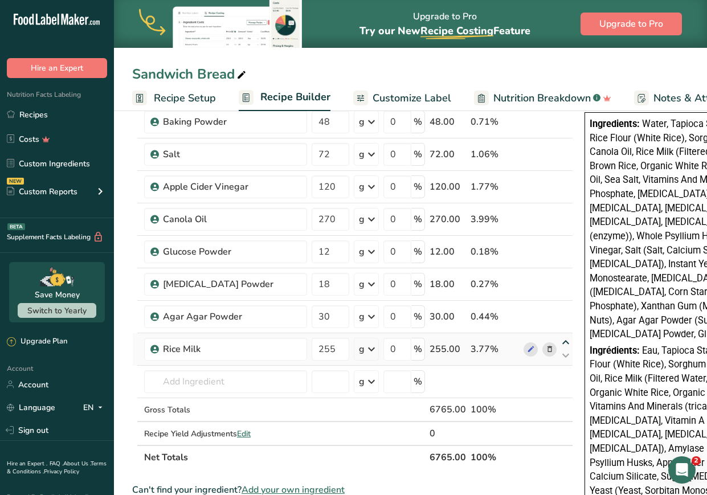
click at [558, 340] on icon at bounding box center [565, 342] width 14 height 9
click at [565, 312] on icon at bounding box center [565, 310] width 14 height 9
click at [562, 275] on icon at bounding box center [565, 277] width 14 height 9
click at [565, 245] on icon at bounding box center [565, 245] width 14 height 9
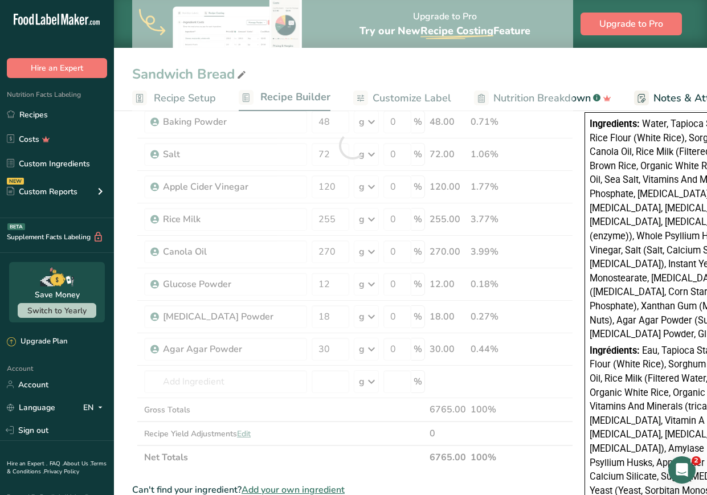
click at [560, 213] on div at bounding box center [352, 145] width 441 height 647
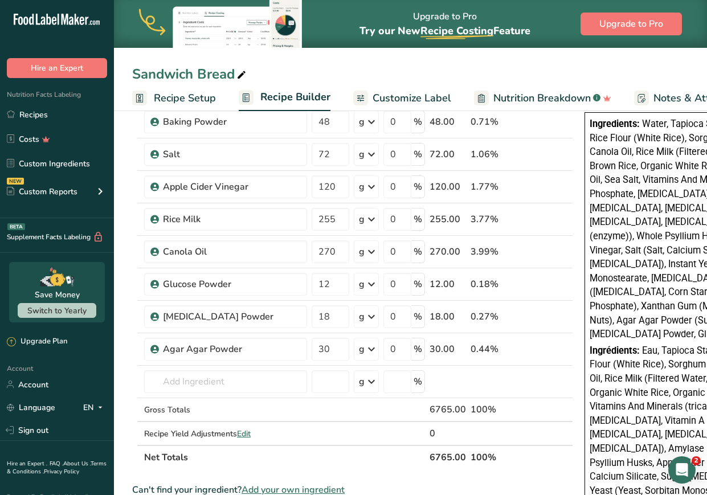
click at [560, 213] on icon at bounding box center [565, 212] width 14 height 9
click at [559, 177] on icon at bounding box center [565, 180] width 14 height 9
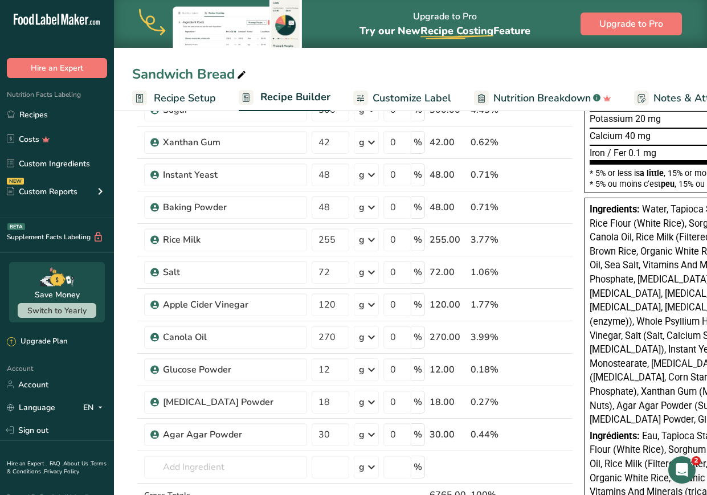
scroll to position [261, 0]
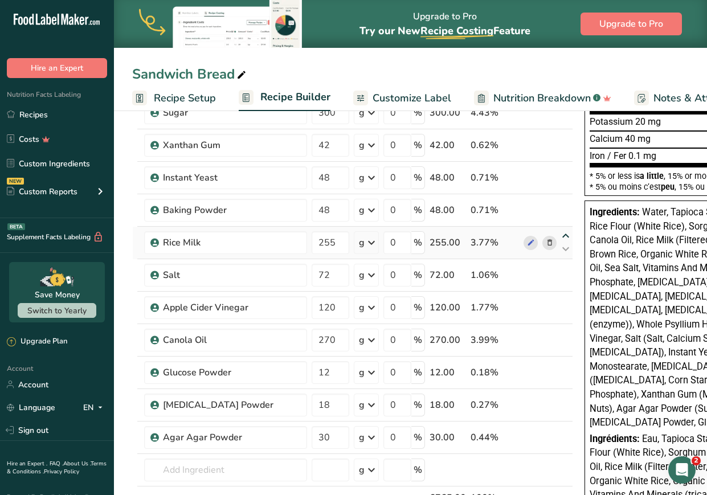
click at [561, 232] on icon at bounding box center [565, 236] width 14 height 9
click at [561, 202] on icon at bounding box center [565, 203] width 14 height 9
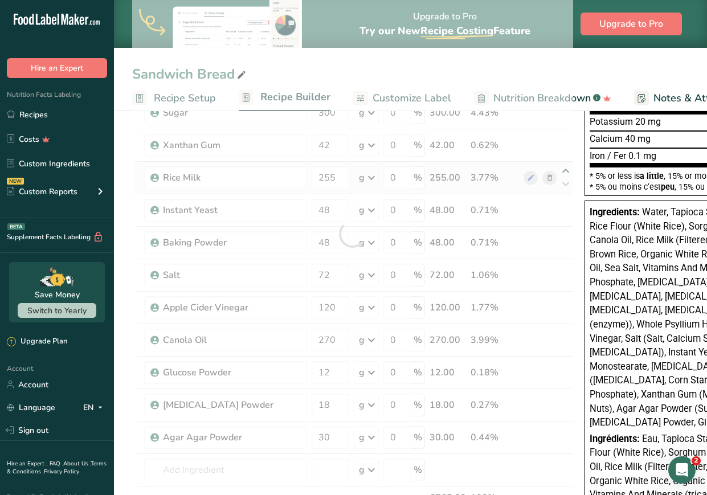
click at [560, 166] on div at bounding box center [352, 233] width 441 height 647
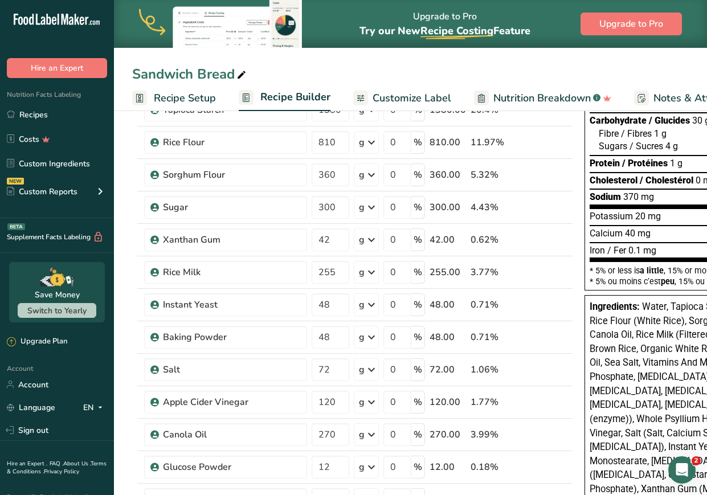
scroll to position [153, 0]
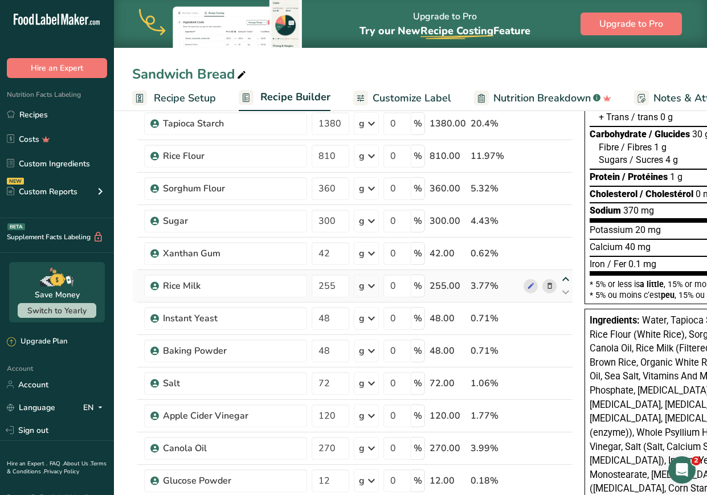
click at [560, 279] on icon at bounding box center [565, 279] width 14 height 9
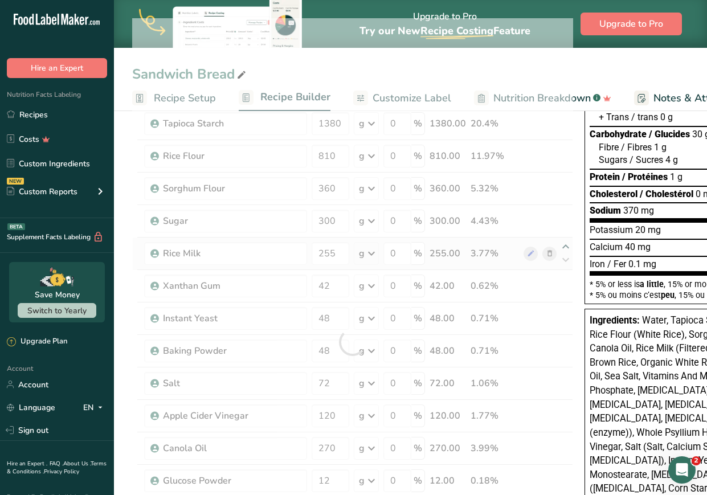
click at [559, 245] on div at bounding box center [352, 341] width 441 height 647
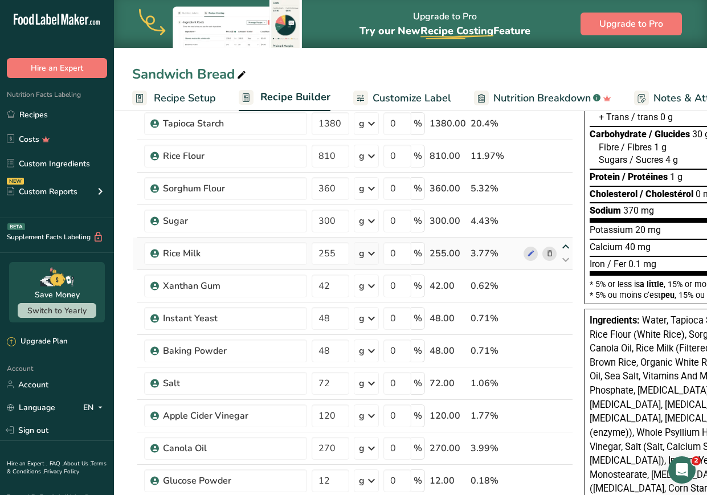
click at [560, 247] on icon at bounding box center [565, 247] width 14 height 9
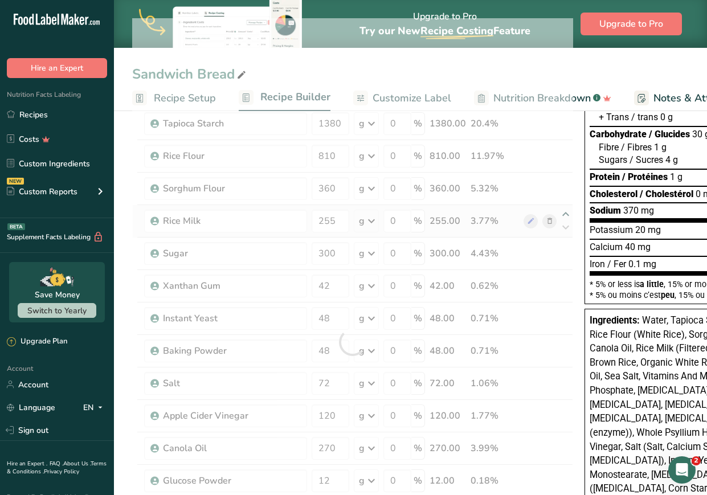
click at [561, 208] on div at bounding box center [352, 341] width 441 height 647
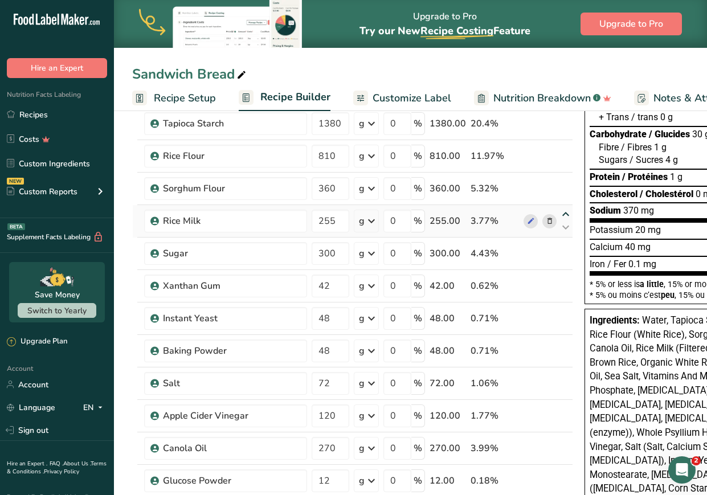
click at [561, 210] on icon at bounding box center [565, 214] width 14 height 9
click at [562, 182] on icon at bounding box center [565, 182] width 14 height 9
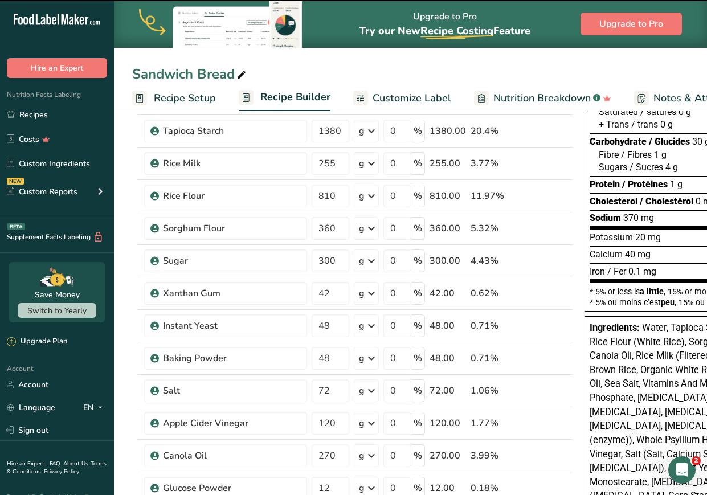
scroll to position [0, 0]
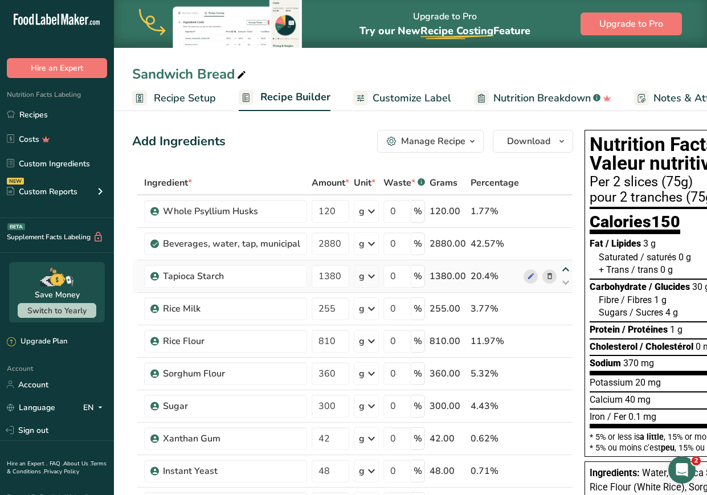
click at [559, 268] on icon at bounding box center [565, 269] width 14 height 9
click at [559, 246] on icon at bounding box center [565, 250] width 14 height 9
click at [562, 302] on icon at bounding box center [565, 302] width 14 height 9
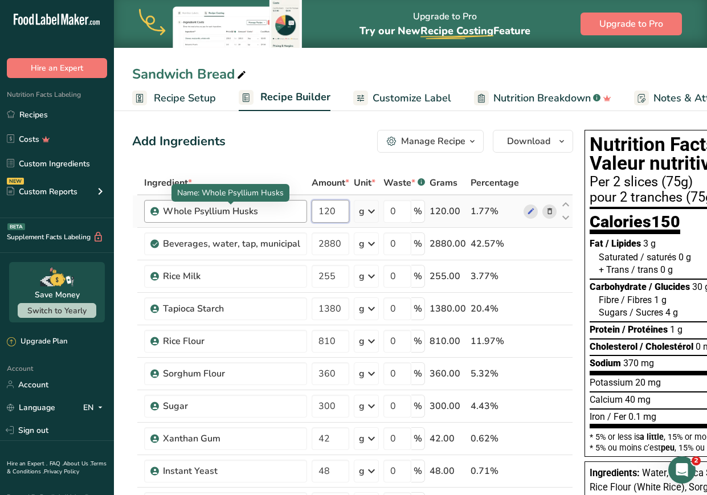
drag, startPoint x: 340, startPoint y: 213, endPoint x: 277, endPoint y: 206, distance: 63.6
click at [277, 206] on tr "Whole Psyllium Husks 120 g Weight Units g kg mg See more Volume Units l Volume …" at bounding box center [353, 211] width 440 height 32
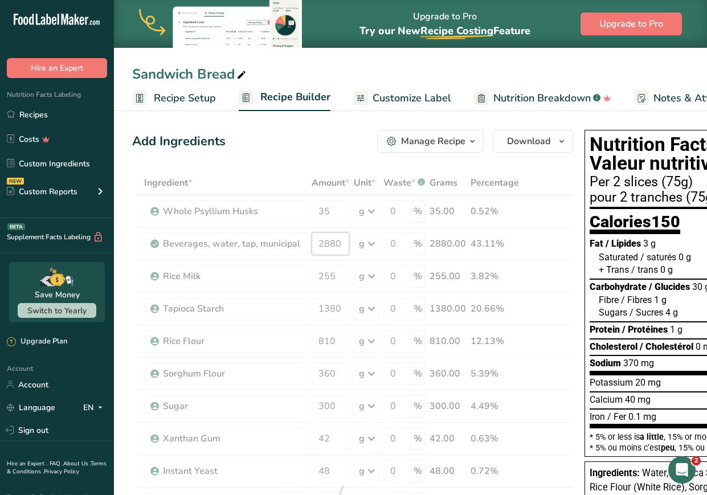
drag, startPoint x: 340, startPoint y: 247, endPoint x: 253, endPoint y: 232, distance: 88.3
click at [253, 232] on div "Ingredient * Amount * Unit * Waste * .a-a{fill:#347362;}.b-a{fill:#fff;} Grams …" at bounding box center [352, 494] width 441 height 647
drag, startPoint x: 334, startPoint y: 276, endPoint x: 305, endPoint y: 273, distance: 29.2
click at [305, 273] on div "Ingredient * Amount * Unit * Waste * .a-a{fill:#347362;}.b-a{fill:#fff;} Grams …" at bounding box center [352, 494] width 441 height 647
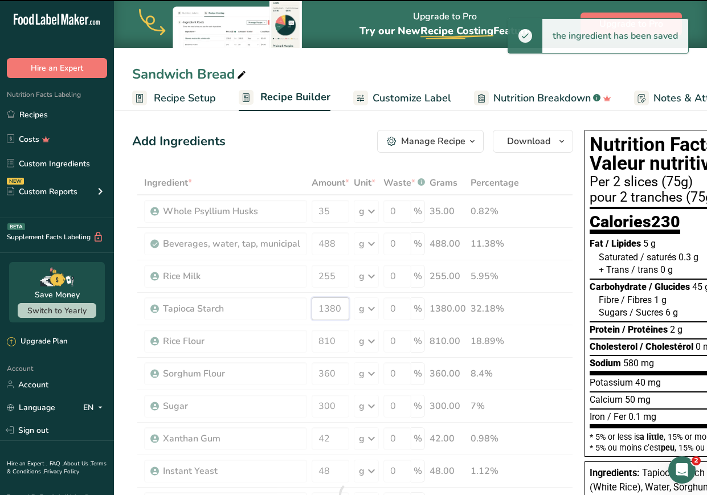
drag, startPoint x: 340, startPoint y: 306, endPoint x: 250, endPoint y: 304, distance: 90.5
click at [250, 304] on div "Ingredient * Amount * Unit * Waste * .a-a{fill:#347362;}.b-a{fill:#fff;} Grams …" at bounding box center [352, 494] width 441 height 647
click at [278, 334] on div "Ingredient * Amount * Unit * Waste * .a-a{fill:#347362;}.b-a{fill:#fff;} Grams …" at bounding box center [352, 494] width 441 height 647
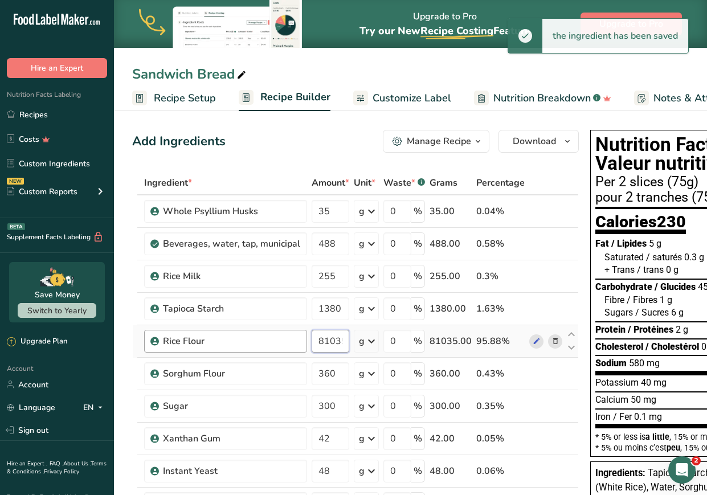
drag, startPoint x: 339, startPoint y: 339, endPoint x: 273, endPoint y: 330, distance: 66.2
click at [273, 330] on tr "Rice Flour 81035 g Weight Units g kg mg See more Volume Units l Volume units re…" at bounding box center [355, 341] width 445 height 32
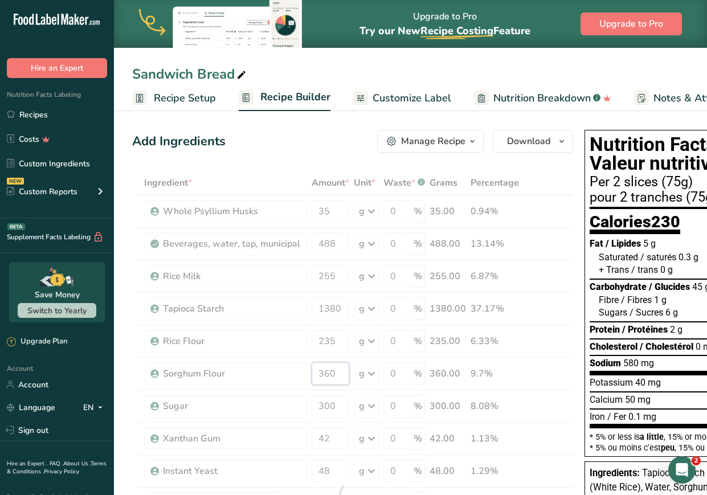
drag, startPoint x: 338, startPoint y: 372, endPoint x: 287, endPoint y: 367, distance: 51.0
click at [287, 367] on div "Ingredient * Amount * Unit * Waste * .a-a{fill:#347362;}.b-a{fill:#fff;} Grams …" at bounding box center [352, 494] width 441 height 647
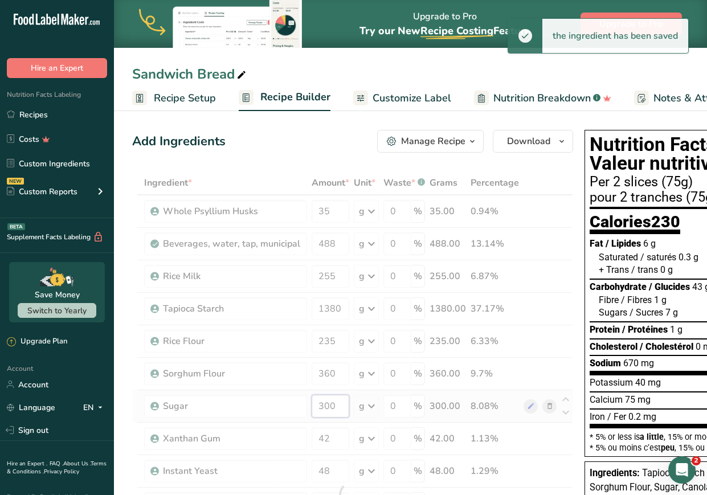
click at [324, 399] on div "Ingredient * Amount * Unit * Waste * .a-a{fill:#347362;}.b-a{fill:#fff;} Grams …" at bounding box center [352, 494] width 441 height 647
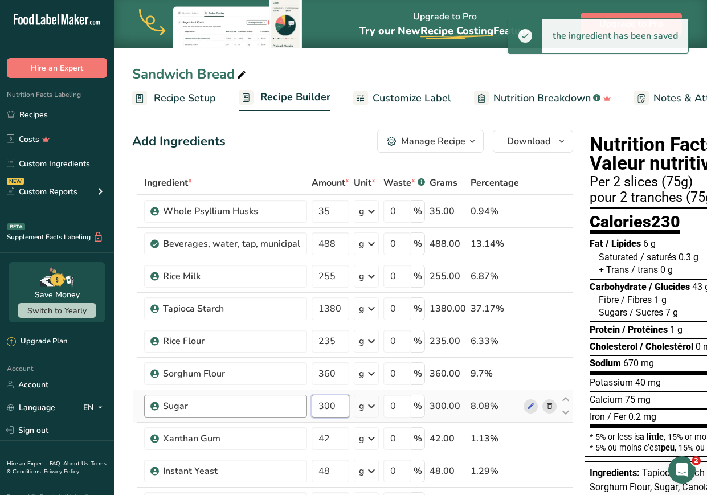
drag, startPoint x: 338, startPoint y: 404, endPoint x: 299, endPoint y: 400, distance: 38.9
click at [299, 400] on tr "Sugar 300 g Weight Units g kg mg See more Volume Units l Volume units require a…" at bounding box center [353, 406] width 440 height 32
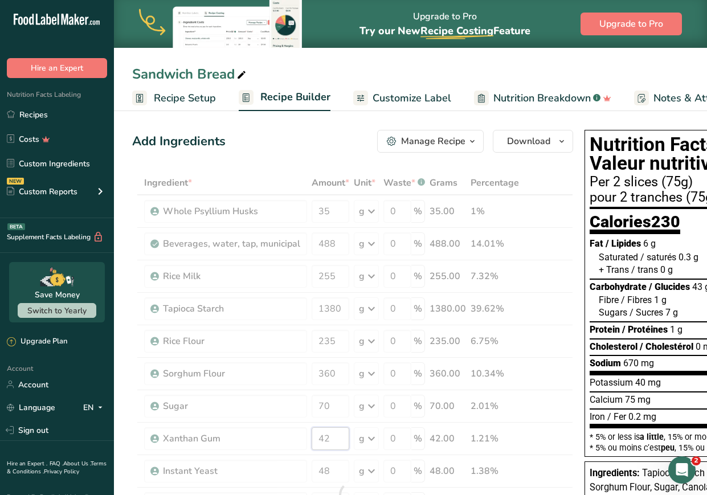
drag, startPoint x: 329, startPoint y: 437, endPoint x: 294, endPoint y: 434, distance: 34.9
click at [294, 434] on div "Ingredient * Amount * Unit * Waste * .a-a{fill:#347362;}.b-a{fill:#fff;} Grams …" at bounding box center [352, 494] width 441 height 647
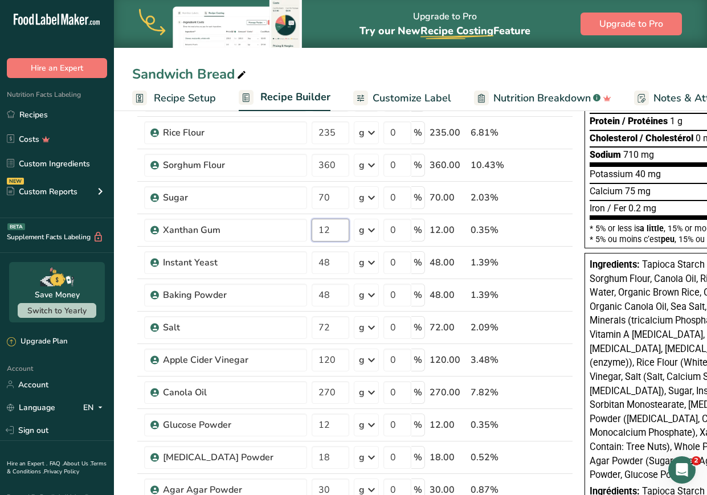
scroll to position [211, 0]
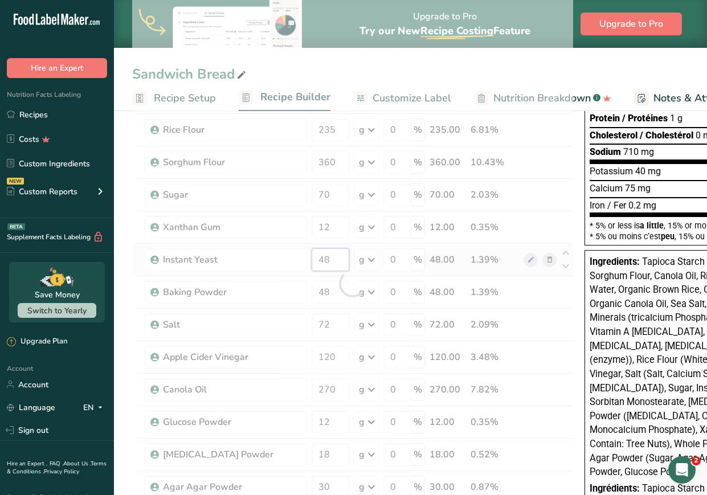
click at [282, 254] on div "Ingredient * Amount * Unit * Waste * .a-a{fill:#347362;}.b-a{fill:#fff;} Grams …" at bounding box center [352, 283] width 441 height 647
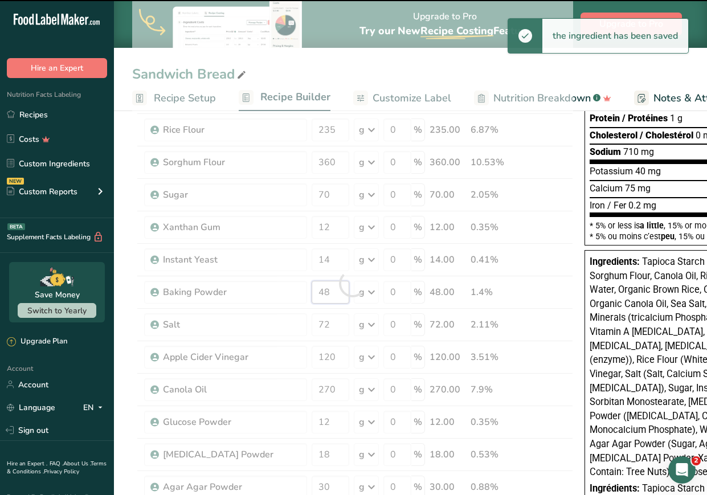
drag, startPoint x: 335, startPoint y: 297, endPoint x: 267, endPoint y: 289, distance: 68.2
click at [267, 289] on div "Ingredient * Amount * Unit * Waste * .a-a{fill:#347362;}.b-a{fill:#fff;} Grams …" at bounding box center [352, 283] width 441 height 647
click at [282, 322] on div "Ingredient * Amount * Unit * Waste * .a-a{fill:#347362;}.b-a{fill:#fff;} Grams …" at bounding box center [352, 283] width 441 height 647
drag, startPoint x: 335, startPoint y: 356, endPoint x: 299, endPoint y: 355, distance: 35.3
click at [299, 355] on div "Ingredient * Amount * Unit * Waste * .a-a{fill:#347362;}.b-a{fill:#fff;} Grams …" at bounding box center [352, 283] width 441 height 647
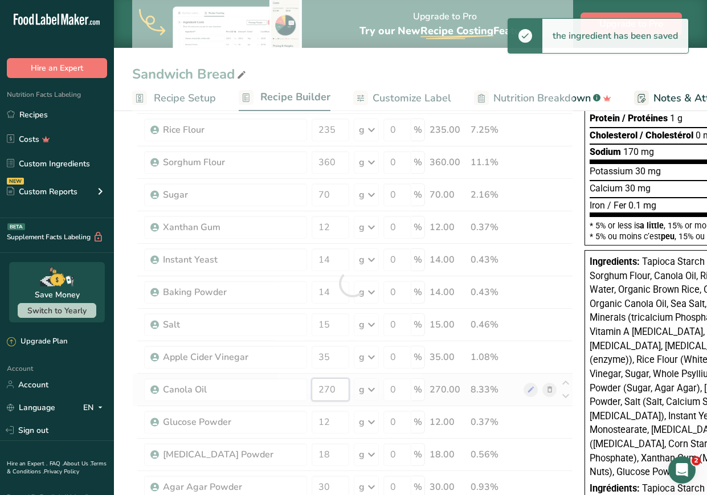
click at [274, 381] on div "Ingredient * Amount * Unit * Waste * .a-a{fill:#347362;}.b-a{fill:#fff;} Grams …" at bounding box center [352, 283] width 441 height 647
drag, startPoint x: 325, startPoint y: 420, endPoint x: 281, endPoint y: 416, distance: 44.0
click at [281, 416] on div "Ingredient * Amount * Unit * Waste * .a-a{fill:#347362;}.b-a{fill:#fff;} Grams …" at bounding box center [352, 283] width 441 height 647
click at [305, 443] on div "Ingredient * Amount * Unit * Waste * .a-a{fill:#347362;}.b-a{fill:#fff;} Grams …" at bounding box center [352, 283] width 441 height 647
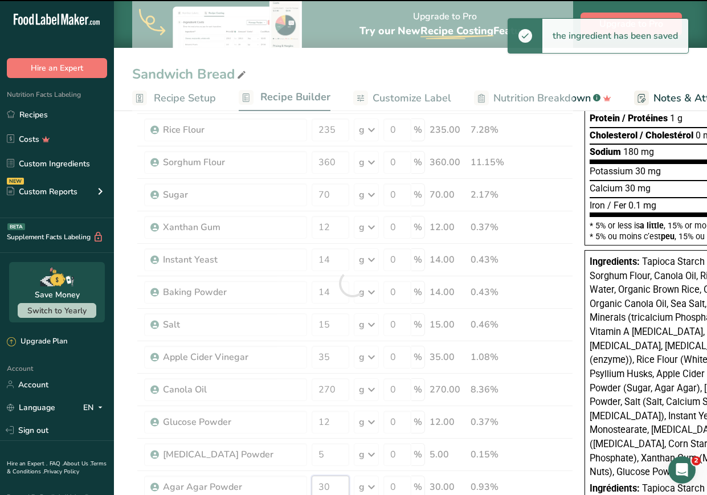
drag, startPoint x: 339, startPoint y: 488, endPoint x: 299, endPoint y: 479, distance: 40.9
click at [299, 479] on div "Ingredient * Amount * Unit * Waste * .a-a{fill:#347362;}.b-a{fill:#fff;} Grams …" at bounding box center [352, 283] width 441 height 647
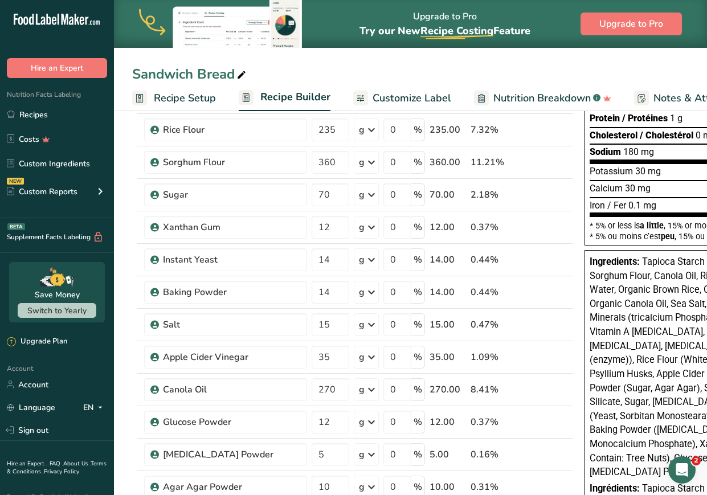
click at [126, 346] on section "Add Ingredients Manage Recipe Delete Recipe Duplicate Recipe Scale Recipe Save …" at bounding box center [410, 459] width 593 height 1127
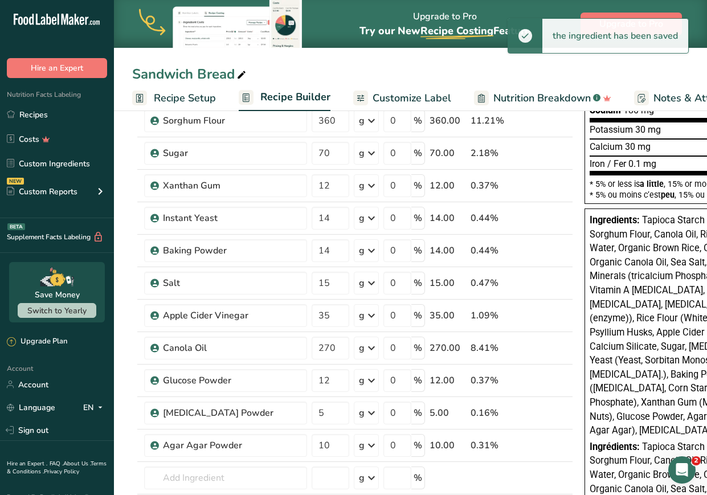
scroll to position [241, 0]
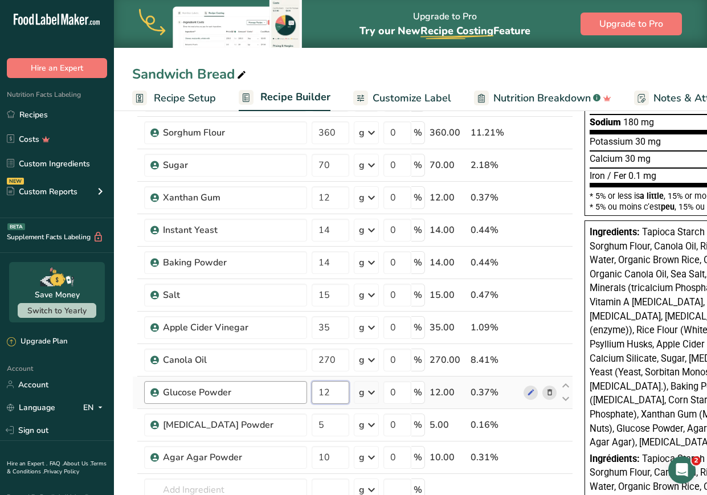
drag, startPoint x: 334, startPoint y: 397, endPoint x: 268, endPoint y: 395, distance: 66.1
click at [268, 395] on tr "Glucose Powder 12 g Weight Units g kg mg See more Volume Units l Volume units r…" at bounding box center [353, 392] width 440 height 32
click at [121, 365] on section "Add Ingredients Manage Recipe Delete Recipe Duplicate Recipe Scale Recipe Save …" at bounding box center [410, 429] width 593 height 1127
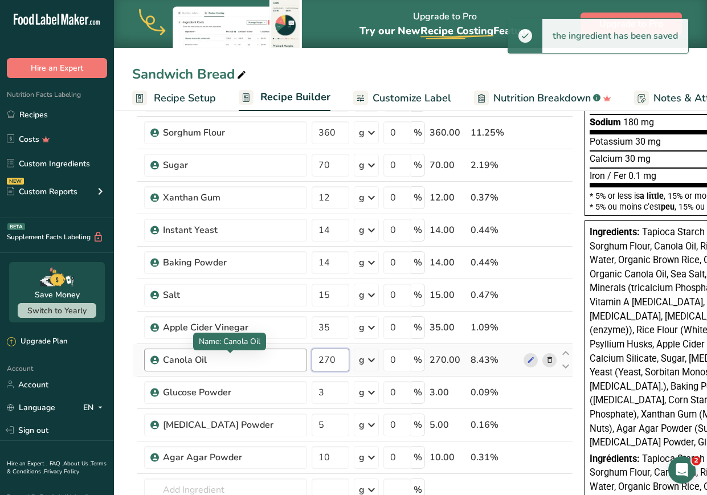
drag, startPoint x: 336, startPoint y: 360, endPoint x: 261, endPoint y: 359, distance: 75.7
click at [261, 359] on tr "Canola Oil 270 g Weight Units g kg mg See more Volume Units l Volume units requ…" at bounding box center [353, 360] width 440 height 32
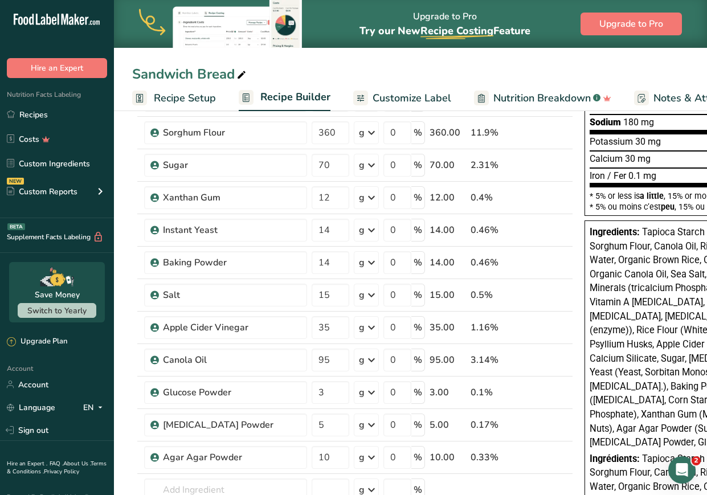
click at [126, 350] on section "Add Ingredients Manage Recipe Delete Recipe Duplicate Recipe Scale Recipe Save …" at bounding box center [410, 429] width 593 height 1127
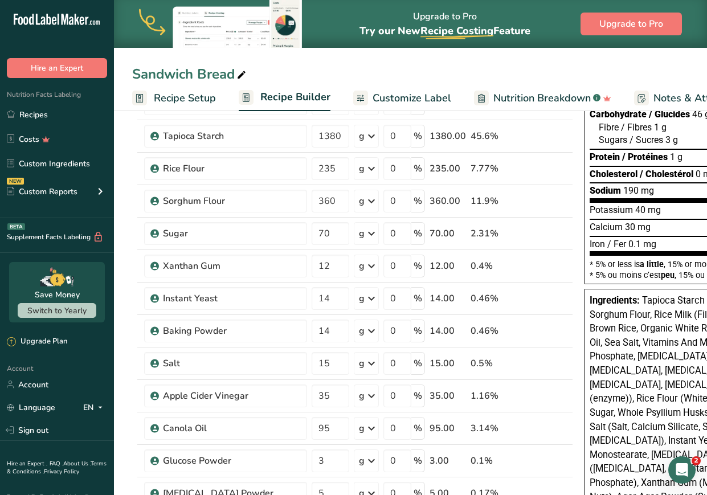
scroll to position [244, 0]
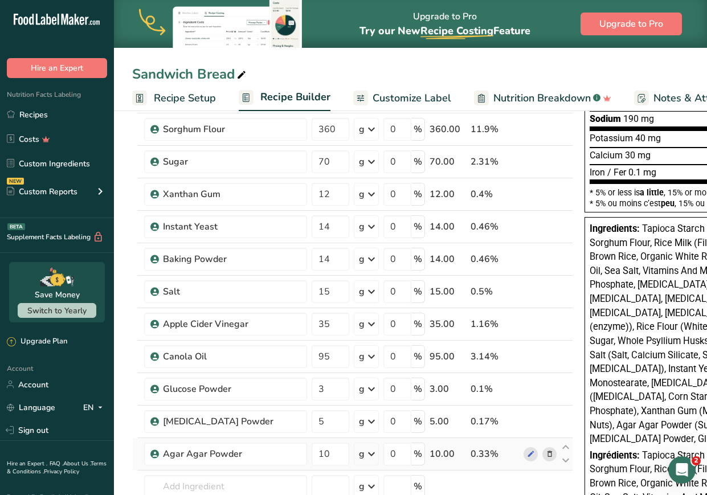
drag, startPoint x: 504, startPoint y: 453, endPoint x: 518, endPoint y: 445, distance: 15.8
click at [518, 445] on tr "Agar Agar Powder 10 g Weight Units g kg mg See more Volume Units l Volume units…" at bounding box center [353, 454] width 440 height 32
click at [483, 483] on td at bounding box center [494, 486] width 53 height 32
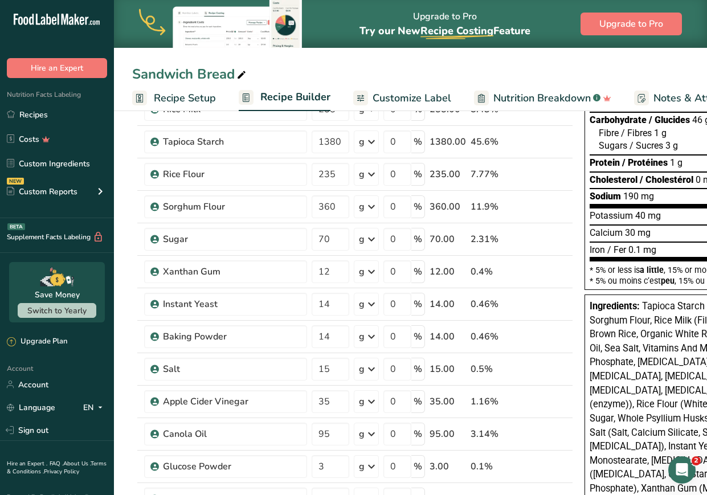
scroll to position [151, 0]
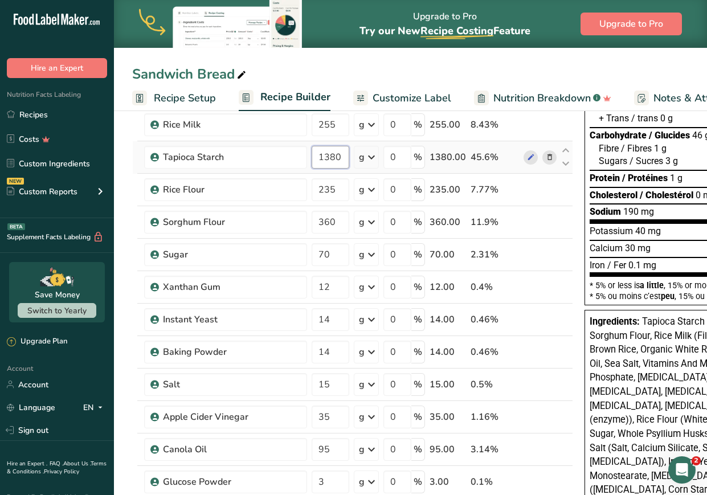
click at [334, 156] on input "1380" at bounding box center [330, 157] width 38 height 23
drag, startPoint x: 344, startPoint y: 151, endPoint x: 285, endPoint y: 150, distance: 59.2
click at [285, 150] on tr "Tapioca Starch 1380 g Weight Units g kg mg See more Volume Units l Volume units…" at bounding box center [353, 157] width 440 height 32
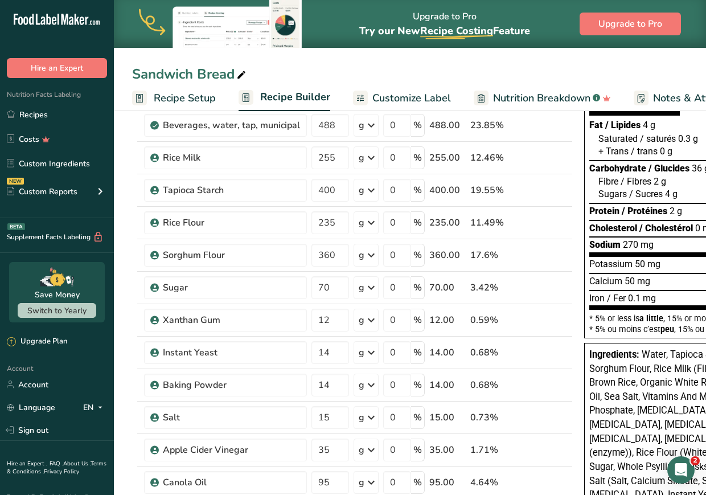
scroll to position [94, 0]
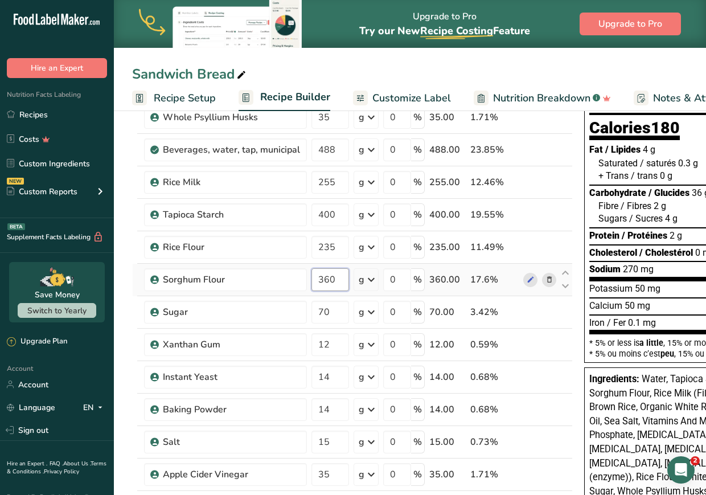
click at [338, 282] on input "360" at bounding box center [330, 279] width 38 height 23
drag, startPoint x: 338, startPoint y: 282, endPoint x: 290, endPoint y: 275, distance: 47.7
click at [290, 275] on tr "Sorghum Flour 360 g Weight Units g kg mg See more Volume Units l Volume units r…" at bounding box center [353, 280] width 440 height 32
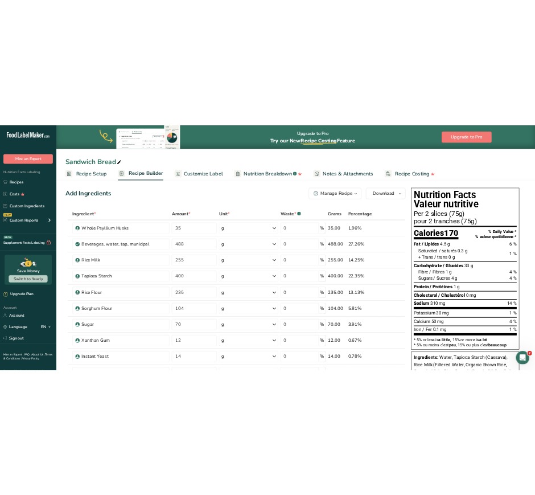
scroll to position [6, 0]
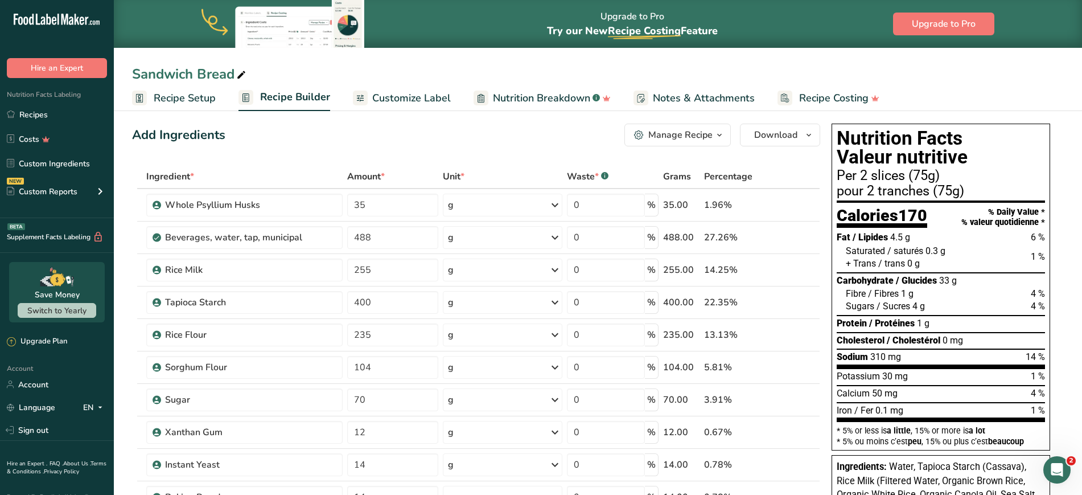
click at [293, 130] on div "Add Ingredients Manage Recipe Delete Recipe Duplicate Recipe Scale Recipe Save …" at bounding box center [476, 135] width 688 height 23
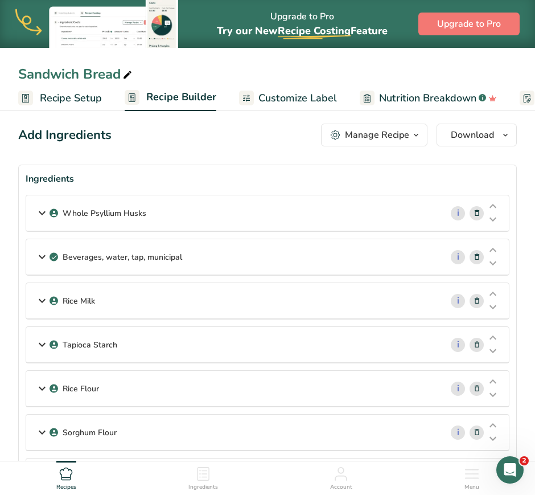
click at [298, 101] on span "Customize Label" at bounding box center [297, 98] width 79 height 15
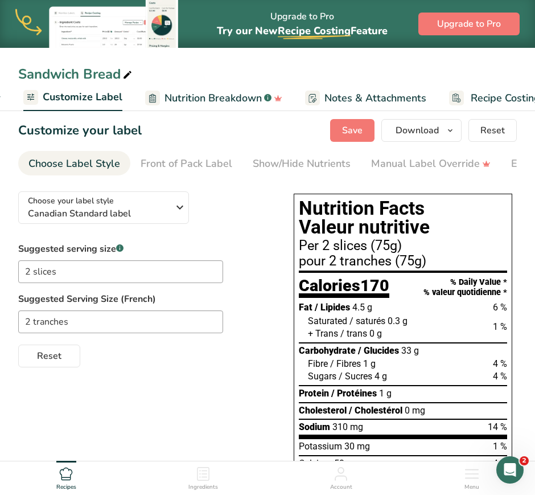
scroll to position [0, 222]
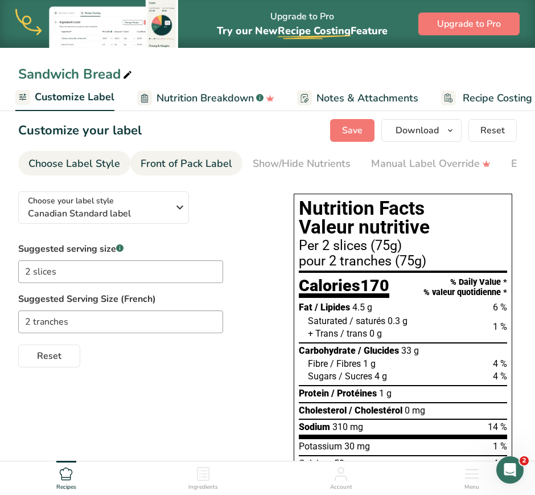
click at [192, 167] on div "Front of Pack Label" at bounding box center [187, 163] width 92 height 15
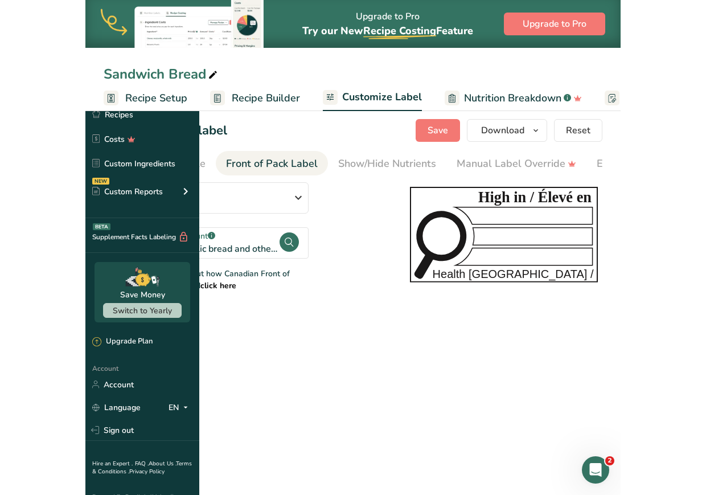
scroll to position [0, 0]
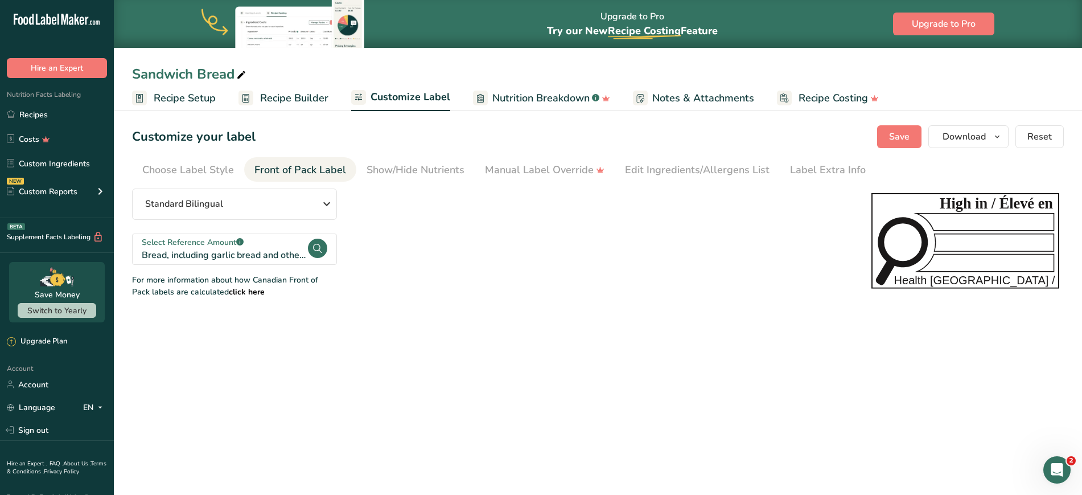
click at [218, 80] on div "Sandwich Bread" at bounding box center [190, 74] width 116 height 20
click at [207, 73] on input "Sandwich Bread" at bounding box center [598, 74] width 932 height 20
click at [533, 293] on div "Standard Bilingual Standard Bilingual Standard English Only Linear Bilingual St…" at bounding box center [490, 242] width 717 height 109
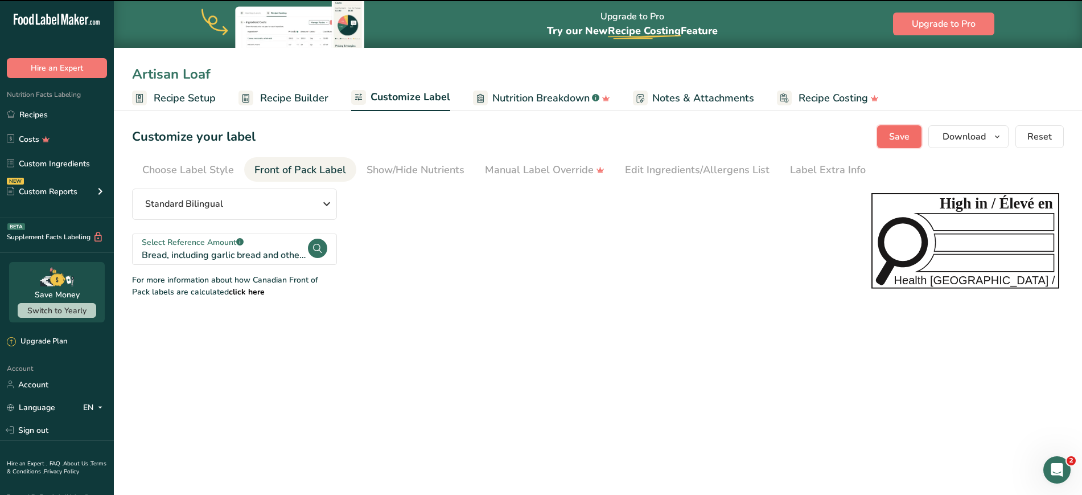
click at [901, 143] on span "Save" at bounding box center [899, 137] width 20 height 14
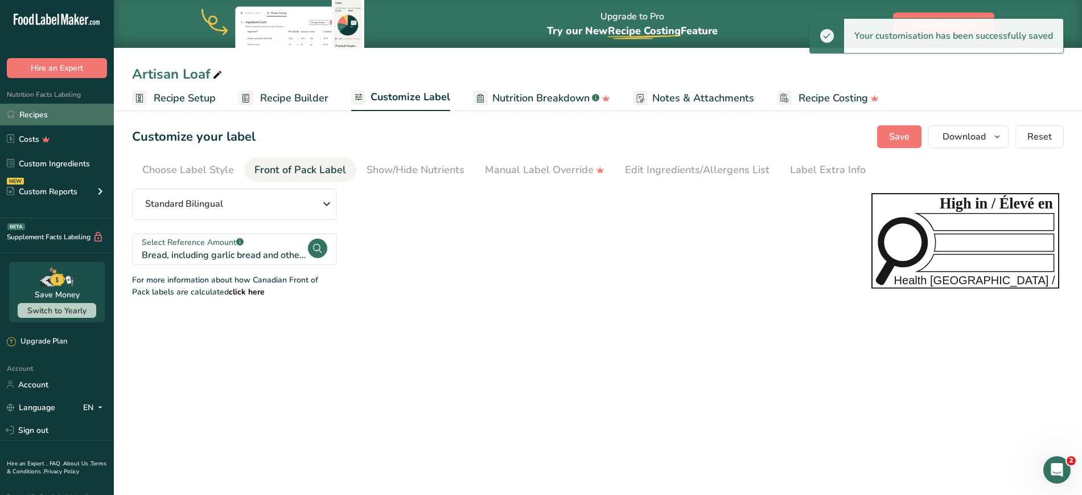
click at [39, 110] on link "Recipes" at bounding box center [57, 115] width 114 height 22
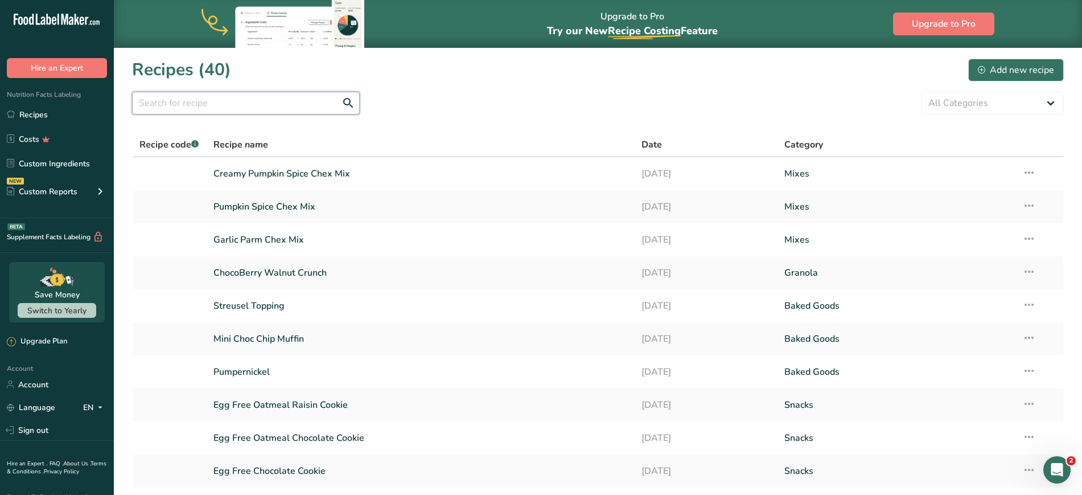
click at [205, 106] on input "text" at bounding box center [246, 103] width 228 height 23
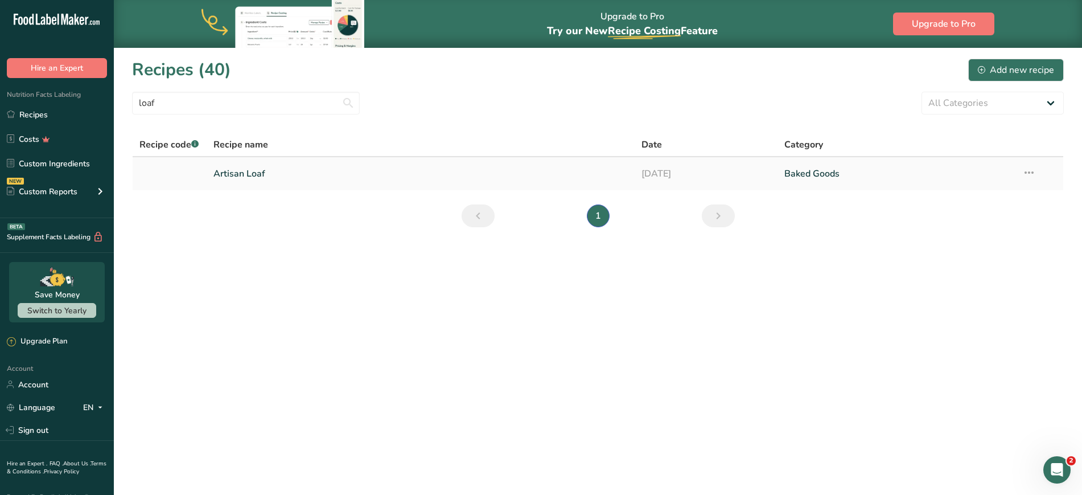
click at [1027, 174] on icon at bounding box center [1029, 172] width 14 height 20
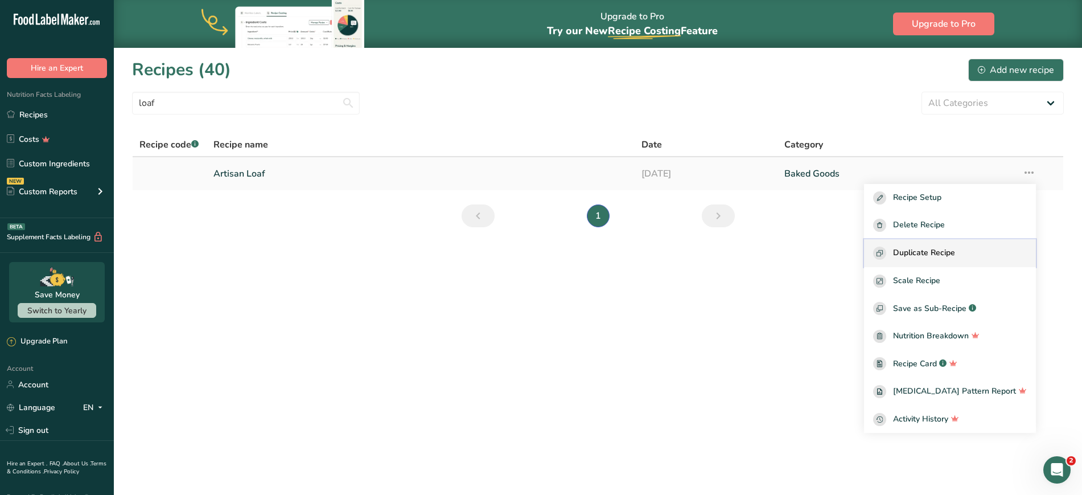
click at [911, 248] on div "Duplicate Recipe" at bounding box center [950, 253] width 154 height 13
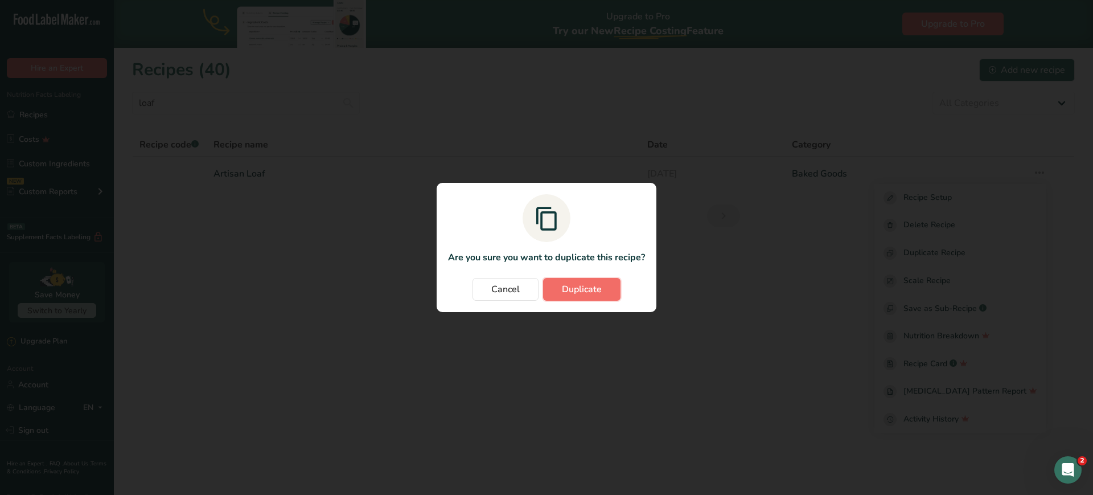
click at [562, 287] on span "Duplicate" at bounding box center [582, 289] width 40 height 14
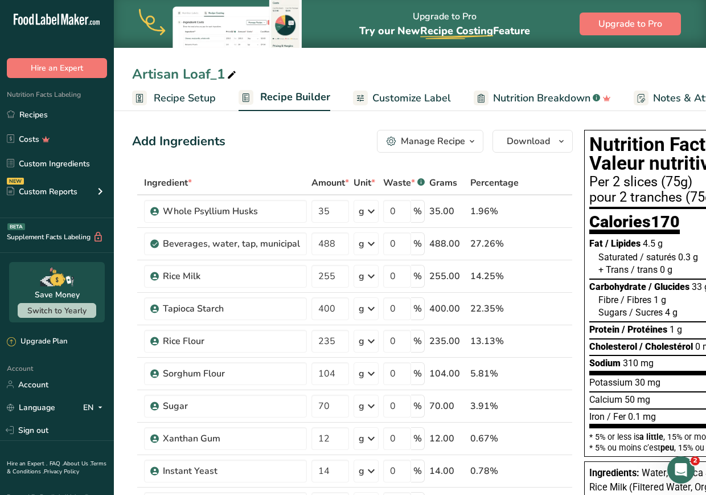
click at [203, 72] on div "Artisan Loaf_1" at bounding box center [185, 74] width 106 height 20
drag, startPoint x: 183, startPoint y: 72, endPoint x: 317, endPoint y: 74, distance: 133.8
click at [317, 74] on input "Artisan Loaf_1" at bounding box center [410, 74] width 556 height 20
click at [340, 244] on input "488" at bounding box center [330, 243] width 38 height 23
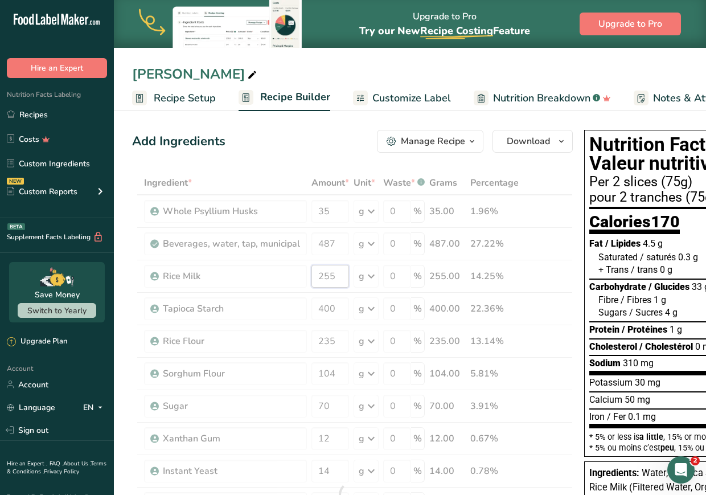
drag, startPoint x: 330, startPoint y: 273, endPoint x: 289, endPoint y: 270, distance: 41.7
click at [289, 270] on div "Ingredient * Amount * Unit * Waste * .a-a{fill:#347362;}.b-a{fill:#fff;} Grams …" at bounding box center [352, 494] width 441 height 647
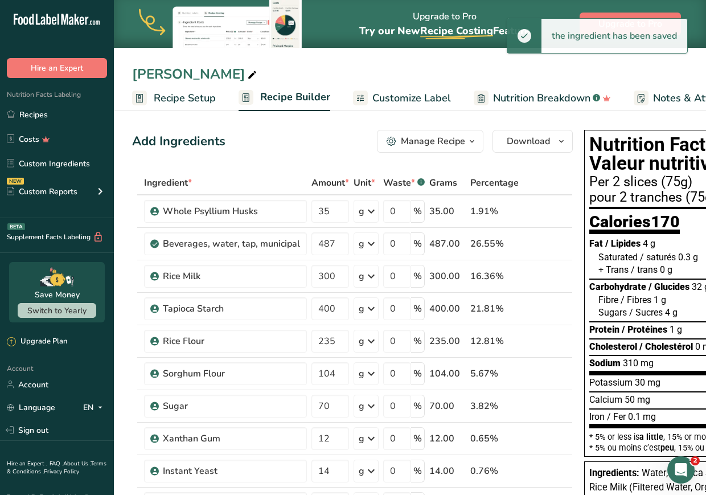
scroll to position [0, 97]
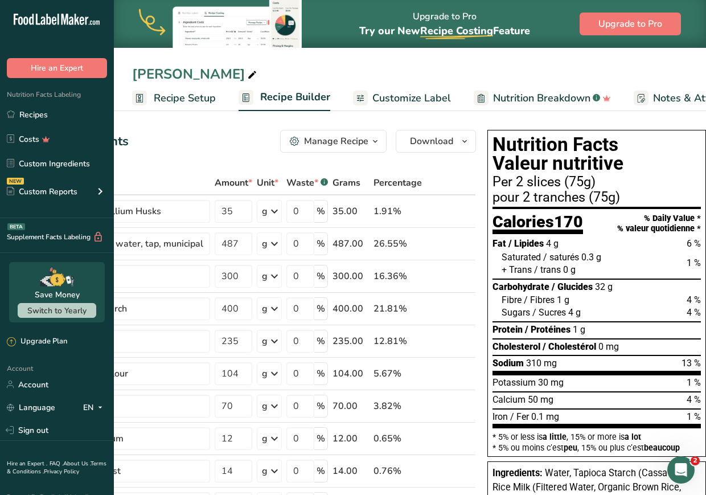
drag, startPoint x: 705, startPoint y: 139, endPoint x: 516, endPoint y: 182, distance: 193.1
click at [516, 182] on section "Nutrition Facts Valeur nutritive Per 2 slices (75g) pour 2 tranches (75g)" at bounding box center [596, 172] width 208 height 74
drag, startPoint x: 457, startPoint y: 467, endPoint x: 449, endPoint y: 503, distance: 36.1
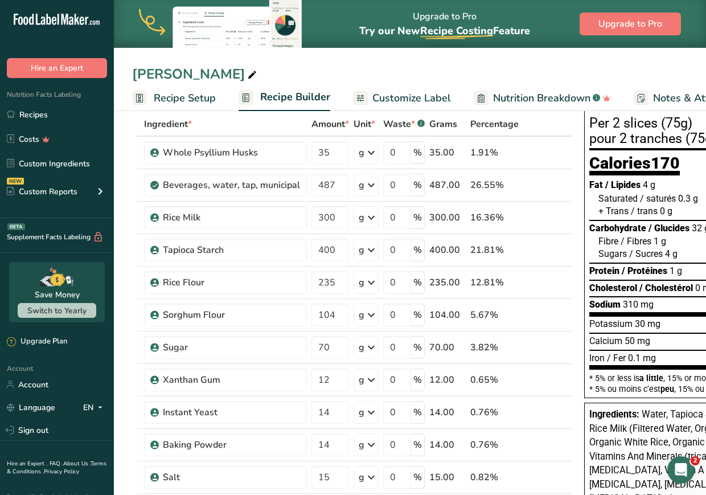
scroll to position [0, 0]
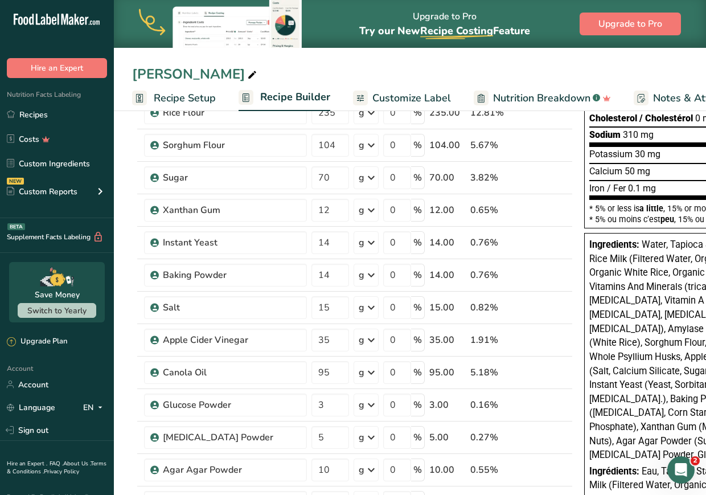
scroll to position [239, 0]
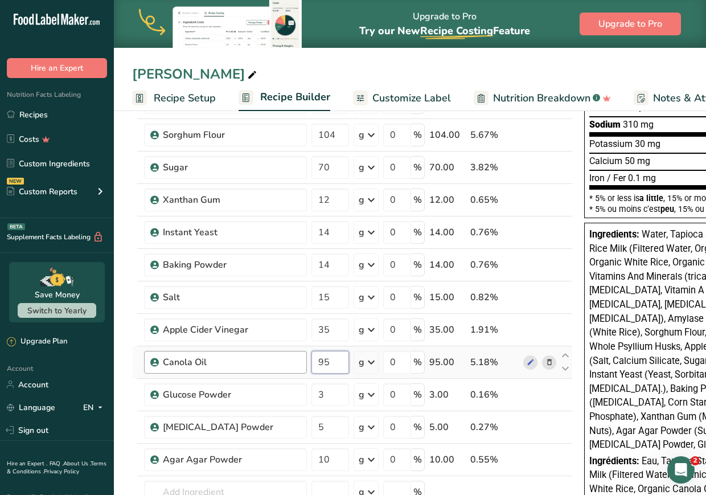
drag, startPoint x: 330, startPoint y: 361, endPoint x: 300, endPoint y: 358, distance: 30.3
click at [300, 358] on tr "Canola Oil 95 g Weight Units g kg mg See more Volume Units l Volume units requi…" at bounding box center [353, 362] width 440 height 32
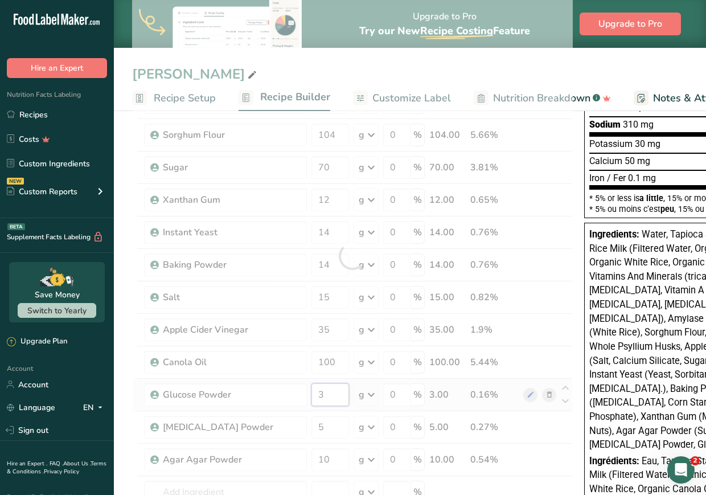
click at [327, 399] on div "Ingredient * Amount * Unit * Waste * .a-a{fill:#347362;}.b-a{fill:#fff;} Grams …" at bounding box center [352, 255] width 441 height 647
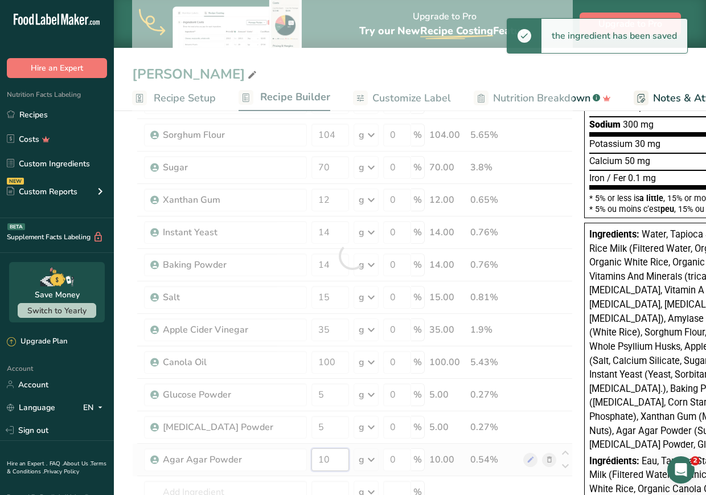
click at [339, 462] on div "Ingredient * Amount * Unit * Waste * .a-a{fill:#347362;}.b-a{fill:#fff;} Grams …" at bounding box center [352, 255] width 441 height 647
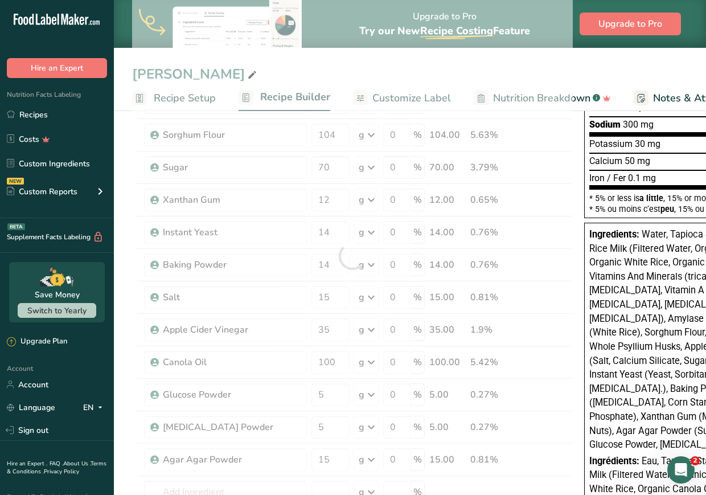
click at [121, 401] on section "Add Ingredients Manage Recipe Delete Recipe Duplicate Recipe Scale Recipe Save …" at bounding box center [410, 431] width 592 height 1127
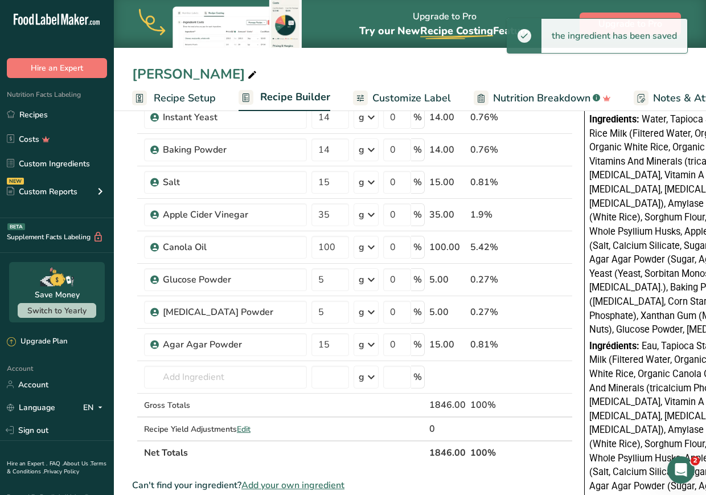
scroll to position [355, 0]
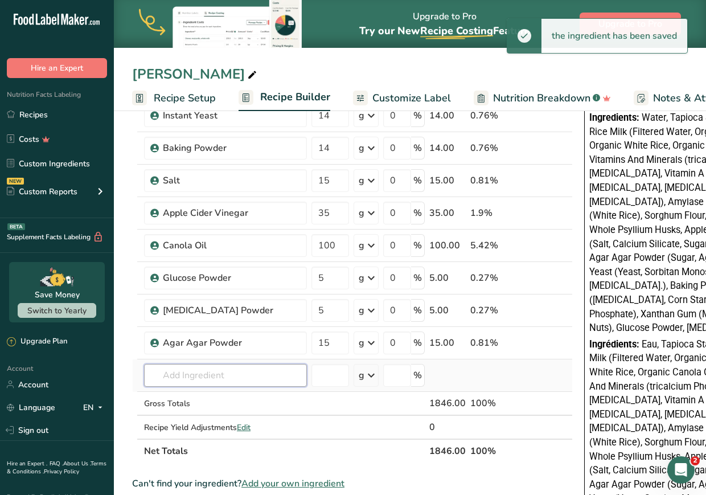
click at [222, 381] on input "text" at bounding box center [225, 375] width 163 height 23
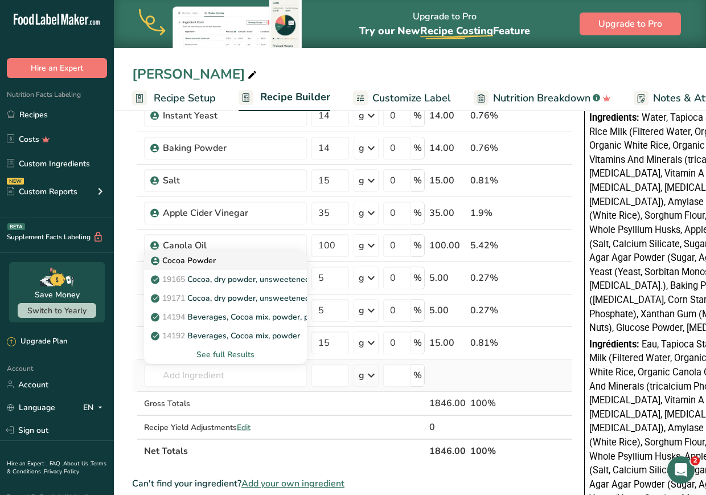
click at [214, 256] on p "Cocoa Powder" at bounding box center [184, 260] width 63 height 12
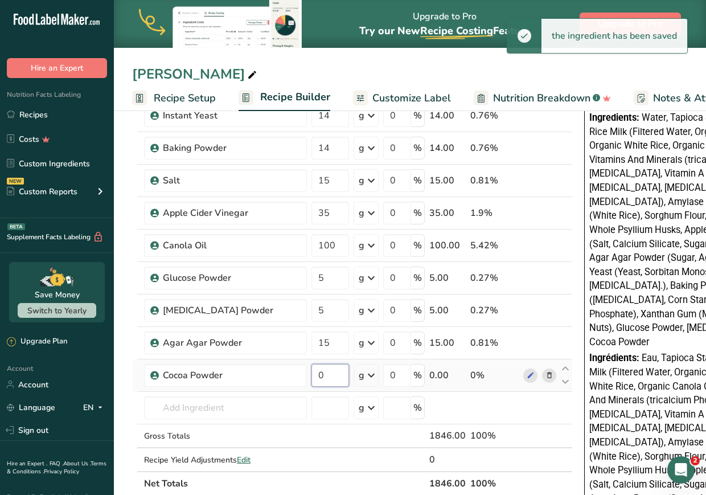
click at [328, 373] on input "0" at bounding box center [330, 375] width 38 height 23
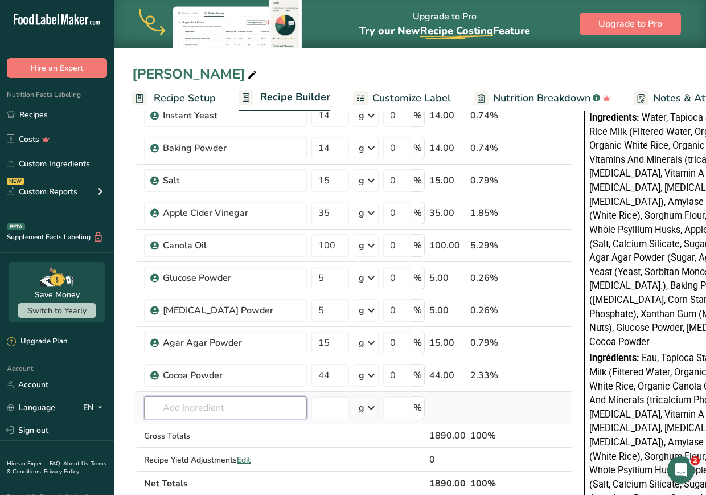
click at [237, 416] on div "Ingredient * Amount * Unit * Waste * .a-a{fill:#347362;}.b-a{fill:#fff;} Grams …" at bounding box center [352, 156] width 441 height 680
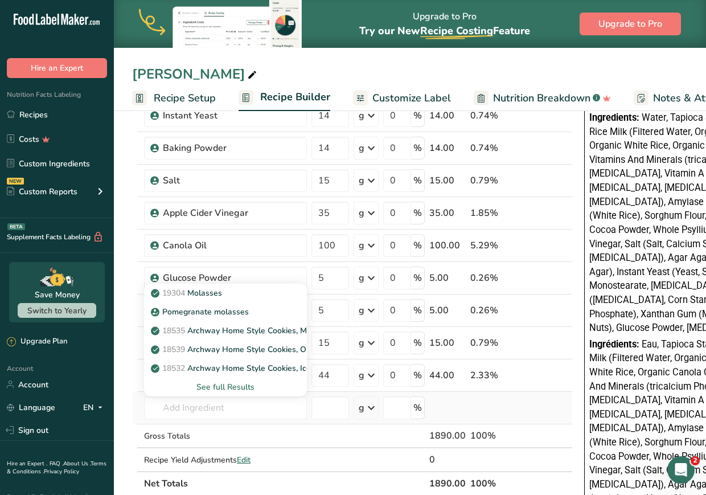
click at [251, 385] on div "See full Results" at bounding box center [225, 387] width 145 height 12
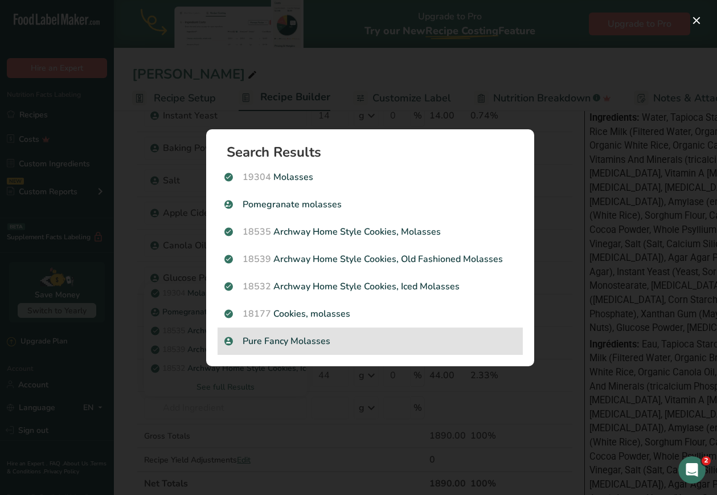
click at [285, 340] on p "Pure Fancy Molasses" at bounding box center [369, 341] width 291 height 14
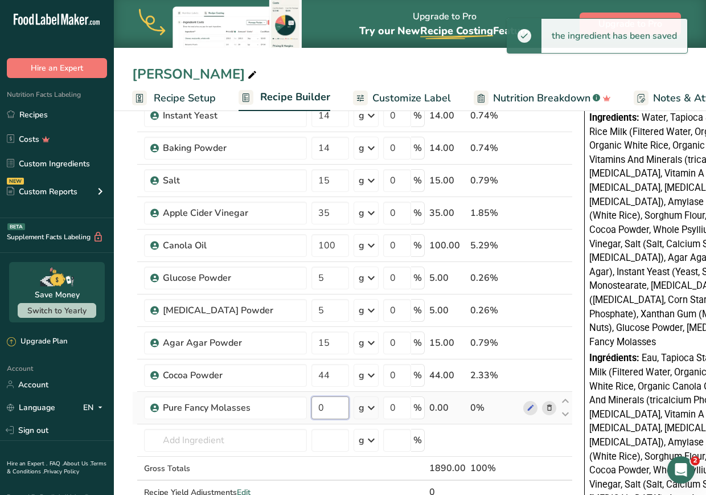
drag, startPoint x: 327, startPoint y: 406, endPoint x: 272, endPoint y: 395, distance: 56.4
click at [272, 395] on tr "Pure Fancy Molasses 0 g Weight Units g kg mg See more Volume Units l Volume uni…" at bounding box center [353, 408] width 440 height 32
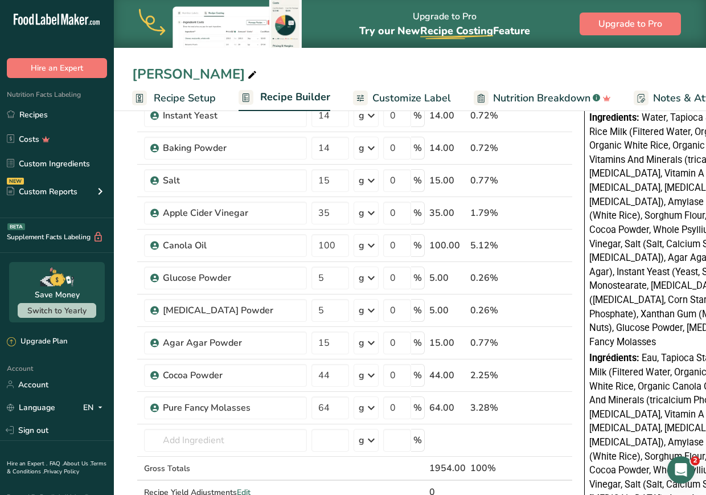
click at [126, 371] on section "Add Ingredients Manage Recipe Delete Recipe Duplicate Recipe Scale Recipe Save …" at bounding box center [410, 348] width 592 height 1192
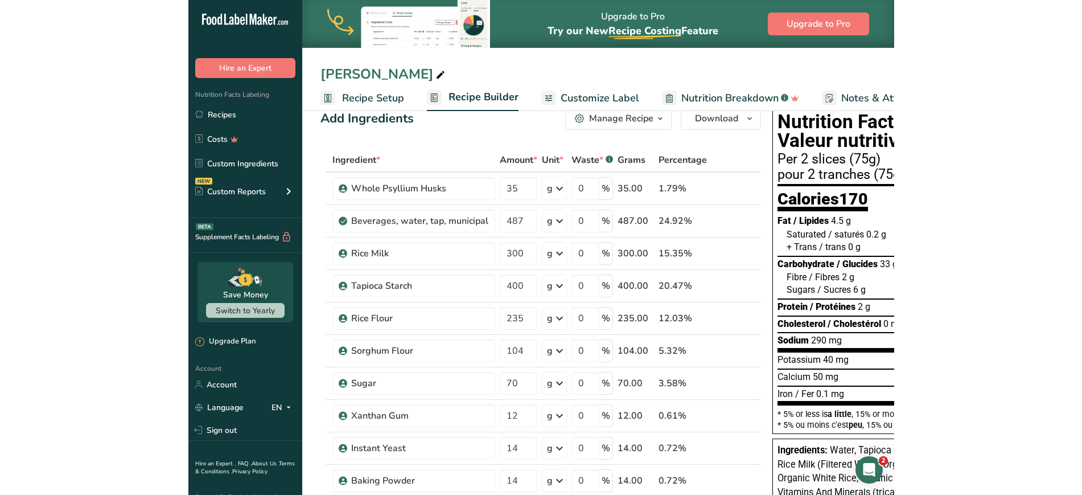
scroll to position [0, 0]
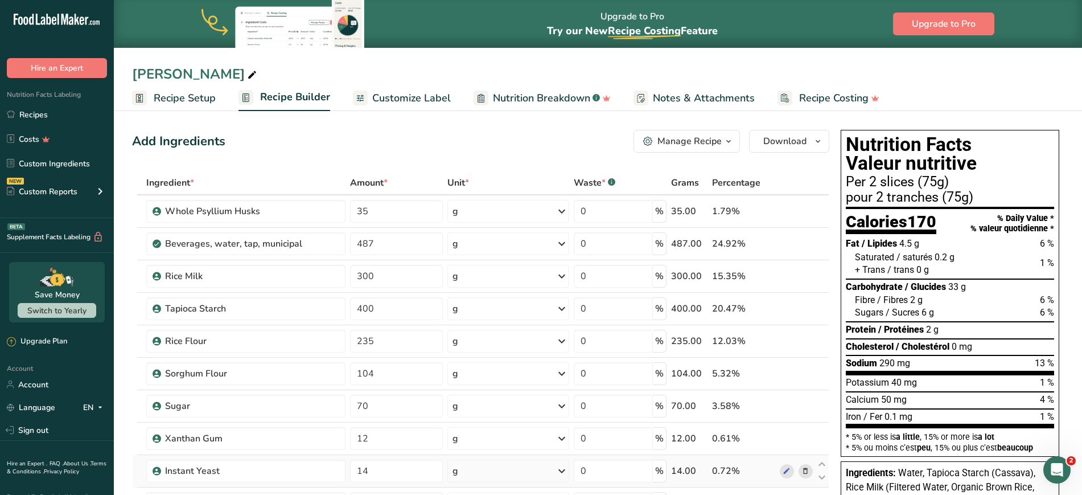
click at [808, 462] on td at bounding box center [797, 471] width 38 height 32
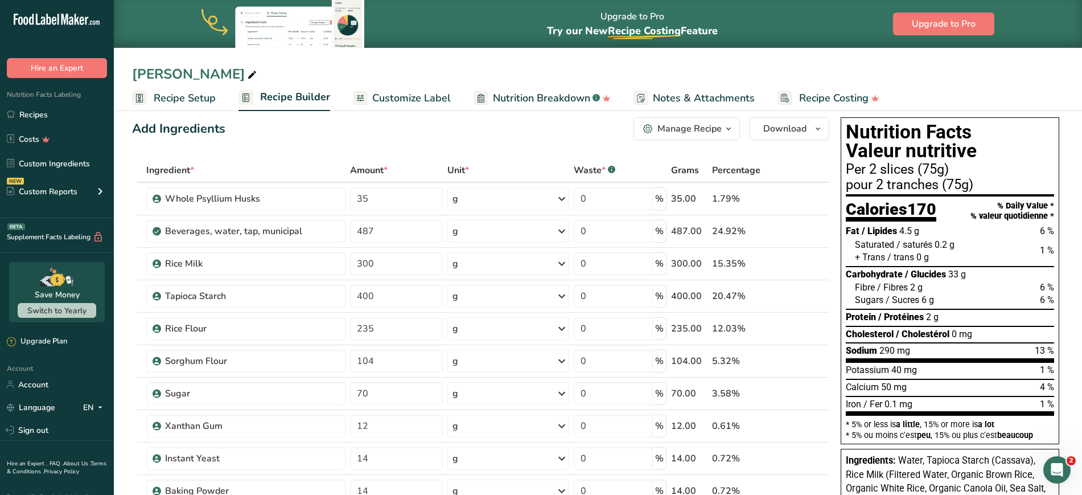
scroll to position [10, 0]
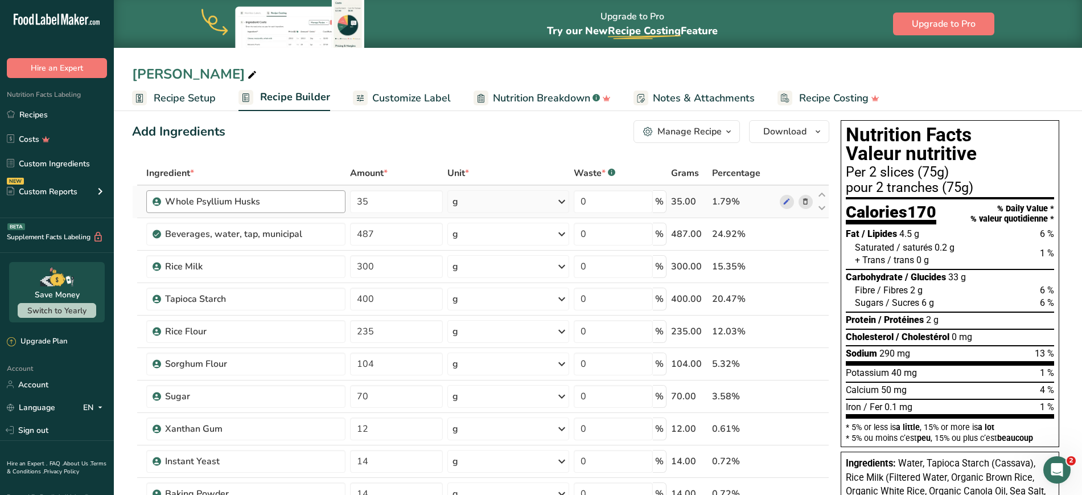
click at [297, 191] on div "Whole Psyllium Husks" at bounding box center [245, 201] width 199 height 23
click at [381, 100] on span "Customize Label" at bounding box center [411, 98] width 79 height 15
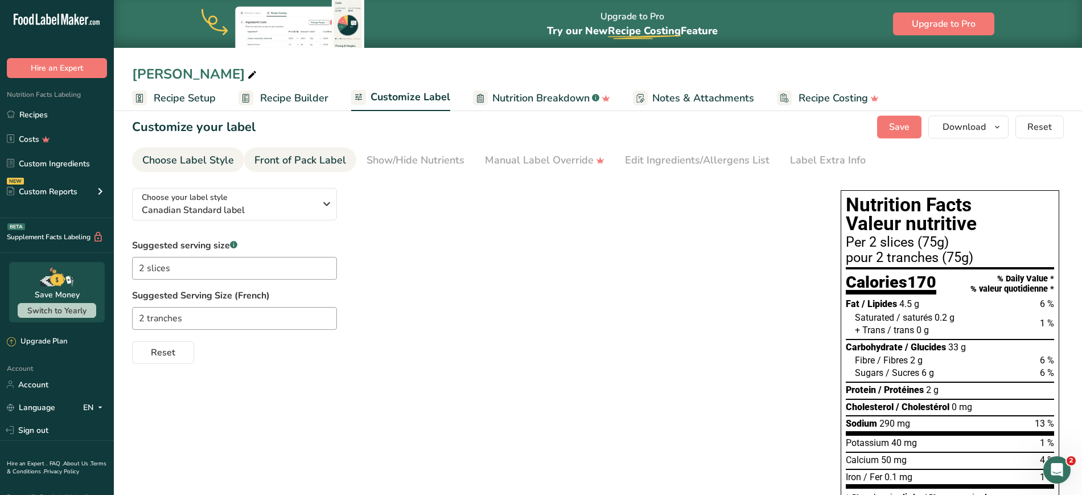
click at [300, 165] on div "Front of Pack Label" at bounding box center [300, 160] width 92 height 15
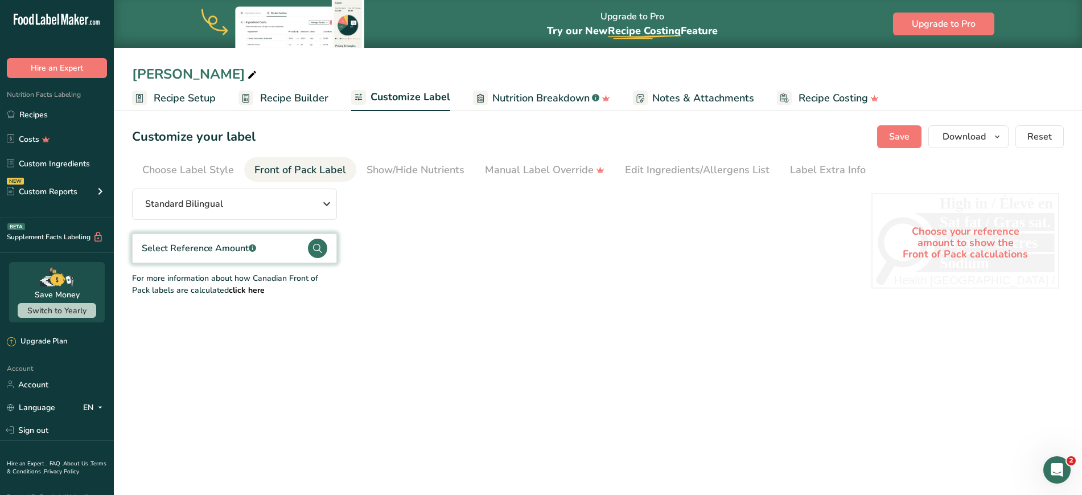
click at [248, 243] on div "Select Reference Amount .a-a{fill:#347362;}.b-a{fill:#fff;}" at bounding box center [199, 248] width 114 height 14
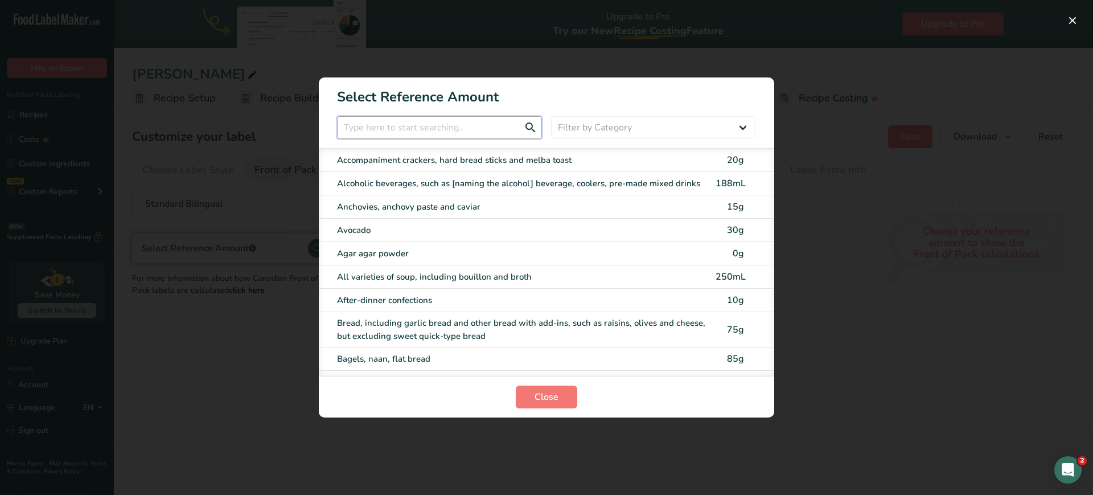
click at [412, 132] on input "FOP Category Selection Modal" at bounding box center [439, 127] width 205 height 23
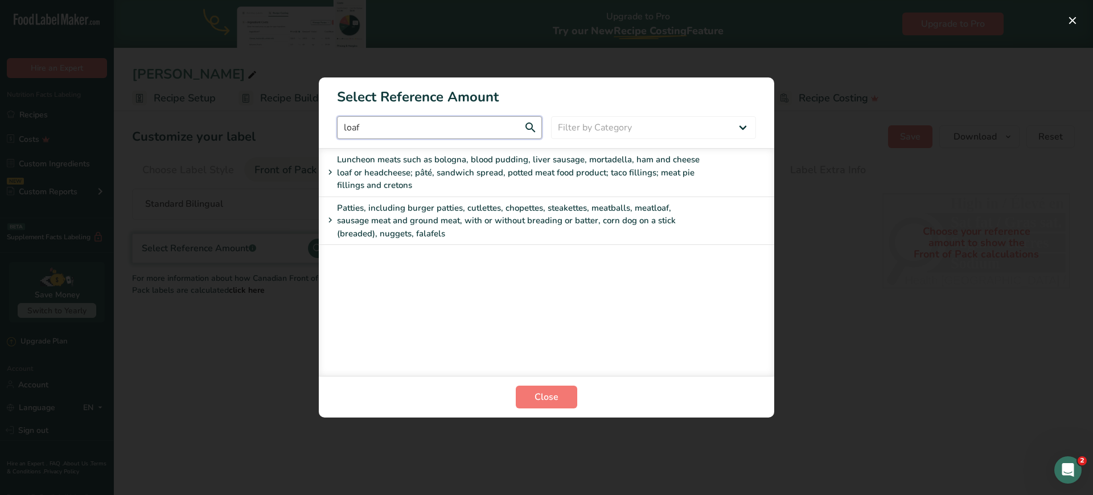
drag, startPoint x: 392, startPoint y: 130, endPoint x: 280, endPoint y: 124, distance: 111.8
click at [280, 124] on div "Select Reference Amount loaf Filter by Category All Bakery products and substit…" at bounding box center [546, 247] width 1093 height 495
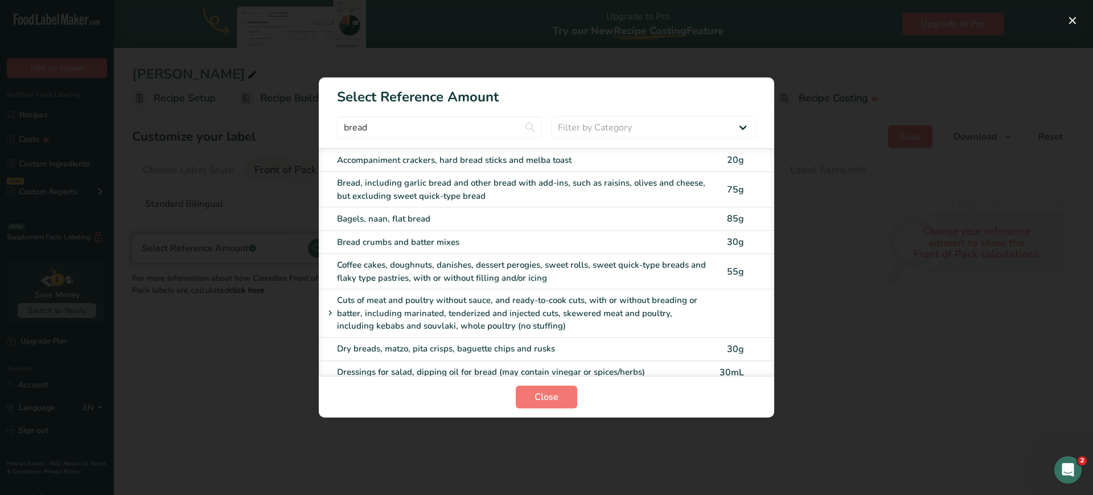
click at [391, 188] on div "Bread, including garlic bread and other bread with add-ins, such as raisins, ol…" at bounding box center [523, 189] width 372 height 26
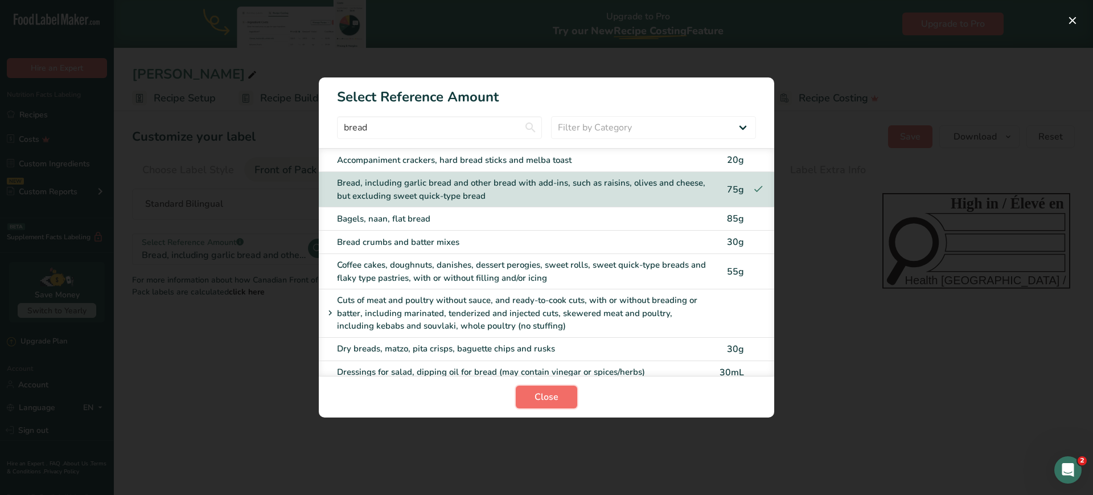
click at [555, 407] on button "Close" at bounding box center [546, 396] width 61 height 23
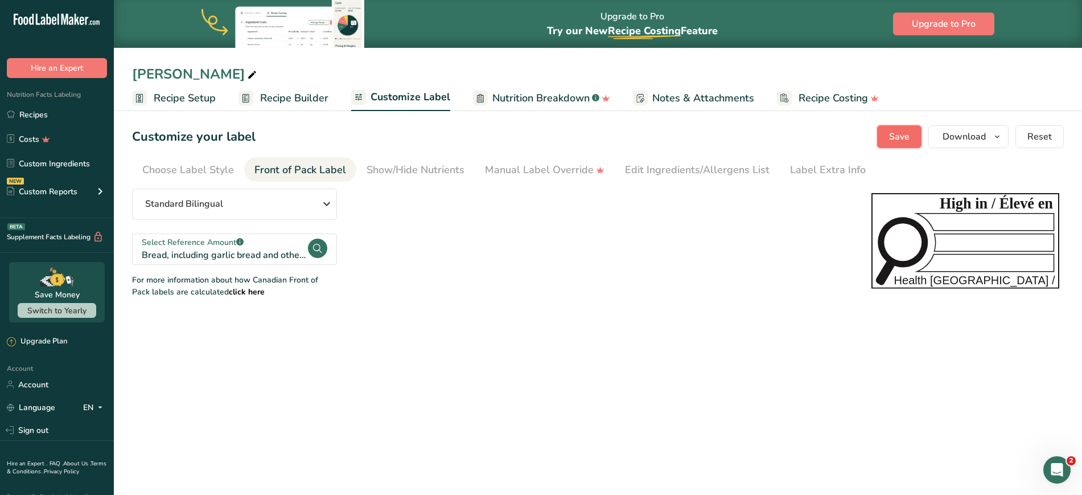
click at [904, 133] on span "Save" at bounding box center [899, 137] width 20 height 14
click at [293, 91] on span "Recipe Builder" at bounding box center [294, 98] width 68 height 15
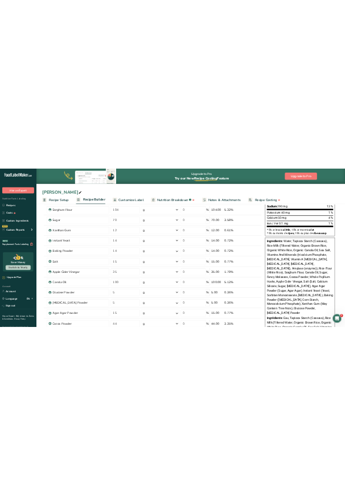
scroll to position [279, 0]
